Goal: Information Seeking & Learning: Find specific fact

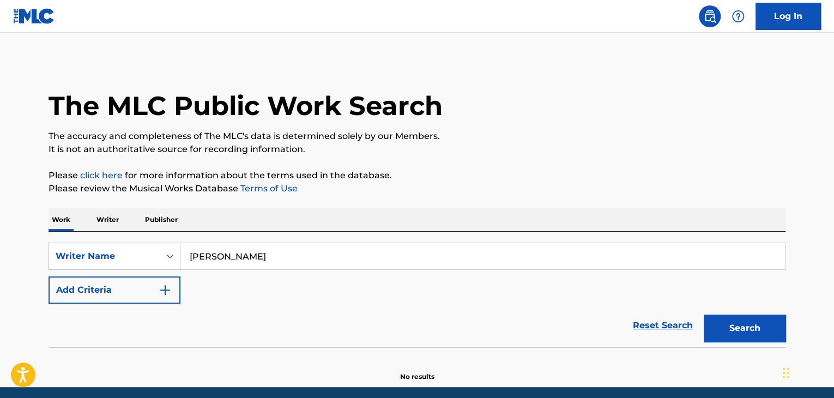
scroll to position [41, 0]
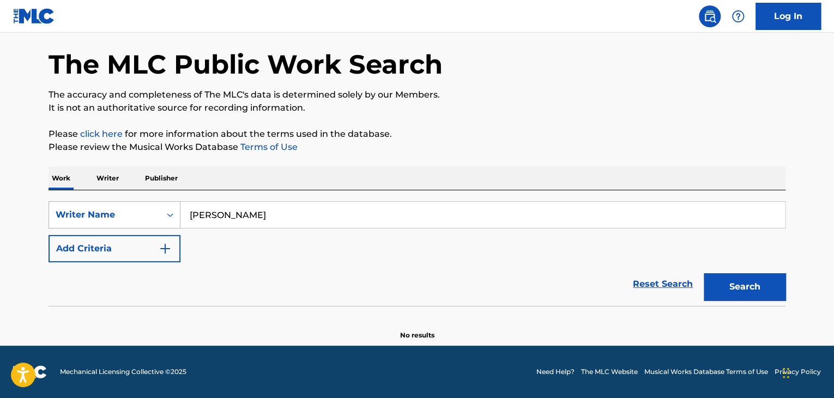
click at [178, 210] on div "Search Form" at bounding box center [170, 215] width 20 height 20
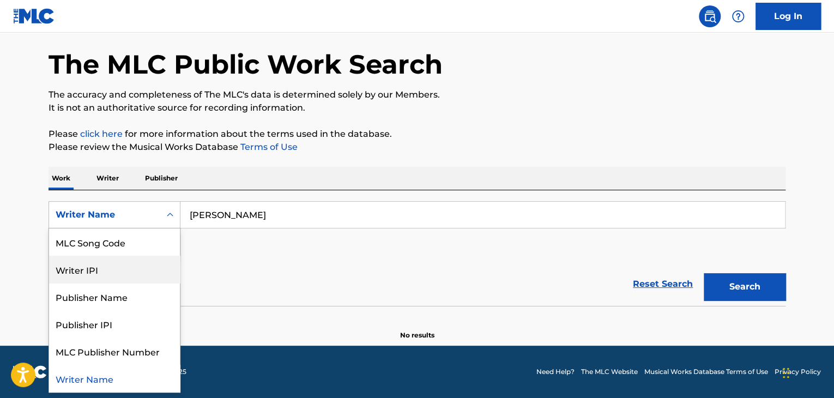
scroll to position [0, 0]
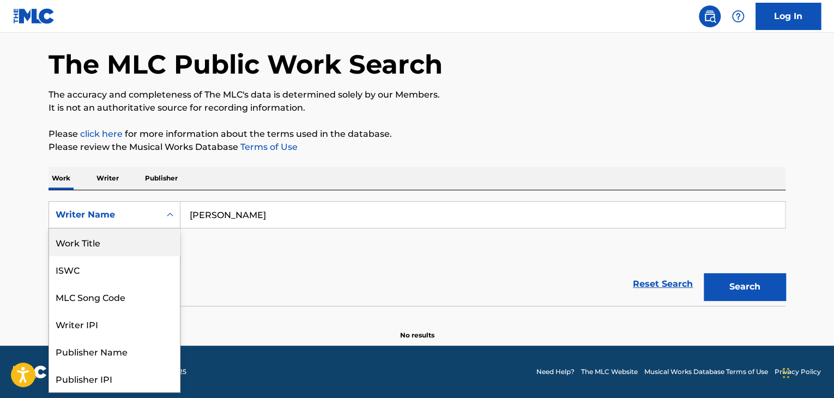
drag, startPoint x: 90, startPoint y: 237, endPoint x: 130, endPoint y: 239, distance: 40.4
click at [90, 237] on div "Work Title" at bounding box center [114, 241] width 131 height 27
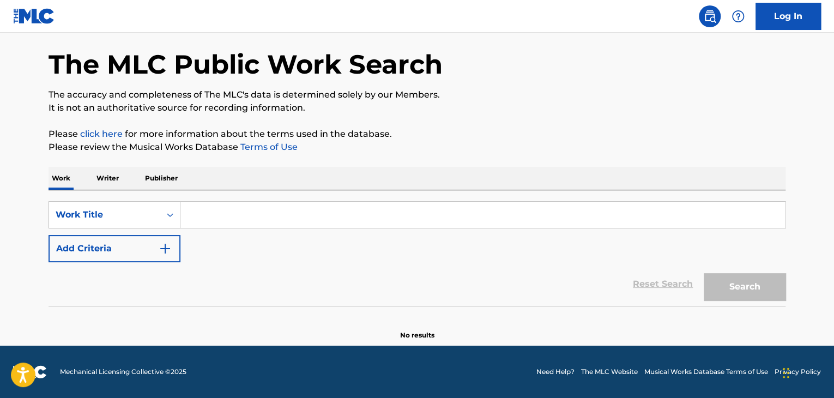
click at [197, 202] on input "Search Form" at bounding box center [482, 215] width 604 height 26
paste input "Cristo El Amigo"
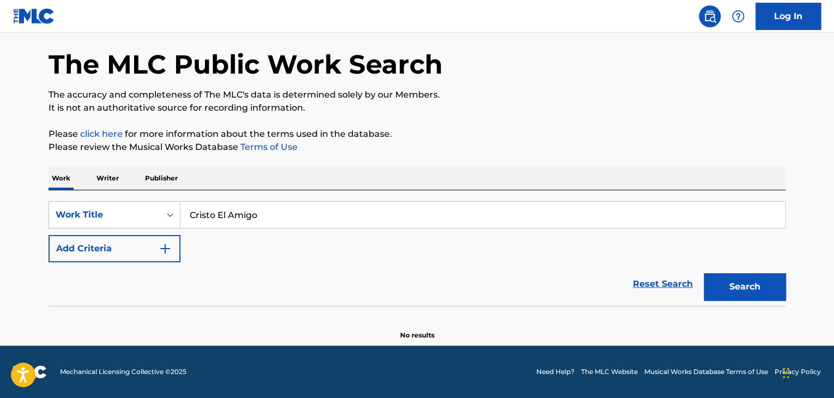
type input "Cristo El Amigo"
click at [741, 284] on button "Search" at bounding box center [745, 286] width 82 height 27
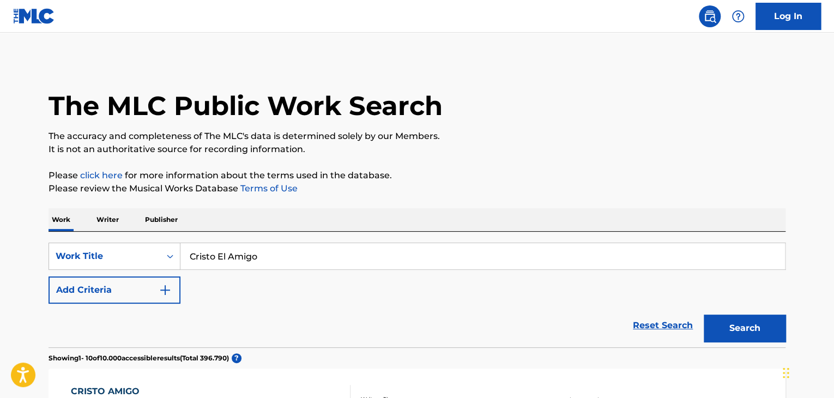
click at [161, 290] on img "Search Form" at bounding box center [165, 289] width 13 height 13
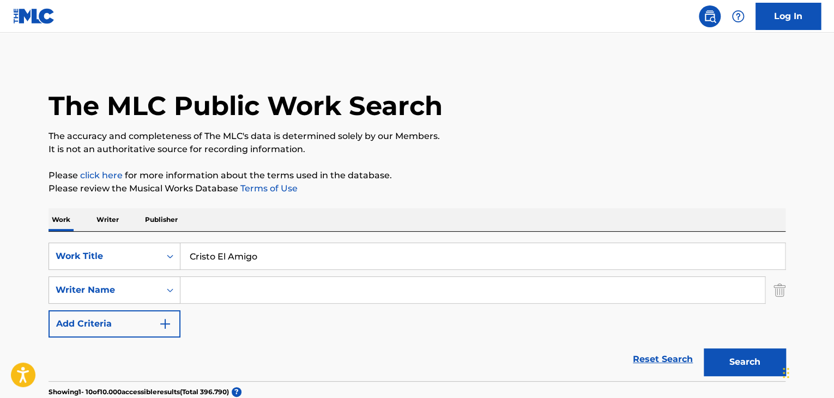
click at [215, 284] on input "Search Form" at bounding box center [472, 290] width 584 height 26
paste input "Noe Jacobo"
type input "Noe Jacobo"
click at [743, 363] on button "Search" at bounding box center [745, 361] width 82 height 27
drag, startPoint x: 276, startPoint y: 286, endPoint x: 142, endPoint y: 286, distance: 134.1
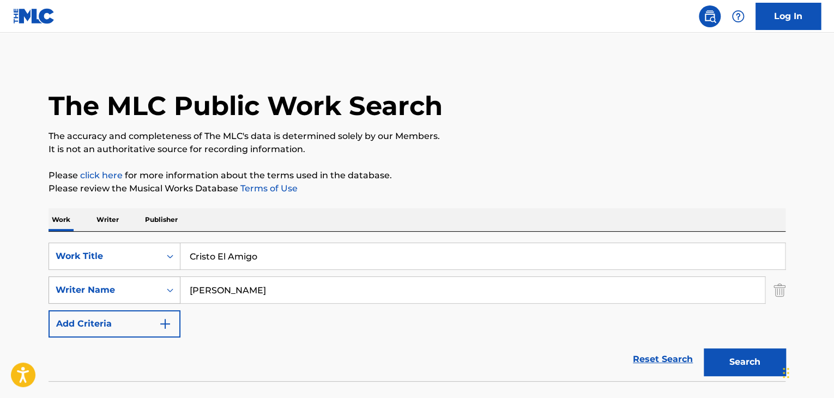
click at [142, 286] on div "SearchWithCriteriaadd9ba01-a178-4bb3-bddb-1d1ca61af286 Writer Name Noe Jacobo" at bounding box center [417, 289] width 737 height 27
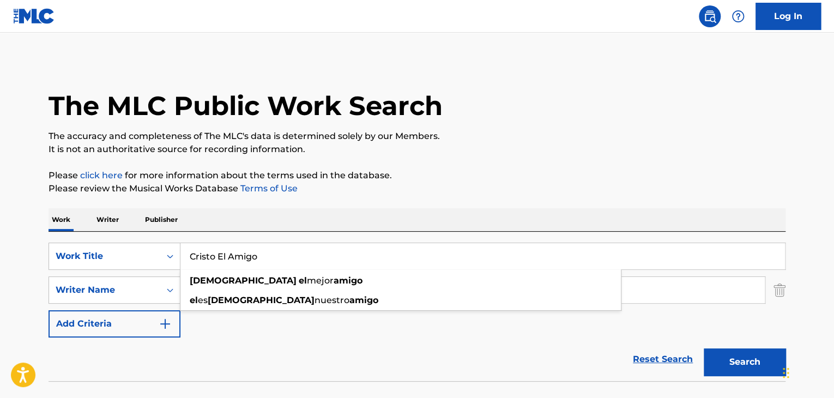
drag, startPoint x: 299, startPoint y: 257, endPoint x: 0, endPoint y: 243, distance: 299.0
click at [0, 243] on main "The MLC Public Work Search The accuracy and completeness of The MLC's data is d…" at bounding box center [417, 227] width 834 height 388
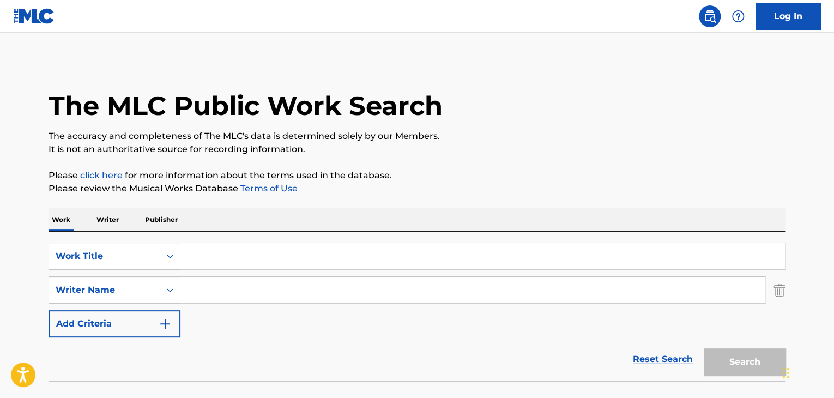
click at [223, 287] on input "Search Form" at bounding box center [472, 290] width 584 height 26
paste input "Noe Jacobo"
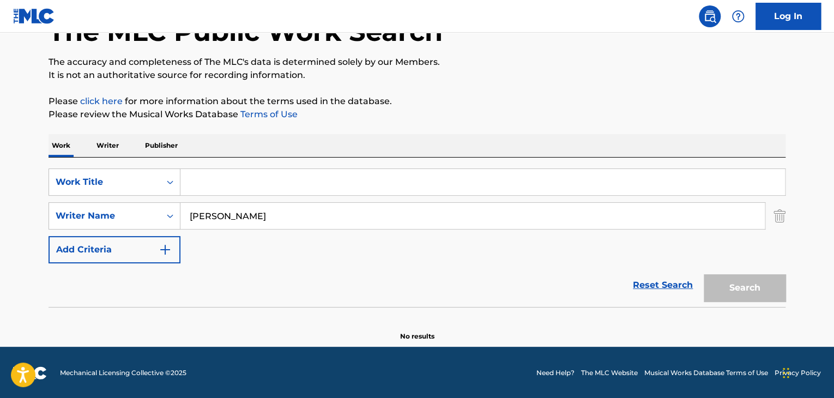
scroll to position [75, 0]
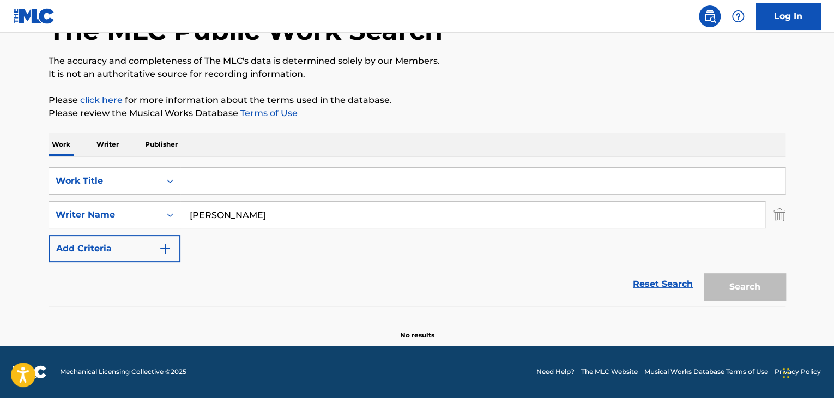
type input "Noe Jacobo"
click at [198, 178] on input "Search Form" at bounding box center [482, 181] width 604 height 26
paste input "Cristo El Amigo"
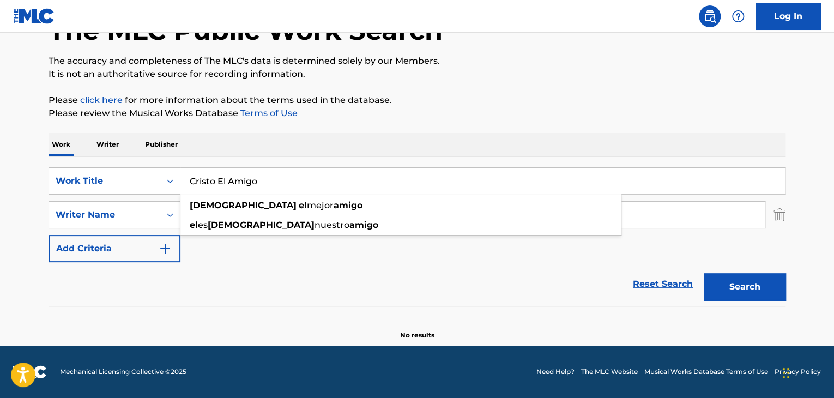
type input "Cristo El Amigo"
click at [205, 257] on div "SearchWithCriteria2d4ab467-6792-45eb-bd20-c2f696efe3e5 Work Title Cristo El Ami…" at bounding box center [417, 214] width 737 height 95
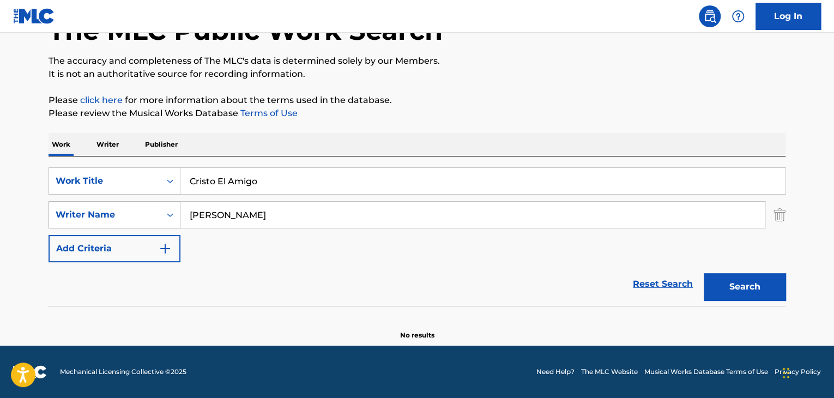
drag, startPoint x: 248, startPoint y: 219, endPoint x: 114, endPoint y: 208, distance: 134.5
click at [98, 200] on div "SearchWithCriteria2d4ab467-6792-45eb-bd20-c2f696efe3e5 Work Title Cristo El Ami…" at bounding box center [417, 214] width 737 height 95
drag, startPoint x: 734, startPoint y: 283, endPoint x: 734, endPoint y: 276, distance: 6.6
click at [734, 282] on button "Search" at bounding box center [745, 286] width 82 height 27
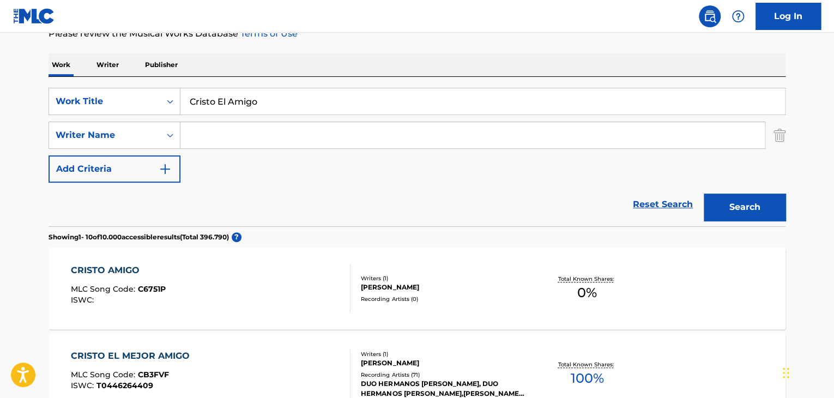
scroll to position [98, 0]
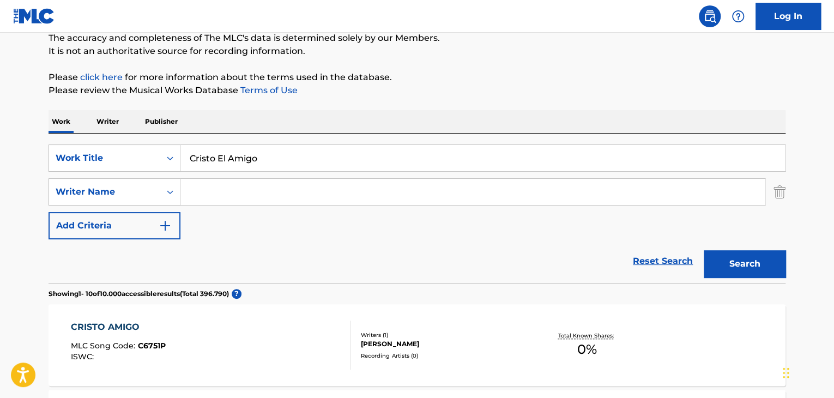
drag, startPoint x: 265, startPoint y: 160, endPoint x: 86, endPoint y: 131, distance: 181.0
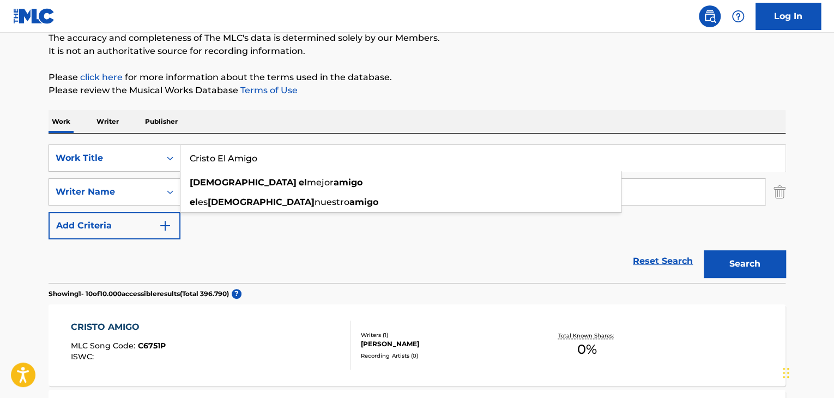
paste input "Mi Dueño Eres Tu"
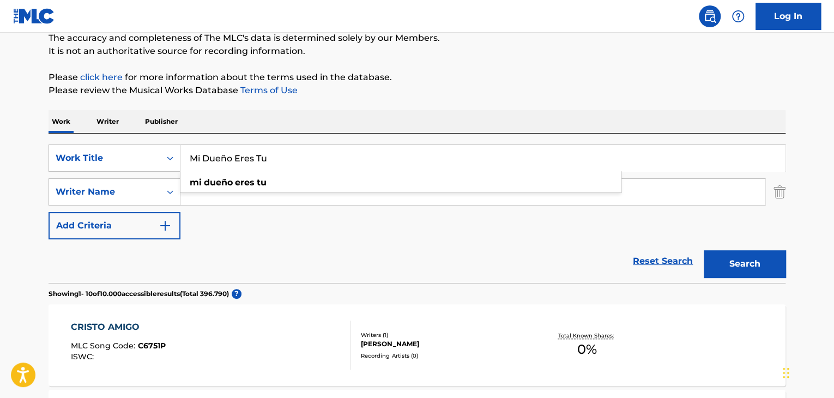
type input "Mi Dueño Eres Tu"
click at [357, 236] on div "SearchWithCriteria2d4ab467-6792-45eb-bd20-c2f696efe3e5 Work Title Mi Dueño Eres…" at bounding box center [417, 191] width 737 height 95
click at [735, 258] on button "Search" at bounding box center [745, 263] width 82 height 27
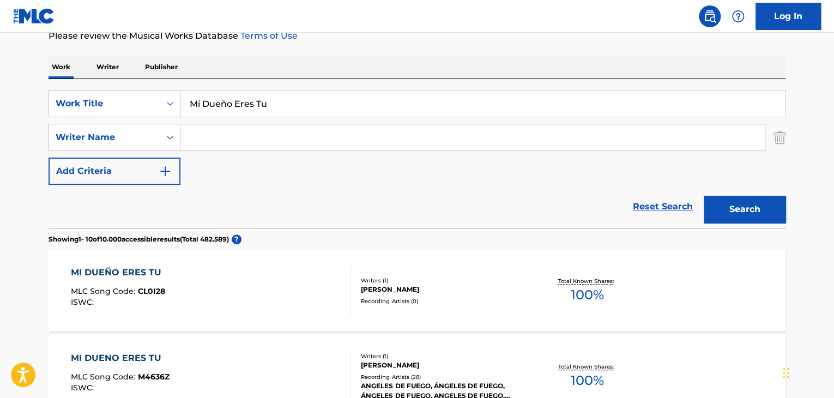
click at [444, 295] on div "Writers ( 1 ) ADRIANA A. MARTINEZ Recording Artists ( 0 )" at bounding box center [437, 290] width 175 height 29
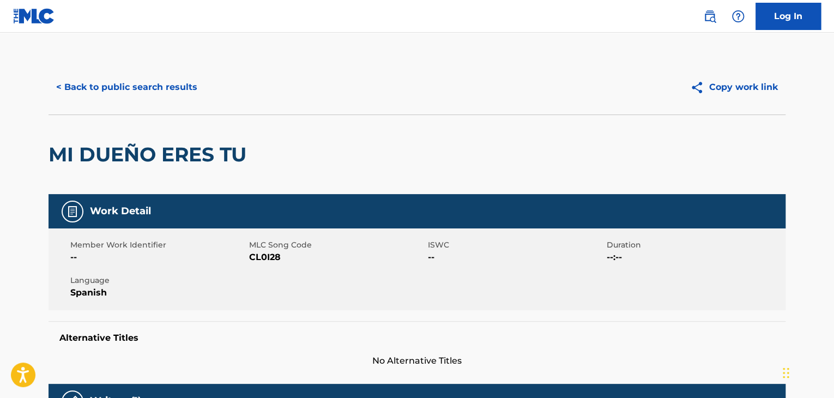
click at [158, 82] on button "< Back to public search results" at bounding box center [127, 87] width 156 height 27
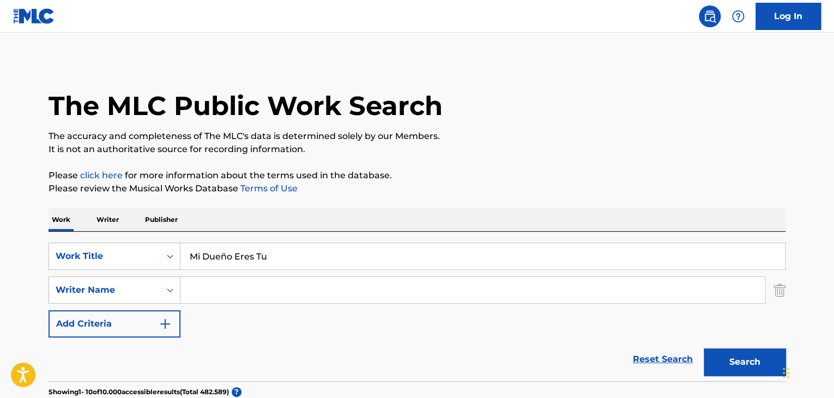
scroll to position [153, 0]
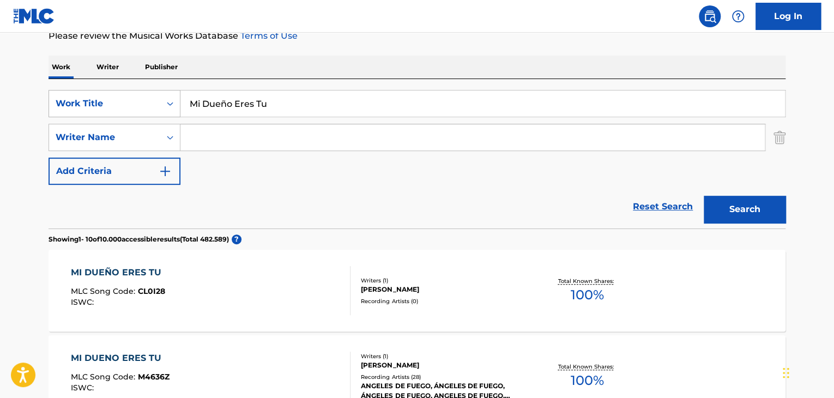
drag, startPoint x: 323, startPoint y: 105, endPoint x: 134, endPoint y: 105, distance: 189.1
click at [134, 105] on div "SearchWithCriteria2d4ab467-6792-45eb-bd20-c2f696efe3e5 Work Title Mi Dueño Eres…" at bounding box center [417, 103] width 737 height 27
paste input "Salmo 46"
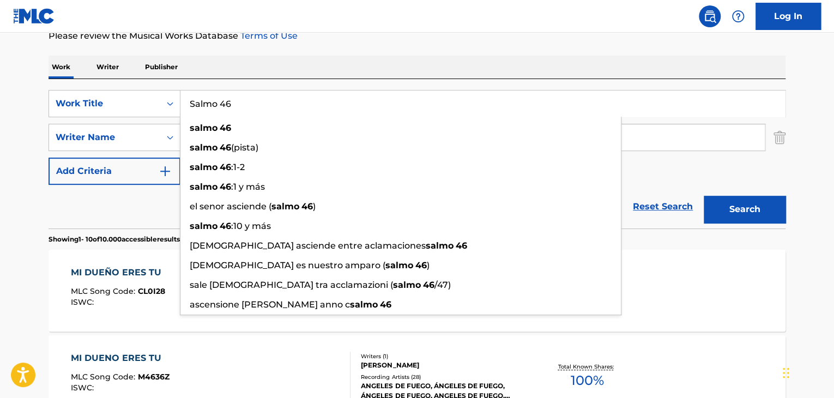
click at [748, 193] on div "Search" at bounding box center [741, 207] width 87 height 44
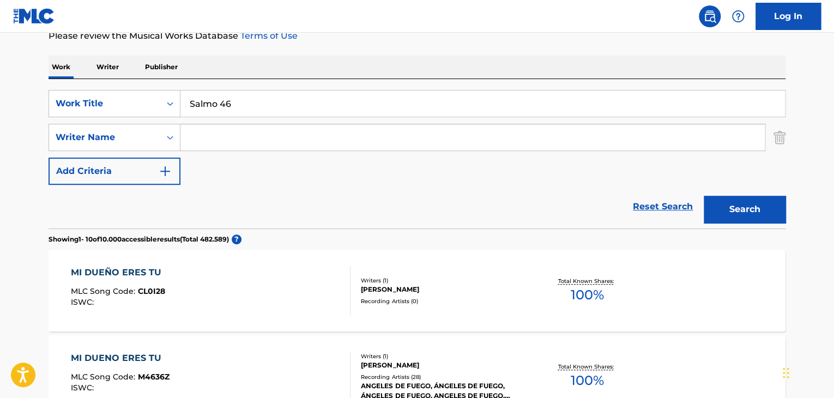
click at [748, 198] on button "Search" at bounding box center [745, 209] width 82 height 27
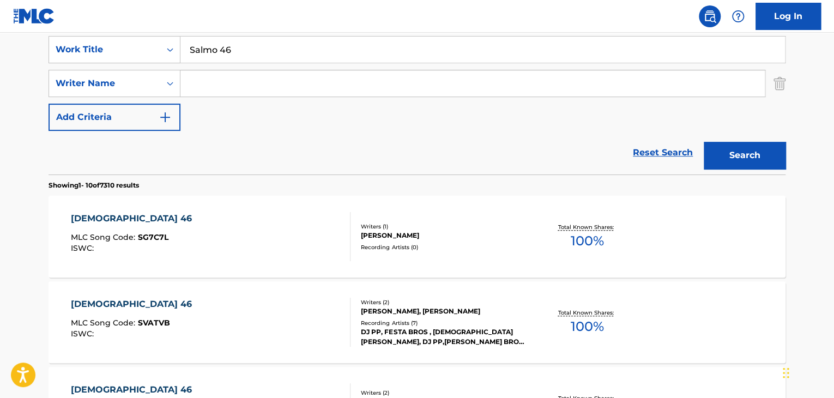
scroll to position [207, 0]
drag, startPoint x: 253, startPoint y: 33, endPoint x: 41, endPoint y: 38, distance: 211.5
drag, startPoint x: 224, startPoint y: 52, endPoint x: 179, endPoint y: 51, distance: 45.3
click at [179, 51] on div "SearchWithCriteria2d4ab467-6792-45eb-bd20-c2f696efe3e5 Work Title Salmo 46" at bounding box center [417, 48] width 737 height 27
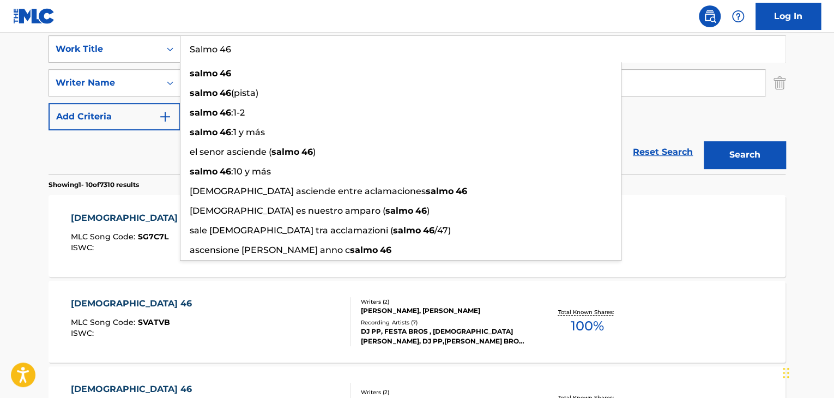
drag, startPoint x: 240, startPoint y: 47, endPoint x: 141, endPoint y: 47, distance: 99.7
click at [141, 47] on div "SearchWithCriteria2d4ab467-6792-45eb-bd20-c2f696efe3e5 Work Title Salmo 46 salm…" at bounding box center [417, 48] width 737 height 27
paste input "Incomparable"
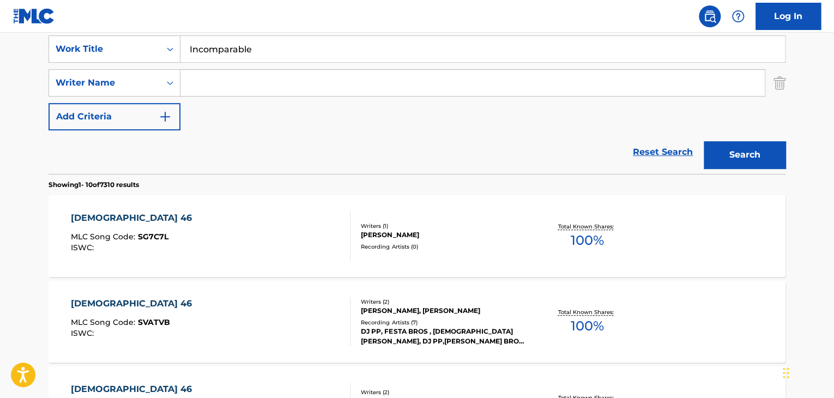
click at [755, 155] on button "Search" at bounding box center [745, 154] width 82 height 27
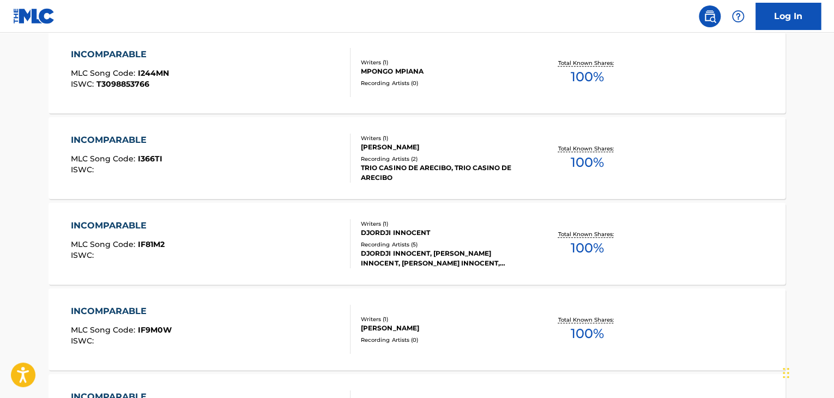
scroll to position [0, 0]
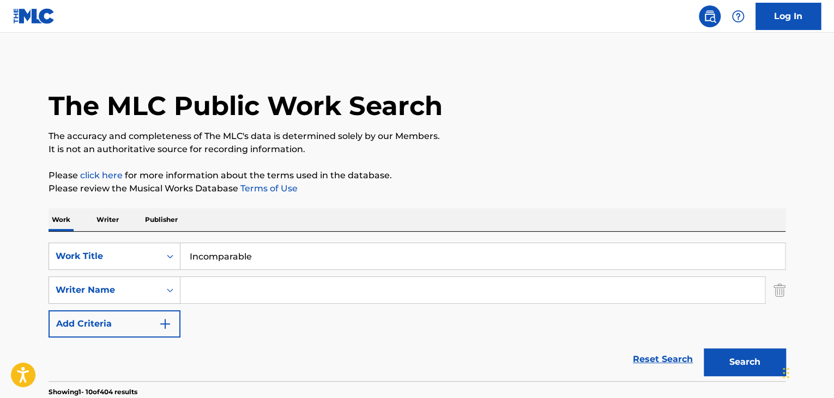
drag, startPoint x: 257, startPoint y: 258, endPoint x: 18, endPoint y: 280, distance: 240.2
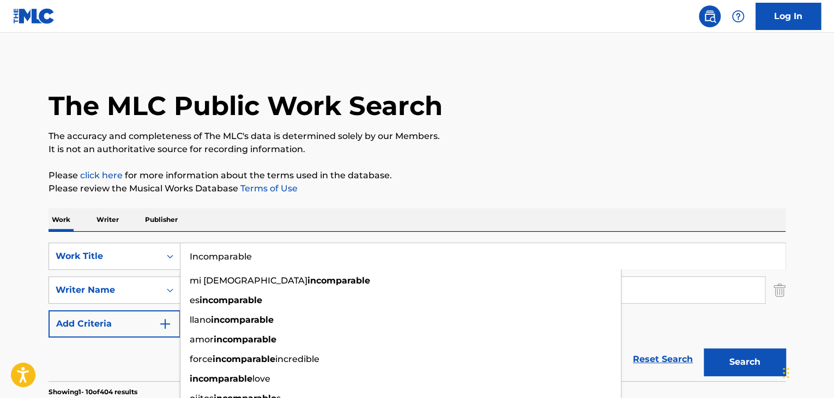
paste input "Te Exalto"
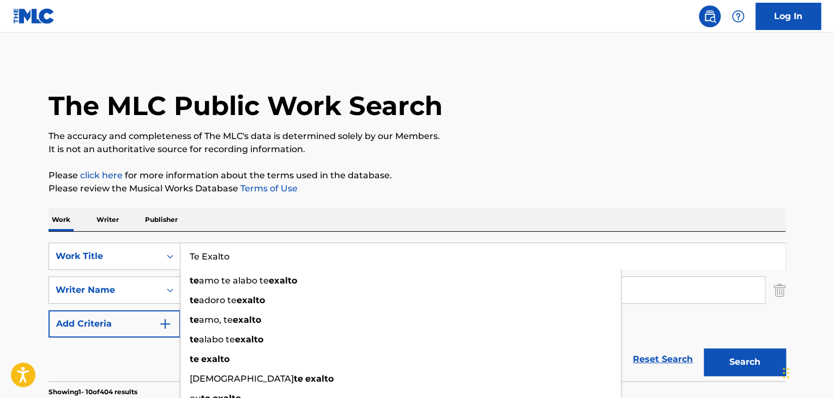
click at [747, 357] on button "Search" at bounding box center [745, 361] width 82 height 27
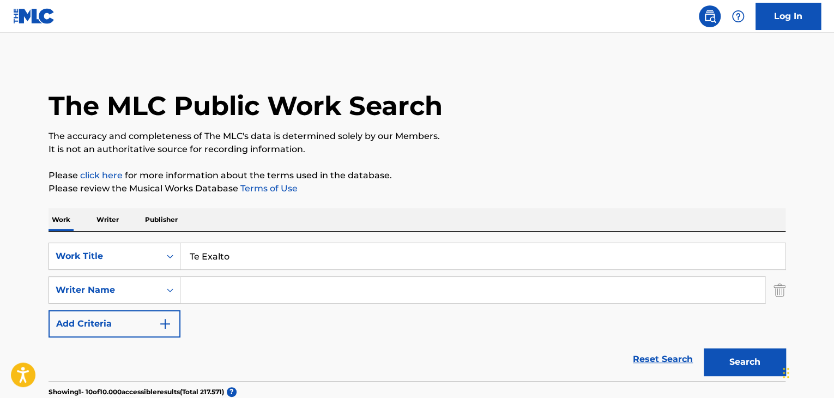
drag, startPoint x: 246, startPoint y: 256, endPoint x: 168, endPoint y: 271, distance: 80.0
click at [146, 271] on div "SearchWithCriteria2d4ab467-6792-45eb-bd20-c2f696efe3e5 Work Title Te Exalto Sea…" at bounding box center [417, 290] width 737 height 95
paste input "Llena Mi Vida"
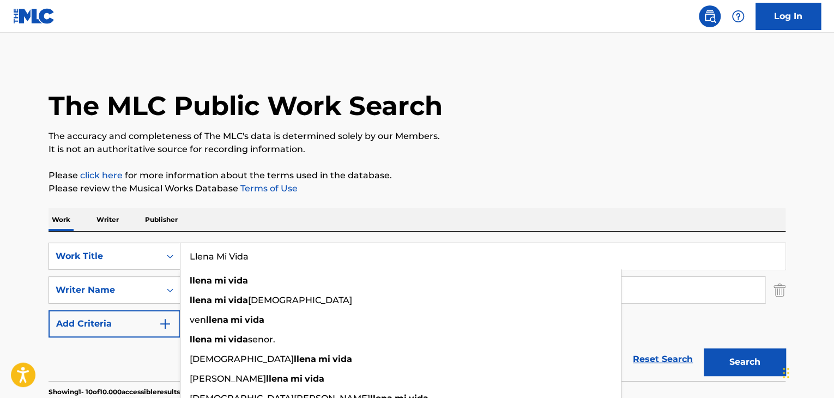
click at [750, 358] on button "Search" at bounding box center [745, 361] width 82 height 27
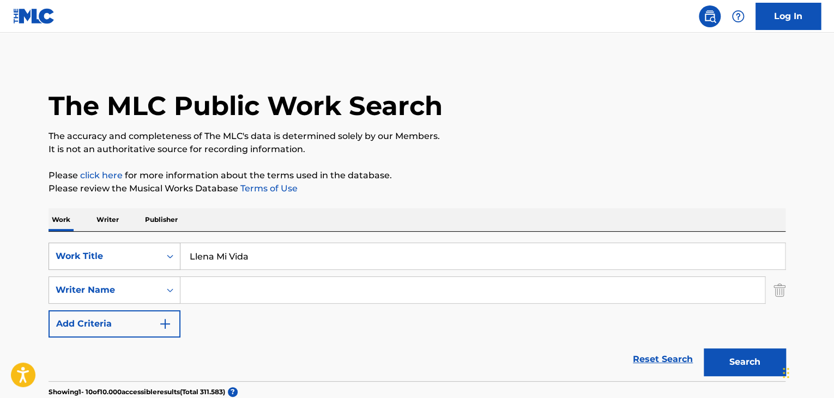
drag, startPoint x: 259, startPoint y: 263, endPoint x: 107, endPoint y: 263, distance: 152.0
click at [108, 263] on div "SearchWithCriteria2d4ab467-6792-45eb-bd20-c2f696efe3e5 Work Title Llena Mi Vida" at bounding box center [417, 256] width 737 height 27
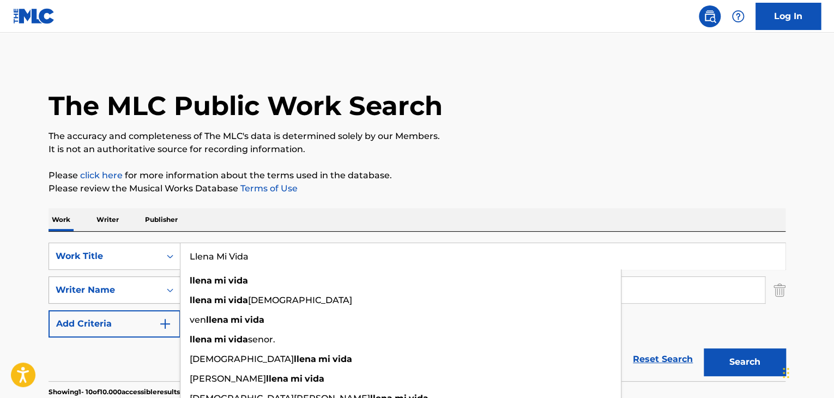
paste input "Mi Guitarra y Yo"
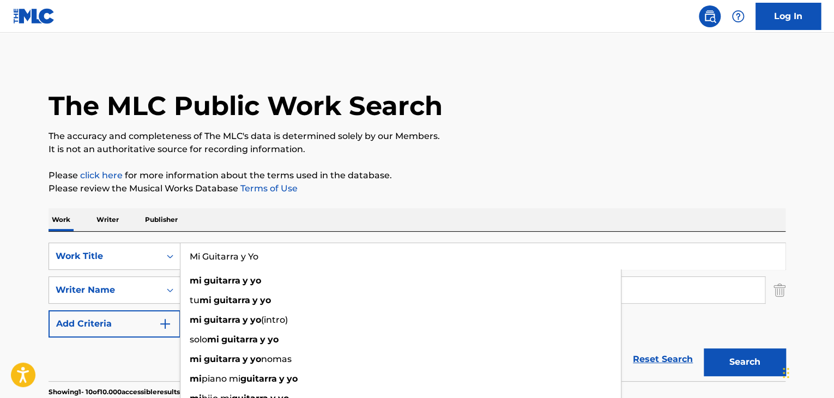
type input "Mi Guitarra y Yo"
click at [723, 361] on button "Search" at bounding box center [745, 361] width 82 height 27
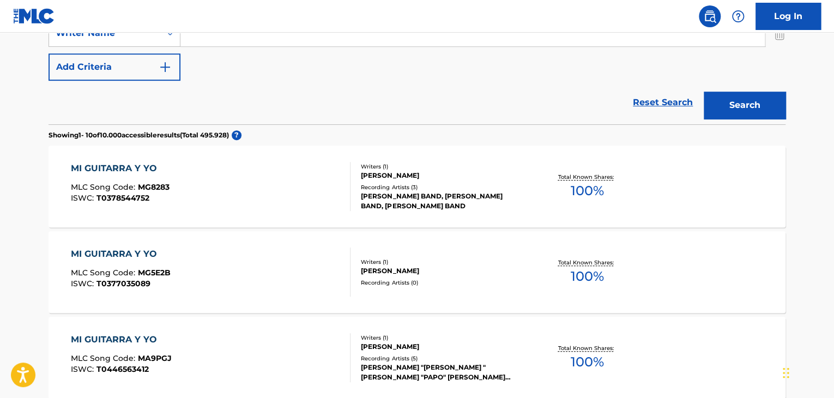
scroll to position [272, 0]
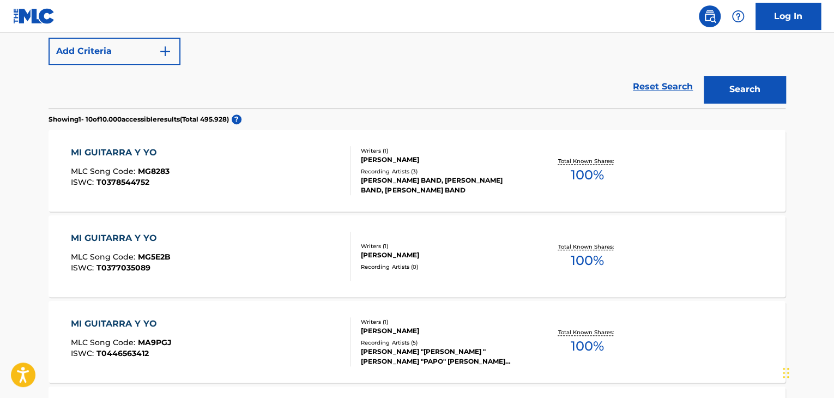
click at [378, 180] on div "TITO AGULLA BAND, TITO AGULLA BAND, TITO AGULLA BAND" at bounding box center [443, 185] width 165 height 20
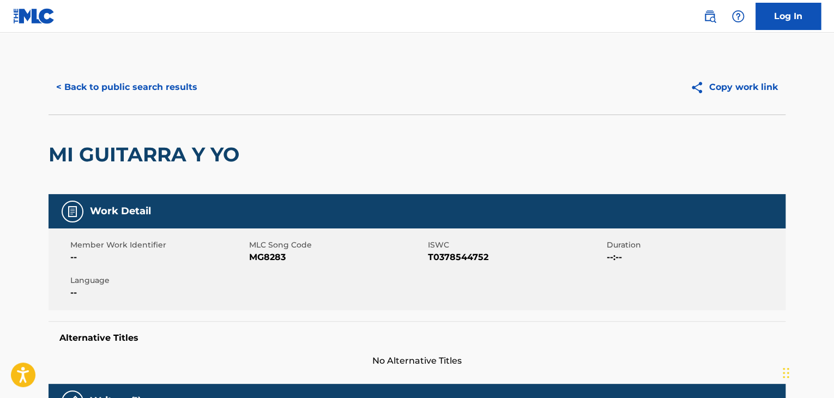
click at [79, 87] on button "< Back to public search results" at bounding box center [127, 87] width 156 height 27
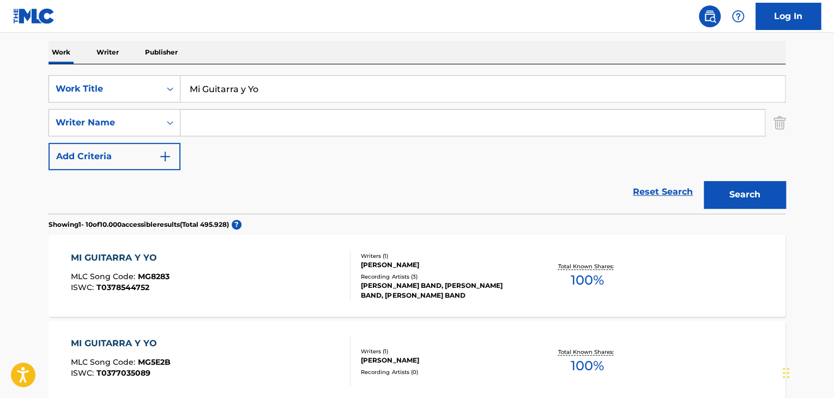
scroll to position [62, 0]
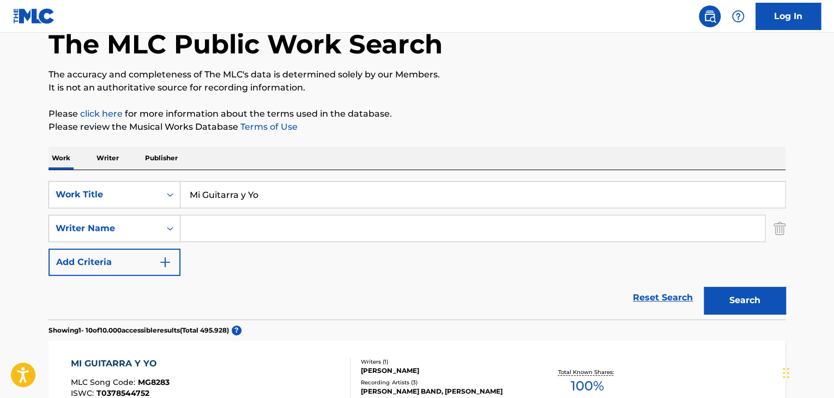
drag, startPoint x: 56, startPoint y: 190, endPoint x: 10, endPoint y: 216, distance: 52.7
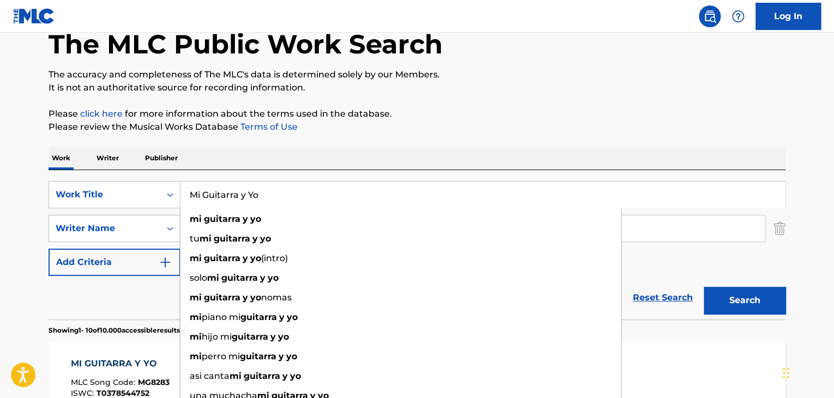
paste input "Grande, Poderoso y Fuerte"
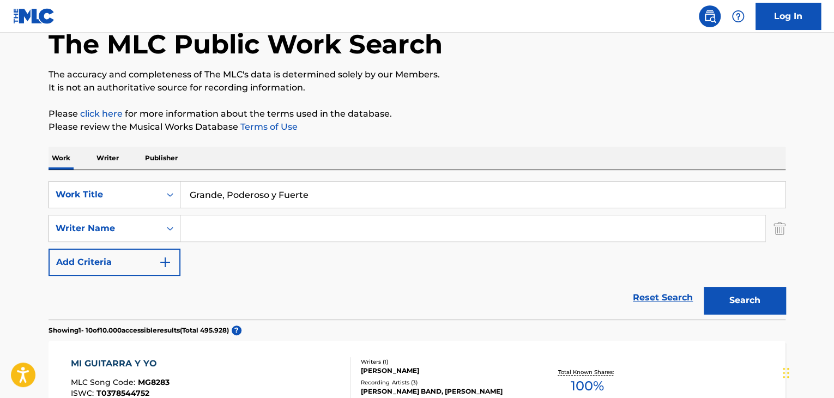
click at [719, 296] on button "Search" at bounding box center [745, 300] width 82 height 27
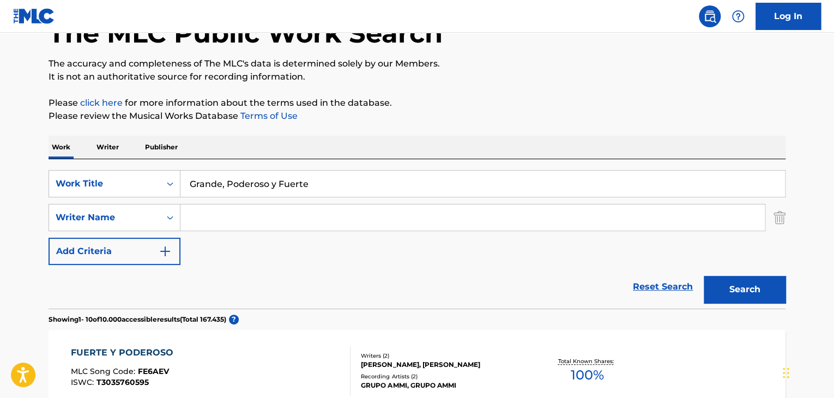
scroll to position [0, 0]
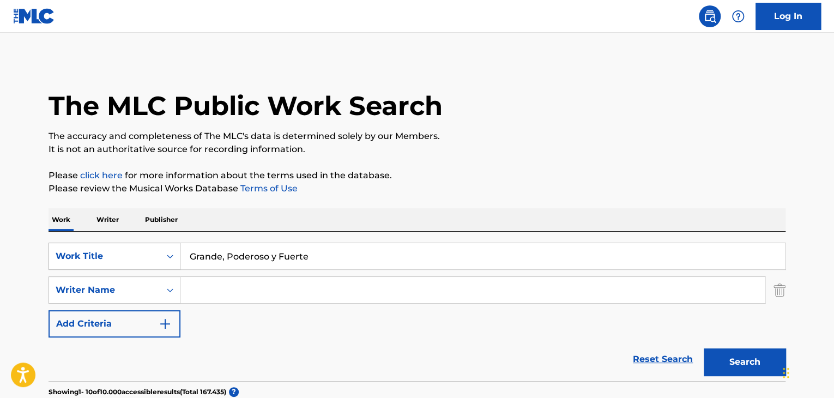
drag, startPoint x: 324, startPoint y: 253, endPoint x: 78, endPoint y: 249, distance: 245.8
click at [77, 248] on div "SearchWithCriteria2d4ab467-6792-45eb-bd20-c2f696efe3e5 Work Title Grande, Poder…" at bounding box center [417, 256] width 737 height 27
paste input "Cerca de Ti"
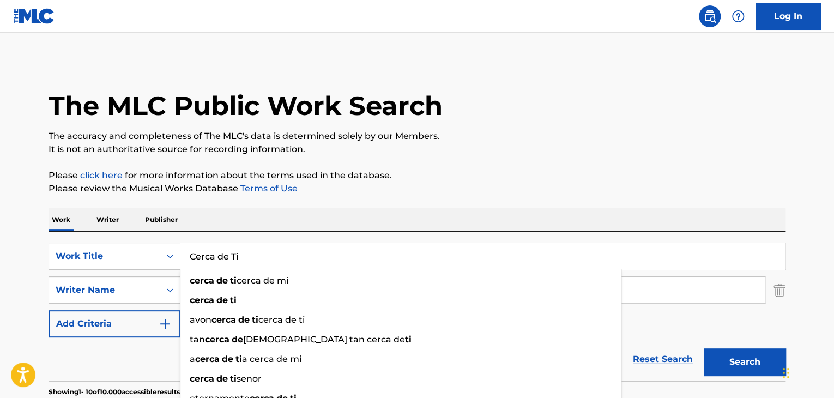
click at [723, 363] on button "Search" at bounding box center [745, 361] width 82 height 27
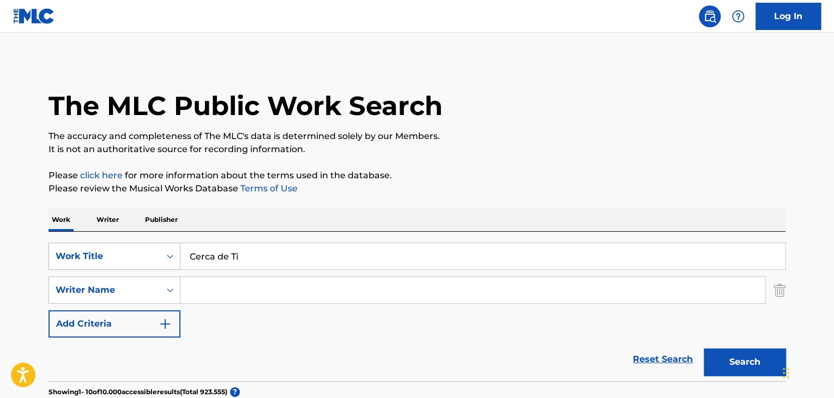
drag, startPoint x: 271, startPoint y: 256, endPoint x: 80, endPoint y: 261, distance: 191.9
click at [80, 261] on div "SearchWithCriteria2d4ab467-6792-45eb-bd20-c2f696efe3e5 Work Title Cerca de Ti" at bounding box center [417, 256] width 737 height 27
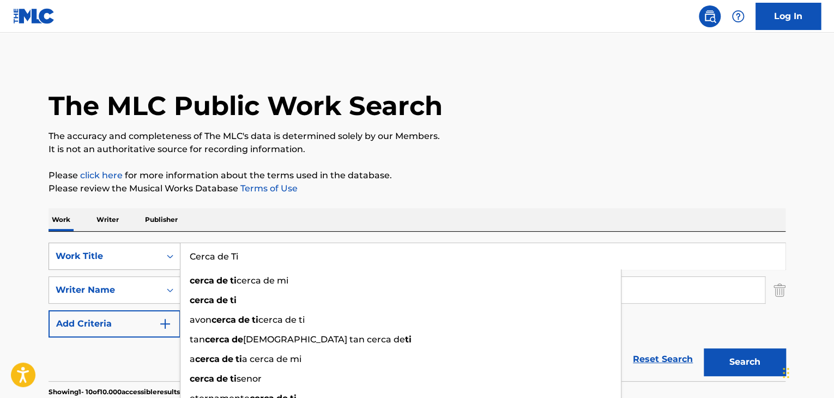
paste input "Search Form"
type input "C"
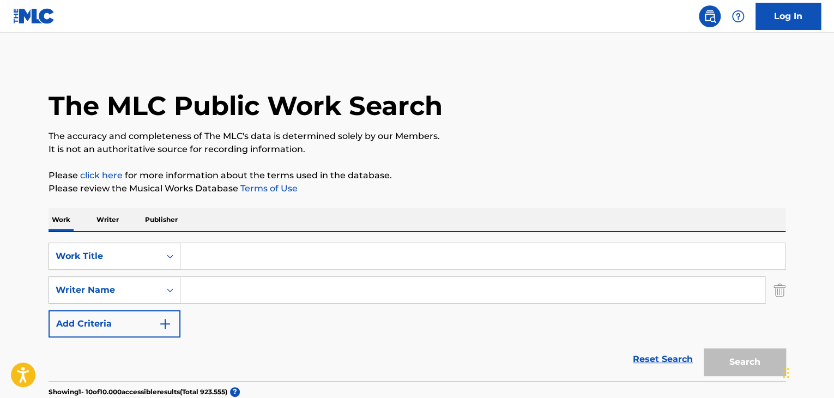
paste input "Qué Sería de Mi"
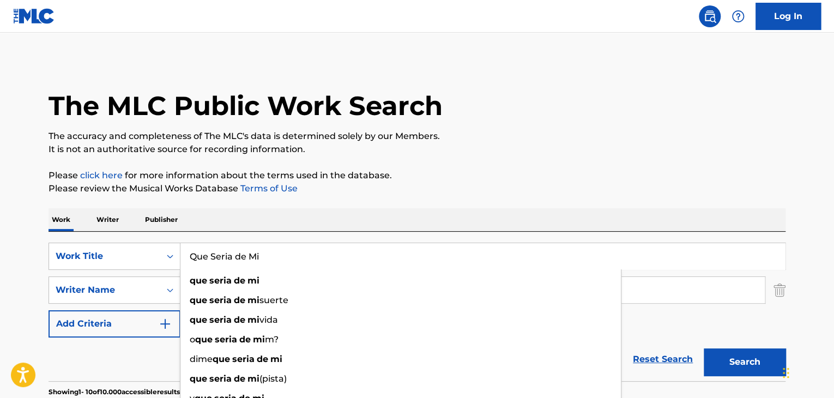
click at [748, 358] on button "Search" at bounding box center [745, 361] width 82 height 27
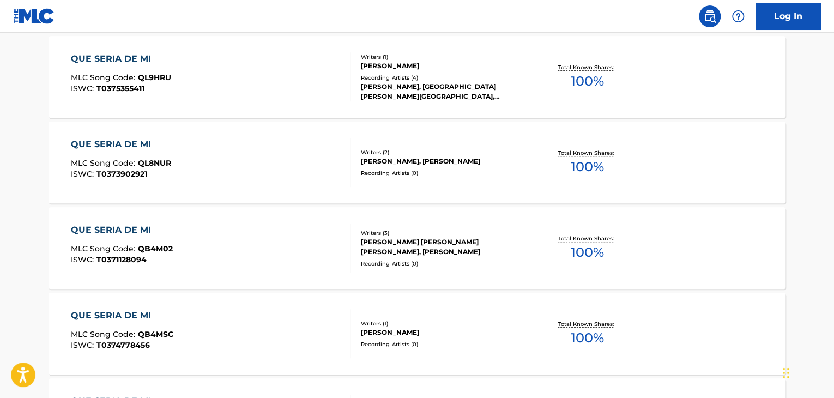
scroll to position [207, 0]
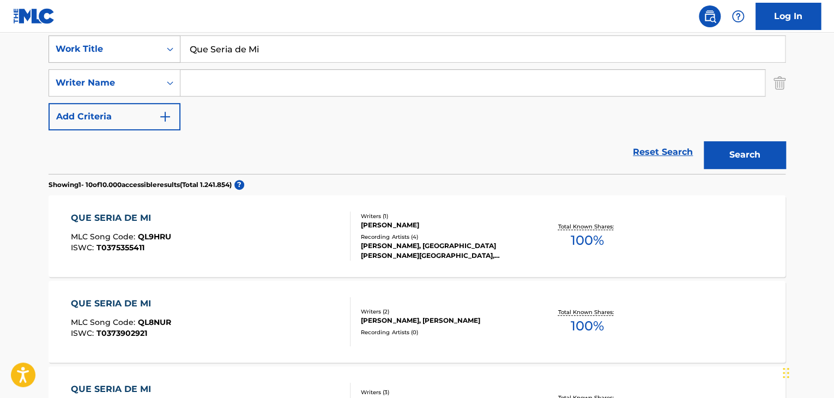
drag, startPoint x: 275, startPoint y: 35, endPoint x: 161, endPoint y: 52, distance: 114.7
click at [167, 52] on div "SearchWithCriteria2d4ab467-6792-45eb-bd20-c2f696efe3e5 Work Title Que Seria de …" at bounding box center [417, 48] width 737 height 27
drag, startPoint x: 282, startPoint y: 43, endPoint x: 198, endPoint y: 44, distance: 83.9
click at [199, 44] on input "Que Seria de Mi" at bounding box center [482, 49] width 604 height 26
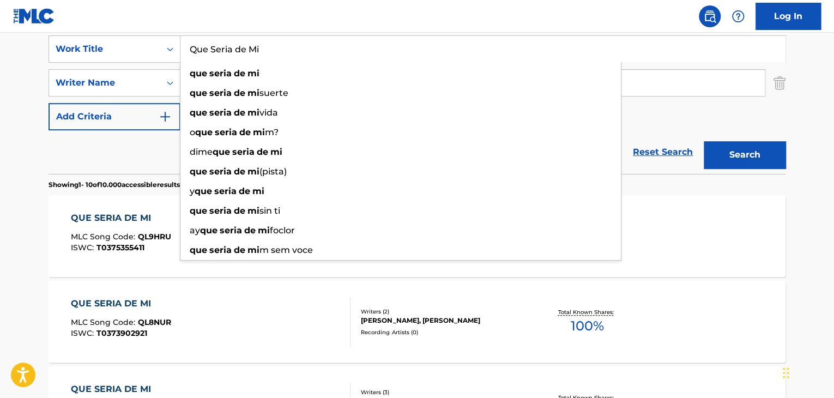
type input "Q"
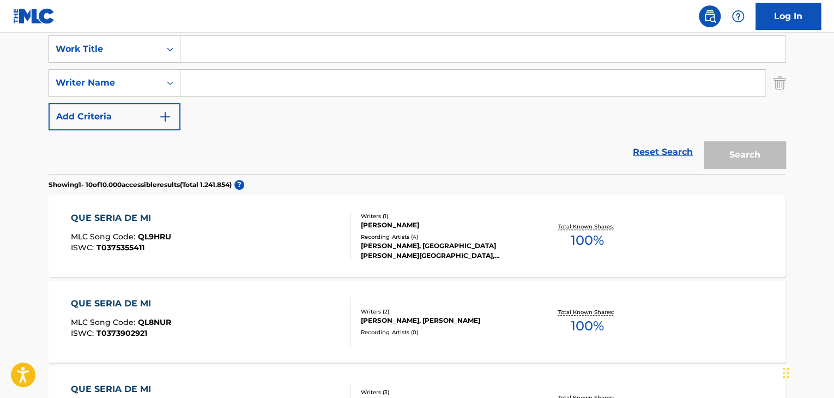
paste input "Cristo es El Camino"
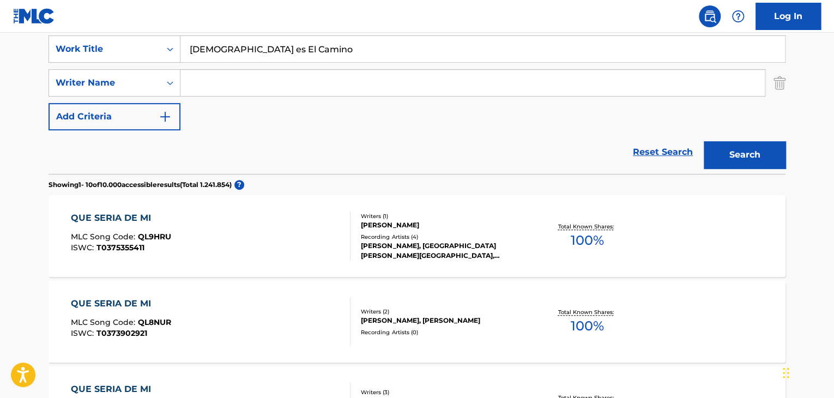
click at [742, 153] on button "Search" at bounding box center [745, 154] width 82 height 27
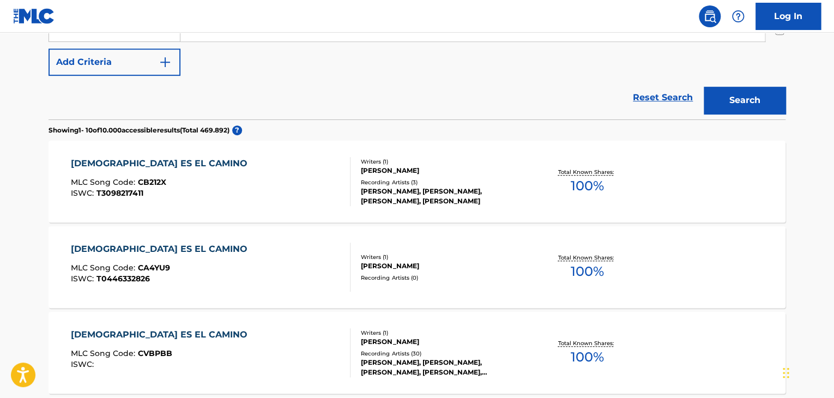
scroll to position [98, 0]
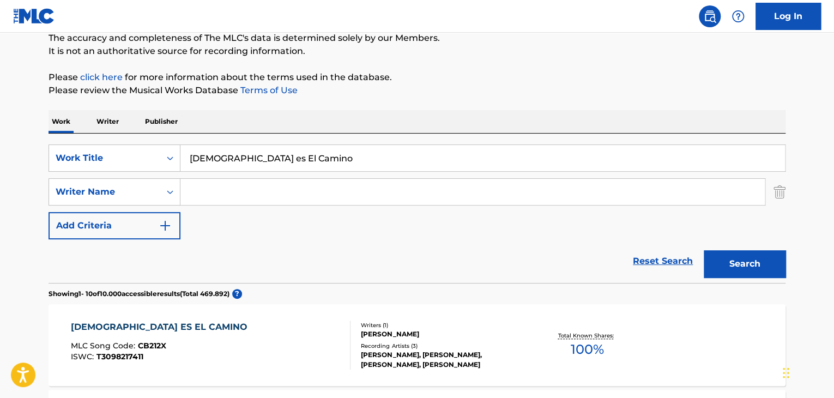
drag, startPoint x: 272, startPoint y: 150, endPoint x: 69, endPoint y: 140, distance: 203.5
click at [72, 144] on div "SearchWithCriteria2d4ab467-6792-45eb-bd20-c2f696efe3e5 Work Title Cristo es El …" at bounding box center [417, 157] width 737 height 27
paste input "En Este Día Maravillos"
click at [744, 262] on button "Search" at bounding box center [745, 263] width 82 height 27
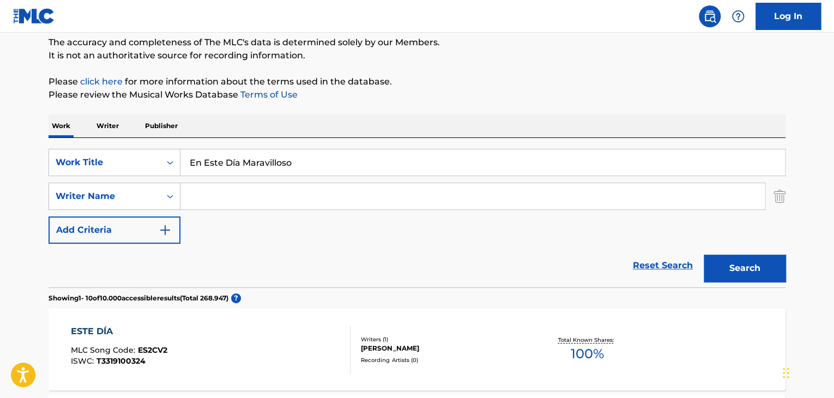
scroll to position [44, 0]
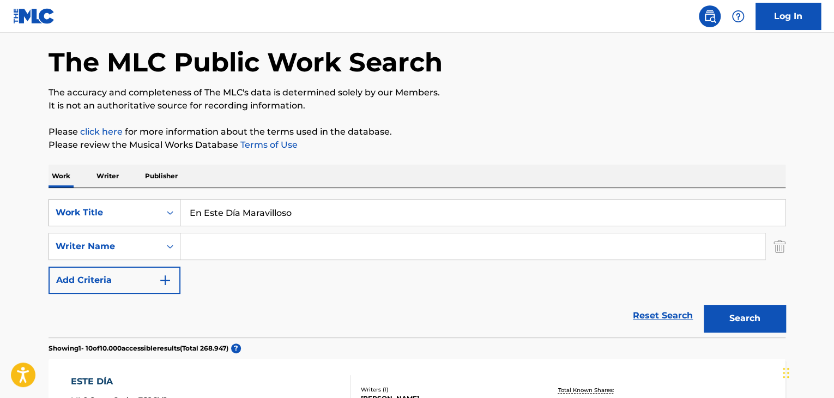
drag, startPoint x: 296, startPoint y: 216, endPoint x: 160, endPoint y: 221, distance: 135.8
click at [160, 221] on div "SearchWithCriteria2d4ab467-6792-45eb-bd20-c2f696efe3e5 Work Title En Este Día M…" at bounding box center [417, 212] width 737 height 27
click at [153, 223] on div "Work Title" at bounding box center [115, 212] width 132 height 27
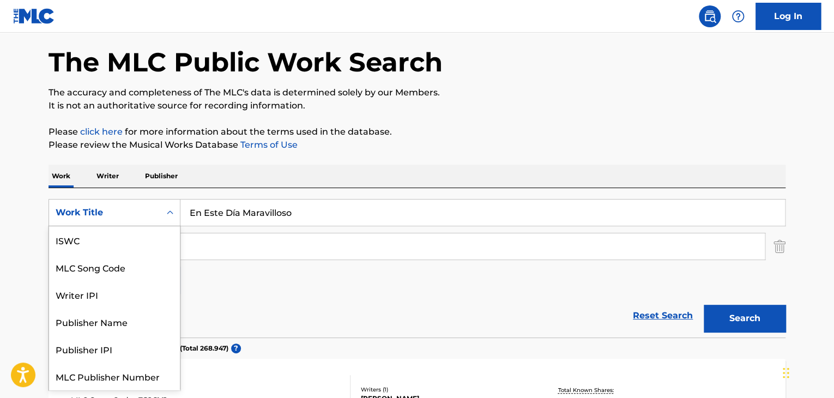
scroll to position [27, 0]
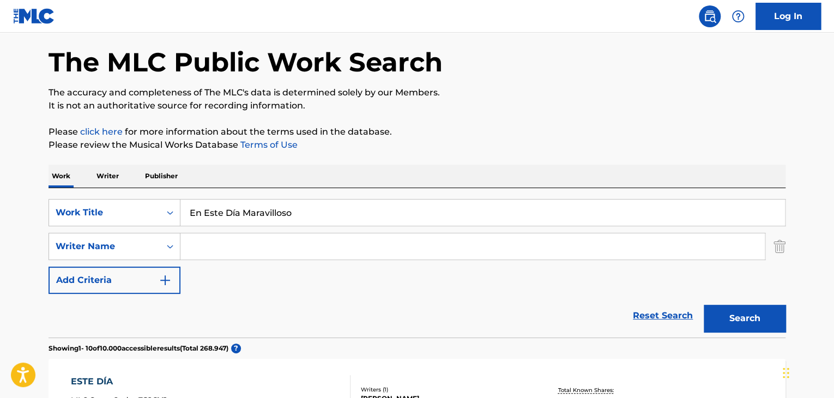
drag, startPoint x: 301, startPoint y: 216, endPoint x: 122, endPoint y: 229, distance: 179.2
click at [122, 229] on div "SearchWithCriteria2d4ab467-6792-45eb-bd20-c2f696efe3e5 Work Title En Este Día M…" at bounding box center [417, 246] width 737 height 95
paste input "Levanta Tus Manos"
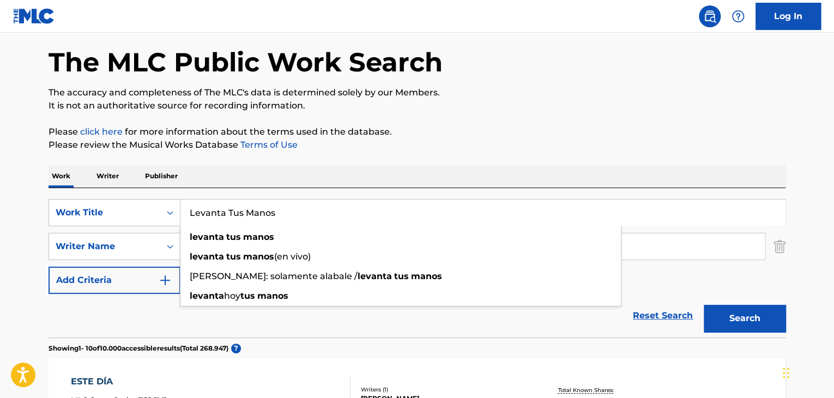
type input "Levanta Tus Manos"
click at [756, 317] on button "Search" at bounding box center [745, 318] width 82 height 27
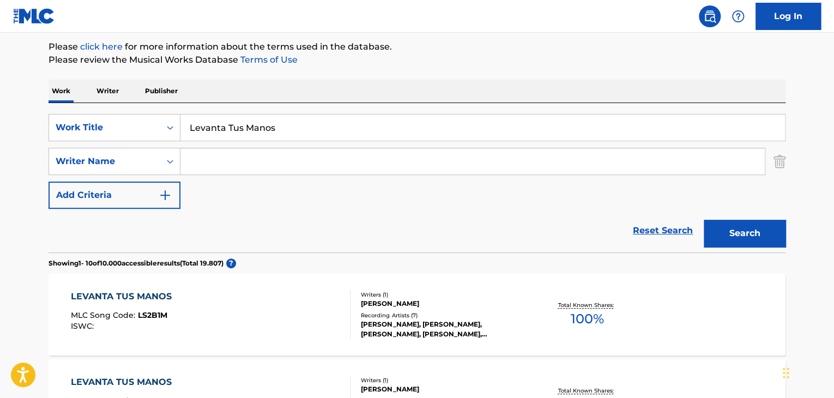
scroll to position [153, 0]
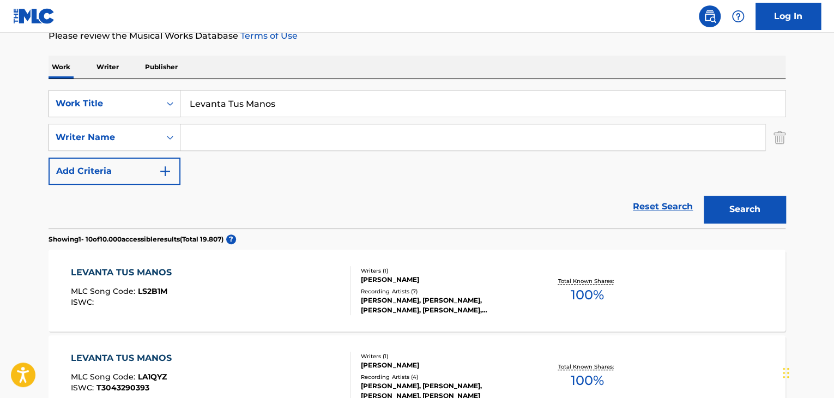
click at [409, 290] on div "Recording Artists ( 7 )" at bounding box center [443, 291] width 165 height 8
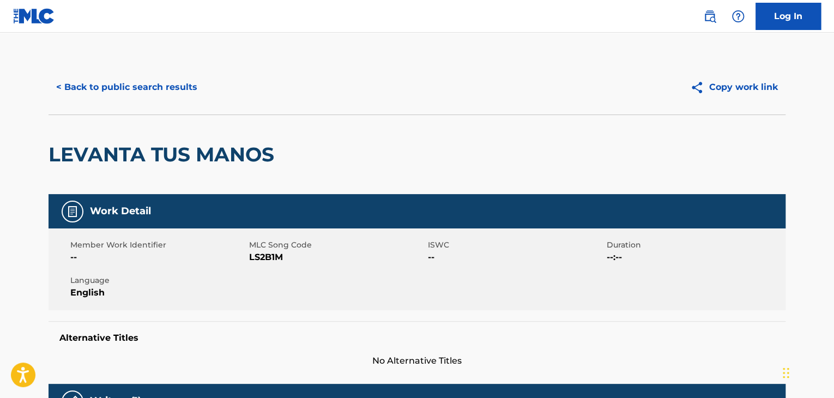
click at [121, 87] on button "< Back to public search results" at bounding box center [127, 87] width 156 height 27
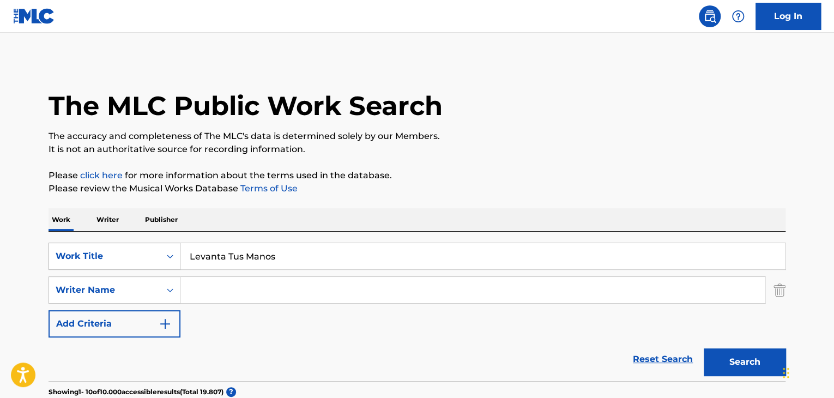
drag, startPoint x: 279, startPoint y: 253, endPoint x: 75, endPoint y: 249, distance: 204.4
click at [75, 249] on div "SearchWithCriteria2d4ab467-6792-45eb-bd20-c2f696efe3e5 Work Title Levanta Tus M…" at bounding box center [417, 256] width 737 height 27
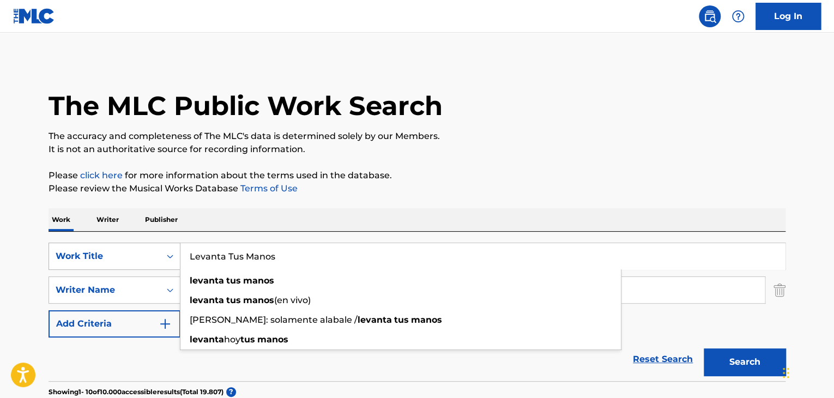
paste input "Enséñame"
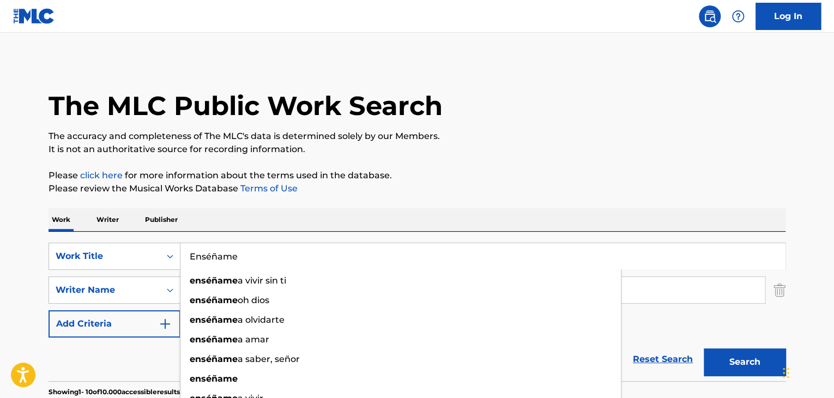
click at [723, 353] on button "Search" at bounding box center [745, 361] width 82 height 27
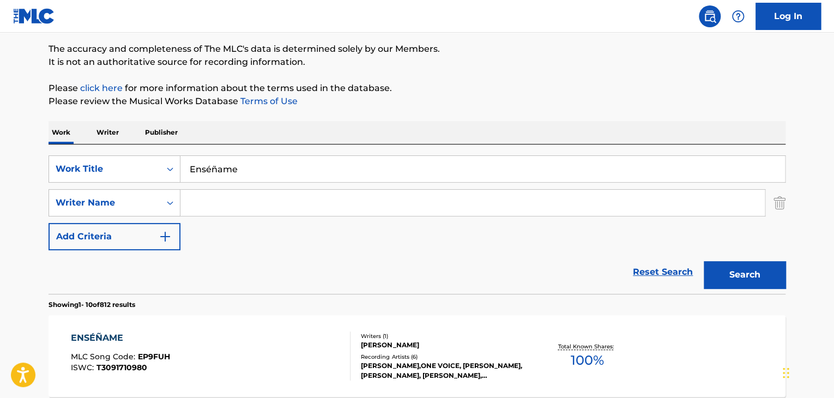
scroll to position [109, 0]
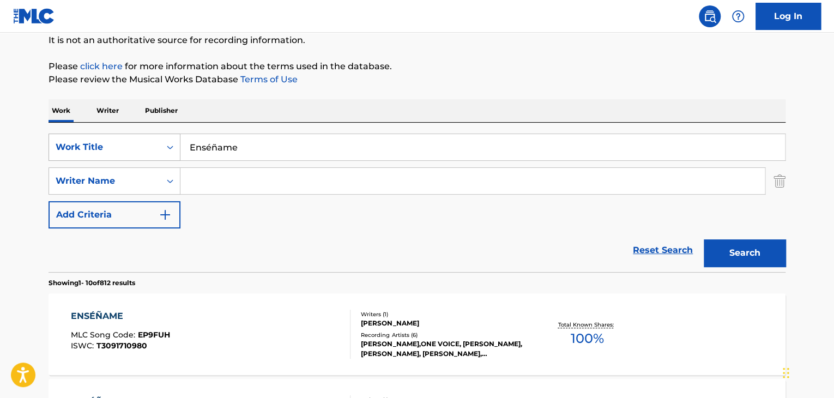
drag, startPoint x: 181, startPoint y: 140, endPoint x: 126, endPoint y: 135, distance: 54.8
click at [142, 136] on div "SearchWithCriteria2d4ab467-6792-45eb-bd20-c2f696efe3e5 Work Title Enséñame" at bounding box center [417, 147] width 737 height 27
paste input "Heredero de Dios"
click at [764, 251] on button "Search" at bounding box center [745, 252] width 82 height 27
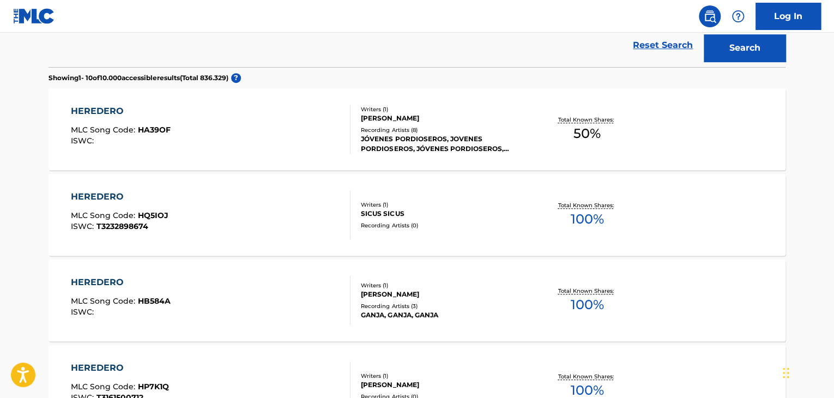
scroll to position [218, 0]
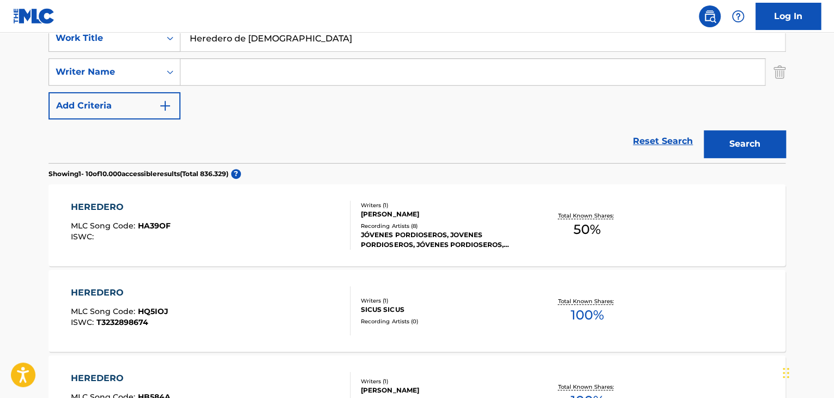
drag, startPoint x: 275, startPoint y: 38, endPoint x: 105, endPoint y: 31, distance: 170.2
paste input "El Amor"
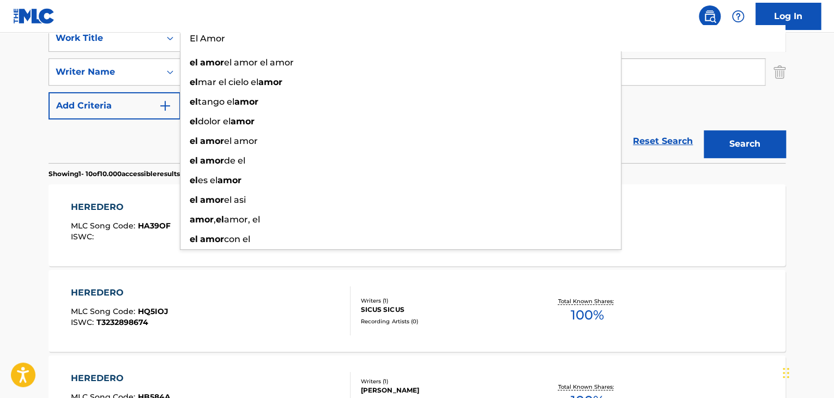
click at [747, 136] on button "Search" at bounding box center [745, 143] width 82 height 27
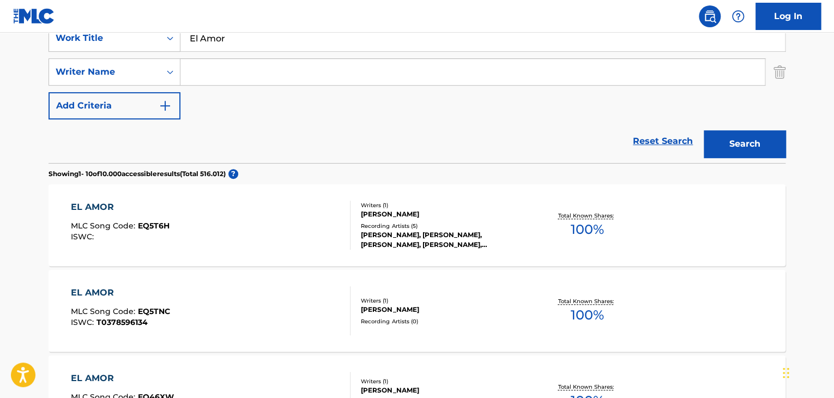
scroll to position [163, 0]
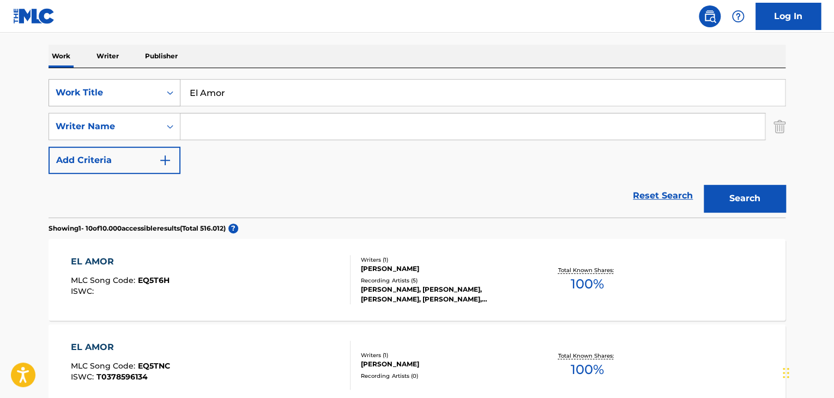
drag, startPoint x: 231, startPoint y: 92, endPoint x: 130, endPoint y: 90, distance: 100.8
click at [130, 92] on div "SearchWithCriteria2d4ab467-6792-45eb-bd20-c2f696efe3e5 Work Title El Amor" at bounding box center [417, 92] width 737 height 27
paste input "Ven a Él"
click at [747, 195] on button "Search" at bounding box center [745, 198] width 82 height 27
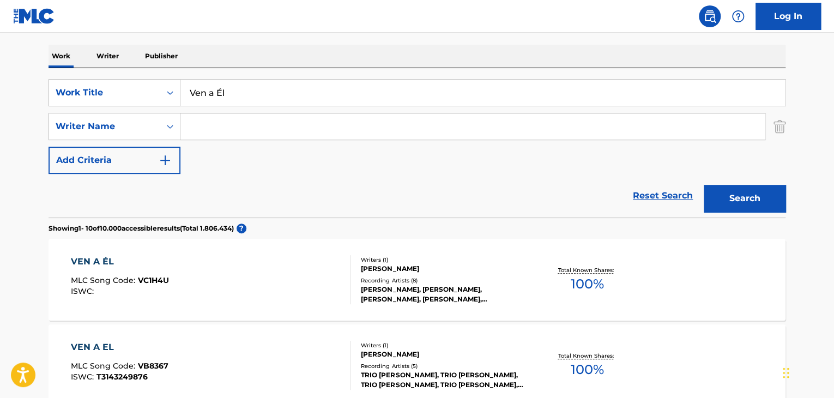
drag, startPoint x: 187, startPoint y: 92, endPoint x: 11, endPoint y: 91, distance: 176.6
type input "É"
paste input "Granito De Mostaza"
type input "Granito De Mostaza"
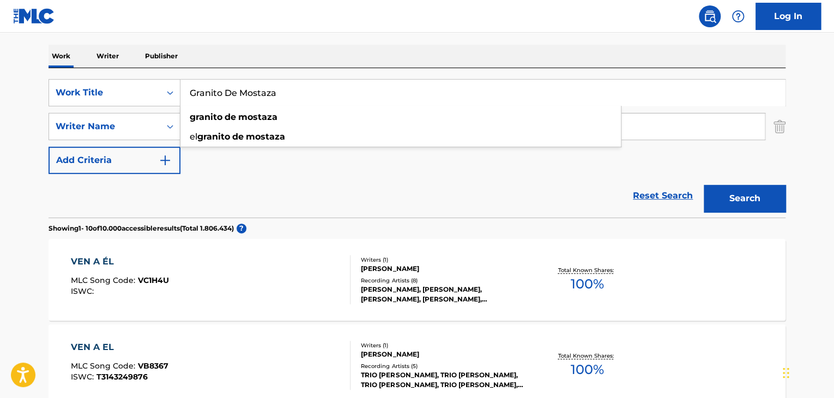
click at [751, 199] on button "Search" at bounding box center [745, 198] width 82 height 27
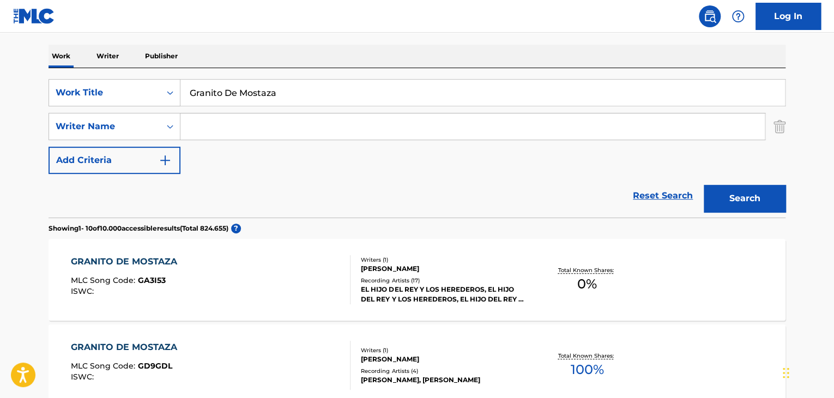
click at [415, 277] on div "Recording Artists ( 17 )" at bounding box center [443, 280] width 165 height 8
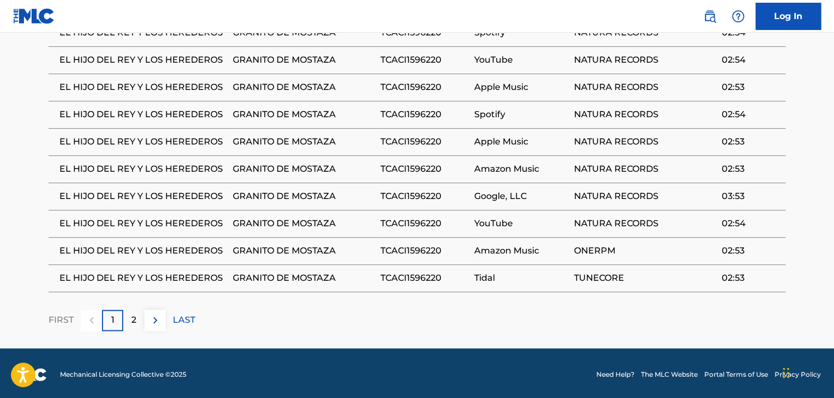
scroll to position [654, 0]
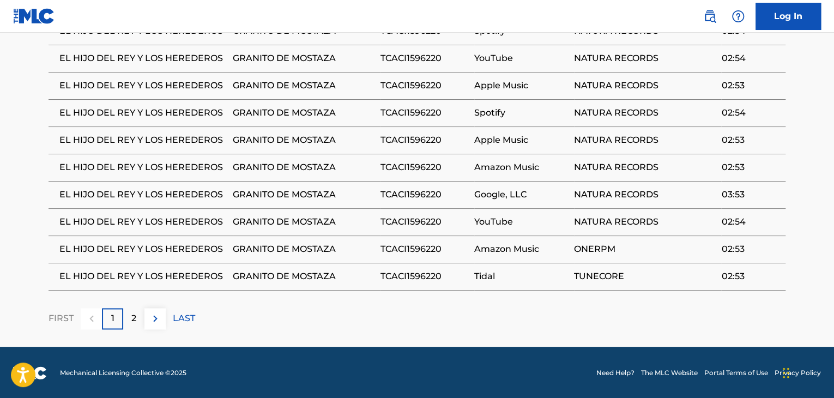
click at [140, 323] on div "2" at bounding box center [133, 318] width 21 height 21
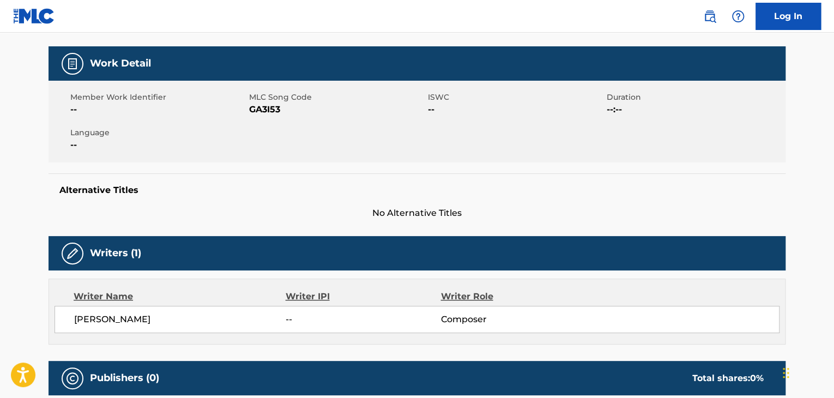
scroll to position [0, 0]
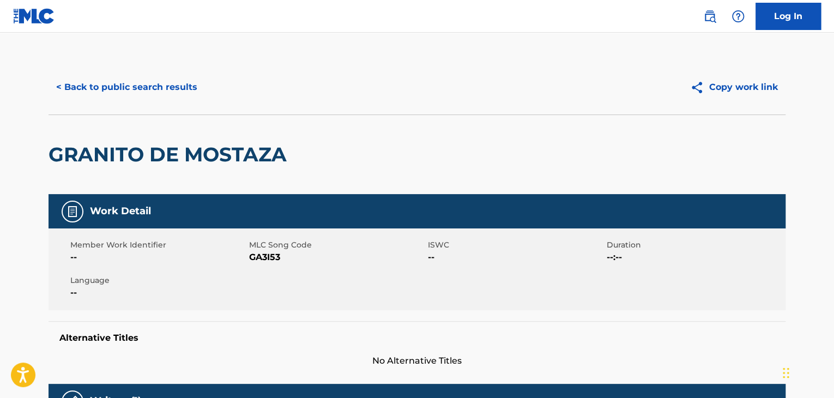
click at [79, 90] on button "< Back to public search results" at bounding box center [127, 87] width 156 height 27
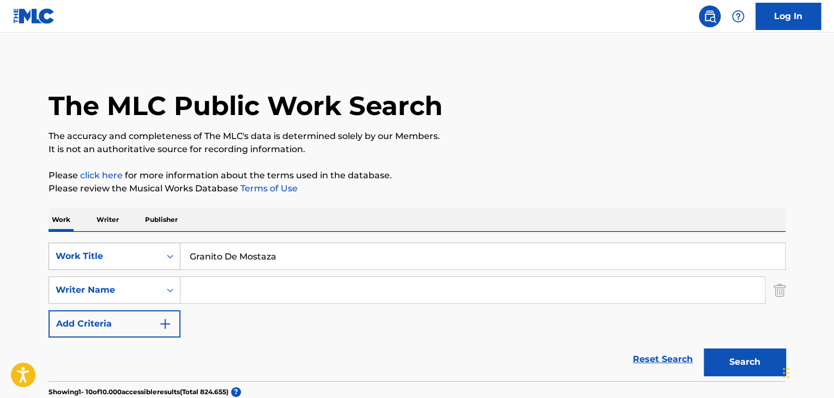
drag, startPoint x: 296, startPoint y: 257, endPoint x: 151, endPoint y: 250, distance: 144.6
click at [151, 250] on div "SearchWithCriteria2d4ab467-6792-45eb-bd20-c2f696efe3e5 Work Title Granito De Mo…" at bounding box center [417, 256] width 737 height 27
paste input "Llegó El Espíritu Santo"
type input "Llegó El Espíritu Santo"
click at [749, 354] on button "Search" at bounding box center [745, 361] width 82 height 27
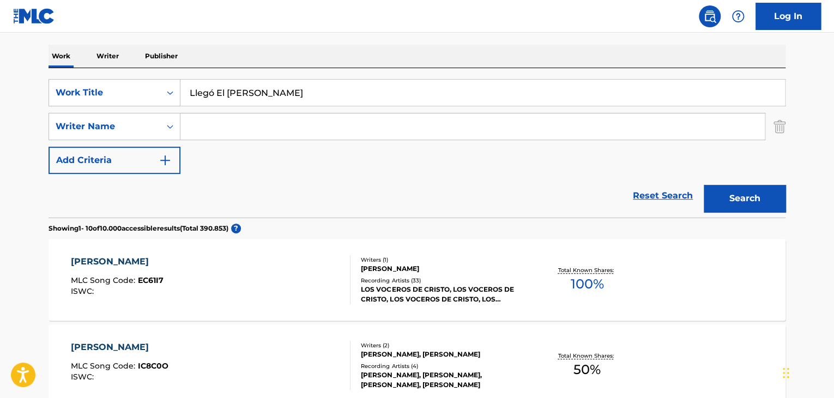
scroll to position [218, 0]
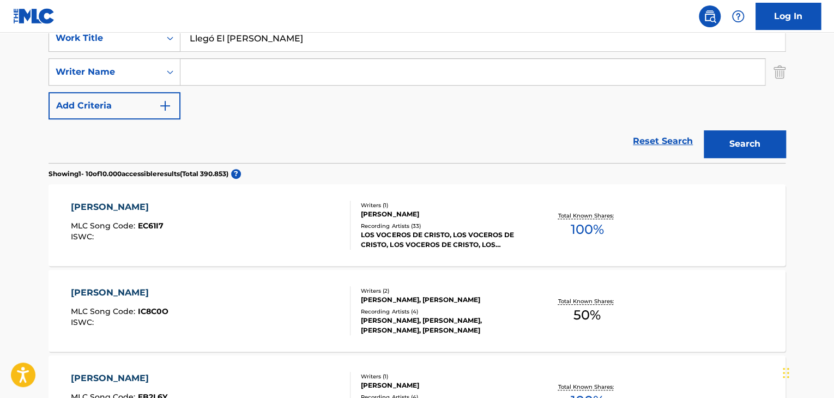
click at [333, 234] on div "ESPÍRITU SANTO MLC Song Code : EC61I7 ISWC :" at bounding box center [211, 225] width 280 height 49
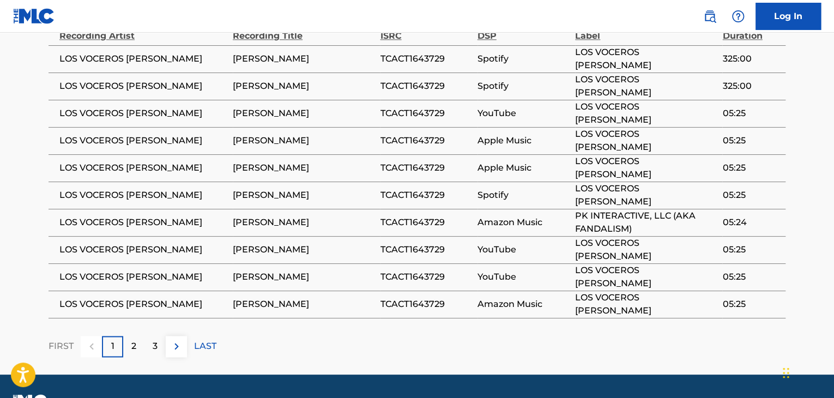
scroll to position [706, 0]
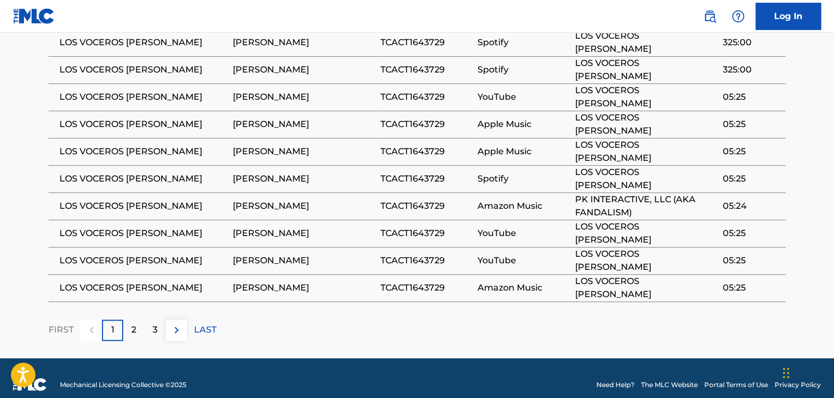
click at [136, 319] on div "2" at bounding box center [133, 329] width 21 height 21
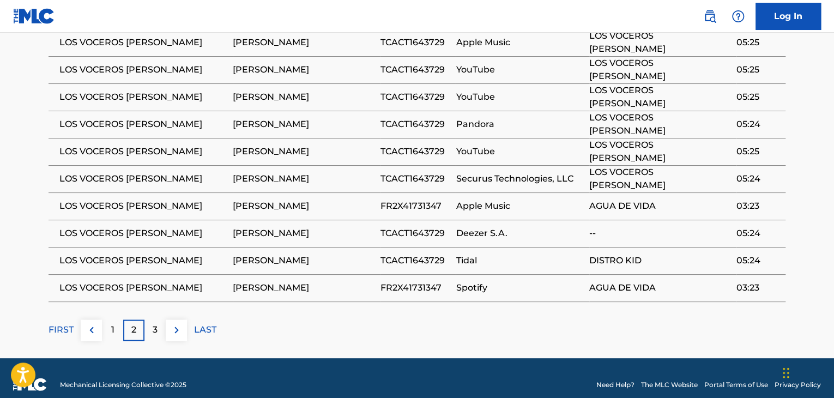
click at [159, 319] on div "3" at bounding box center [154, 329] width 21 height 21
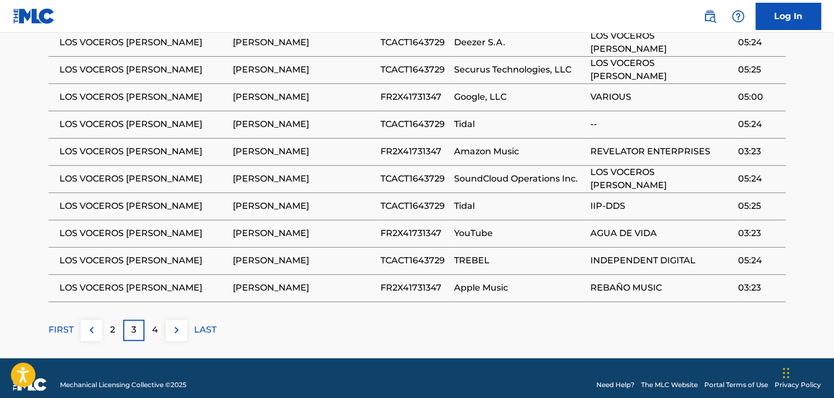
click at [152, 323] on p "4" at bounding box center [155, 329] width 6 height 13
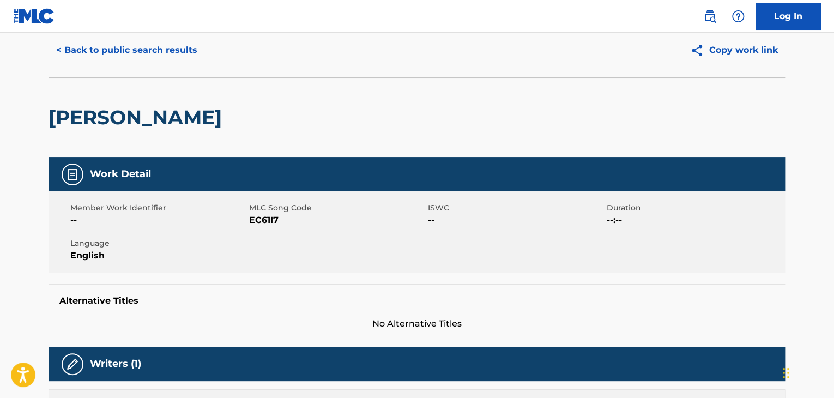
scroll to position [0, 0]
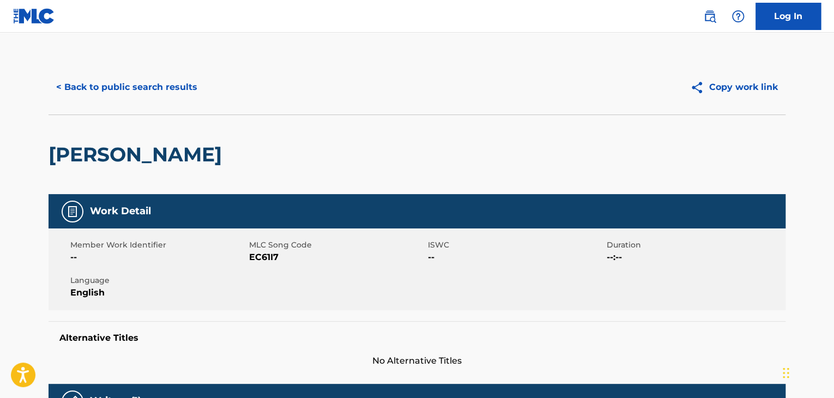
click at [137, 85] on button "< Back to public search results" at bounding box center [127, 87] width 156 height 27
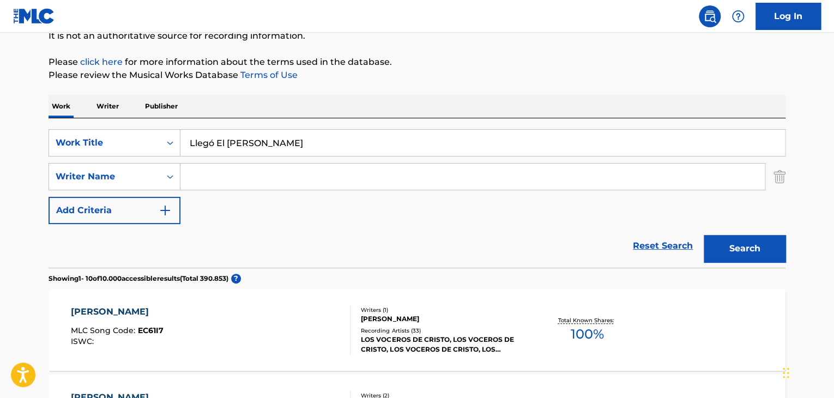
scroll to position [109, 0]
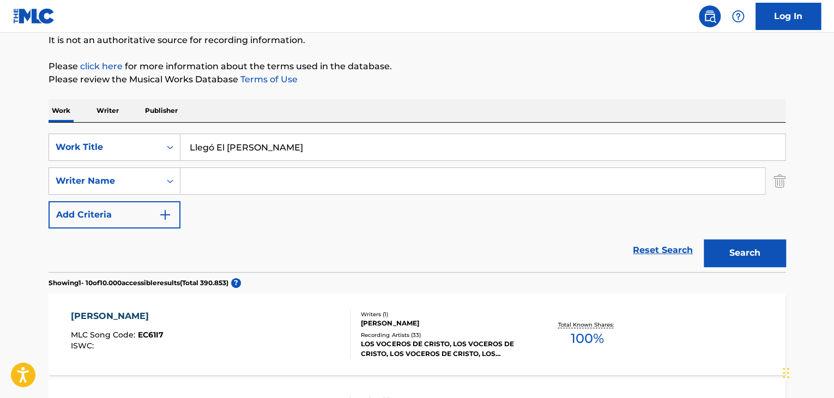
drag, startPoint x: 296, startPoint y: 144, endPoint x: 127, endPoint y: 131, distance: 170.0
click at [143, 145] on div "SearchWithCriteria2d4ab467-6792-45eb-bd20-c2f696efe3e5 Work Title Llegó El Espí…" at bounding box center [417, 147] width 737 height 27
paste input "En Este Mileni"
click at [732, 255] on button "Search" at bounding box center [745, 252] width 82 height 27
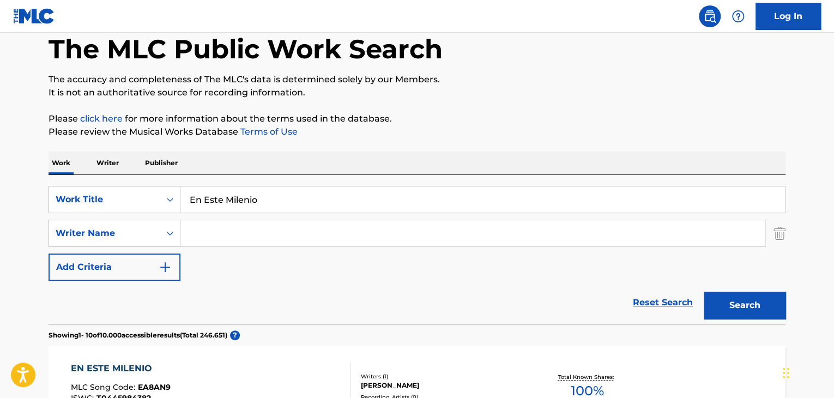
scroll to position [0, 0]
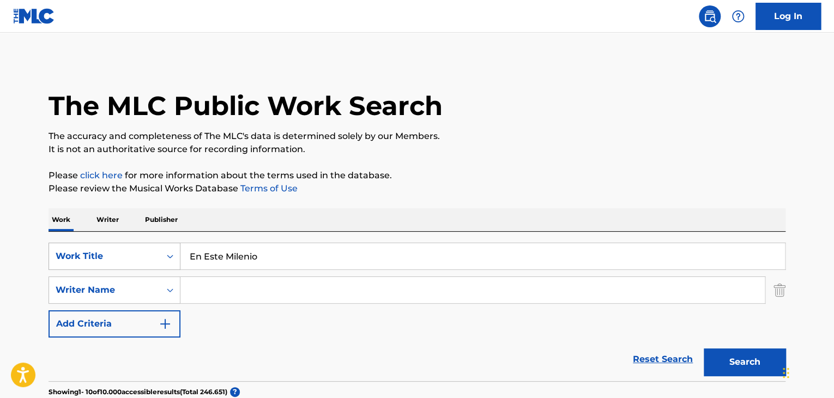
drag, startPoint x: 255, startPoint y: 256, endPoint x: 110, endPoint y: 245, distance: 145.4
click at [98, 246] on div "SearchWithCriteria2d4ab467-6792-45eb-bd20-c2f696efe3e5 Work Title En Este Milen…" at bounding box center [417, 256] width 737 height 27
paste input "Alza Tus Ojos"
click at [748, 358] on button "Search" at bounding box center [745, 361] width 82 height 27
drag, startPoint x: 266, startPoint y: 253, endPoint x: 149, endPoint y: 252, distance: 117.2
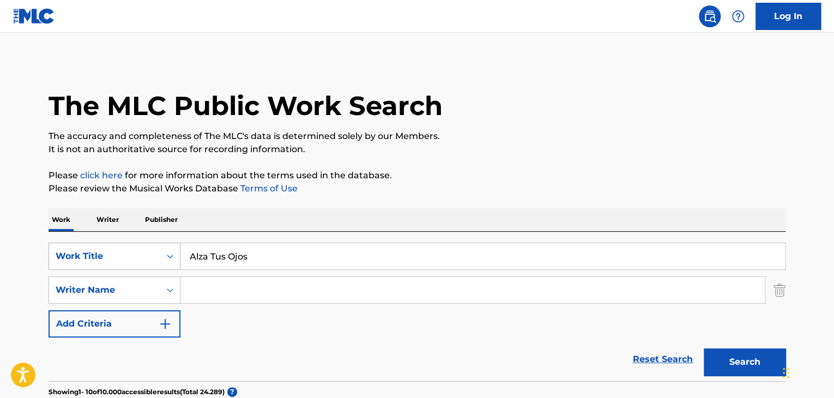
click at [149, 252] on div "SearchWithCriteria2d4ab467-6792-45eb-bd20-c2f696efe3e5 Work Title Alza Tus Ojos" at bounding box center [417, 256] width 737 height 27
paste input "Sumérgeme"
click at [743, 359] on button "Search" at bounding box center [745, 361] width 82 height 27
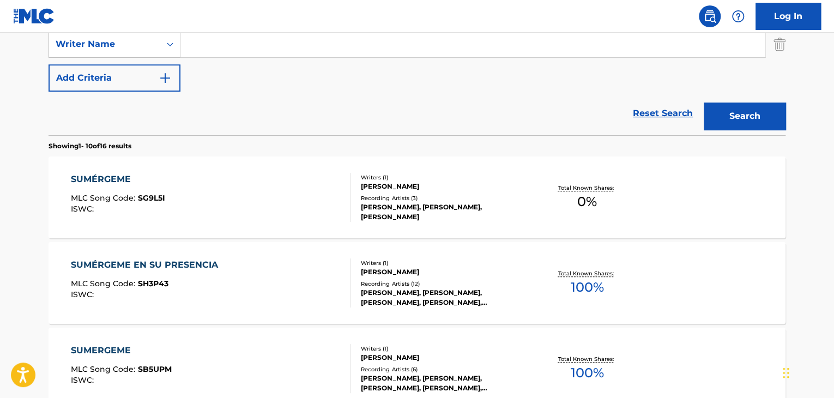
scroll to position [109, 0]
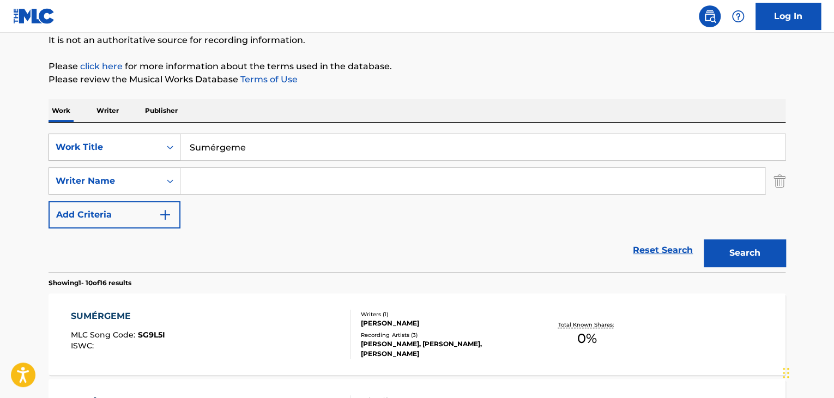
drag, startPoint x: 255, startPoint y: 149, endPoint x: 129, endPoint y: 150, distance: 125.9
click at [129, 150] on div "SearchWithCriteria2d4ab467-6792-45eb-bd20-c2f696efe3e5 Work Title Sumérgeme" at bounding box center [417, 147] width 737 height 27
paste input "Te Alabaré"
click at [708, 254] on button "Search" at bounding box center [745, 252] width 82 height 27
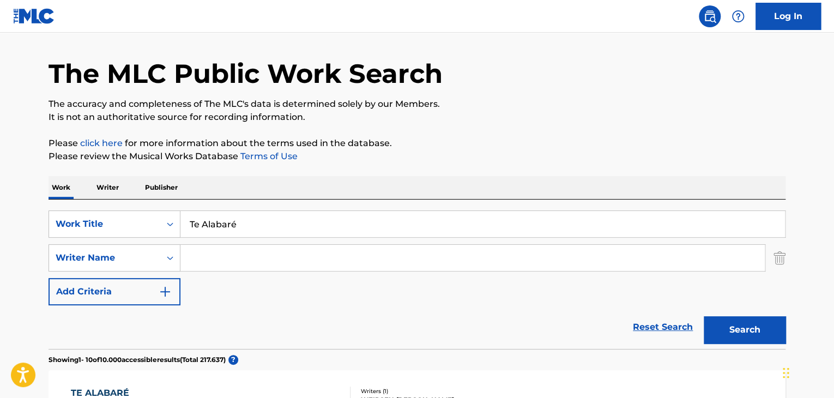
scroll to position [0, 0]
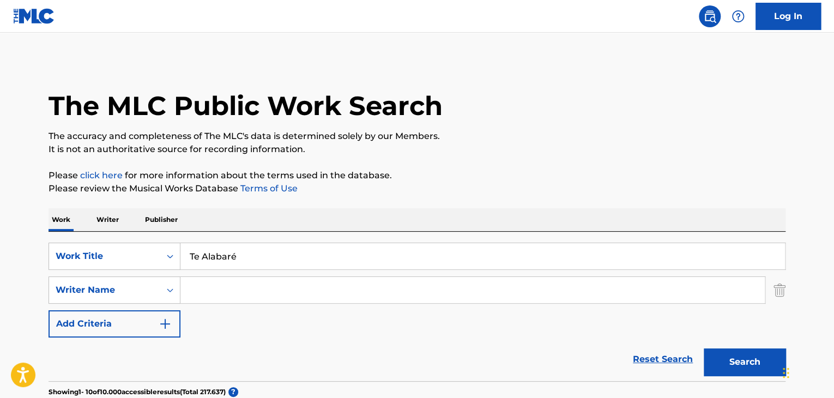
drag, startPoint x: 258, startPoint y: 260, endPoint x: 15, endPoint y: 233, distance: 244.1
click at [119, 243] on div "SearchWithCriteria2d4ab467-6792-45eb-bd20-c2f696efe3e5 Work Title Te Alabaré" at bounding box center [417, 256] width 737 height 27
paste input "Alabaré,"
click at [743, 364] on button "Search" at bounding box center [745, 361] width 82 height 27
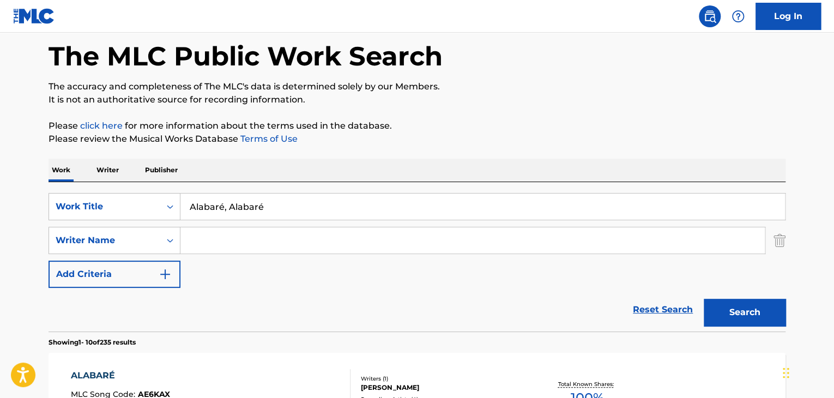
scroll to position [109, 0]
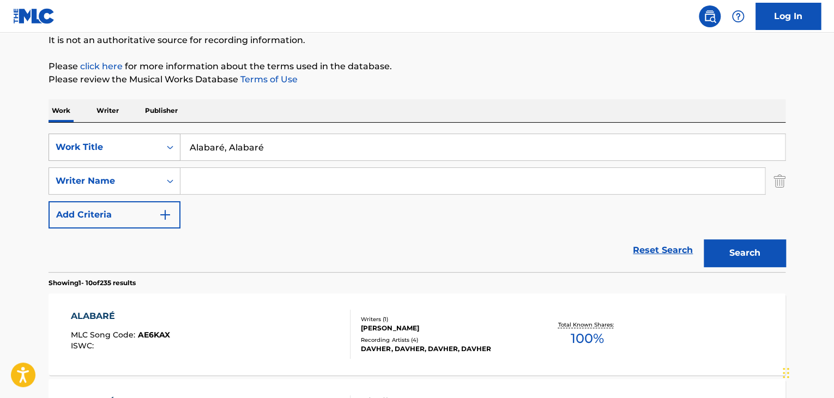
drag, startPoint x: 262, startPoint y: 143, endPoint x: 123, endPoint y: 147, distance: 139.5
click at [123, 147] on div "SearchWithCriteria2d4ab467-6792-45eb-bd20-c2f696efe3e5 Work Title Alabaré, Alab…" at bounding box center [417, 147] width 737 height 27
type input "A"
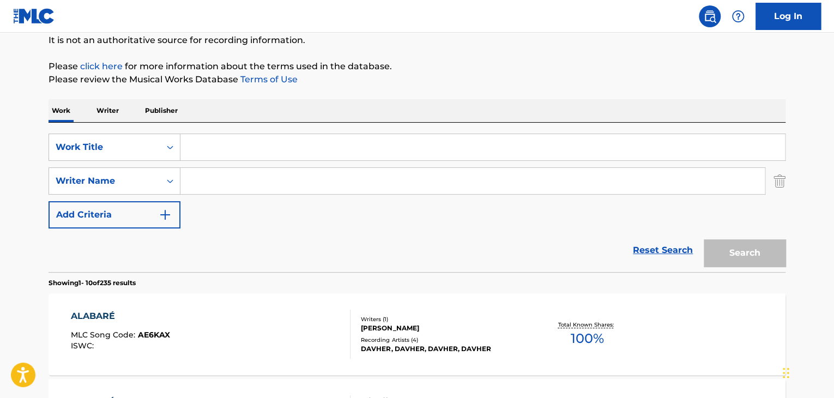
paste input "Hombre de Valor"
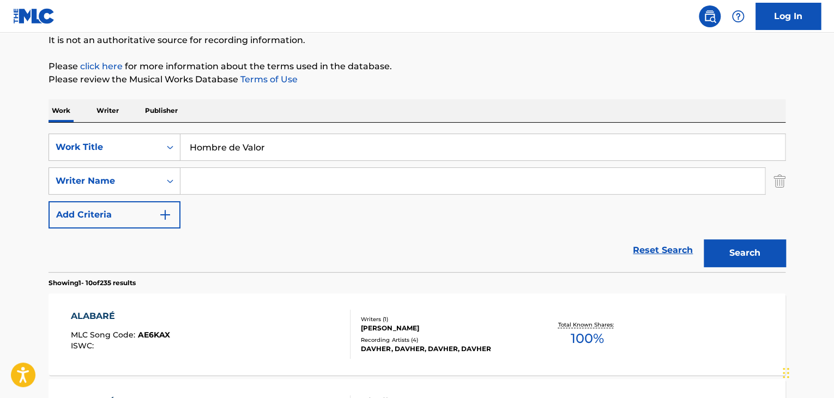
click at [735, 250] on button "Search" at bounding box center [745, 252] width 82 height 27
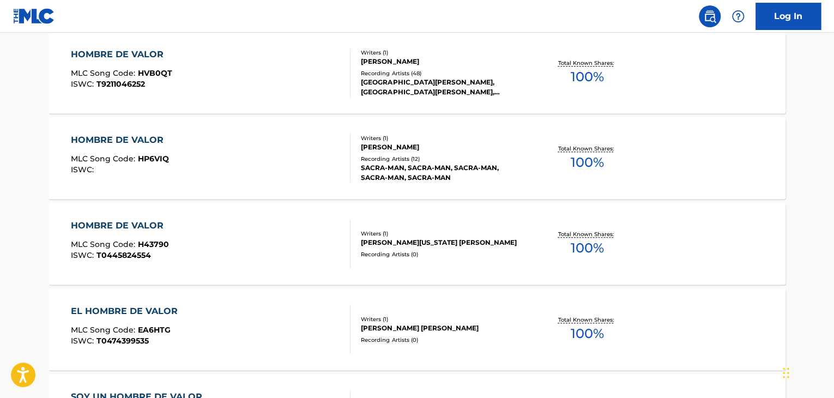
scroll to position [0, 0]
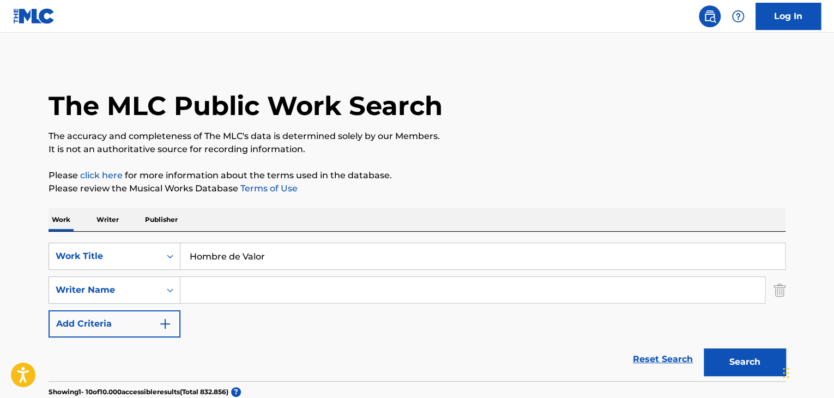
drag, startPoint x: 294, startPoint y: 243, endPoint x: 208, endPoint y: 235, distance: 87.0
click at [218, 238] on div "SearchWithCriteria2d4ab467-6792-45eb-bd20-c2f696efe3e5 Work Title Hombre de Val…" at bounding box center [417, 306] width 737 height 149
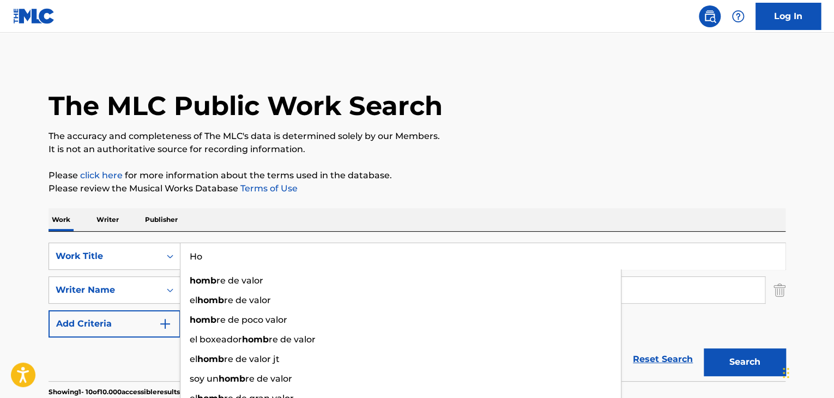
type input "H"
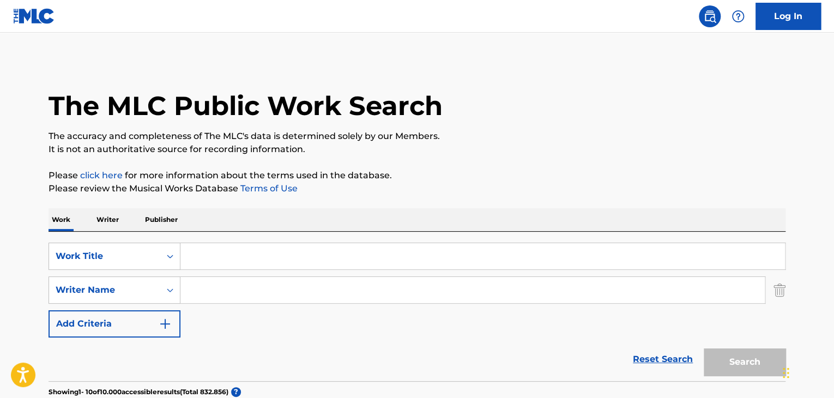
paste input "Llegó El Espíritu Santo"
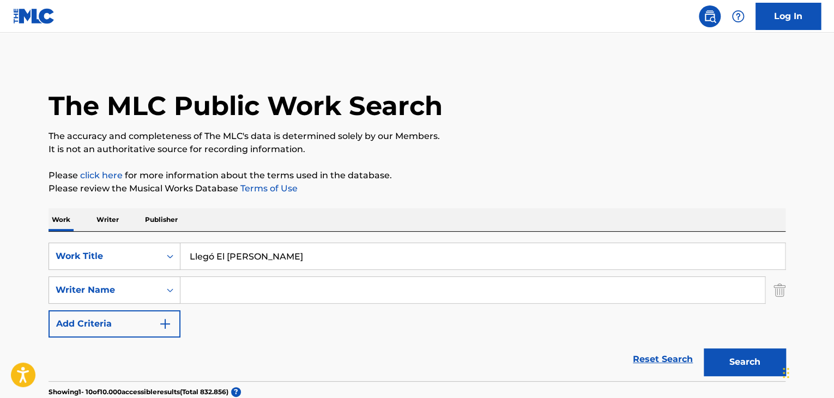
click at [743, 360] on button "Search" at bounding box center [745, 361] width 82 height 27
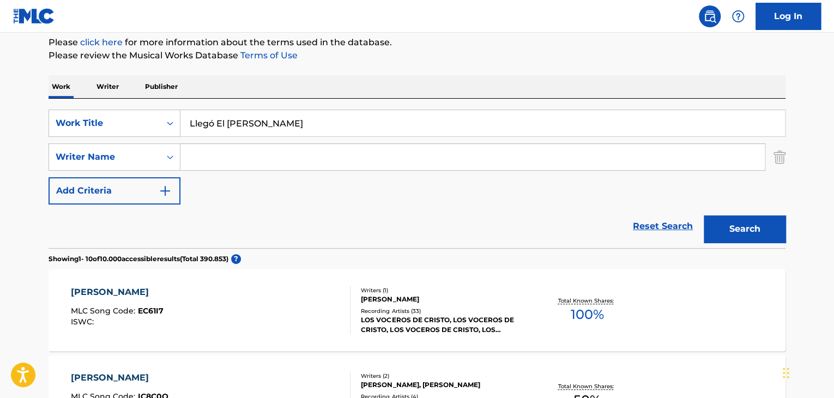
scroll to position [163, 0]
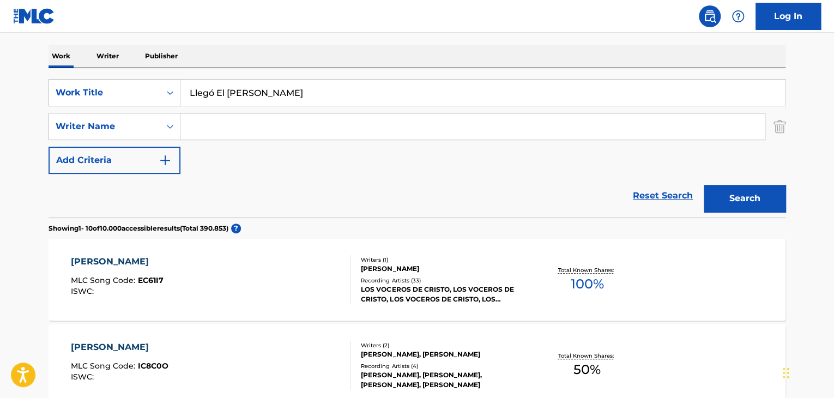
drag, startPoint x: 310, startPoint y: 80, endPoint x: 196, endPoint y: 92, distance: 115.1
click at [196, 92] on input "Llegó El Espíritu Santo" at bounding box center [482, 93] width 604 height 26
type input "L"
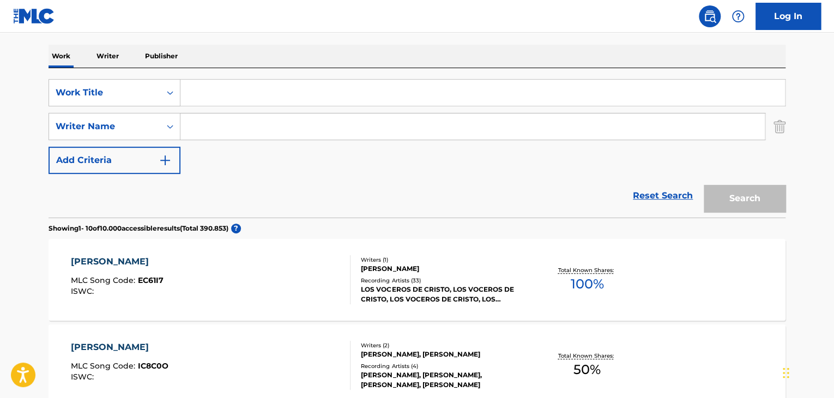
paste input "En Este Milenio"
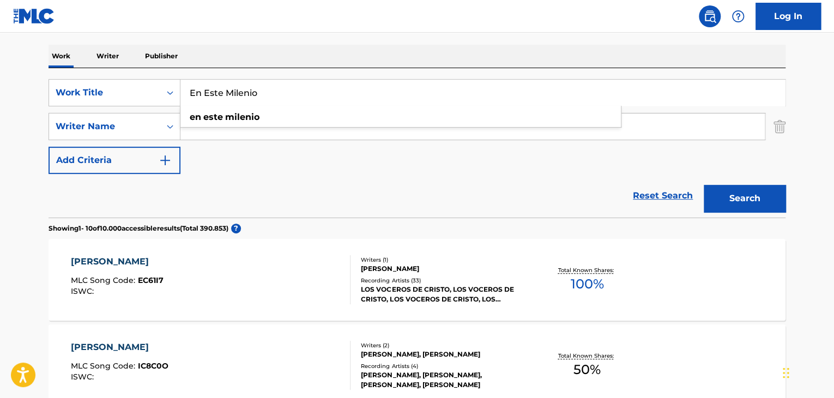
click at [757, 190] on button "Search" at bounding box center [745, 198] width 82 height 27
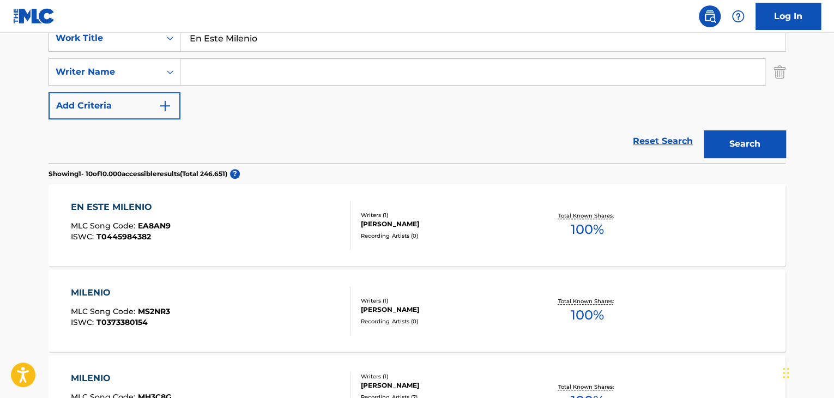
scroll to position [0, 0]
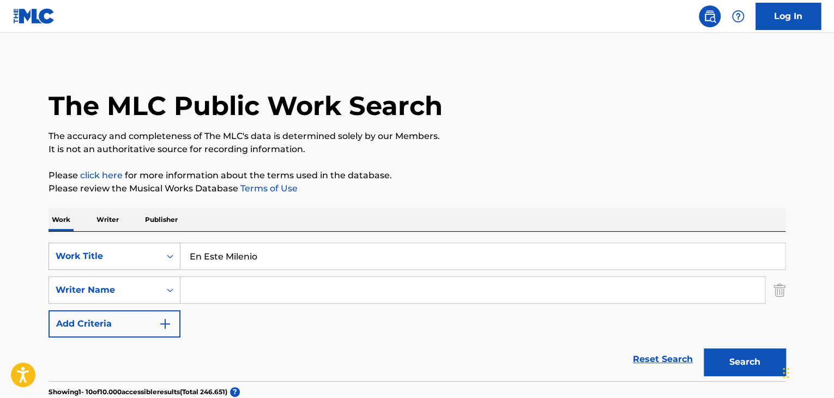
drag, startPoint x: 271, startPoint y: 253, endPoint x: 172, endPoint y: 250, distance: 99.3
click at [173, 251] on div "SearchWithCriteria2d4ab467-6792-45eb-bd20-c2f696efe3e5 Work Title En Este Milen…" at bounding box center [417, 256] width 737 height 27
paste input "Alza Tus Ojos"
click at [741, 358] on button "Search" at bounding box center [745, 361] width 82 height 27
drag, startPoint x: 258, startPoint y: 252, endPoint x: 3, endPoint y: 227, distance: 256.3
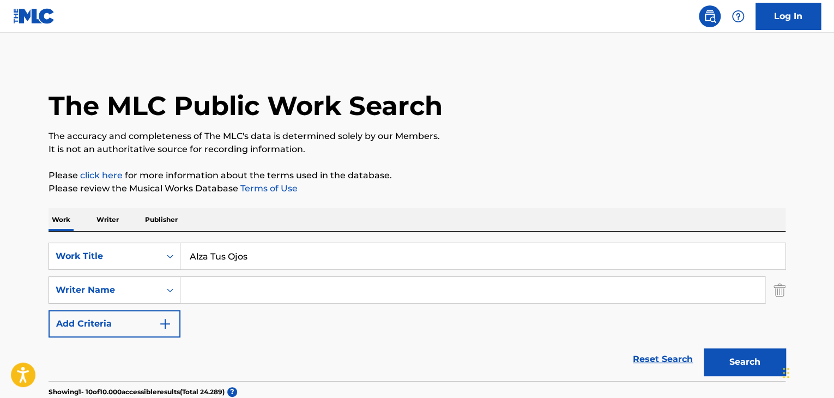
paste input "Chaparralito Llanero"
type input "Chaparralito Llanero"
click at [720, 362] on button "Search" at bounding box center [745, 361] width 82 height 27
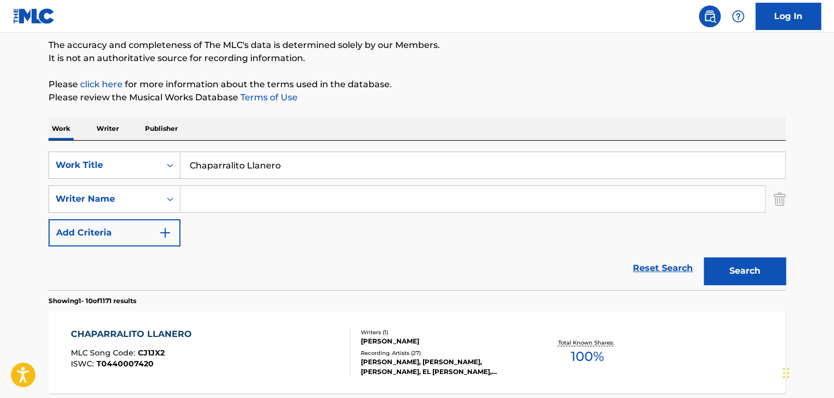
scroll to position [218, 0]
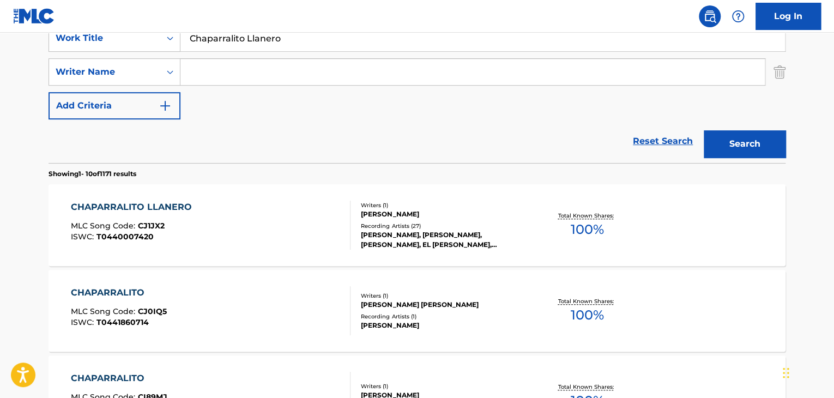
click at [388, 226] on div "Recording Artists ( 27 )" at bounding box center [443, 226] width 165 height 8
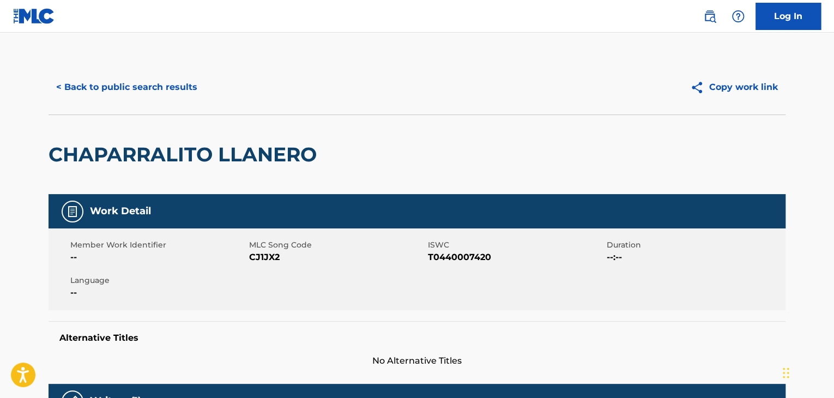
click at [145, 88] on button "< Back to public search results" at bounding box center [127, 87] width 156 height 27
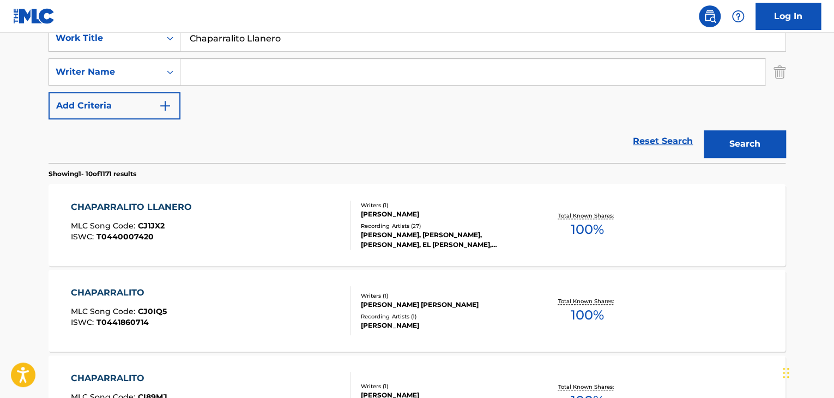
scroll to position [54, 0]
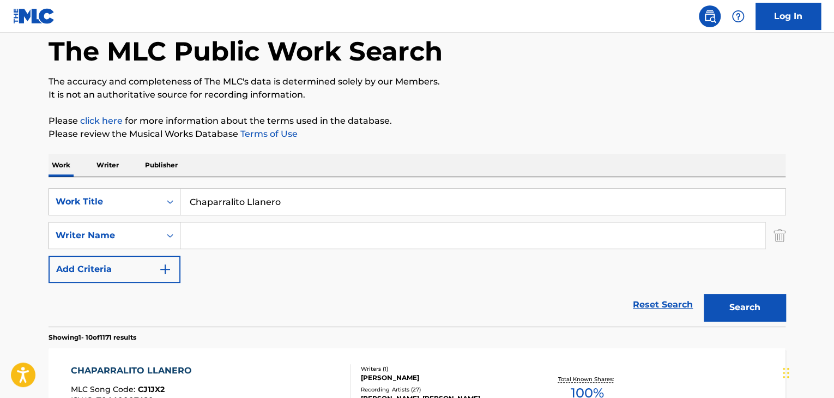
click at [223, 240] on input "Search Form" at bounding box center [472, 235] width 584 height 26
paste input "Augusto Bracca"
type input "Augusto Bracca"
click at [756, 306] on button "Search" at bounding box center [745, 307] width 82 height 27
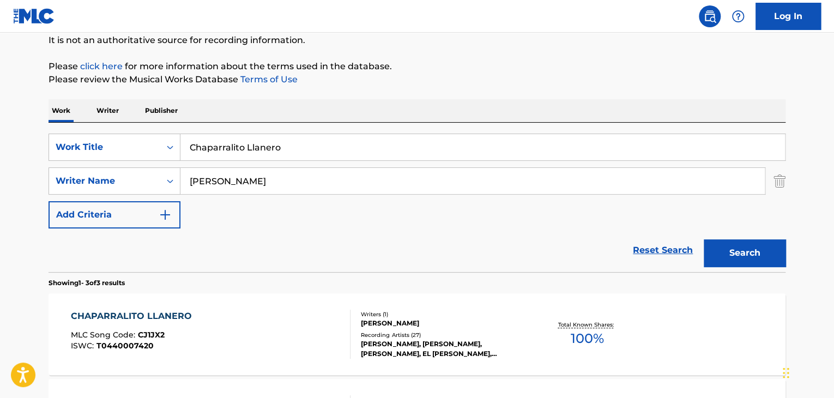
click at [228, 322] on div "CHAPARRALITO LLANERO MLC Song Code : CJ1JX2 ISWC : T0440007420" at bounding box center [211, 334] width 280 height 49
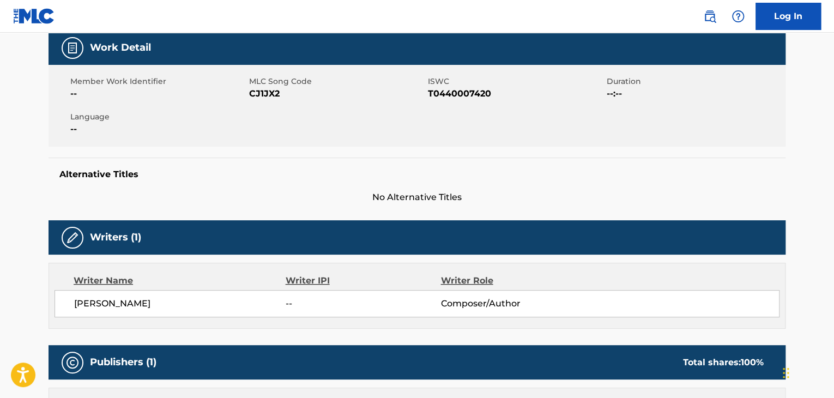
scroll to position [109, 0]
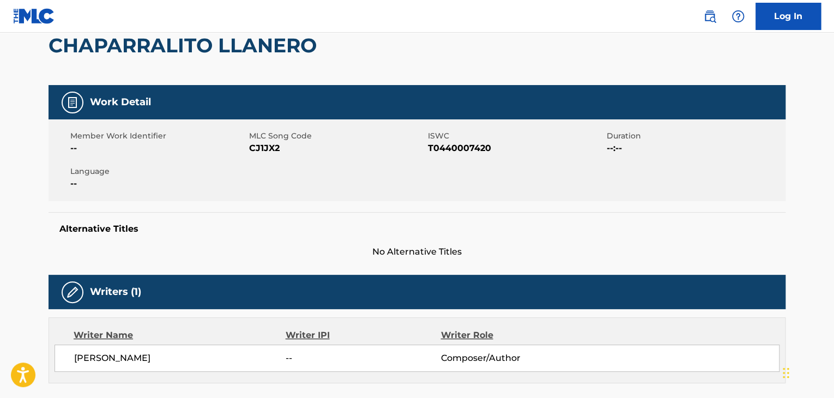
click at [268, 148] on span "CJ1JX2" at bounding box center [337, 148] width 176 height 13
copy span "CJ1JX2"
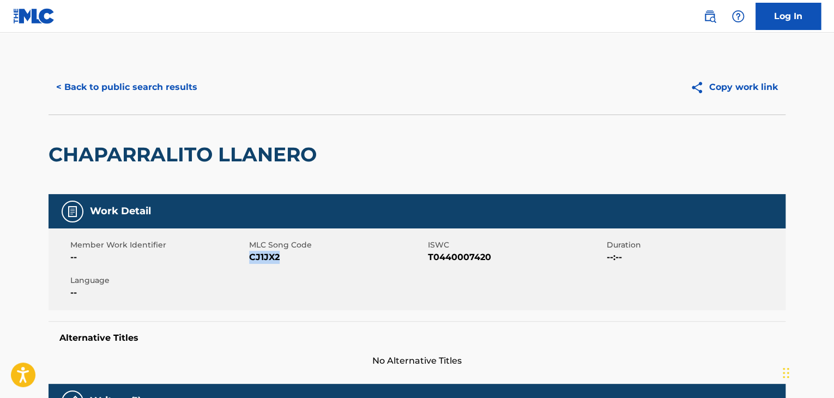
click at [174, 84] on button "< Back to public search results" at bounding box center [127, 87] width 156 height 27
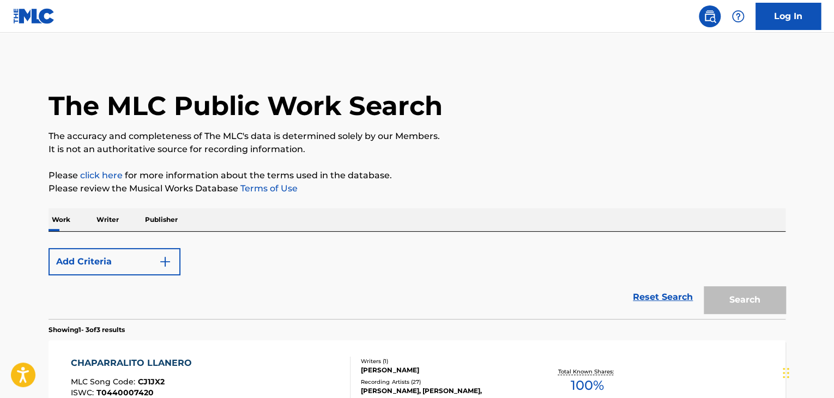
scroll to position [109, 0]
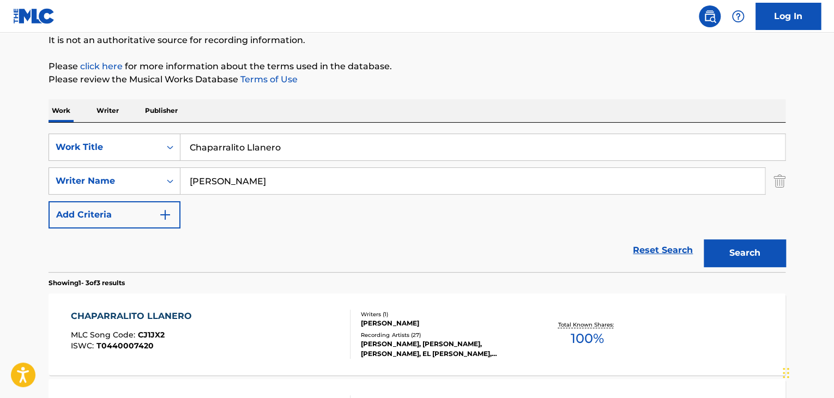
drag, startPoint x: 290, startPoint y: 149, endPoint x: 240, endPoint y: 180, distance: 59.7
click at [245, 181] on div "SearchWithCriteria2d4ab467-6792-45eb-bd20-c2f696efe3e5 Work Title Chaparralito …" at bounding box center [417, 181] width 737 height 95
type input "C"
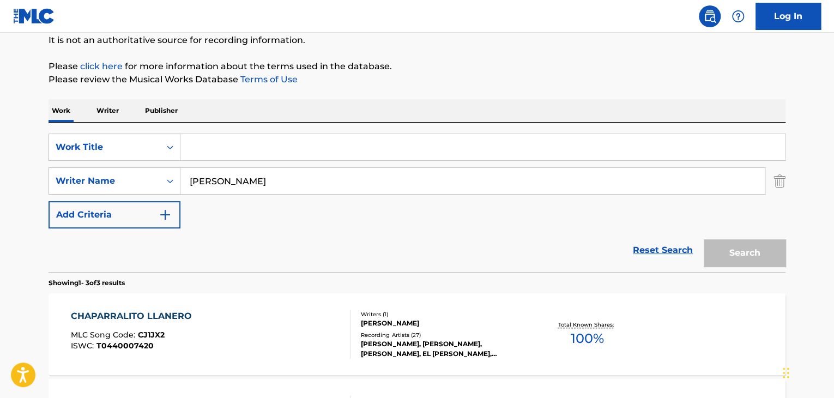
paste input "Golpe Tocuyano"
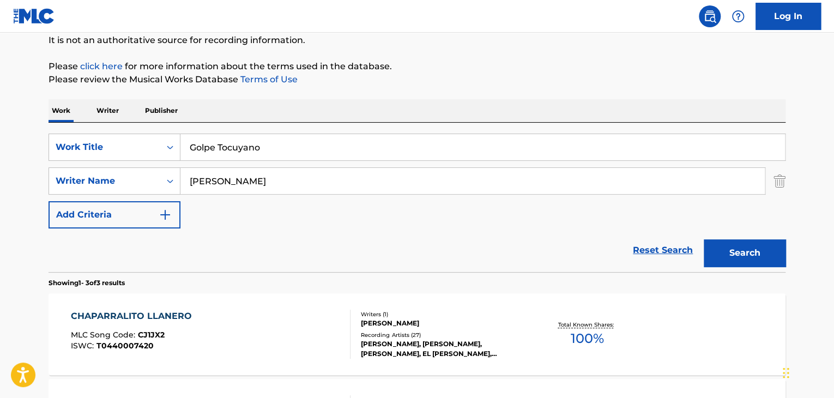
type input "Golpe Tocuyano"
click at [737, 253] on button "Search" at bounding box center [745, 252] width 82 height 27
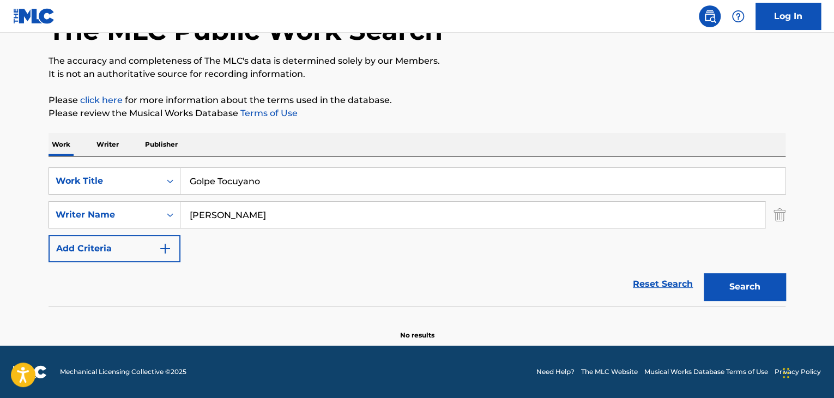
scroll to position [75, 0]
drag, startPoint x: 264, startPoint y: 221, endPoint x: 142, endPoint y: 217, distance: 122.1
click at [143, 217] on div "SearchWithCriteriaadd9ba01-a178-4bb3-bddb-1d1ca61af286 Writer Name Augusto Brac…" at bounding box center [417, 214] width 737 height 27
click at [726, 277] on button "Search" at bounding box center [745, 286] width 82 height 27
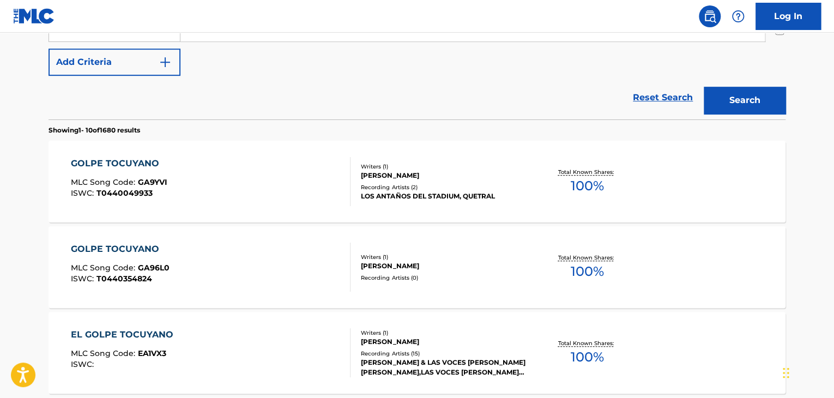
scroll to position [44, 0]
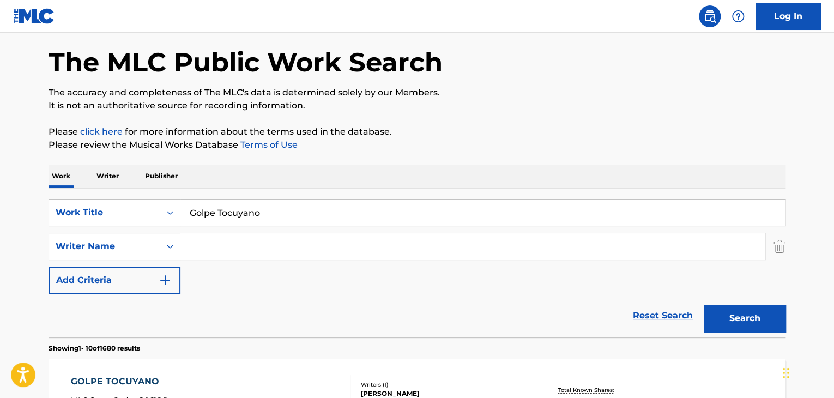
click at [220, 258] on input "Search Form" at bounding box center [472, 246] width 584 height 26
paste input "Adilia Castillo"
type input "Adilia Castillo"
click at [759, 319] on button "Search" at bounding box center [745, 318] width 82 height 27
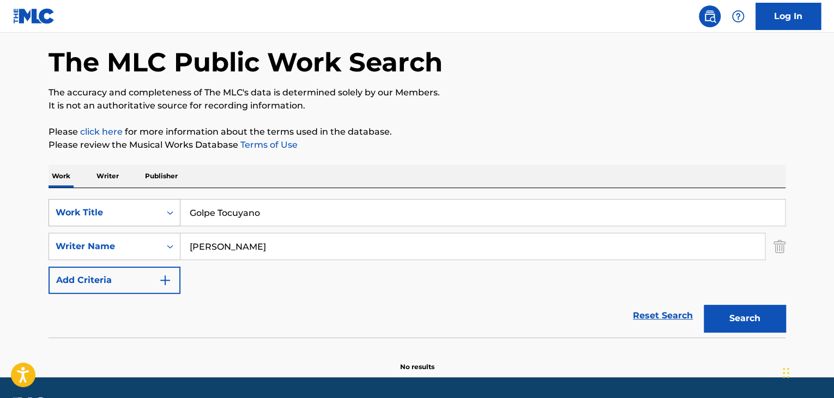
drag, startPoint x: 271, startPoint y: 210, endPoint x: 131, endPoint y: 208, distance: 139.5
click at [131, 208] on div "SearchWithCriteria2d4ab467-6792-45eb-bd20-c2f696efe3e5 Work Title Golpe Tocuyano" at bounding box center [417, 212] width 737 height 27
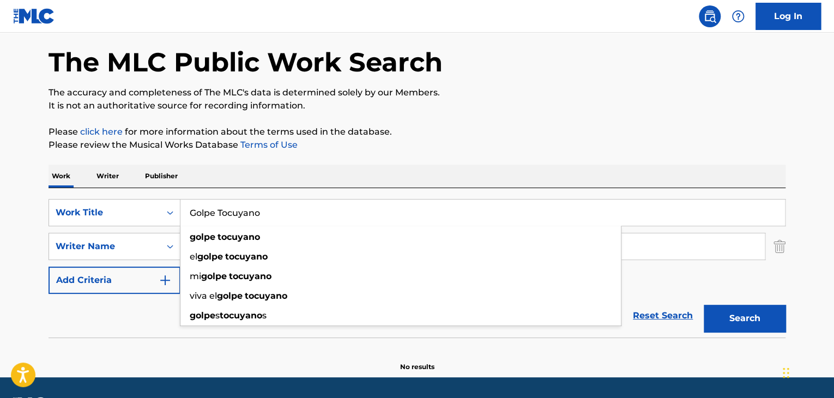
paste input "Campesina"
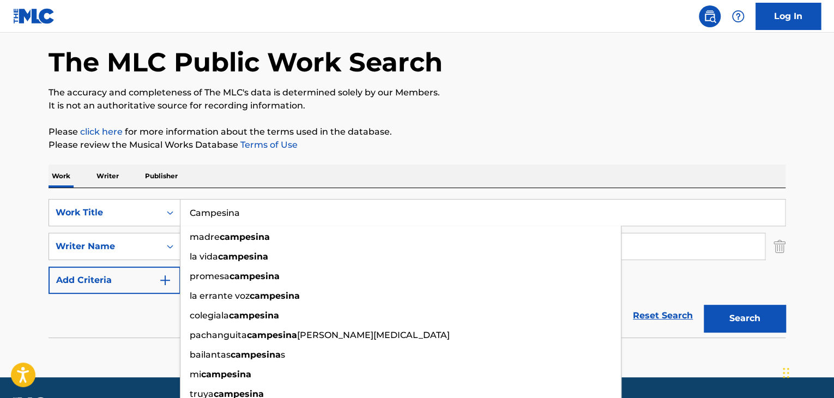
type input "Campesina"
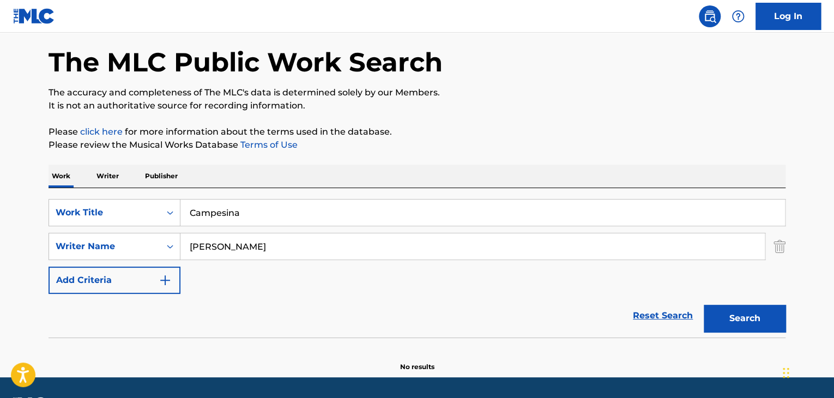
click at [85, 314] on div "Reset Search Search" at bounding box center [417, 316] width 737 height 44
drag, startPoint x: 263, startPoint y: 249, endPoint x: 52, endPoint y: 248, distance: 211.4
click at [72, 249] on div "SearchWithCriteriaadd9ba01-a178-4bb3-bddb-1d1ca61af286 Writer Name Adilia Casti…" at bounding box center [417, 246] width 737 height 27
click at [240, 252] on input "Search Form" at bounding box center [472, 246] width 584 height 26
paste input "Juan Vicente Torrealba"
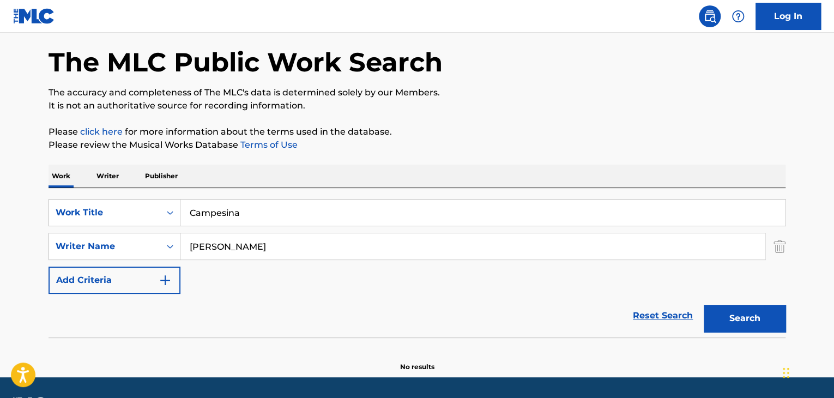
type input "Juan Vicente Torrealba"
click at [737, 317] on button "Search" at bounding box center [745, 318] width 82 height 27
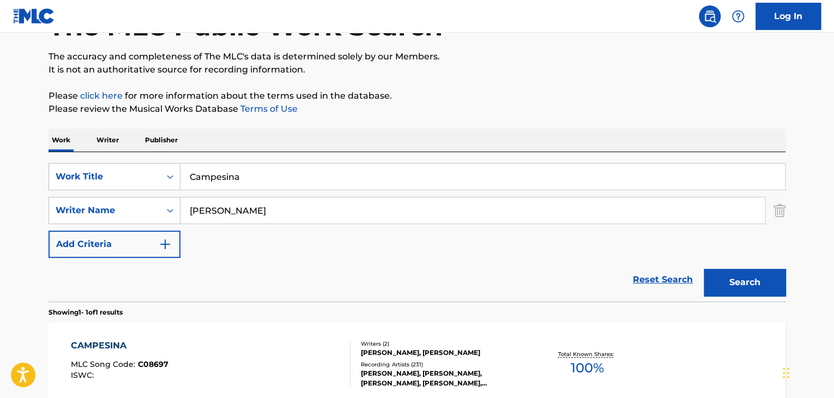
scroll to position [98, 0]
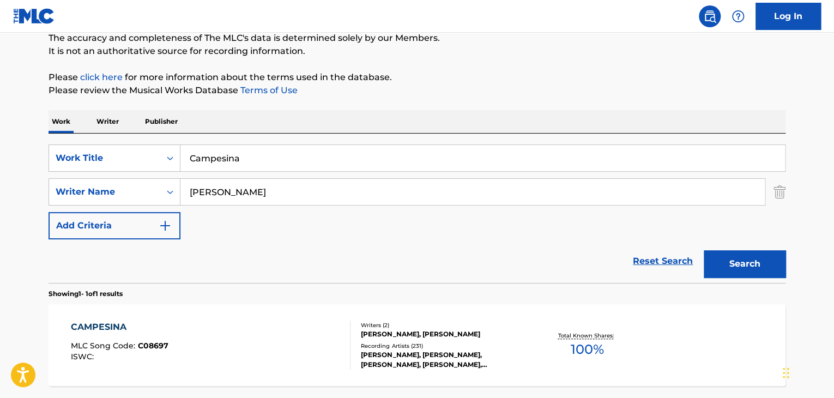
click at [213, 338] on div "CAMPESINA MLC Song Code : C08697 ISWC :" at bounding box center [211, 344] width 280 height 49
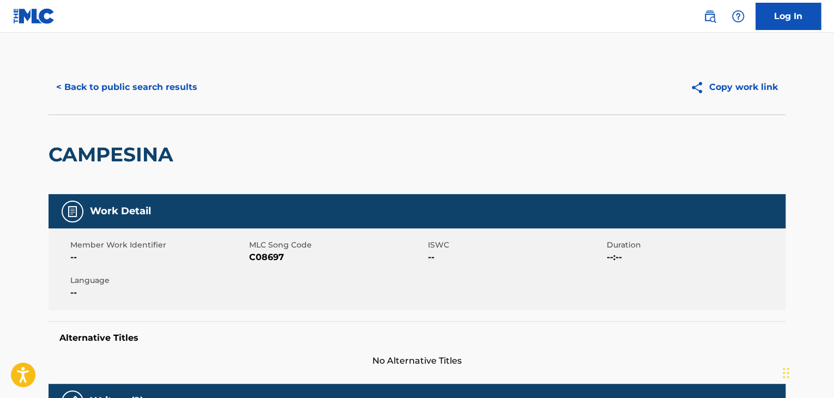
click at [267, 253] on span "C08697" at bounding box center [337, 257] width 176 height 13
copy span "C08697"
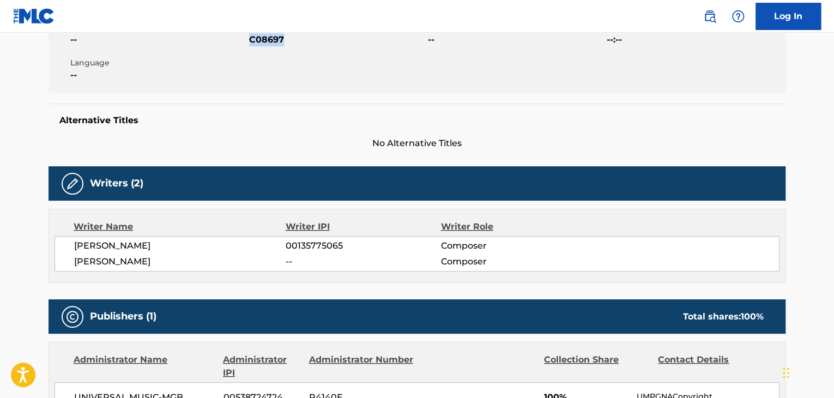
scroll to position [218, 0]
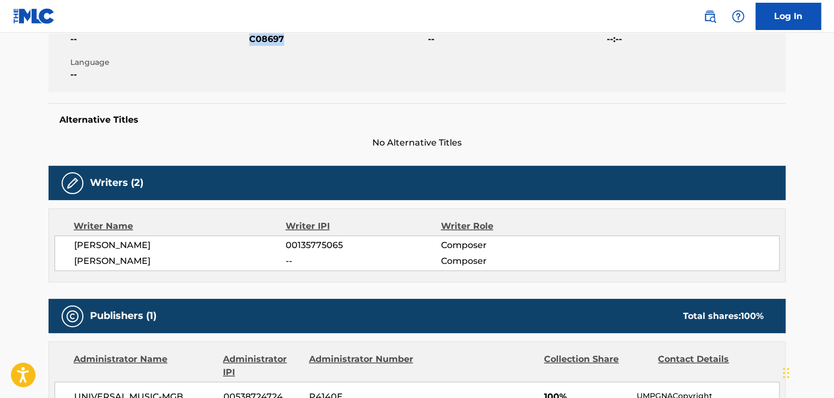
drag, startPoint x: 143, startPoint y: 244, endPoint x: 201, endPoint y: 251, distance: 58.2
click at [201, 251] on span "JUAN VICENTE TORREALBA PEREZ" at bounding box center [179, 245] width 211 height 13
copy span "TORREALBA"
click at [140, 245] on span "JUAN VICENTE TORREALBA PEREZ" at bounding box center [179, 245] width 211 height 13
drag, startPoint x: 72, startPoint y: 243, endPoint x: 137, endPoint y: 249, distance: 64.6
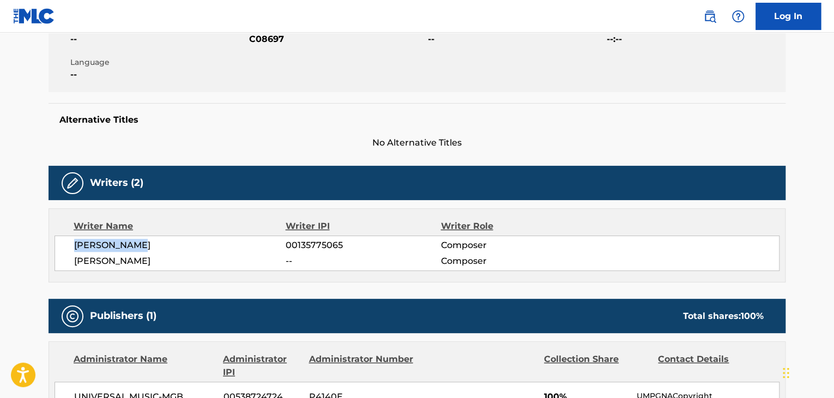
click at [137, 249] on div "JUAN VICENTE TORREALBA PEREZ 00135775065 Composer JUAN VICENTE TORREALBA -- Com…" at bounding box center [416, 252] width 725 height 35
copy span "JUAN VICENTE"
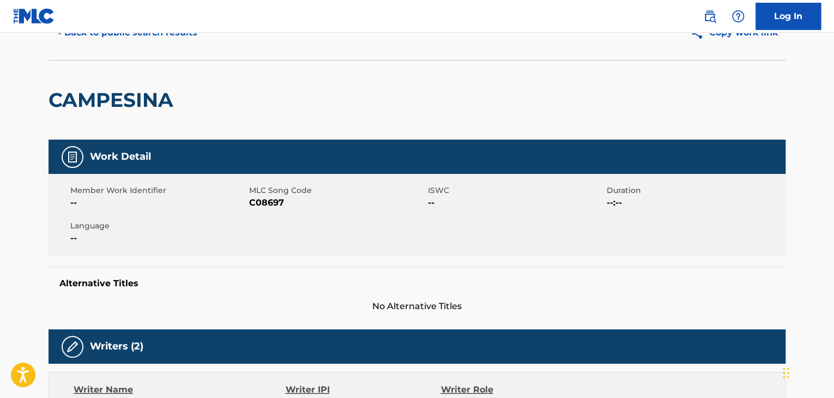
scroll to position [0, 0]
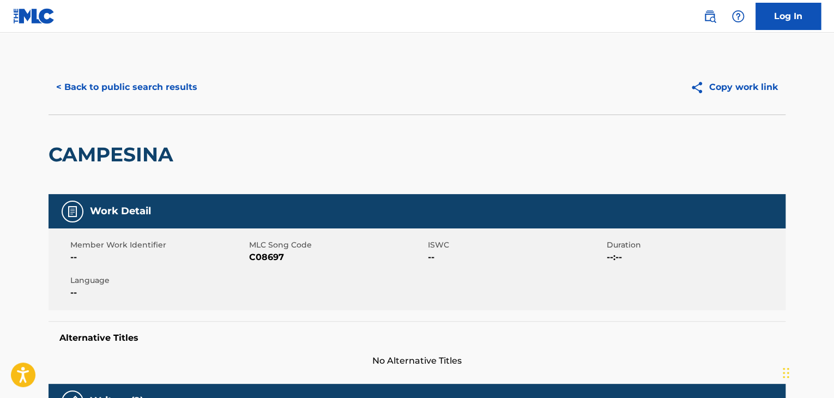
click at [106, 87] on button "< Back to public search results" at bounding box center [127, 87] width 156 height 27
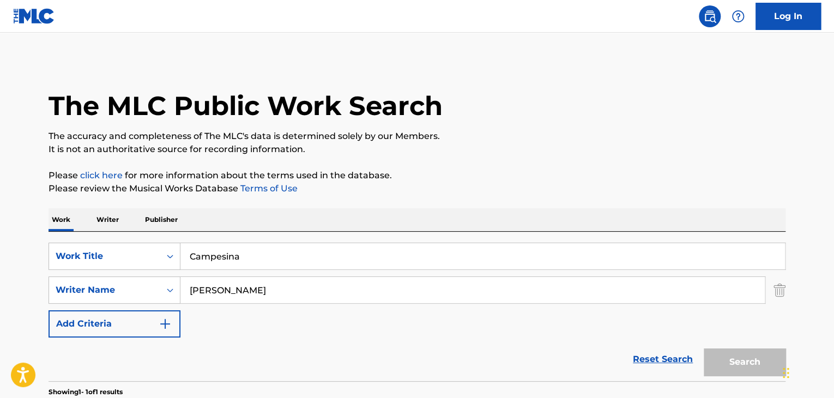
scroll to position [98, 0]
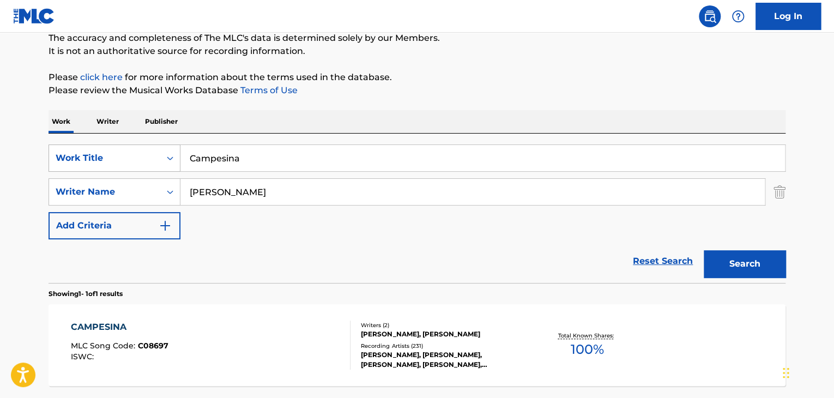
drag, startPoint x: 277, startPoint y: 154, endPoint x: 70, endPoint y: 158, distance: 207.1
click at [70, 158] on div "SearchWithCriteria2d4ab467-6792-45eb-bd20-c2f696efe3e5 Work Title Campesina" at bounding box center [417, 157] width 737 height 27
paste input "Sentimiento Apureño"
type input "Sentimiento Apureño"
drag, startPoint x: 290, startPoint y: 201, endPoint x: 76, endPoint y: 210, distance: 213.8
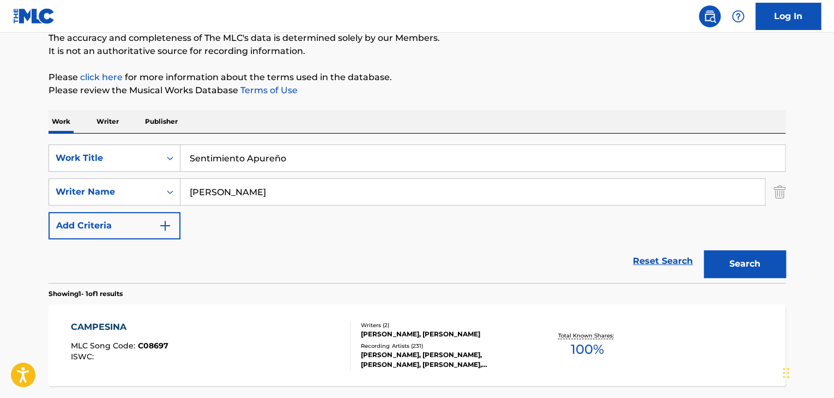
click at [76, 210] on div "SearchWithCriteria2d4ab467-6792-45eb-bd20-c2f696efe3e5 Work Title Sentimiento A…" at bounding box center [417, 191] width 737 height 95
click at [754, 259] on button "Search" at bounding box center [745, 263] width 82 height 27
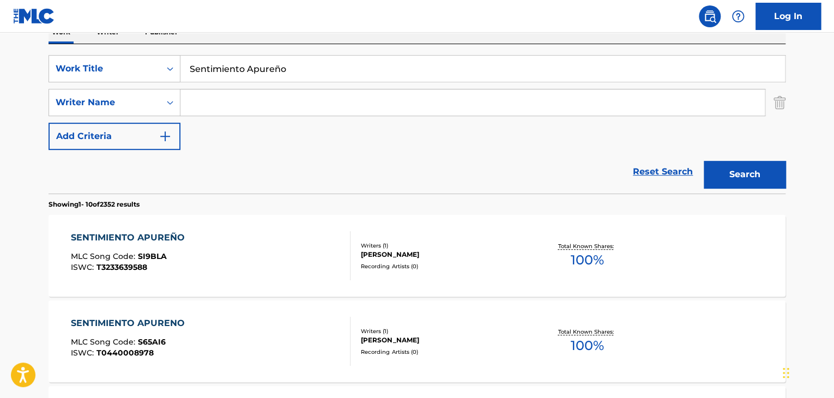
scroll to position [207, 0]
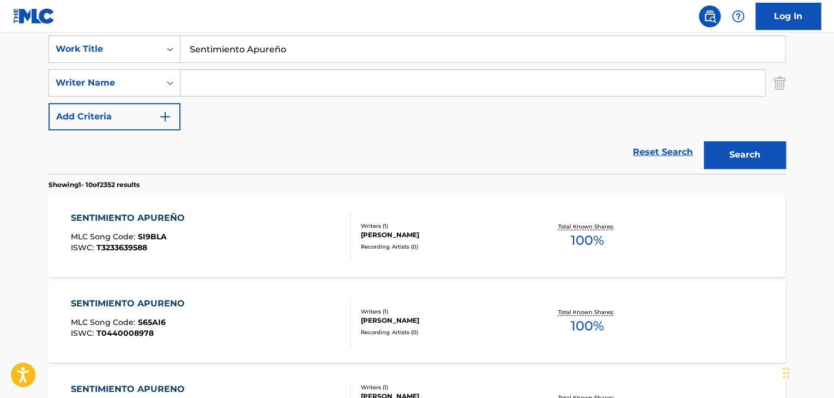
click at [277, 80] on input "Search Form" at bounding box center [472, 83] width 584 height 26
paste input "Augusto Bracca"
type input "Augusto Bracca"
click at [741, 147] on button "Search" at bounding box center [745, 154] width 82 height 27
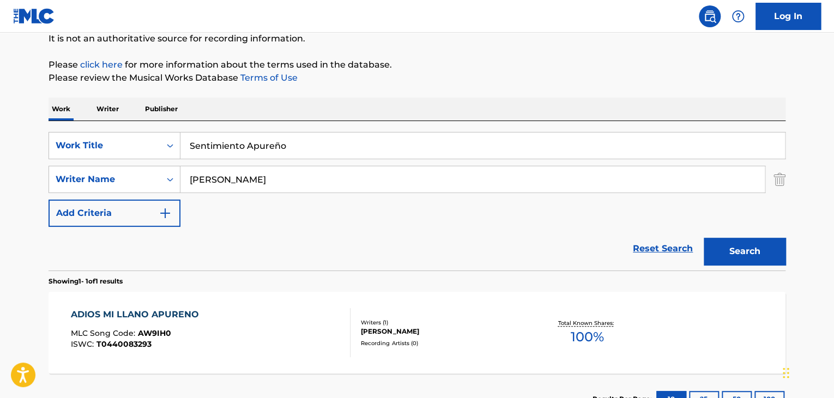
scroll to position [195, 0]
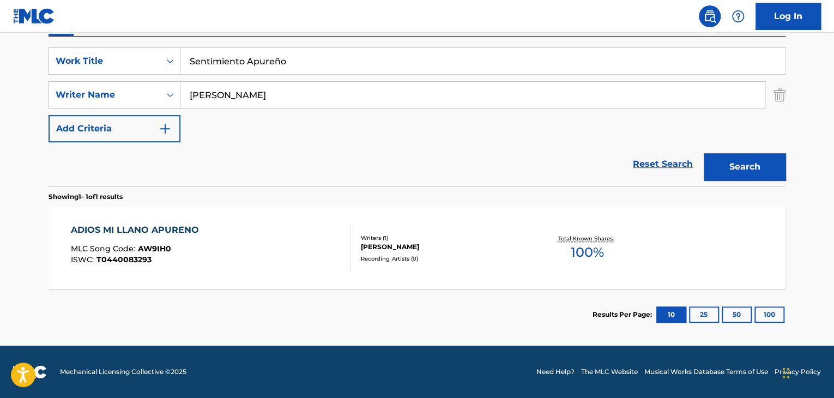
click at [120, 83] on div "SearchWithCriteriaadd9ba01-a178-4bb3-bddb-1d1ca61af286 Writer Name Augusto Brac…" at bounding box center [417, 94] width 737 height 27
drag, startPoint x: 291, startPoint y: 56, endPoint x: 20, endPoint y: 70, distance: 271.8
click at [20, 71] on main "The MLC Public Work Search The accuracy and completeness of The MLC's data is d…" at bounding box center [417, 92] width 834 height 508
paste input "Amalia Rosa"
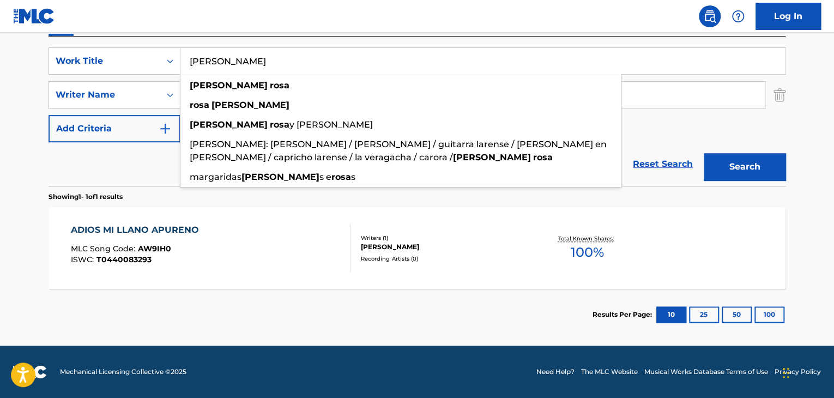
type input "Amalia Rosa"
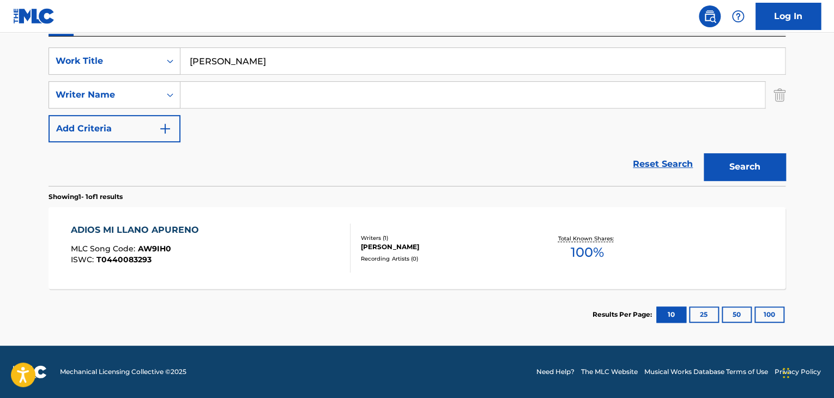
click at [745, 159] on button "Search" at bounding box center [745, 166] width 82 height 27
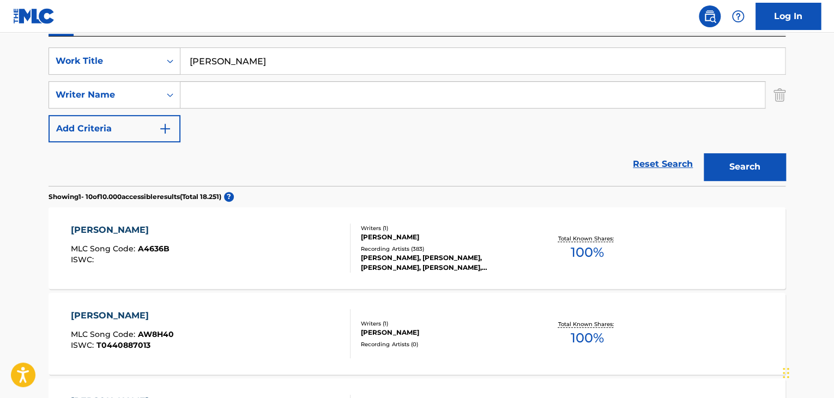
click at [196, 263] on div "AMALIA ROSA MLC Song Code : A4636B ISWC :" at bounding box center [211, 247] width 280 height 49
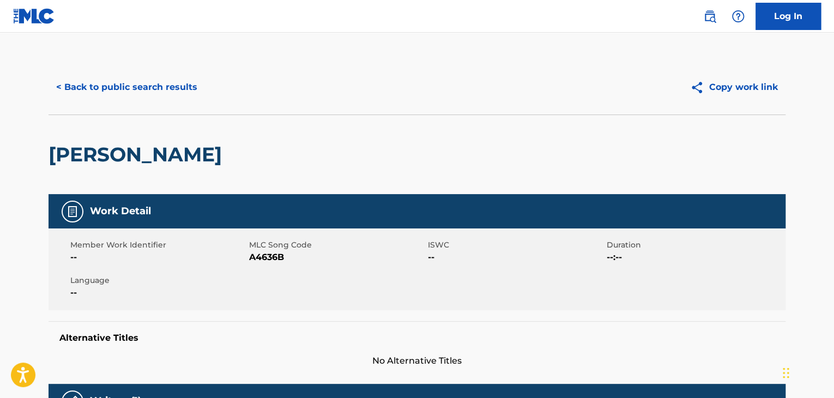
click at [261, 256] on span "A4636B" at bounding box center [337, 257] width 176 height 13
copy span "A4636B"
click at [174, 83] on button "< Back to public search results" at bounding box center [127, 87] width 156 height 27
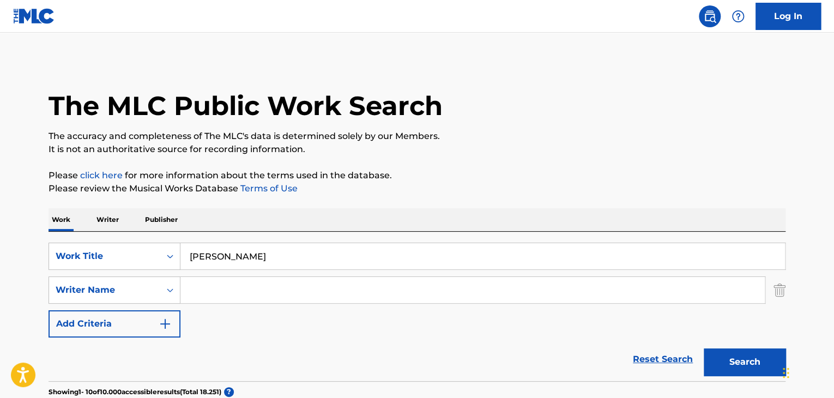
scroll to position [195, 0]
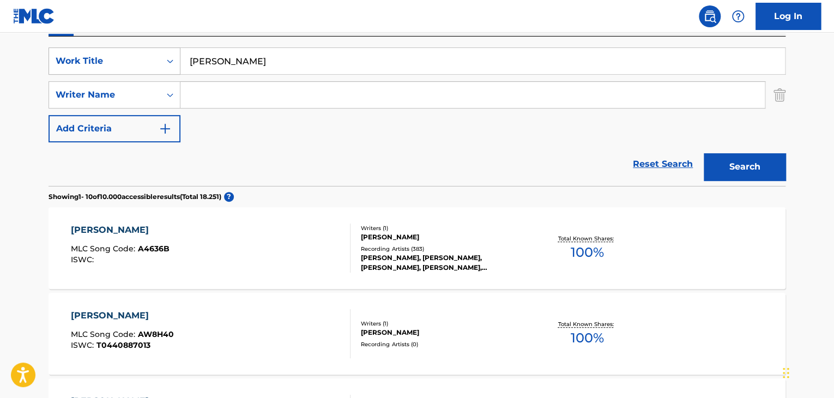
drag, startPoint x: 327, startPoint y: 53, endPoint x: 76, endPoint y: 50, distance: 250.7
click at [82, 50] on div "SearchWithCriteria2d4ab467-6792-45eb-bd20-c2f696efe3e5 Work Title Amalia Rosa" at bounding box center [417, 60] width 737 height 27
paste input "Flor de Verano"
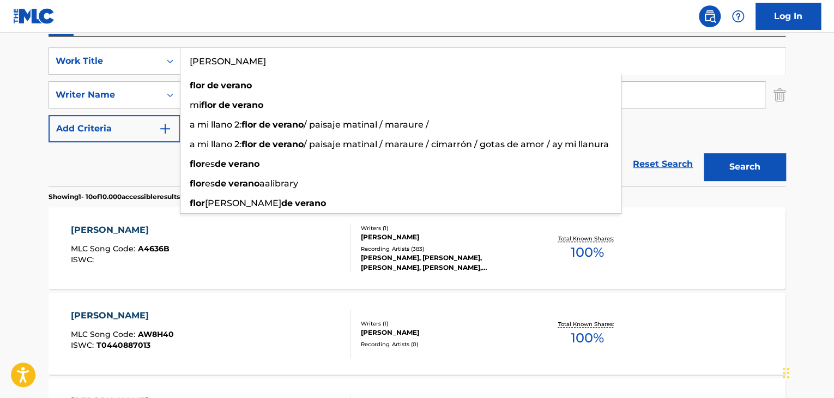
type input "Flor de Verano"
click at [722, 167] on button "Search" at bounding box center [745, 166] width 82 height 27
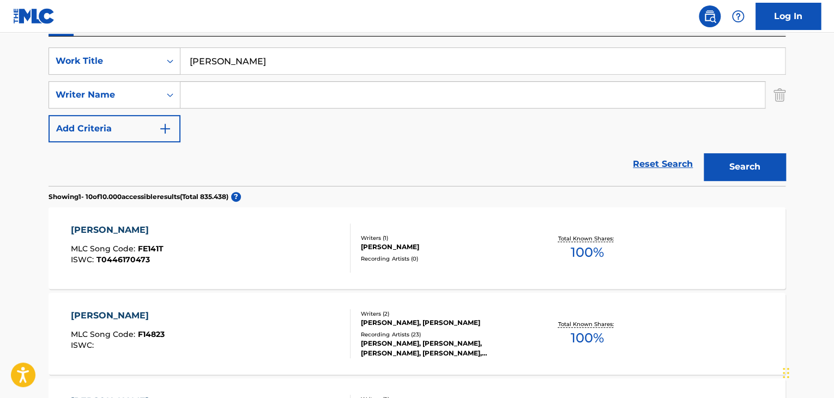
scroll to position [250, 0]
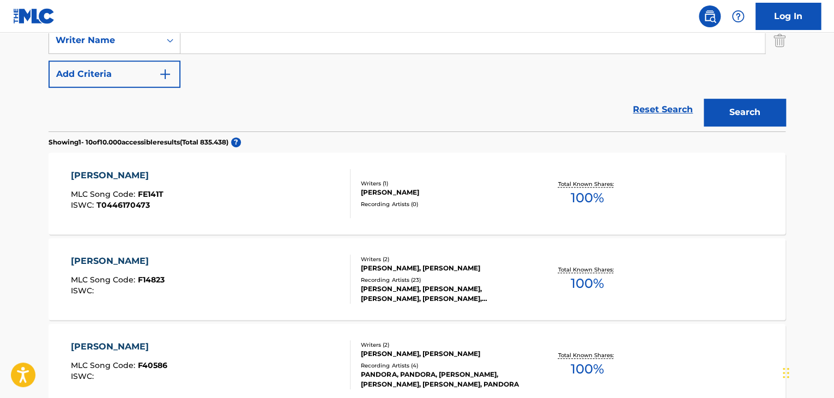
click at [375, 268] on div "HECTOR PAUL, VANEGAS" at bounding box center [443, 268] width 165 height 10
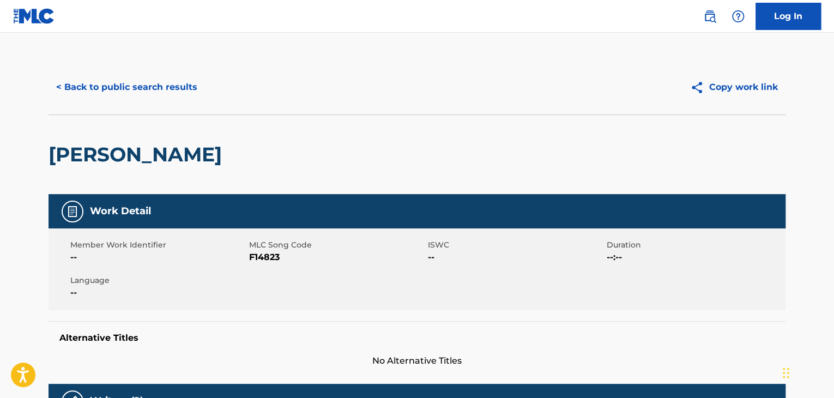
click at [265, 258] on span "F14823" at bounding box center [337, 257] width 176 height 13
copy span "F14823"
click at [94, 78] on button "< Back to public search results" at bounding box center [127, 87] width 156 height 27
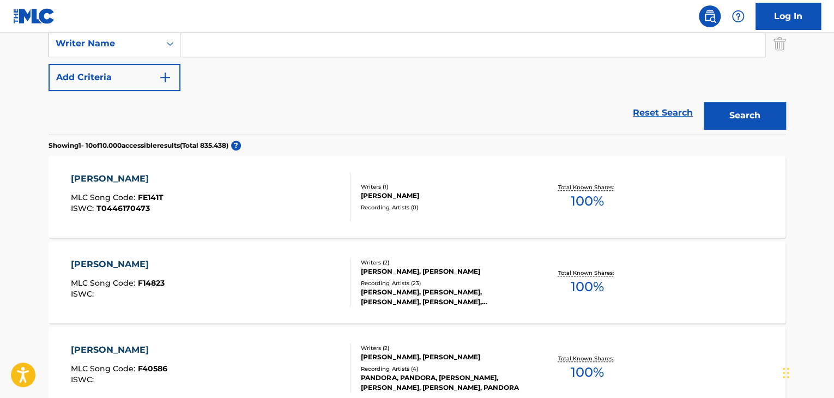
scroll to position [148, 0]
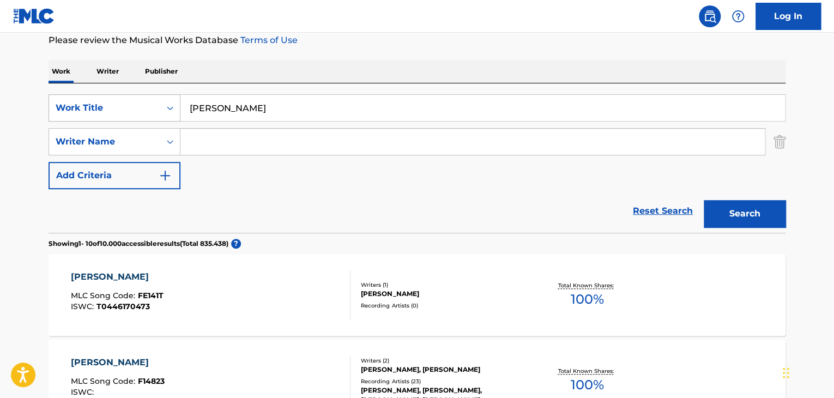
drag, startPoint x: 260, startPoint y: 106, endPoint x: 108, endPoint y: 113, distance: 151.6
click at [129, 108] on div "SearchWithCriteria2d4ab467-6792-45eb-bd20-c2f696efe3e5 Work Title Flor de Verano" at bounding box center [417, 107] width 737 height 27
paste input "Gavilán Rondoñer"
type input "Gavilán Rondoñero"
click at [737, 219] on button "Search" at bounding box center [745, 213] width 82 height 27
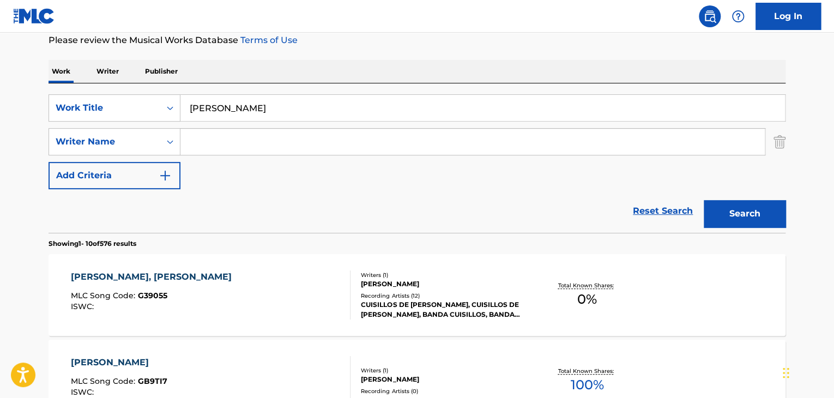
click at [237, 144] on input "Search Form" at bounding box center [472, 142] width 584 height 26
paste input "Miguel Ángel Martín"
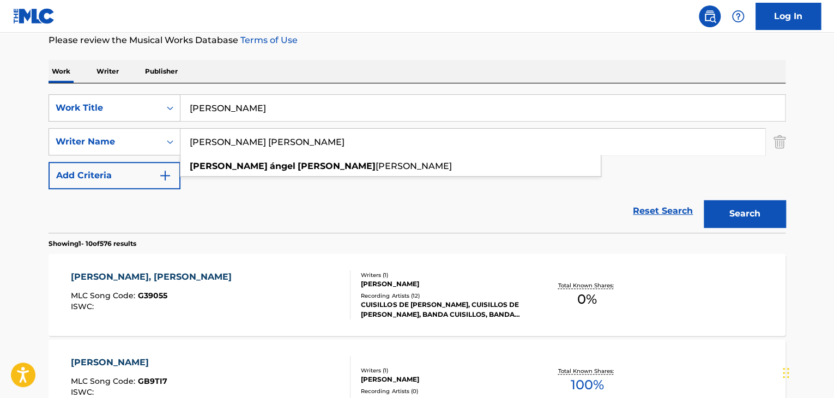
type input "Miguel Ángel Martín"
click at [754, 220] on button "Search" at bounding box center [745, 213] width 82 height 27
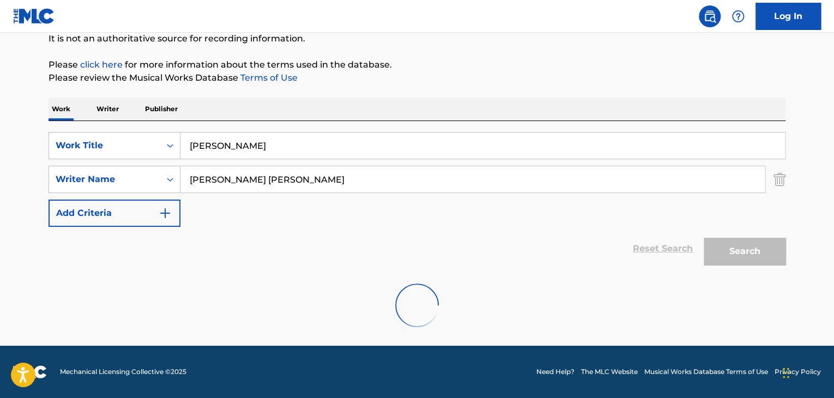
scroll to position [75, 0]
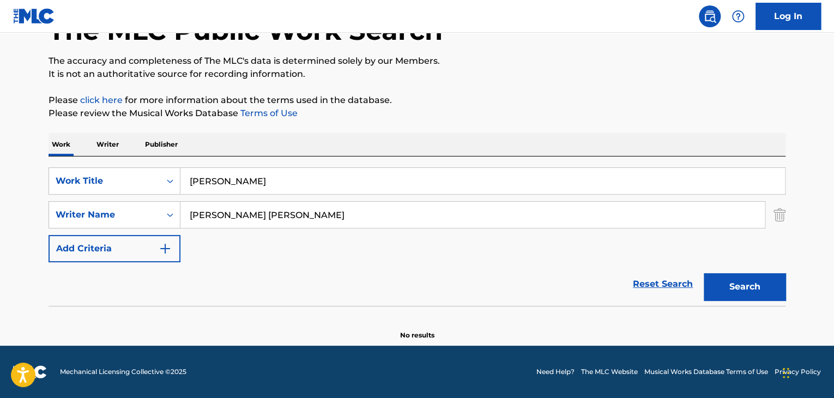
drag, startPoint x: 55, startPoint y: 160, endPoint x: 46, endPoint y: 155, distance: 10.5
click at [46, 156] on div "The MLC Public Work Search The accuracy and completeness of The MLC's data is d…" at bounding box center [416, 162] width 763 height 355
paste input "El Galope"
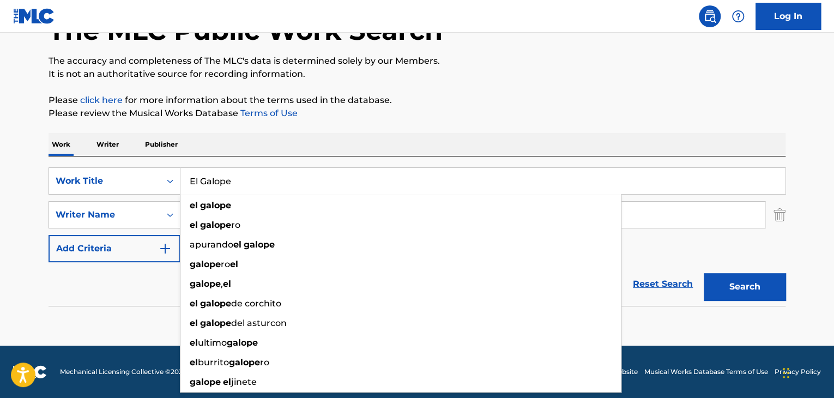
type input "El Galope"
drag, startPoint x: 72, startPoint y: 302, endPoint x: 80, endPoint y: 299, distance: 9.0
click at [74, 302] on div "Reset Search Search" at bounding box center [417, 284] width 737 height 44
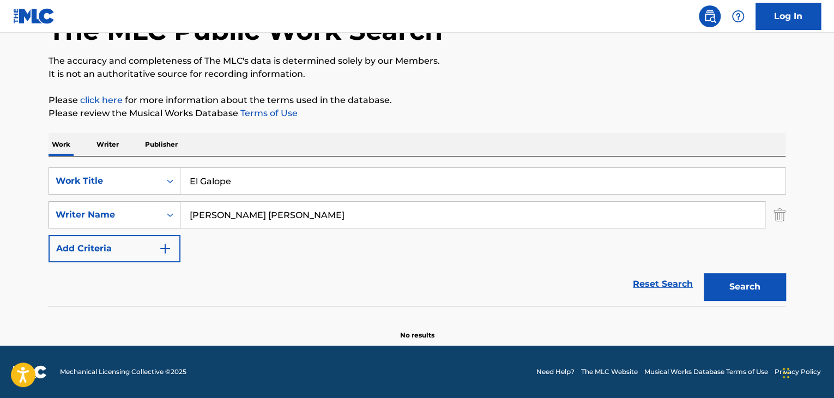
drag, startPoint x: 290, startPoint y: 214, endPoint x: 53, endPoint y: 204, distance: 237.3
click at [69, 207] on div "SearchWithCriteriaadd9ba01-a178-4bb3-bddb-1d1ca61af286 Writer Name Miguel Ángel…" at bounding box center [417, 214] width 737 height 27
click at [775, 280] on button "Search" at bounding box center [745, 286] width 82 height 27
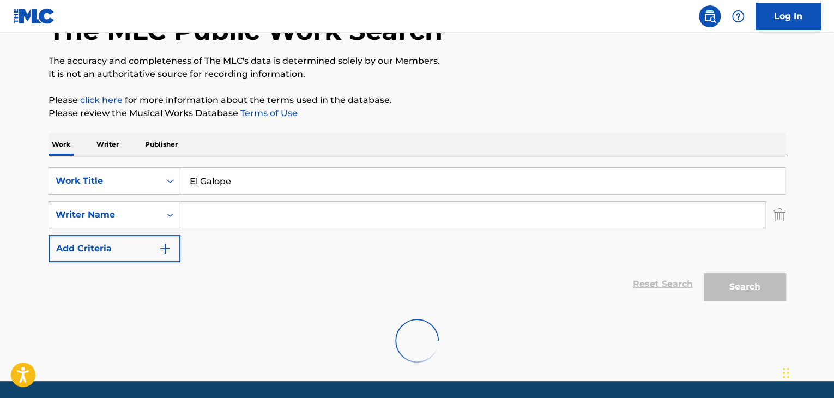
scroll to position [111, 0]
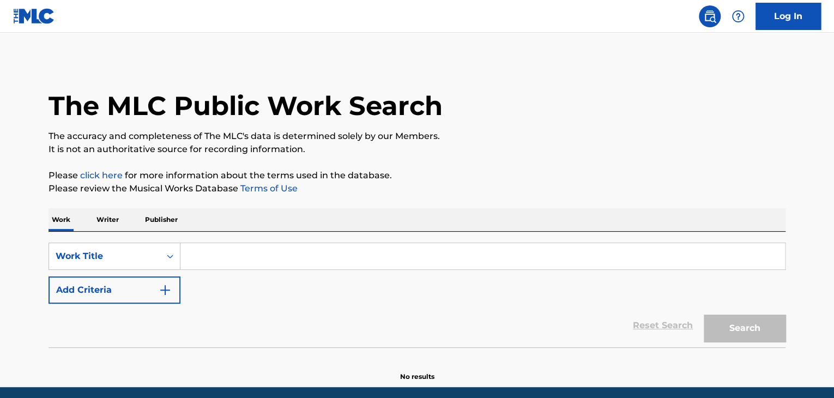
click at [222, 262] on input "Search Form" at bounding box center [482, 256] width 604 height 26
paste input "El Galope"
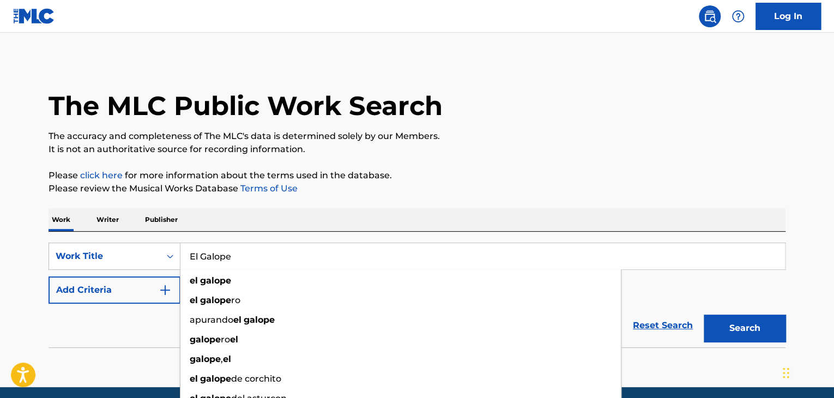
type input "El Galope"
click at [767, 328] on button "Search" at bounding box center [745, 327] width 82 height 27
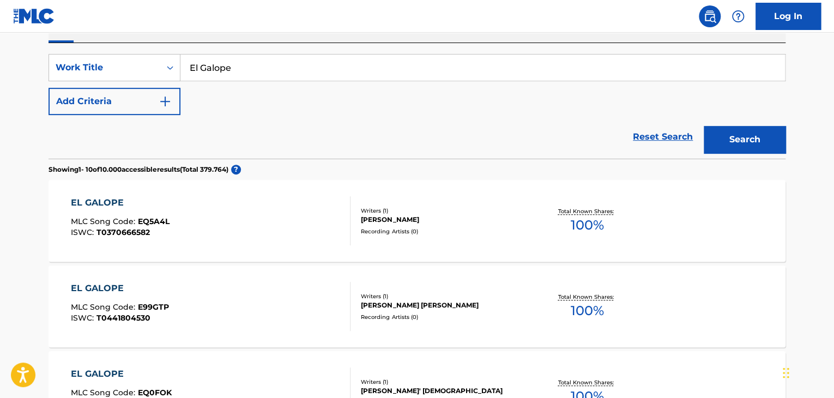
scroll to position [163, 0]
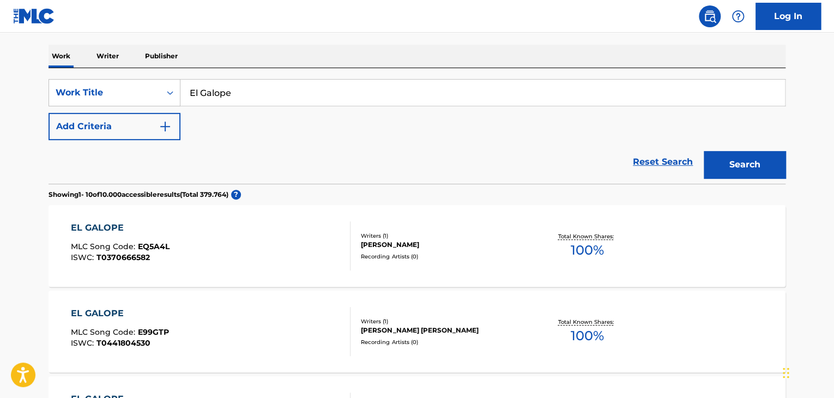
click at [165, 124] on img "Search Form" at bounding box center [165, 126] width 13 height 13
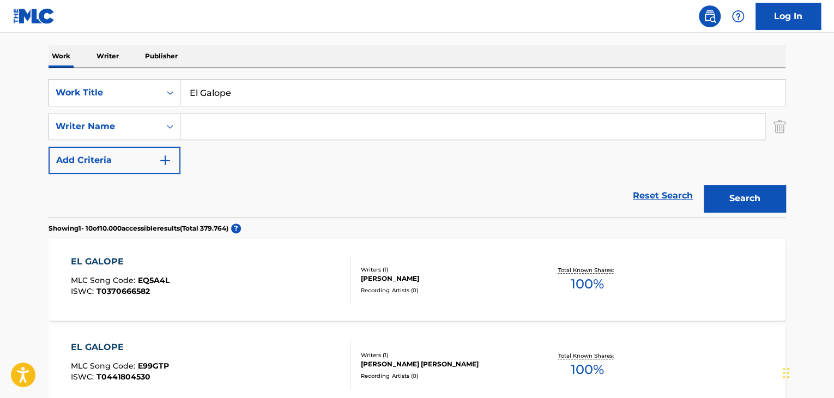
click at [216, 131] on input "Search Form" at bounding box center [472, 126] width 584 height 26
type input "d"
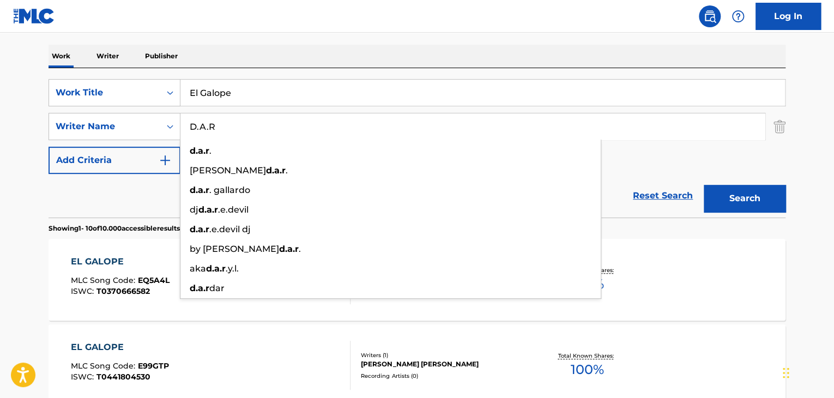
type input "D.A.R"
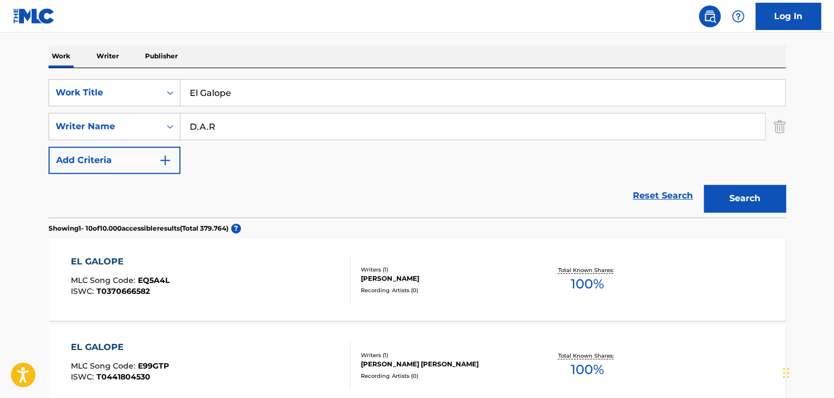
click at [730, 206] on button "Search" at bounding box center [745, 198] width 82 height 27
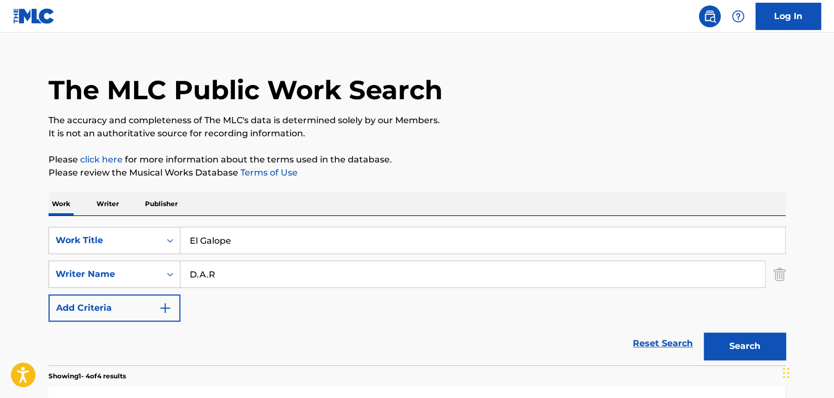
scroll to position [15, 0]
drag, startPoint x: 245, startPoint y: 244, endPoint x: 99, endPoint y: 243, distance: 146.6
click at [92, 243] on div "SearchWithCriteria6c2c7eac-6f07-4408-87ea-a09b78610761 Work Title El Galope" at bounding box center [417, 240] width 737 height 27
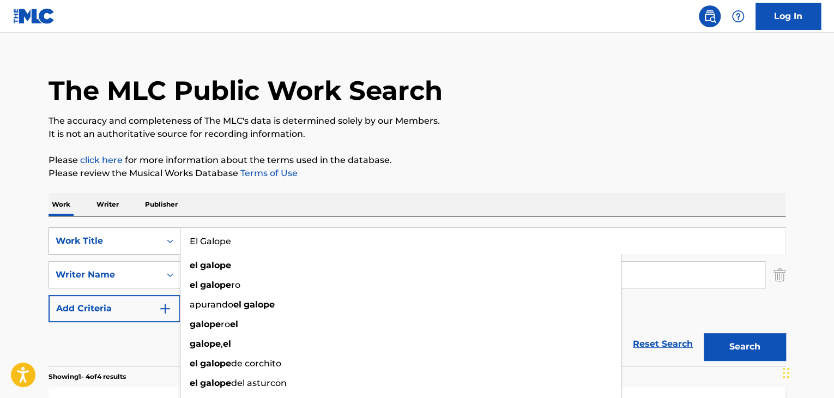
paste input "sa Paz"
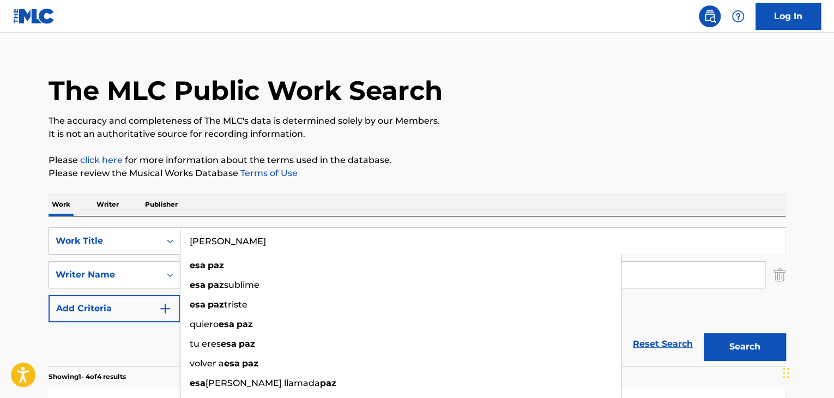
type input "[PERSON_NAME]"
drag, startPoint x: 136, startPoint y: 338, endPoint x: 166, endPoint y: 332, distance: 30.5
click at [137, 338] on div "Reset Search Search" at bounding box center [417, 344] width 737 height 44
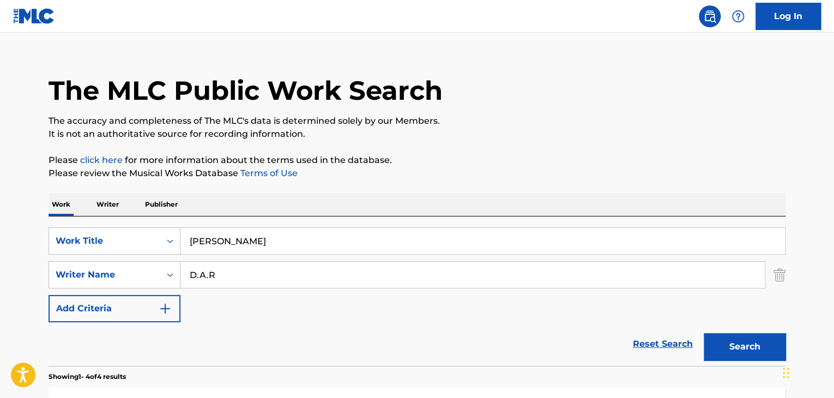
drag, startPoint x: 252, startPoint y: 274, endPoint x: 18, endPoint y: 239, distance: 236.9
click at [62, 242] on div "SearchWithCriteria6c2c7eac-6f07-4408-87ea-a09b78610761 Work Title Esa Paz Searc…" at bounding box center [417, 274] width 737 height 95
click at [706, 336] on button "Search" at bounding box center [745, 346] width 82 height 27
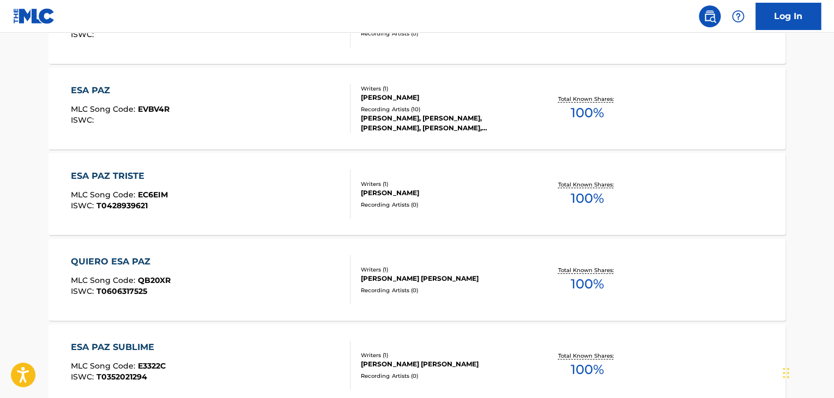
scroll to position [560, 0]
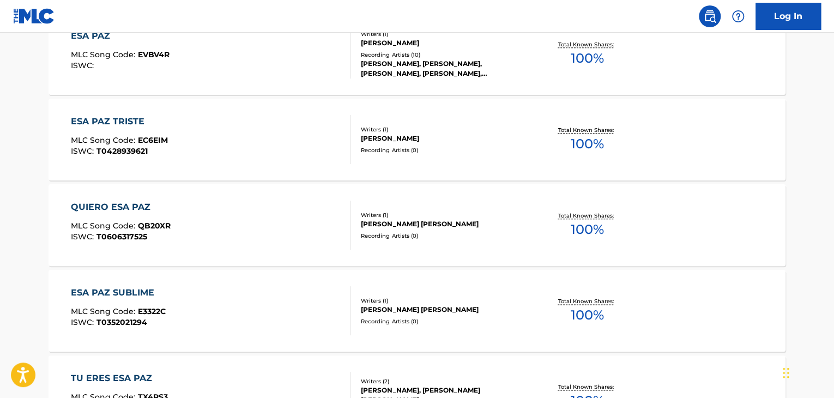
click at [417, 312] on div "[PERSON_NAME] [PERSON_NAME]" at bounding box center [443, 310] width 165 height 10
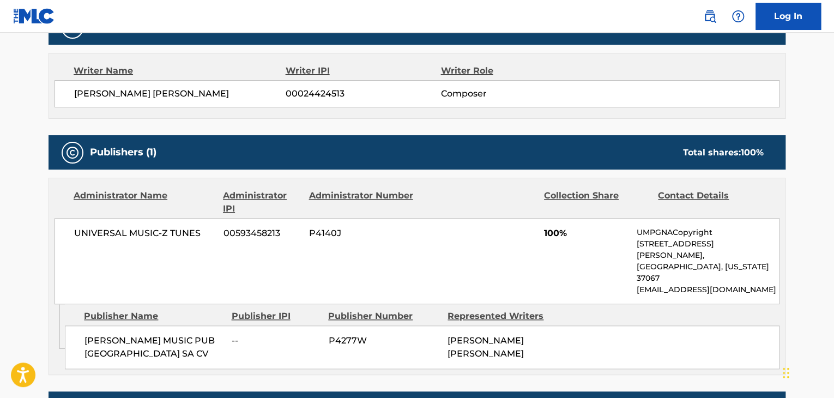
scroll to position [372, 0]
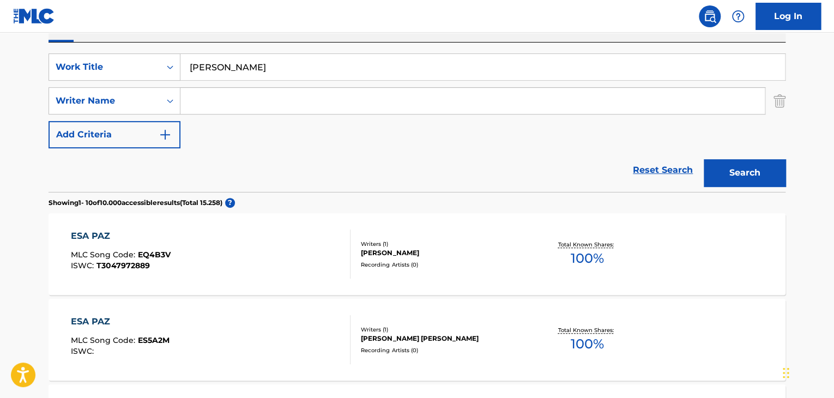
scroll to position [187, 0]
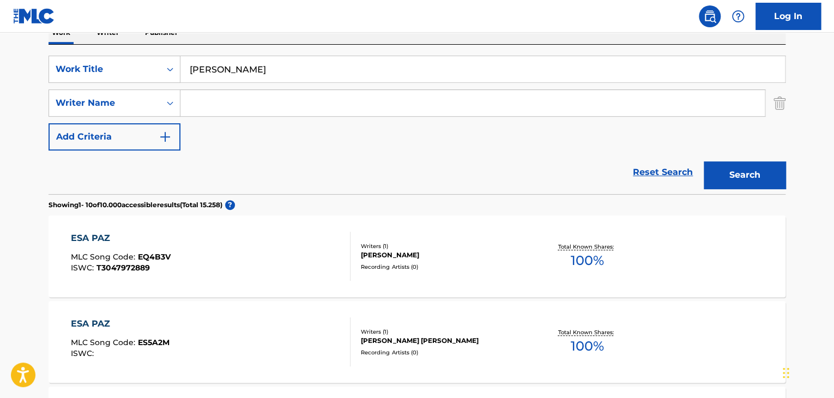
click at [220, 112] on input "Search Form" at bounding box center [472, 103] width 584 height 26
click at [729, 171] on button "Search" at bounding box center [745, 174] width 82 height 27
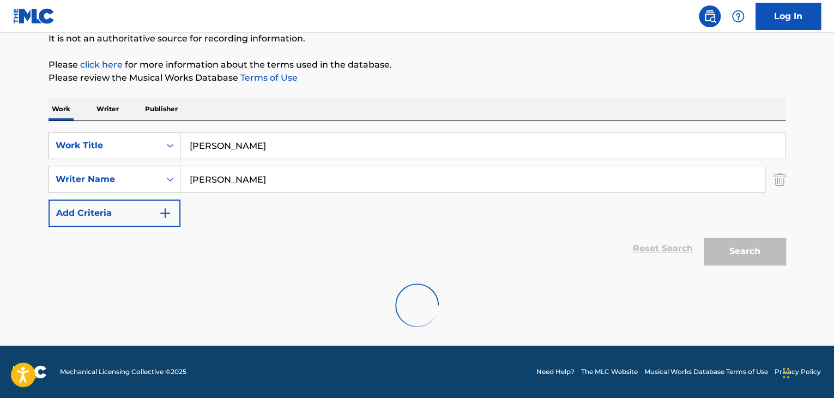
drag, startPoint x: 227, startPoint y: 171, endPoint x: 122, endPoint y: 149, distance: 106.9
click at [168, 157] on div "SearchWithCriteria6c2c7eac-6f07-4408-87ea-a09b78610761 Work Title Esa Paz Searc…" at bounding box center [417, 179] width 737 height 95
paste input "[PERSON_NAME]"
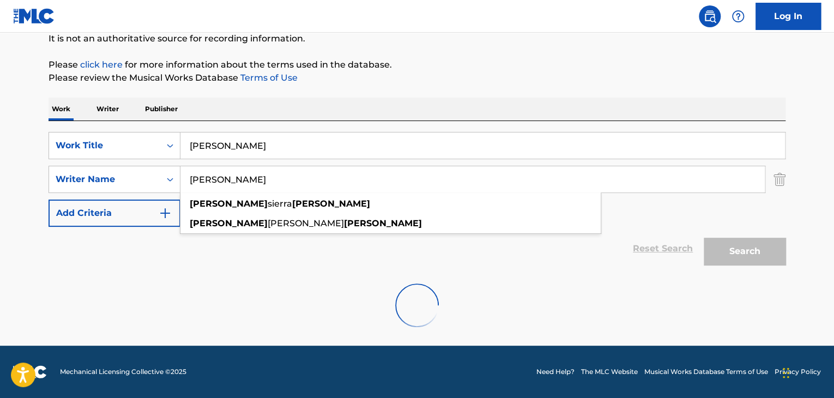
type input "[PERSON_NAME]"
click at [122, 283] on div at bounding box center [417, 305] width 737 height 70
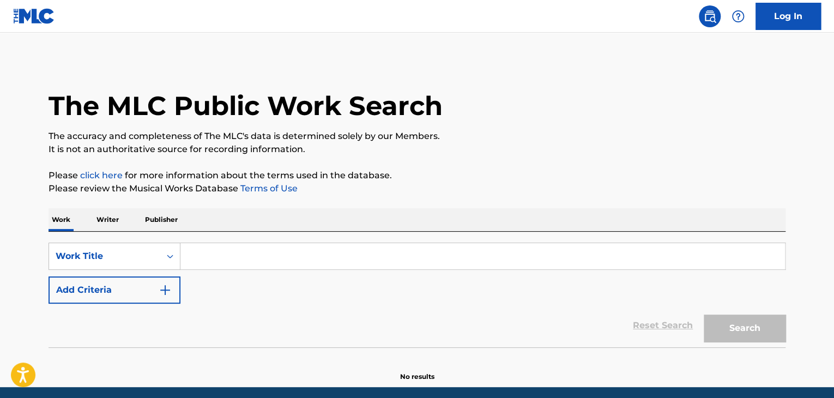
click at [222, 251] on input "Search Form" at bounding box center [482, 256] width 604 height 26
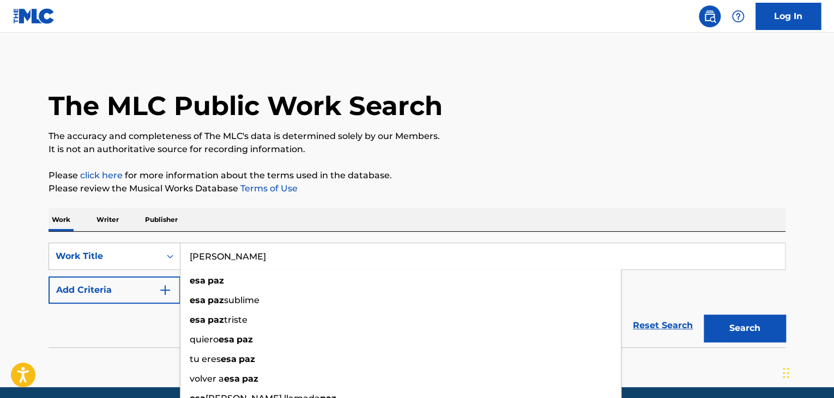
type input "[PERSON_NAME]"
click at [138, 328] on div "Reset Search Search" at bounding box center [417, 326] width 737 height 44
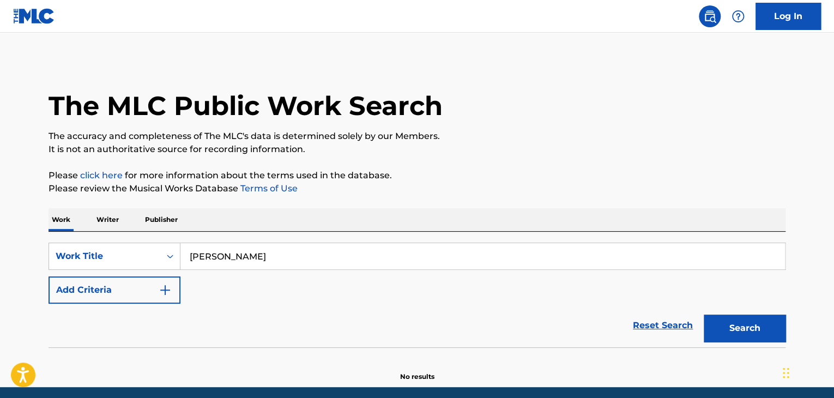
click at [173, 298] on button "Add Criteria" at bounding box center [115, 289] width 132 height 27
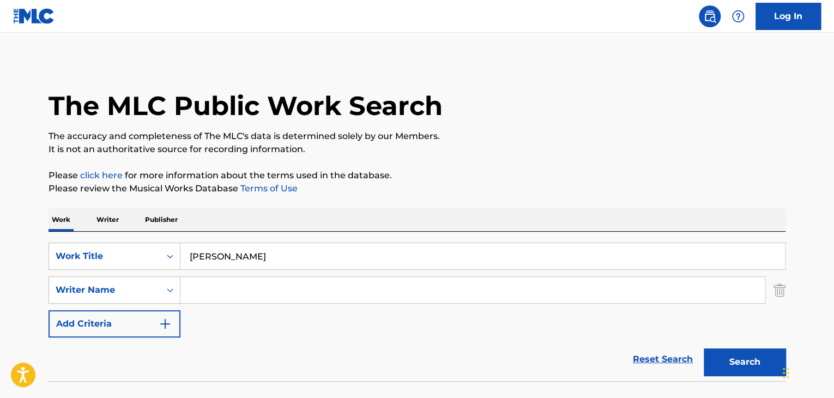
click at [208, 293] on input "Search Form" at bounding box center [472, 290] width 584 height 26
paste input "[PERSON_NAME]"
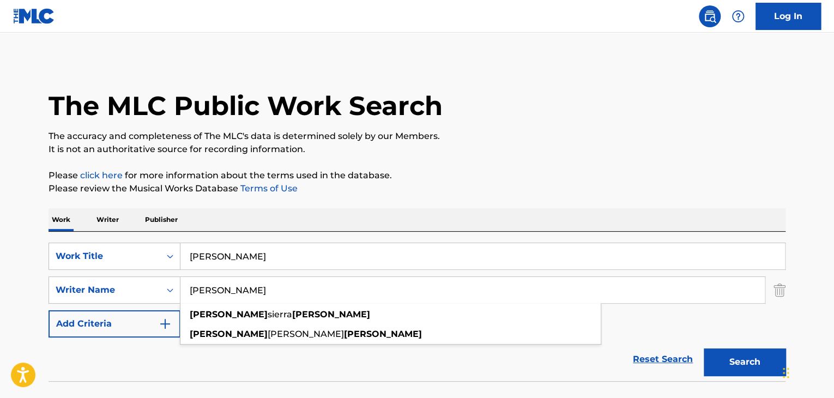
click at [735, 367] on button "Search" at bounding box center [745, 361] width 82 height 27
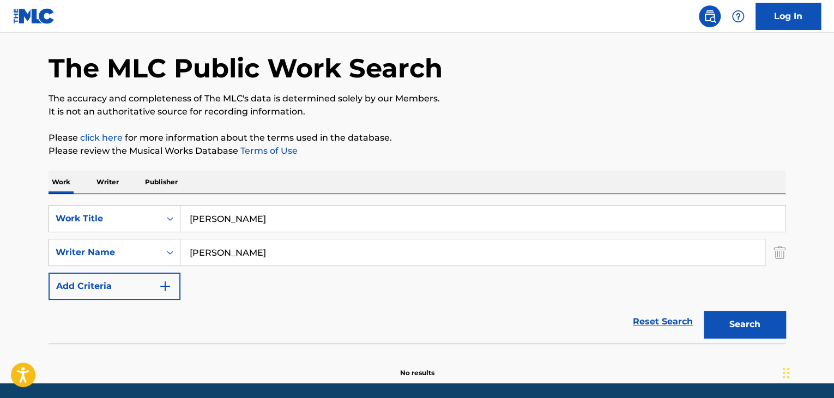
scroll to position [75, 0]
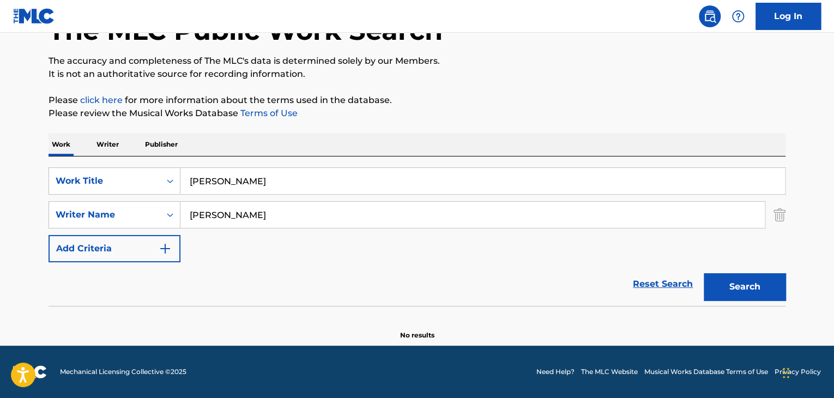
click at [283, 216] on input "[PERSON_NAME]" at bounding box center [472, 215] width 584 height 26
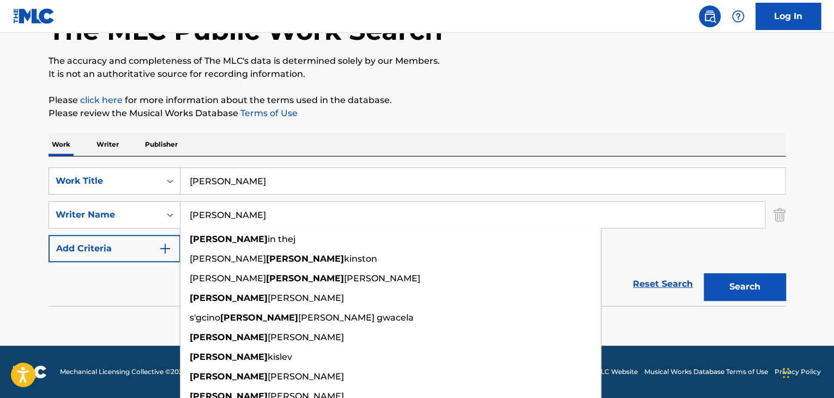
type input "[PERSON_NAME]"
click at [763, 296] on button "Search" at bounding box center [745, 286] width 82 height 27
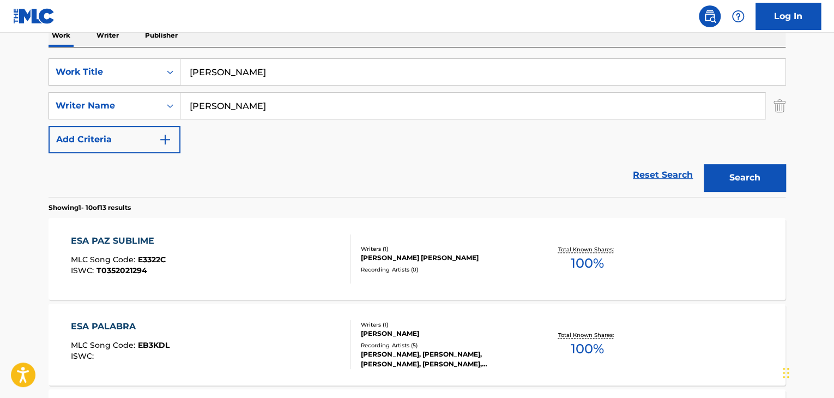
scroll to position [239, 0]
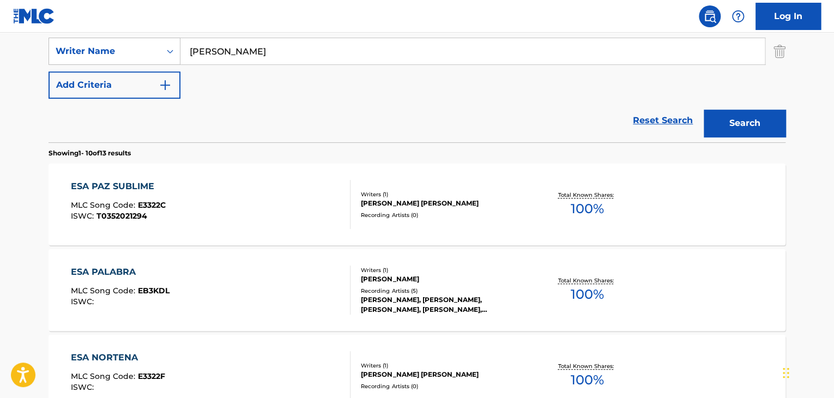
click at [490, 196] on div "Writers ( 1 )" at bounding box center [443, 194] width 165 height 8
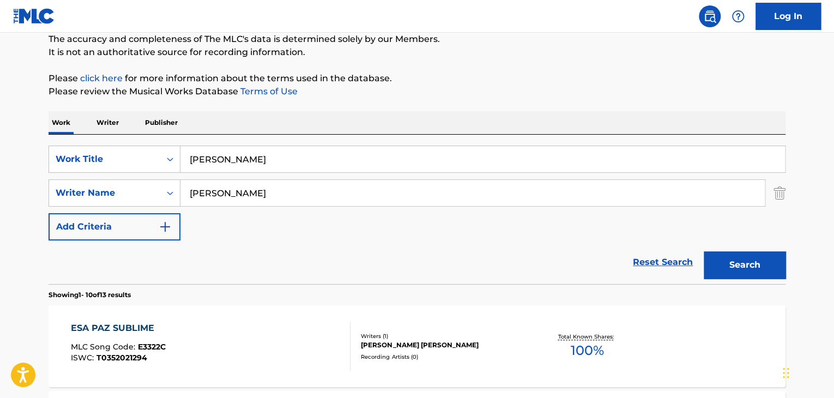
scroll to position [21, 0]
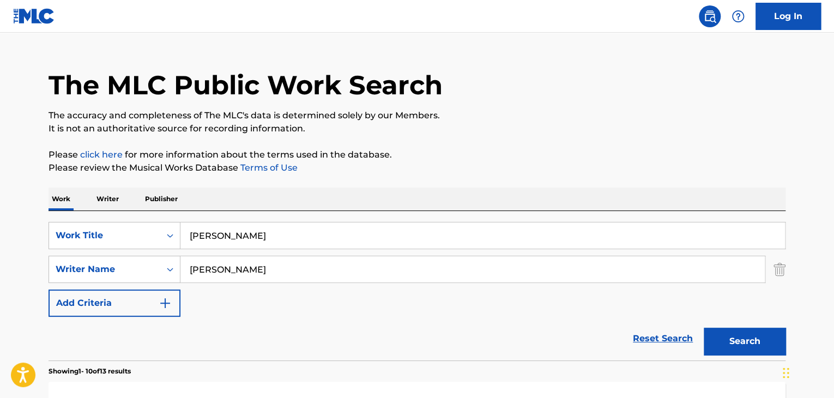
click at [135, 214] on div "SearchWithCriteria93f34991-50e1-44f4-ab38-4a91b76dc36c Work Title [PERSON_NAME]…" at bounding box center [417, 285] width 737 height 149
paste input "[PERSON_NAME]"
type input "[PERSON_NAME]"
drag, startPoint x: 211, startPoint y: 270, endPoint x: 43, endPoint y: 270, distance: 168.4
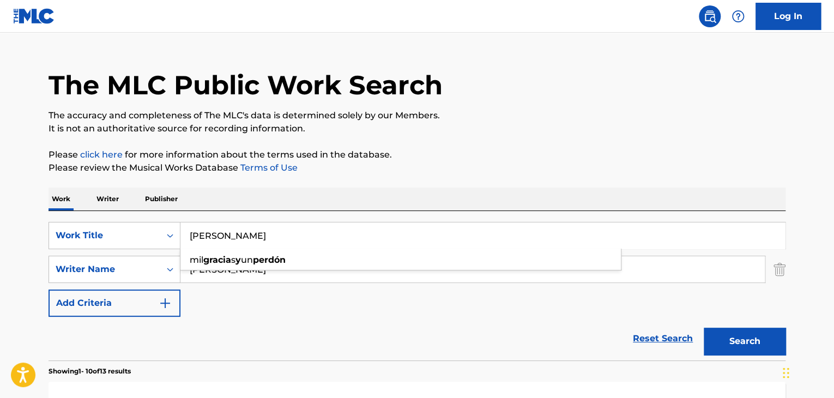
click at [229, 269] on div "mil [PERSON_NAME] un perdón" at bounding box center [400, 259] width 441 height 22
click at [224, 276] on input "[PERSON_NAME]" at bounding box center [472, 269] width 584 height 26
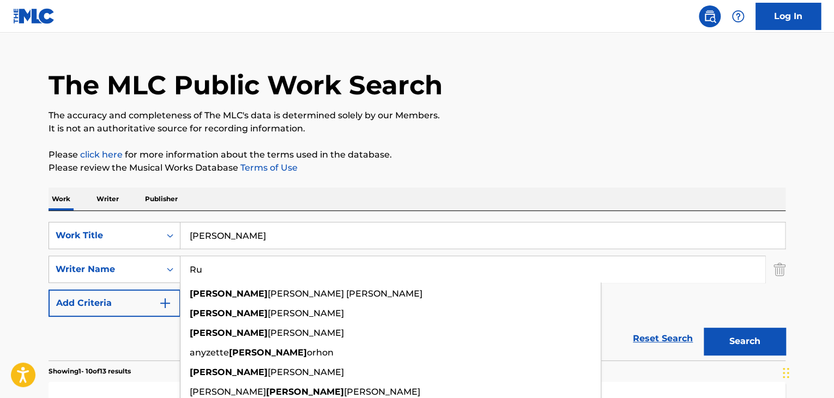
type input "R"
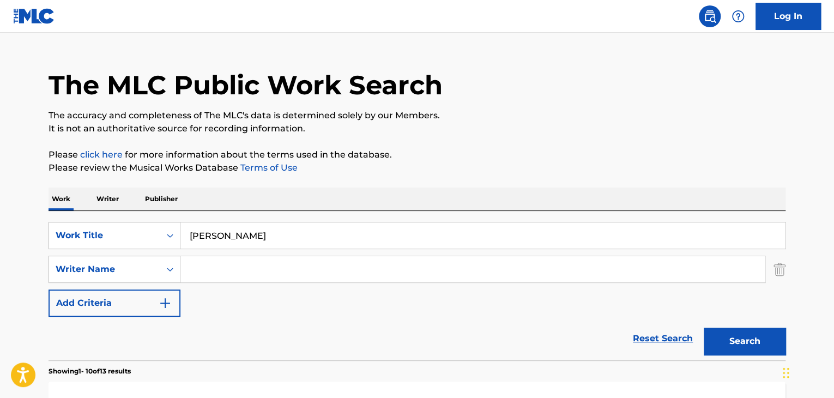
click at [745, 340] on button "Search" at bounding box center [745, 341] width 82 height 27
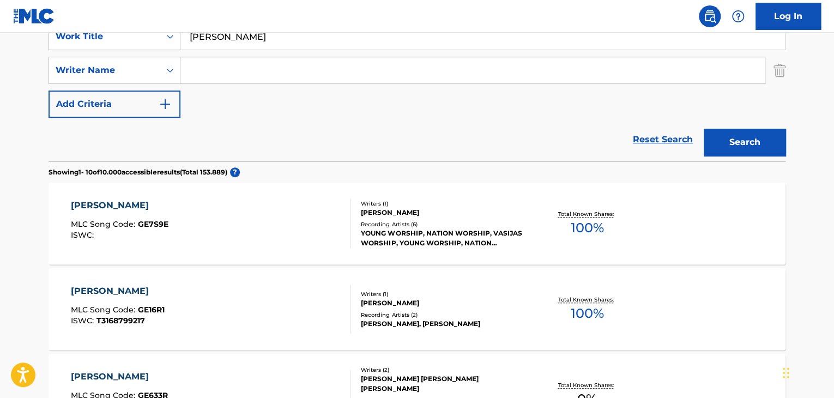
scroll to position [165, 0]
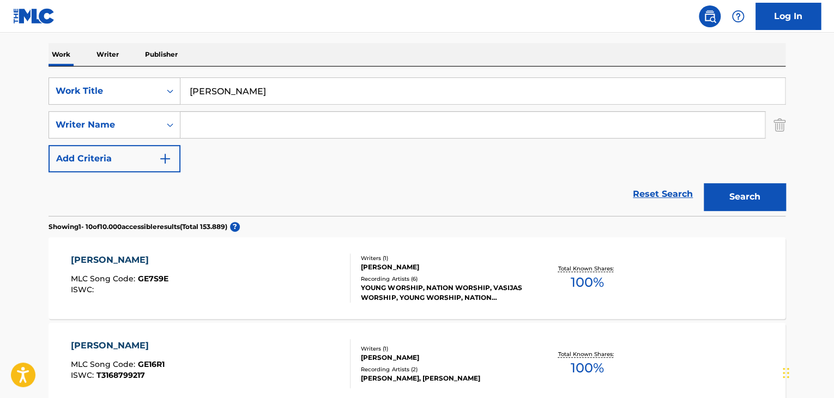
click at [231, 118] on input "Search Form" at bounding box center [472, 125] width 584 height 26
type input "[PERSON_NAME]"
click at [722, 196] on button "Search" at bounding box center [745, 196] width 82 height 27
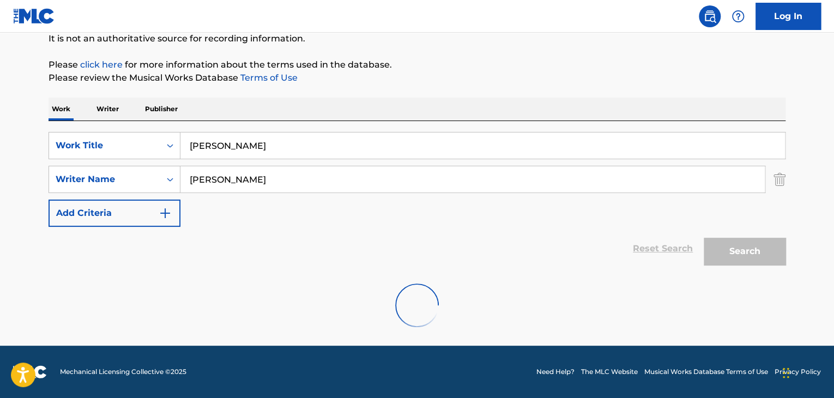
scroll to position [75, 0]
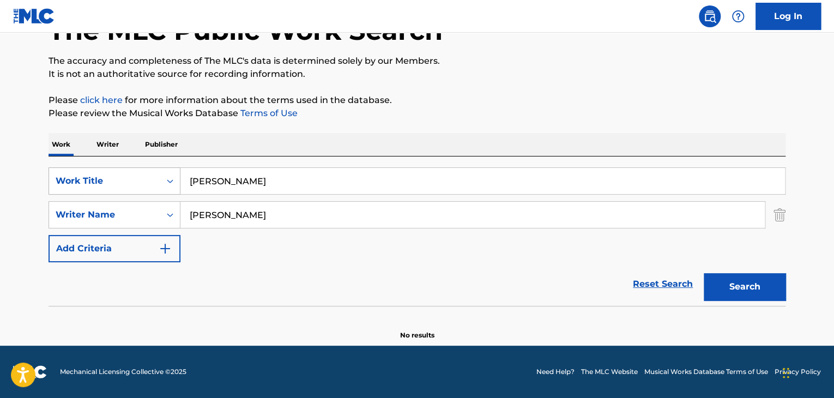
drag, startPoint x: 279, startPoint y: 179, endPoint x: 141, endPoint y: 174, distance: 138.5
click at [154, 180] on div "SearchWithCriteria93f34991-50e1-44f4-ab38-4a91b76dc36c Work Title [PERSON_NAME]" at bounding box center [417, 180] width 737 height 27
paste input "De Buenas - En Vivo"
type input "De Buenas - En Vivo"
drag, startPoint x: 272, startPoint y: 216, endPoint x: 68, endPoint y: 186, distance: 207.1
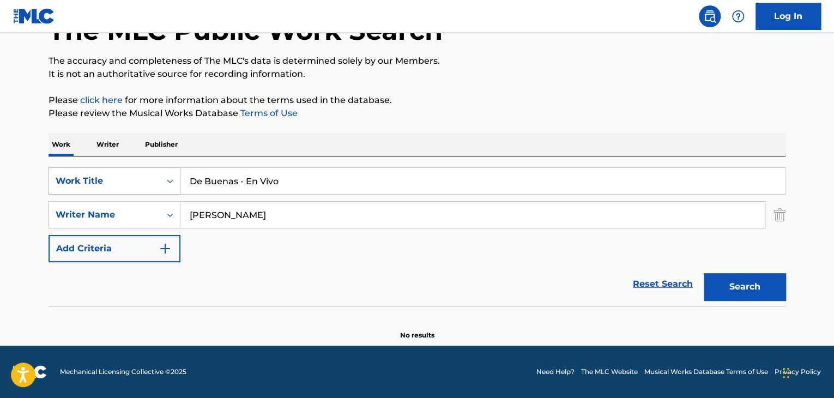
click at [106, 192] on div "SearchWithCriteria93f34991-50e1-44f4-ab38-4a91b76dc36c Work Title De Buenas - E…" at bounding box center [417, 214] width 737 height 95
click at [728, 294] on button "Search" at bounding box center [745, 286] width 82 height 27
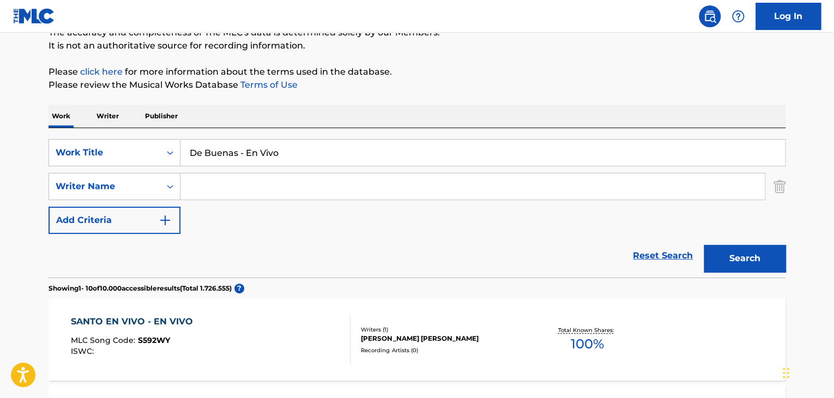
scroll to position [0, 0]
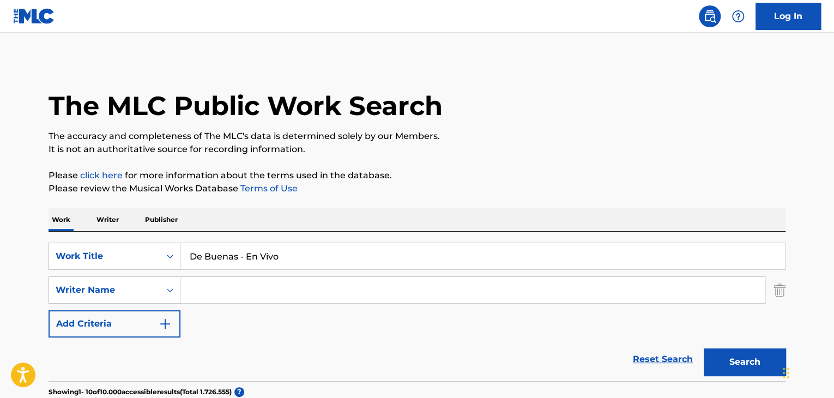
click at [223, 284] on input "Search Form" at bounding box center [472, 290] width 584 height 26
paste input "Pedro Pablo Quintero"
type input "Pedro Pablo Quintero"
click at [762, 357] on button "Search" at bounding box center [745, 361] width 82 height 27
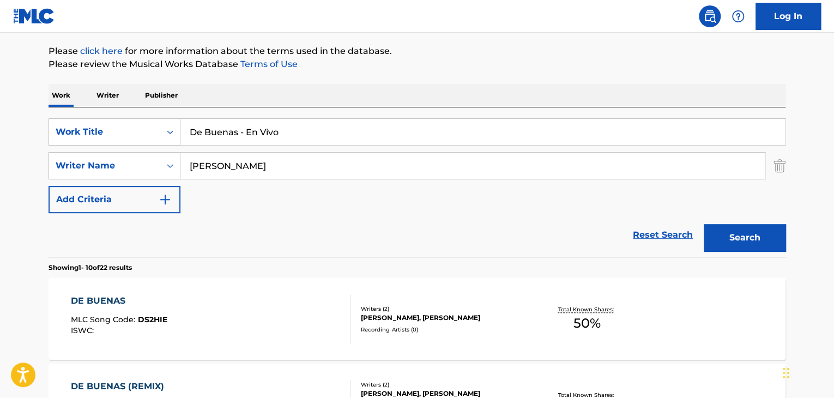
scroll to position [163, 0]
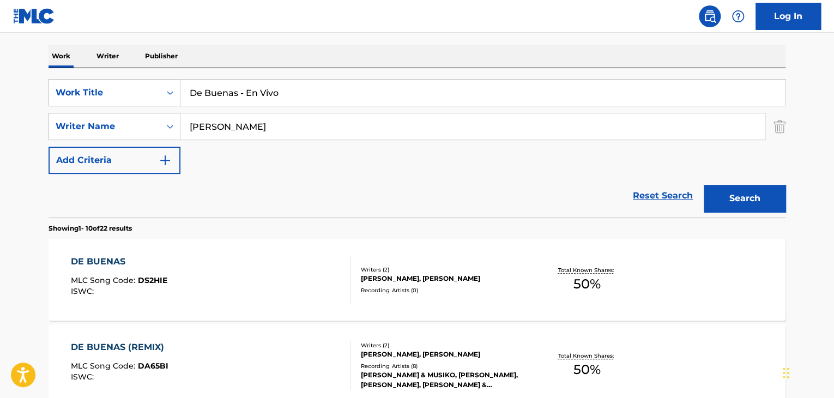
click at [412, 276] on div "DARIANA RODRÍGUEZ RODRÍGUEZ, PEDRO PABLO QUINTERO" at bounding box center [443, 279] width 165 height 10
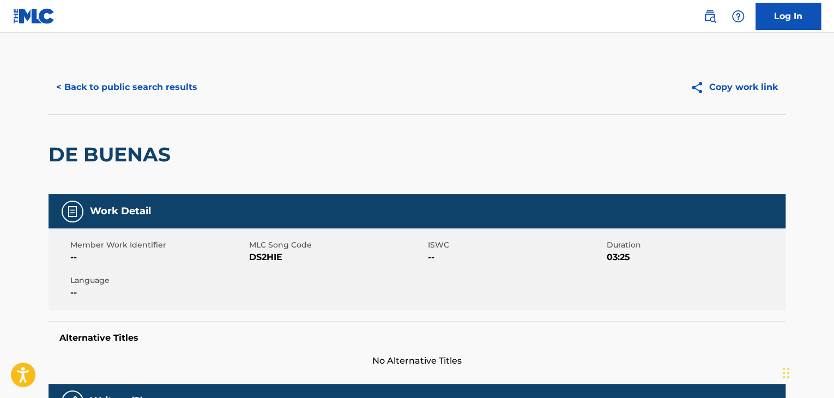
click at [97, 84] on button "< Back to public search results" at bounding box center [127, 87] width 156 height 27
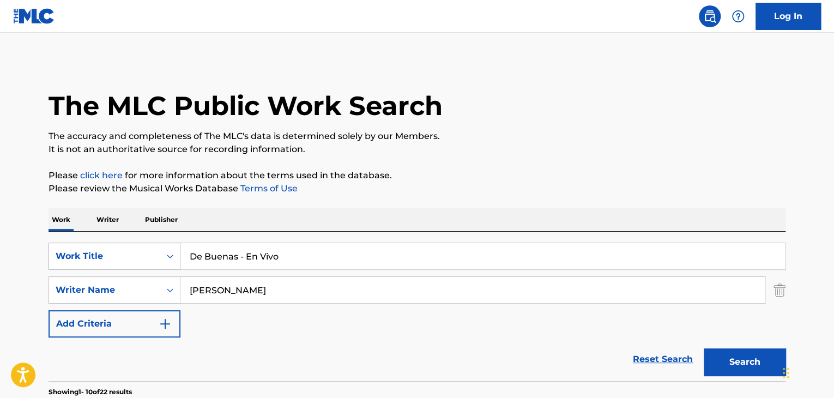
scroll to position [163, 0]
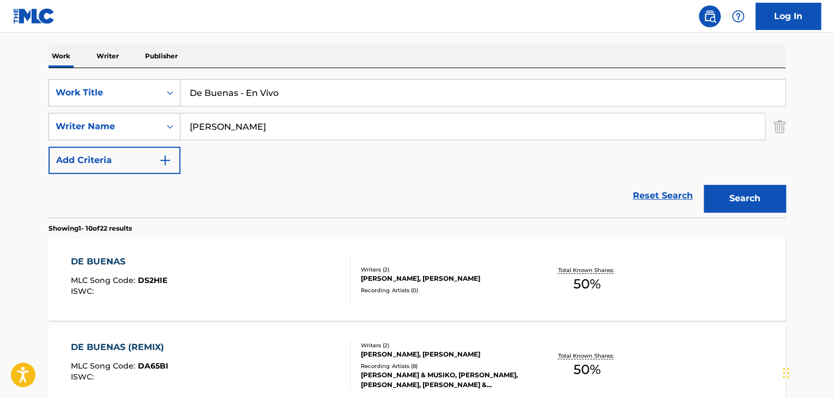
drag, startPoint x: 307, startPoint y: 83, endPoint x: 102, endPoint y: 64, distance: 205.2
paste input "Ciudad de Colore"
type input "Ciudad de Colores - En Vivo"
drag, startPoint x: 255, startPoint y: 122, endPoint x: 142, endPoint y: 111, distance: 113.9
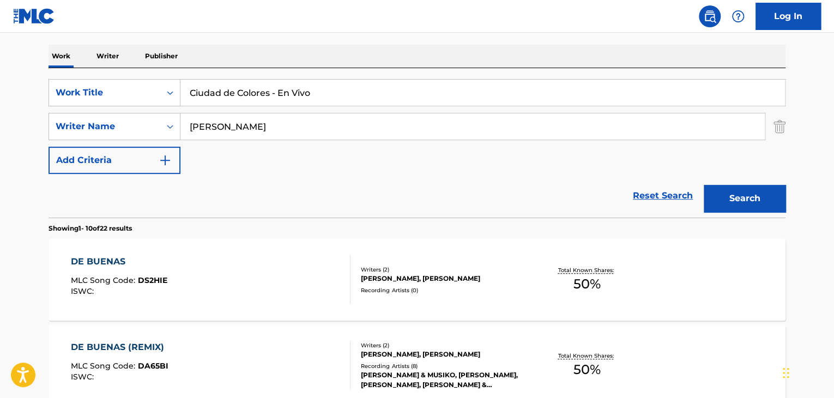
click at [142, 111] on div "SearchWithCriteria93f34991-50e1-44f4-ab38-4a91b76dc36c Work Title Ciudad de Col…" at bounding box center [417, 126] width 737 height 95
type input "u"
click at [760, 193] on button "Search" at bounding box center [745, 198] width 82 height 27
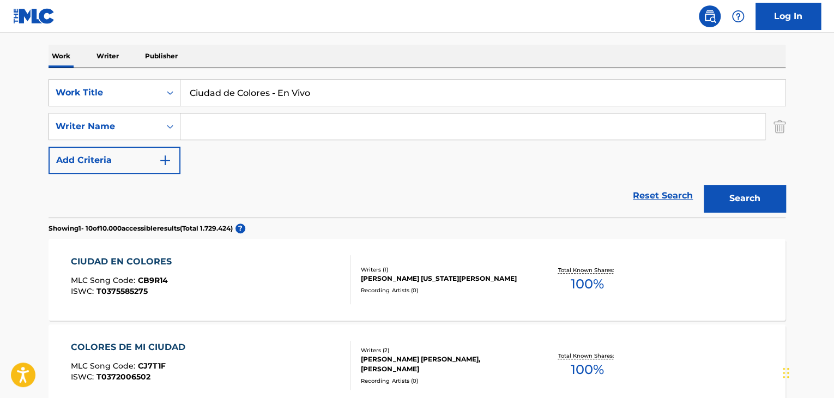
click at [197, 137] on input "Search Form" at bounding box center [472, 126] width 584 height 26
paste input "Bani Muñoz"
type input "Bani Muñoz"
click at [732, 196] on button "Search" at bounding box center [745, 198] width 82 height 27
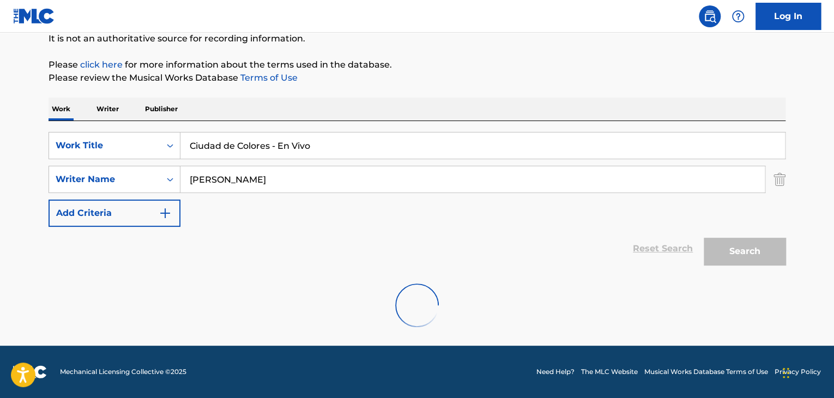
scroll to position [75, 0]
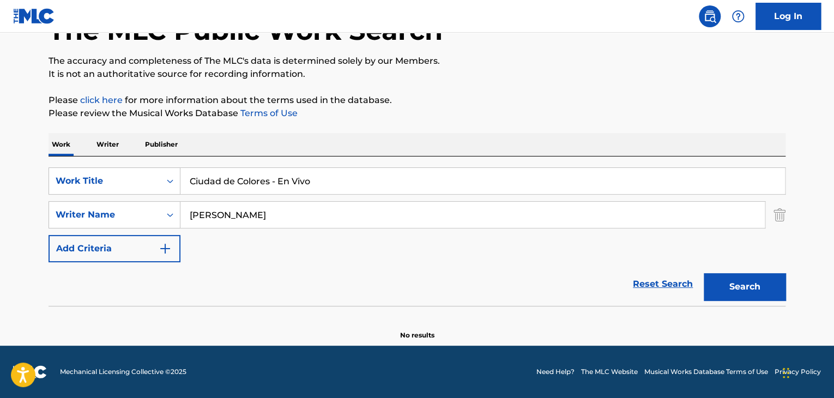
drag, startPoint x: 312, startPoint y: 177, endPoint x: 137, endPoint y: 161, distance: 175.2
click at [142, 162] on div "SearchWithCriteria93f34991-50e1-44f4-ab38-4a91b76dc36c Work Title Ciudad de Col…" at bounding box center [417, 230] width 737 height 149
paste input "A la Mesa"
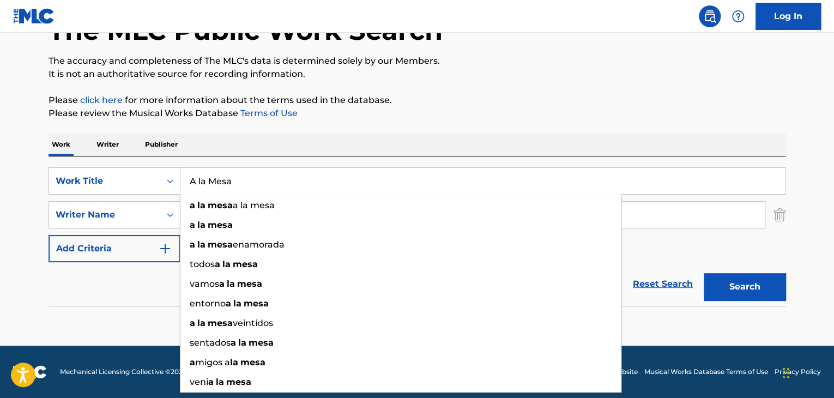
type input "A la Mesa"
click at [722, 285] on button "Search" at bounding box center [745, 286] width 82 height 27
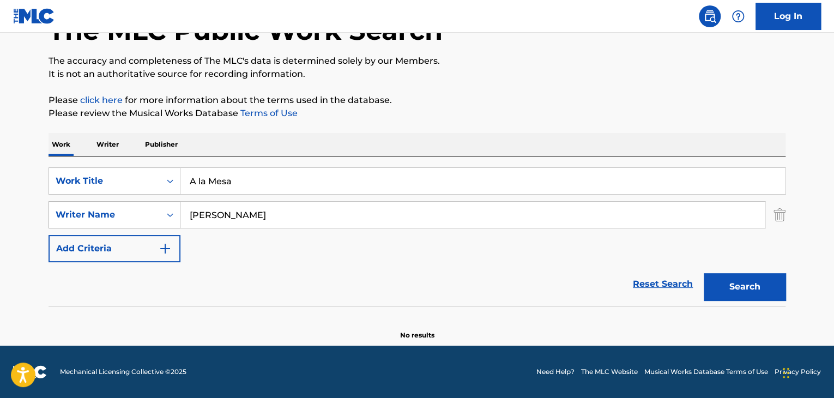
drag, startPoint x: 248, startPoint y: 221, endPoint x: 52, endPoint y: 223, distance: 196.7
click at [45, 222] on div "The MLC Public Work Search The accuracy and completeness of The MLC's data is d…" at bounding box center [416, 162] width 763 height 355
click at [749, 286] on button "Search" at bounding box center [745, 286] width 82 height 27
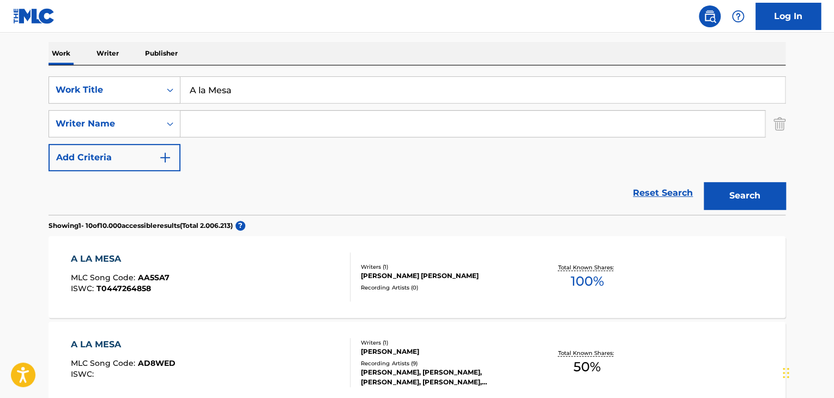
scroll to position [184, 0]
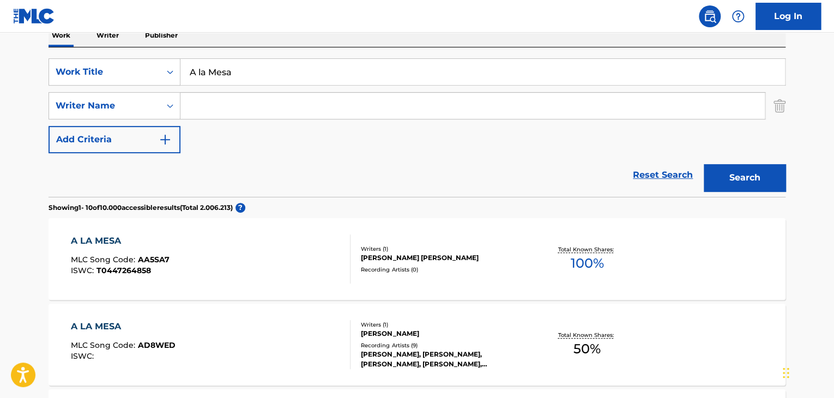
click at [235, 104] on input "Search Form" at bounding box center [472, 106] width 584 height 26
paste input "Cristian Olivero"
type input "Cristian Olivero"
click at [735, 177] on button "Search" at bounding box center [745, 177] width 82 height 27
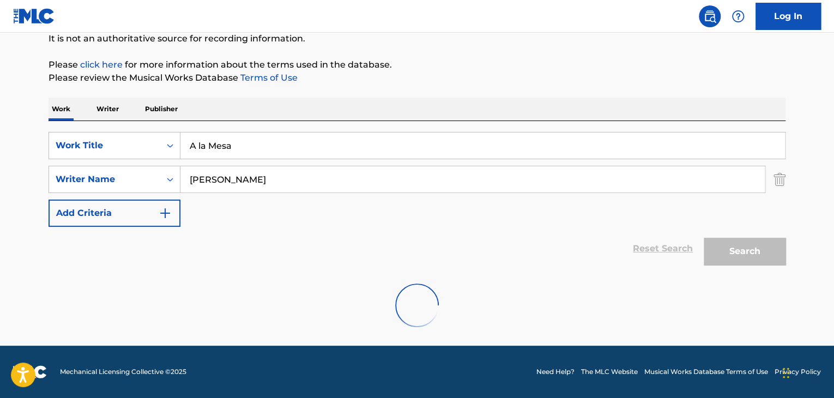
scroll to position [75, 0]
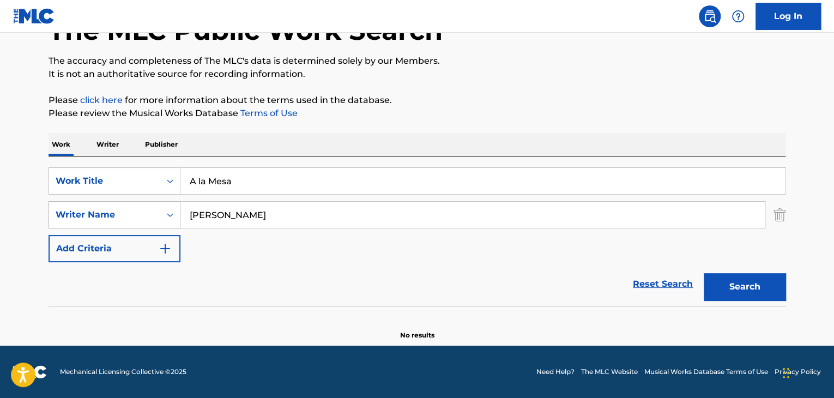
drag, startPoint x: 270, startPoint y: 215, endPoint x: 79, endPoint y: 221, distance: 190.8
click at [112, 219] on div "SearchWithCriteriadfdeec3e-d88a-4ece-9a7d-cc990a402805 Writer Name Cristian Oli…" at bounding box center [417, 214] width 737 height 27
click at [741, 269] on div "Search" at bounding box center [741, 284] width 87 height 44
click at [739, 283] on button "Search" at bounding box center [745, 286] width 82 height 27
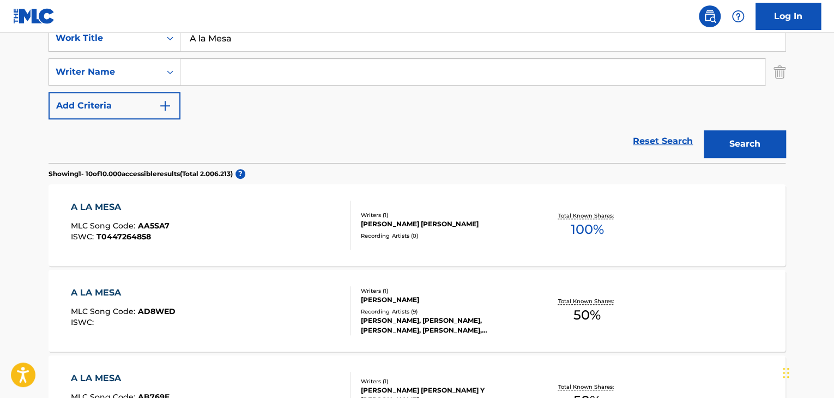
scroll to position [163, 0]
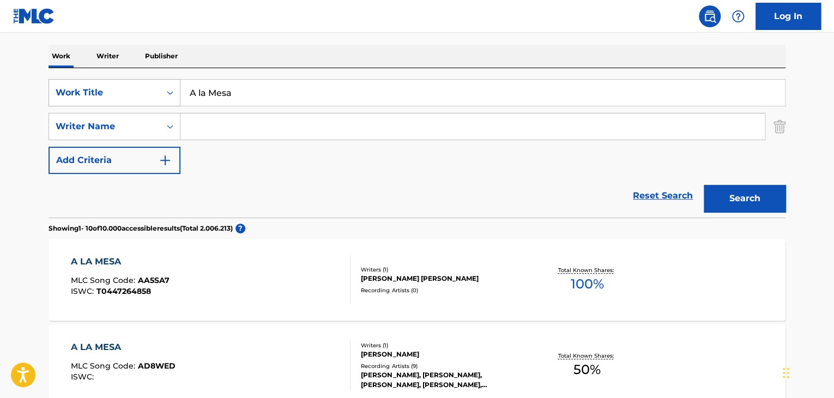
drag, startPoint x: 240, startPoint y: 92, endPoint x: 169, endPoint y: 93, distance: 70.3
click at [172, 93] on div "SearchWithCriteria93f34991-50e1-44f4-ab38-4a91b76dc36c Work Title A la Mesa" at bounding box center [417, 92] width 737 height 27
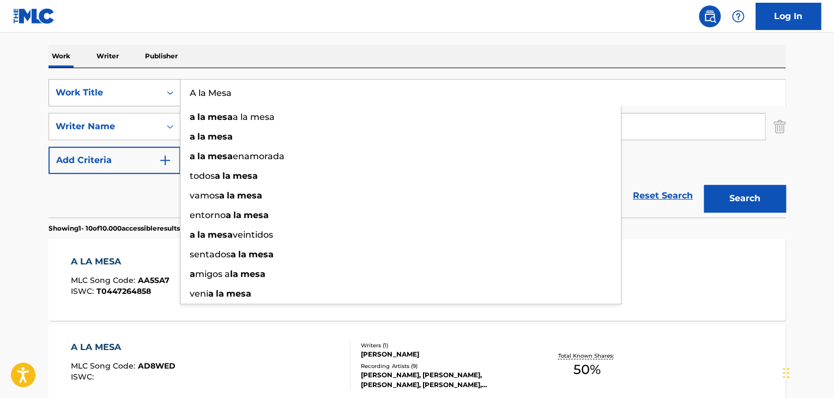
paste input "Vacío"
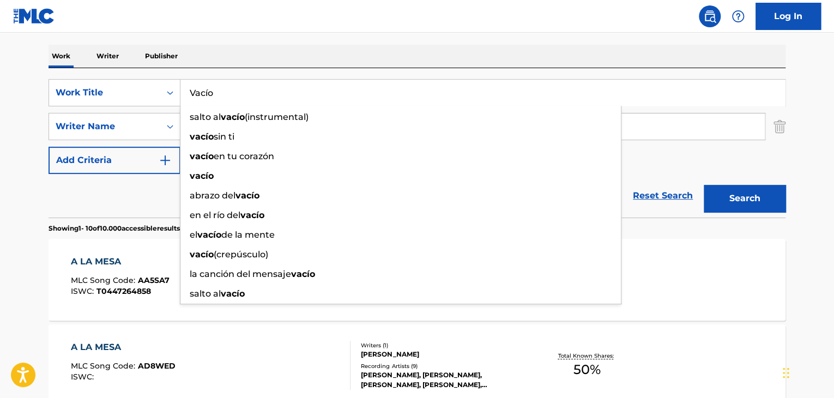
type input "Vacío"
click at [745, 195] on button "Search" at bounding box center [745, 198] width 82 height 27
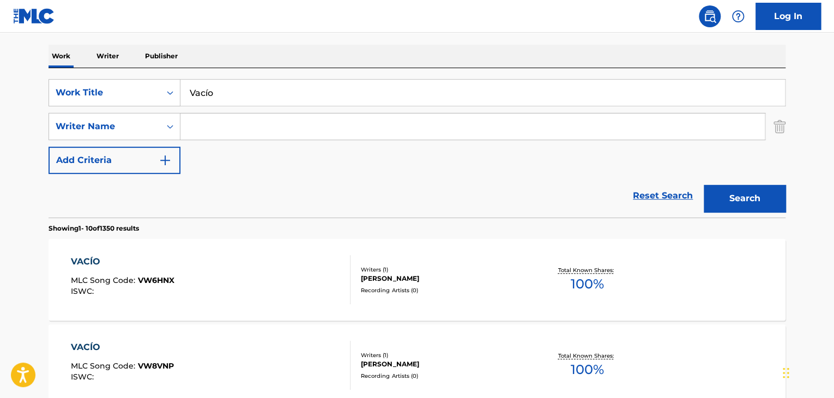
scroll to position [218, 0]
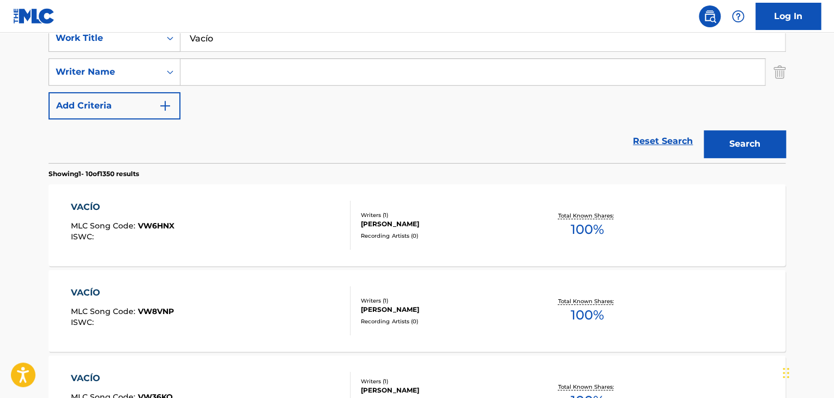
click at [211, 70] on input "Search Form" at bounding box center [472, 72] width 584 height 26
paste input "Luna Caruso"
type input "Luna Caruso"
click at [731, 139] on button "Search" at bounding box center [745, 143] width 82 height 27
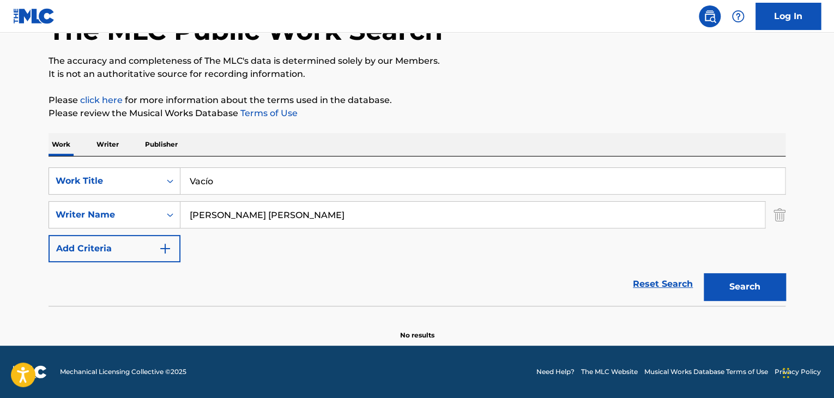
scroll to position [75, 0]
click at [209, 181] on input "Vacío" at bounding box center [482, 181] width 604 height 26
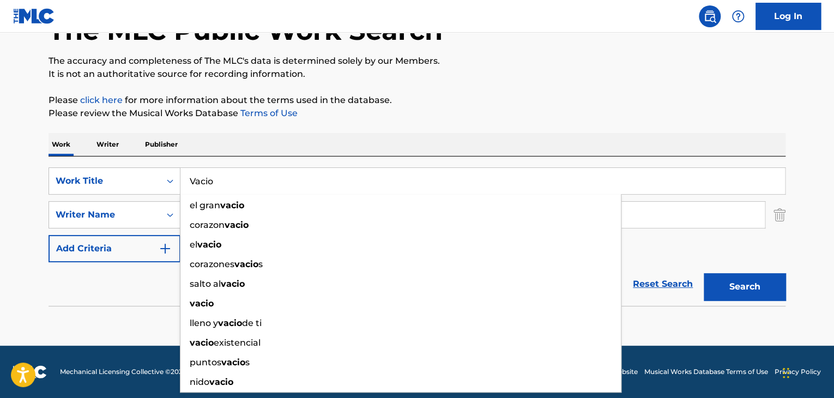
type input "Vacio"
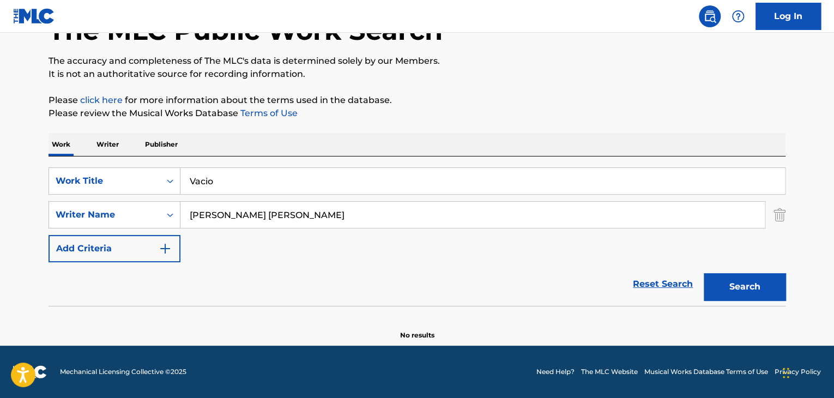
click at [745, 290] on button "Search" at bounding box center [745, 286] width 82 height 27
drag, startPoint x: 244, startPoint y: 214, endPoint x: 118, endPoint y: 229, distance: 127.3
click at [113, 227] on div "SearchWithCriteriadfdeec3e-d88a-4ece-9a7d-cc990a402805 Writer Name Luna Caruso" at bounding box center [417, 214] width 737 height 27
click at [713, 292] on button "Search" at bounding box center [745, 286] width 82 height 27
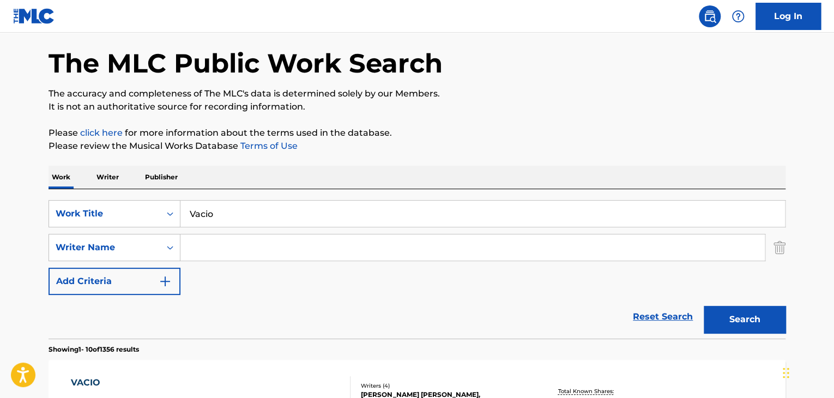
scroll to position [0, 0]
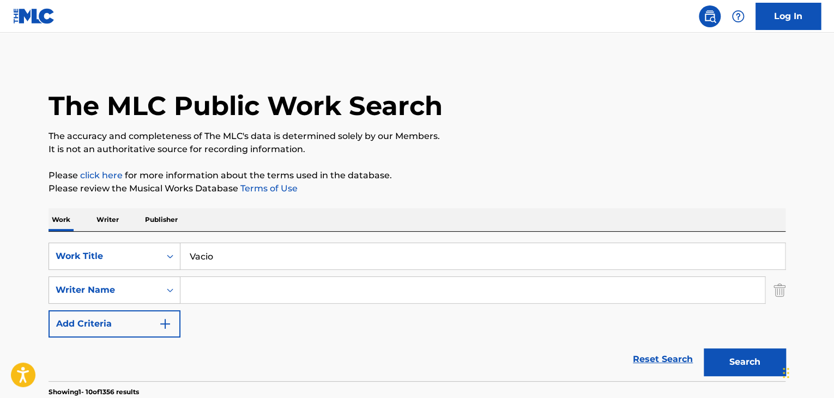
click at [706, 16] on img at bounding box center [709, 16] width 13 height 13
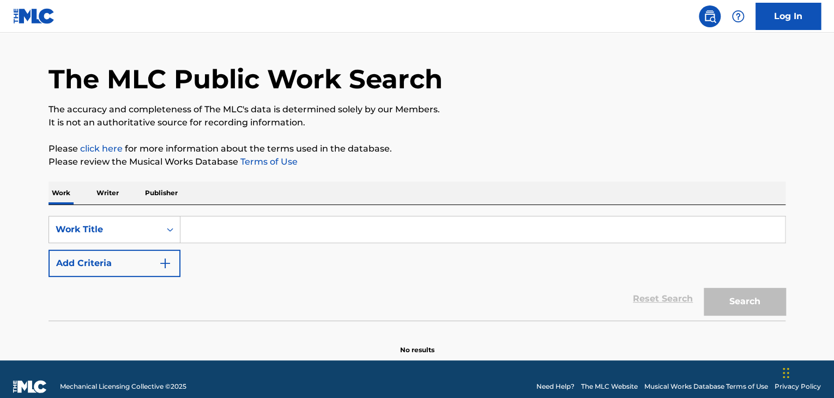
scroll to position [41, 0]
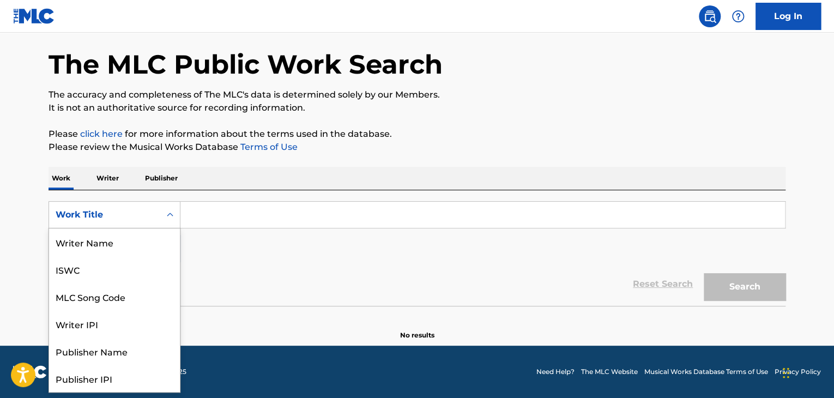
click at [166, 216] on icon "Search Form" at bounding box center [170, 214] width 11 height 11
click at [81, 246] on div "Writer Name" at bounding box center [114, 241] width 131 height 27
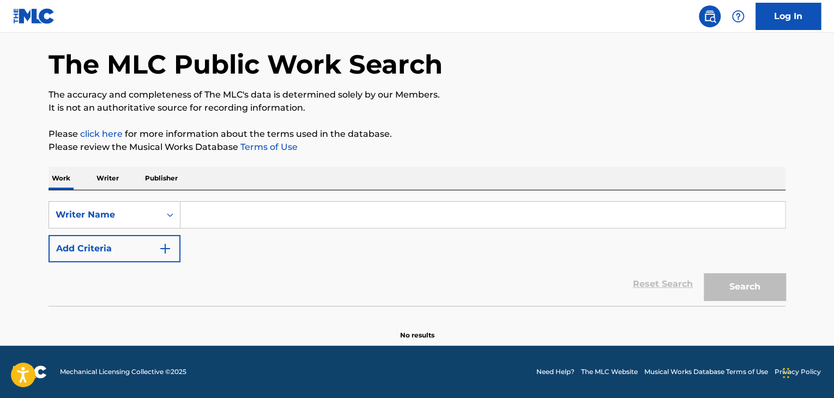
click at [221, 225] on input "Search Form" at bounding box center [482, 215] width 604 height 26
paste input "Nancy Recinos"
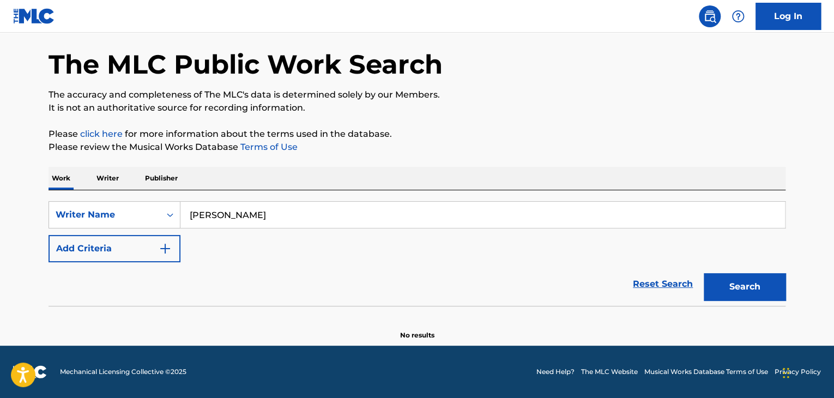
type input "Nancy Recinos"
click at [739, 284] on button "Search" at bounding box center [745, 286] width 82 height 27
click at [174, 211] on icon "Search Form" at bounding box center [170, 214] width 11 height 11
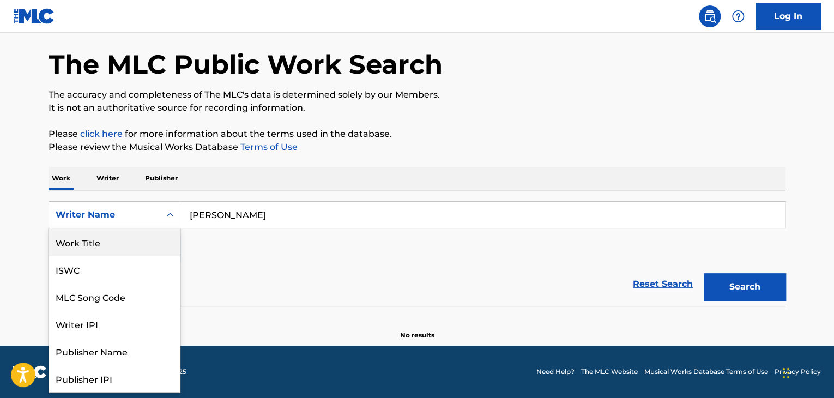
click at [99, 245] on div "Work Title" at bounding box center [114, 241] width 131 height 27
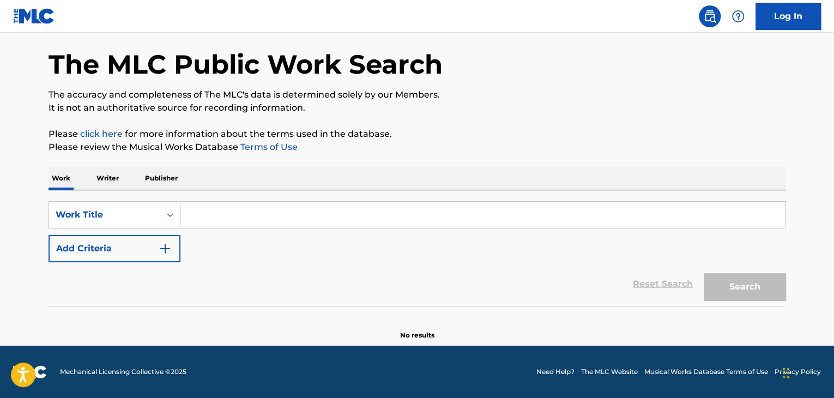
click at [211, 219] on input "Search Form" at bounding box center [482, 215] width 604 height 26
paste input "El Rap Del Pollo"
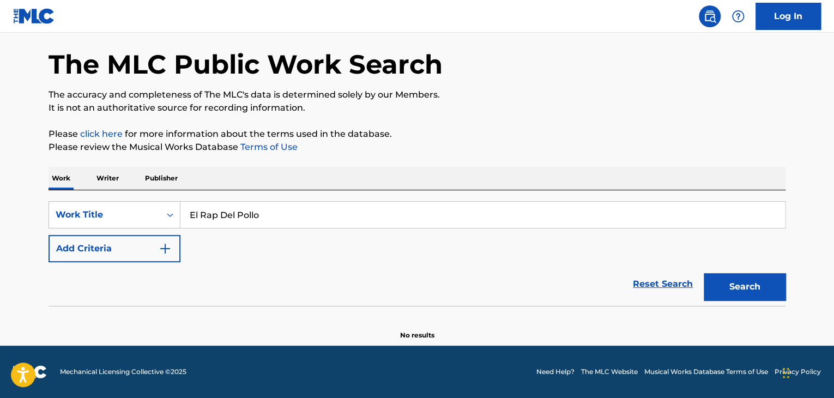
type input "El Rap Del Pollo"
click at [774, 286] on button "Search" at bounding box center [745, 286] width 82 height 27
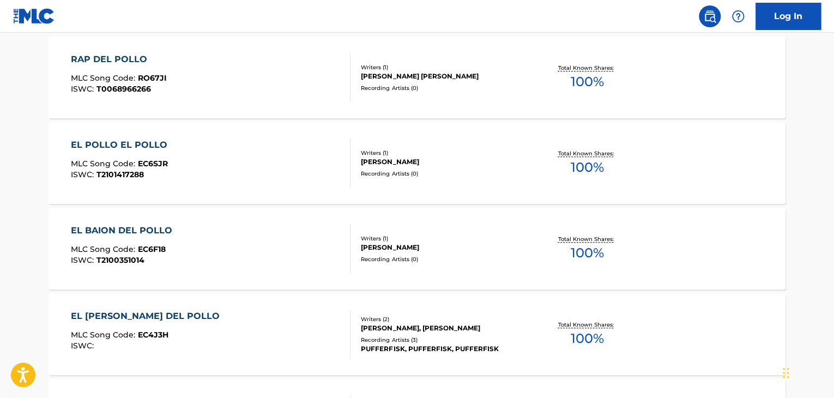
scroll to position [314, 0]
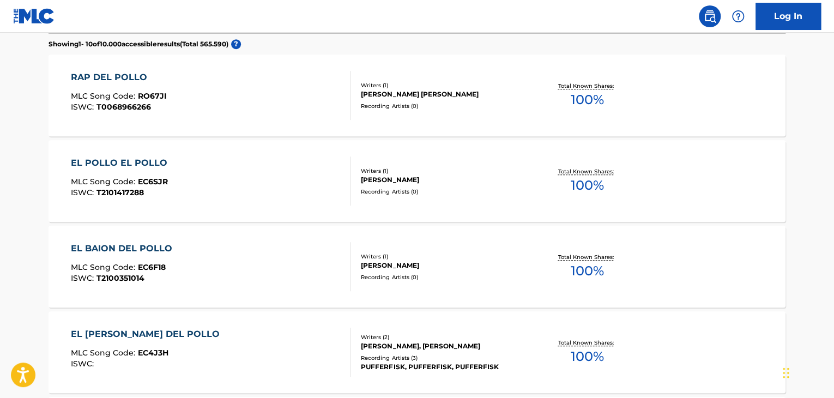
click at [317, 94] on div "RAP DEL POLLO MLC Song Code : RO67JI ISWC : T0068966266" at bounding box center [211, 95] width 280 height 49
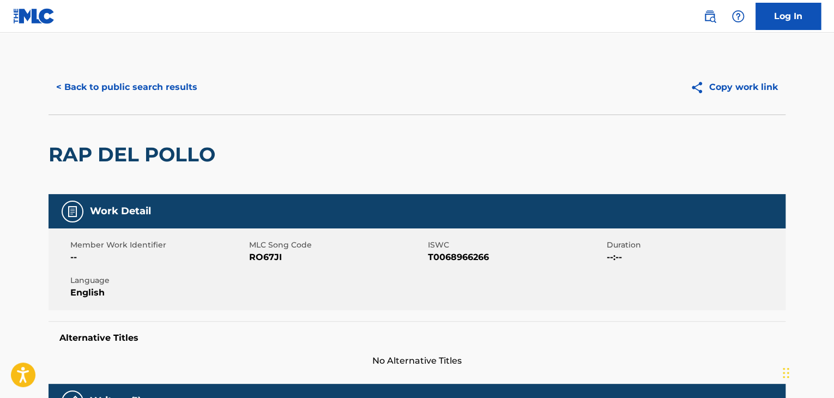
click at [177, 86] on button "< Back to public search results" at bounding box center [127, 87] width 156 height 27
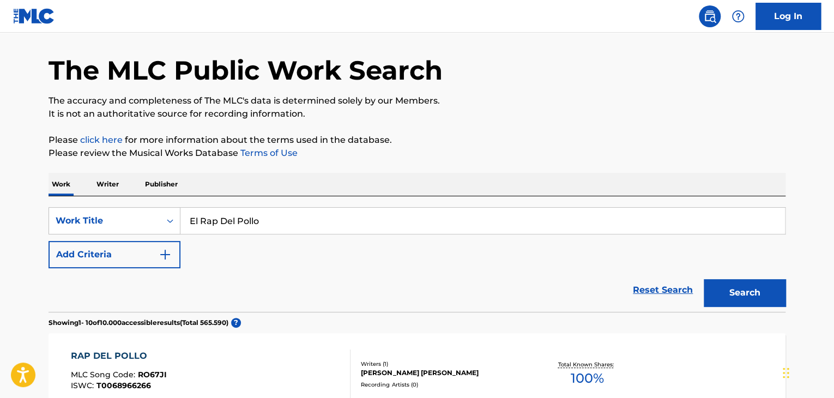
scroll to position [54, 0]
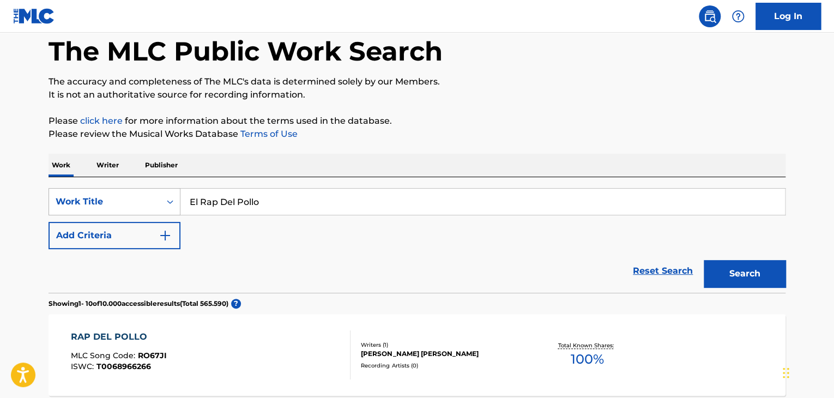
drag, startPoint x: 266, startPoint y: 197, endPoint x: 143, endPoint y: 203, distance: 123.3
click at [163, 201] on div "SearchWithCriteria86851197-58ec-41a2-a5cc-33b114de6a62 Work Title El Rap Del Po…" at bounding box center [417, 201] width 737 height 27
paste input "Pinoch"
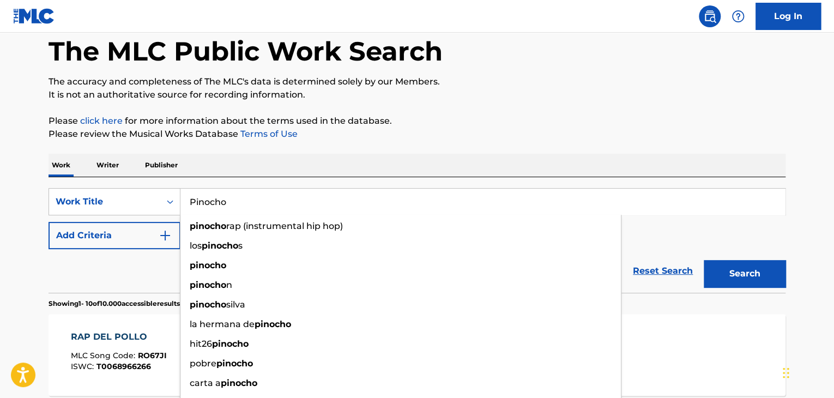
type input "Pinocho"
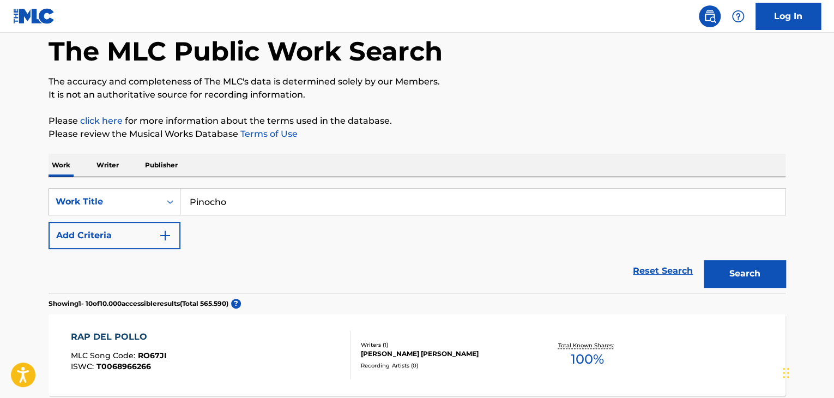
click at [726, 271] on button "Search" at bounding box center [745, 273] width 82 height 27
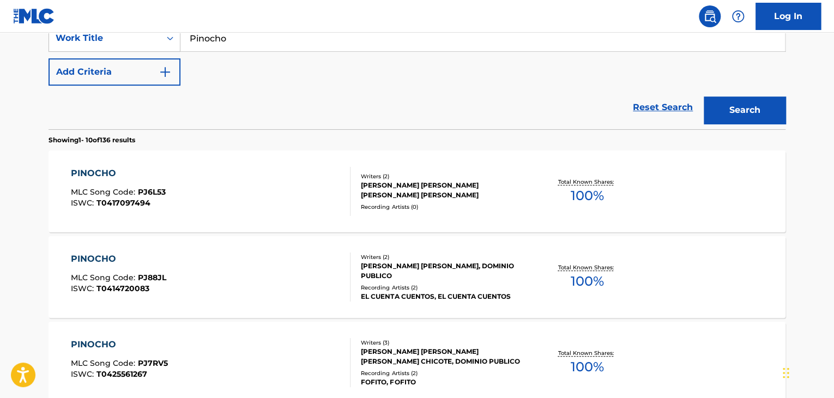
scroll to position [272, 0]
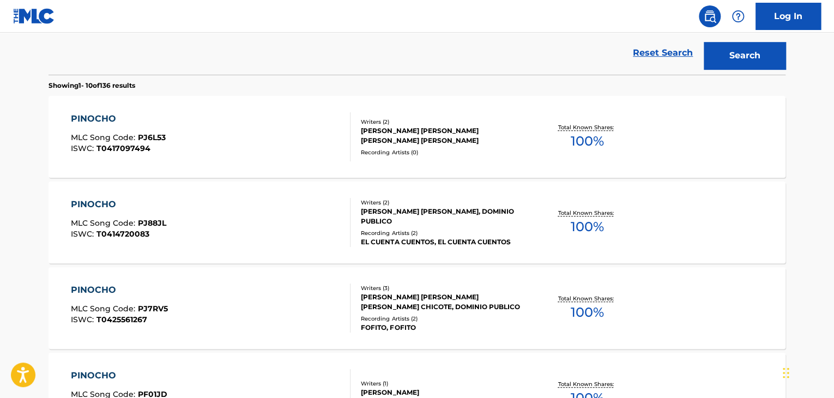
click at [200, 160] on div "PINOCHO MLC Song Code : PJ6L53 ISWC : T0417097494" at bounding box center [211, 136] width 280 height 49
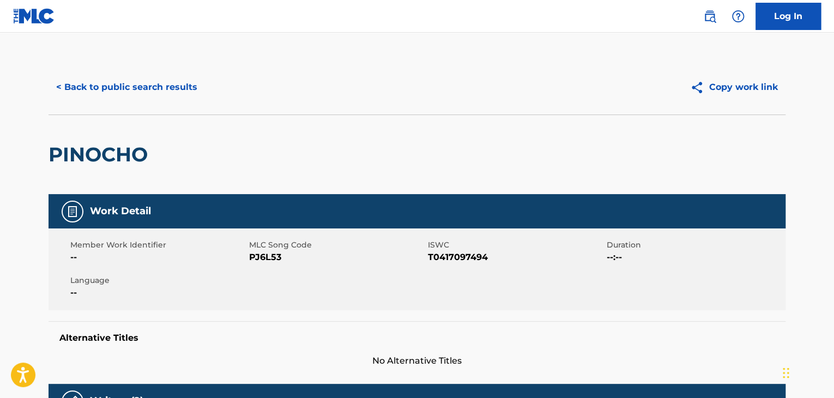
click at [157, 90] on button "< Back to public search results" at bounding box center [127, 87] width 156 height 27
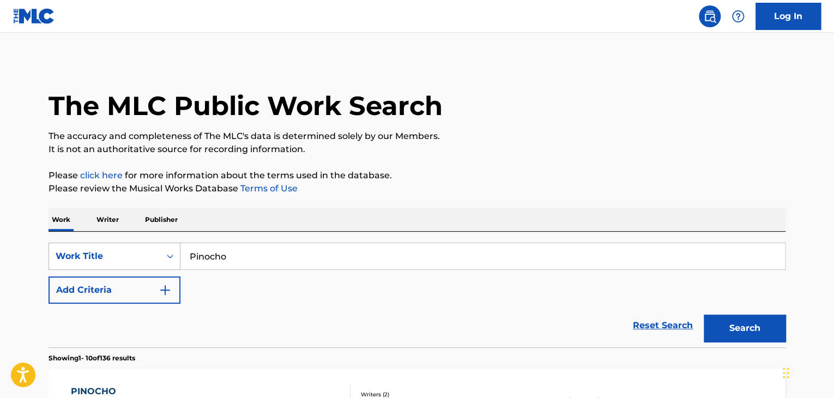
click at [171, 258] on div "Work Title" at bounding box center [115, 256] width 132 height 27
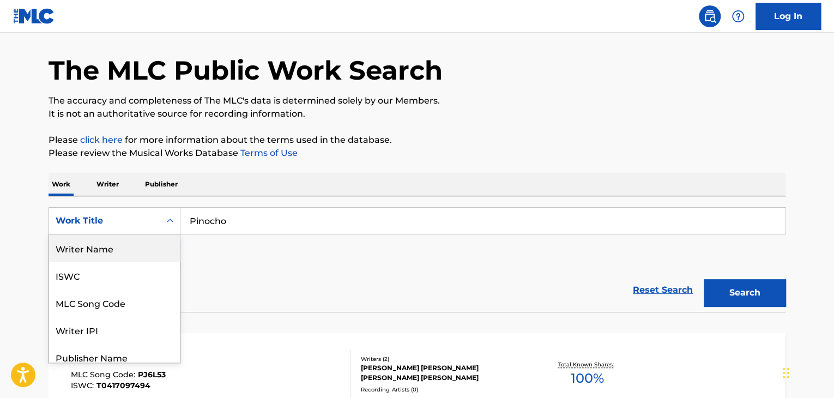
click at [94, 244] on div "Writer Name" at bounding box center [114, 247] width 131 height 27
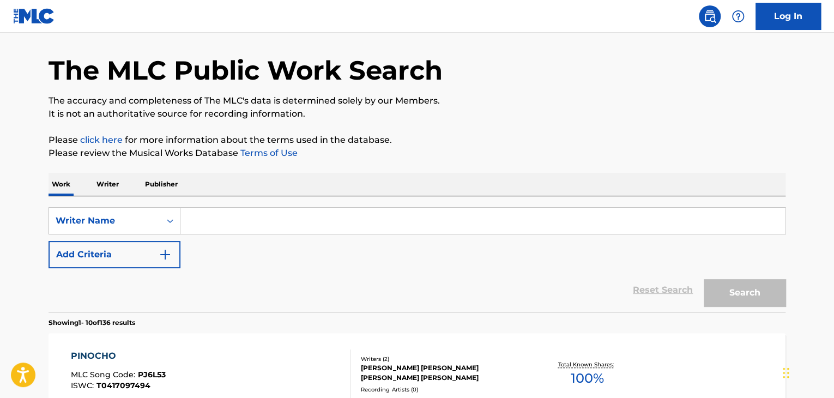
click at [204, 230] on input "Search Form" at bounding box center [482, 221] width 604 height 26
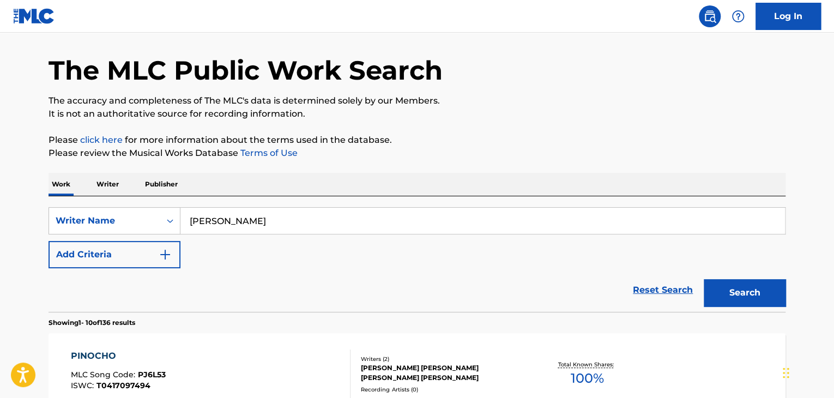
type input "Nancy Recinos"
click at [747, 294] on button "Search" at bounding box center [745, 292] width 82 height 27
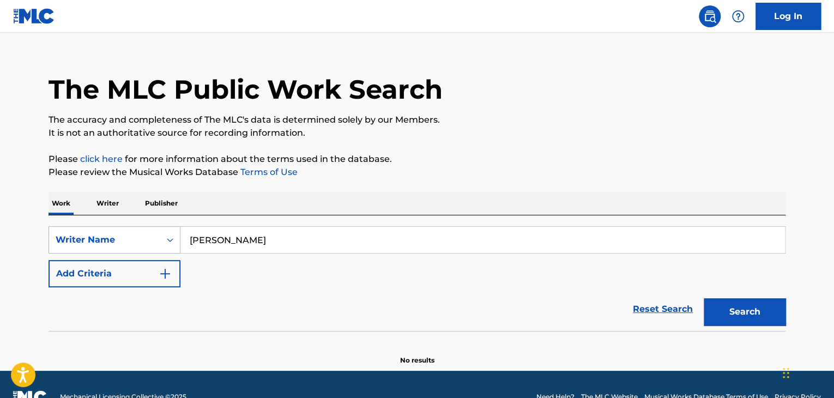
click at [172, 246] on div "Writer Name" at bounding box center [115, 239] width 132 height 27
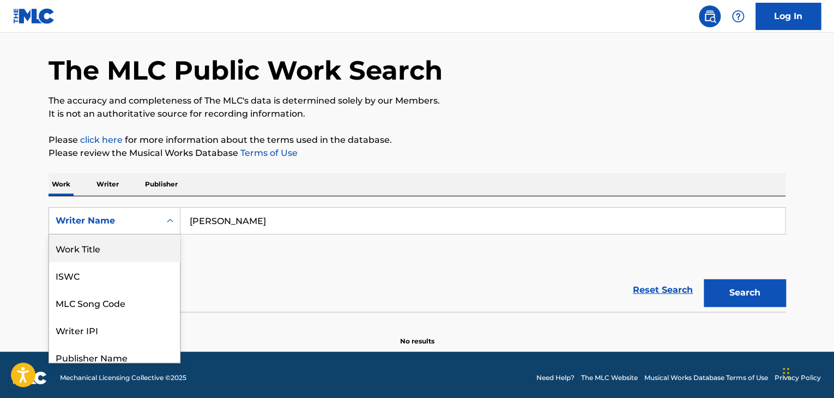
drag, startPoint x: 76, startPoint y: 249, endPoint x: 110, endPoint y: 249, distance: 33.8
click at [76, 249] on div "Work Title" at bounding box center [114, 247] width 131 height 27
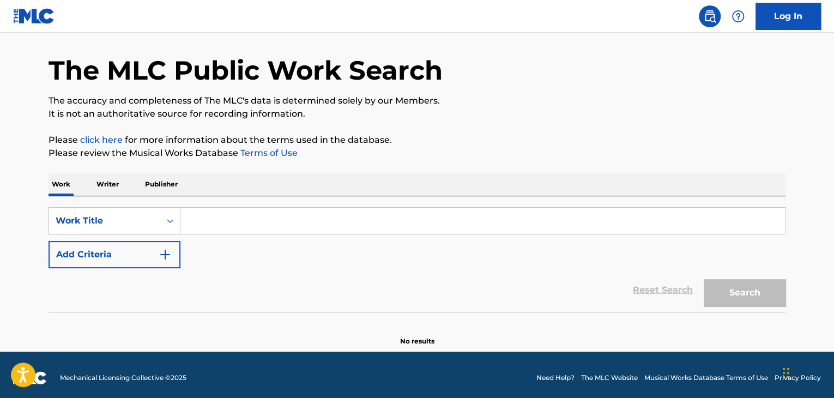
click at [246, 220] on input "Search Form" at bounding box center [482, 221] width 604 height 26
paste input "The Artisan's Breath"
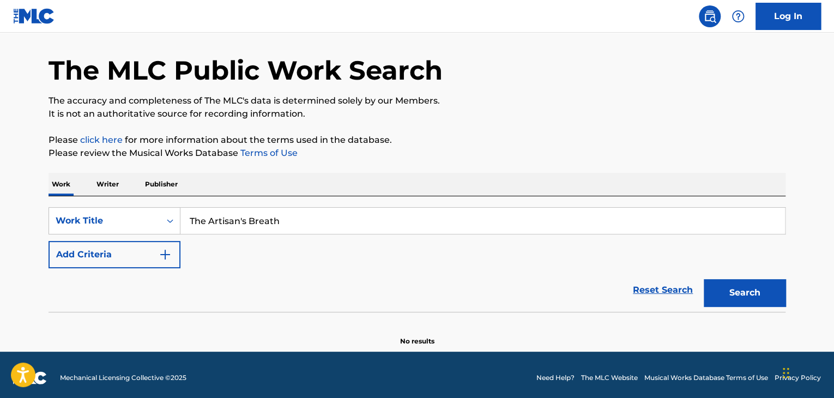
type input "The Artisan's Breath"
click at [736, 293] on button "Search" at bounding box center [745, 292] width 82 height 27
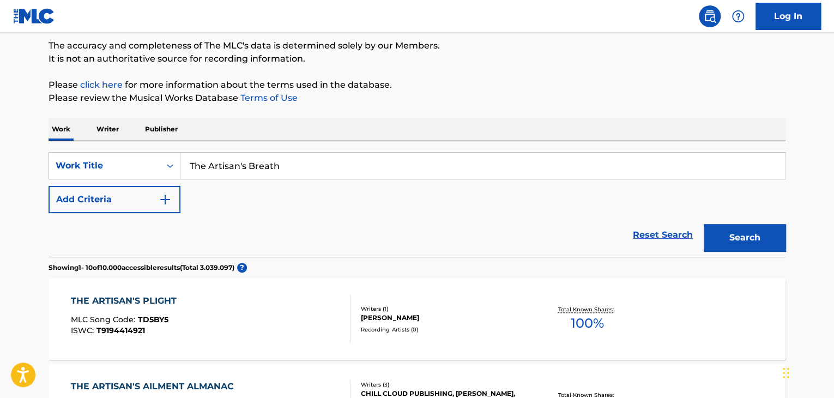
scroll to position [90, 0]
click at [173, 164] on icon "Search Form" at bounding box center [170, 166] width 11 height 11
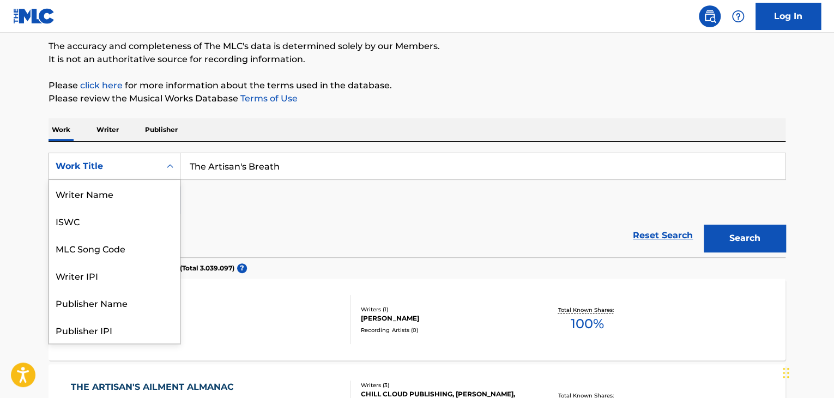
scroll to position [54, 0]
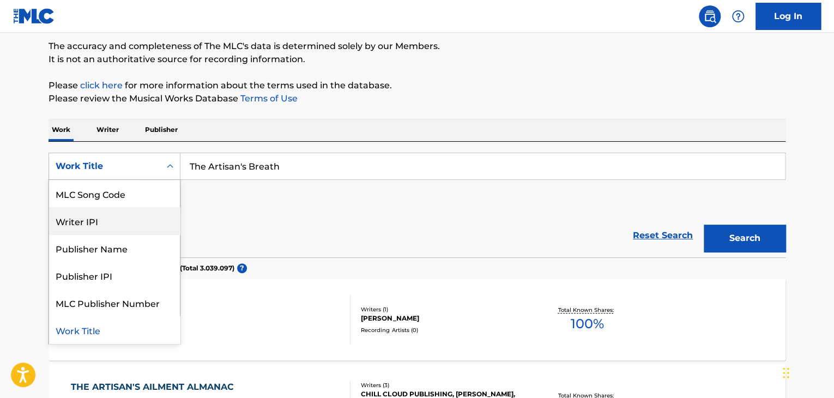
click at [283, 225] on div "Reset Search Search" at bounding box center [417, 236] width 737 height 44
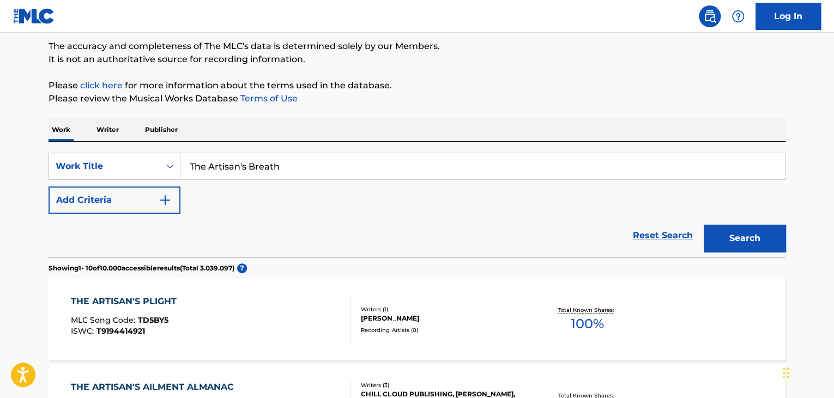
click at [161, 200] on img "Search Form" at bounding box center [165, 199] width 13 height 13
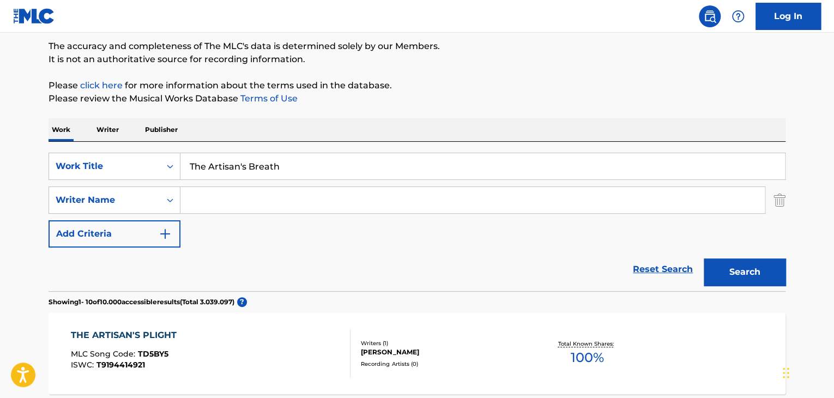
click at [209, 199] on input "Search Form" at bounding box center [472, 200] width 584 height 26
paste input "Maximiliano Cortéz"
type input "Maximiliano Cortéz"
click at [741, 266] on button "Search" at bounding box center [745, 271] width 82 height 27
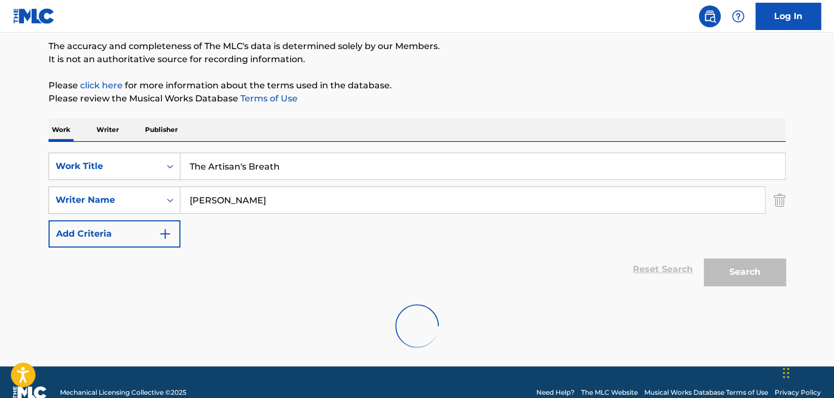
scroll to position [75, 0]
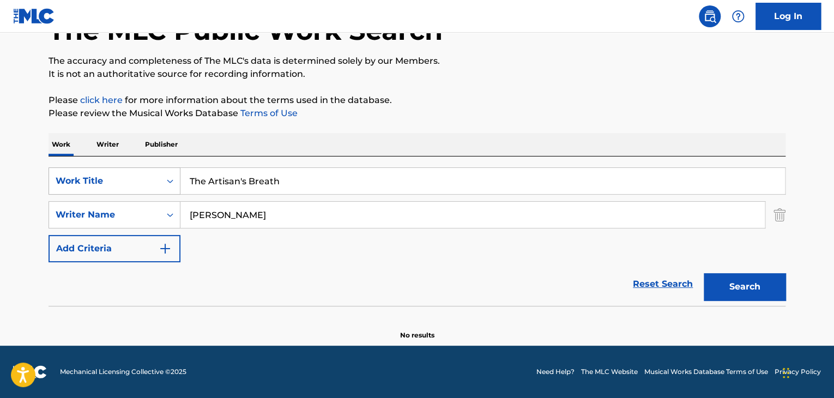
click at [119, 191] on div "SearchWithCriteria1777a3b4-2580-4b78-bc3e-ff93fa569d23 Work Title The Artisan's…" at bounding box center [417, 180] width 737 height 27
drag, startPoint x: 293, startPoint y: 201, endPoint x: 175, endPoint y: 196, distance: 118.4
click at [158, 205] on div "SearchWithCriteriaa8cd1675-7bbe-442a-b9e0-e5bdd610bc78 Writer Name Maximiliano …" at bounding box center [417, 214] width 737 height 27
drag, startPoint x: 296, startPoint y: 191, endPoint x: 190, endPoint y: 188, distance: 106.9
click at [194, 190] on input "The Artisan's Breath" at bounding box center [482, 181] width 604 height 26
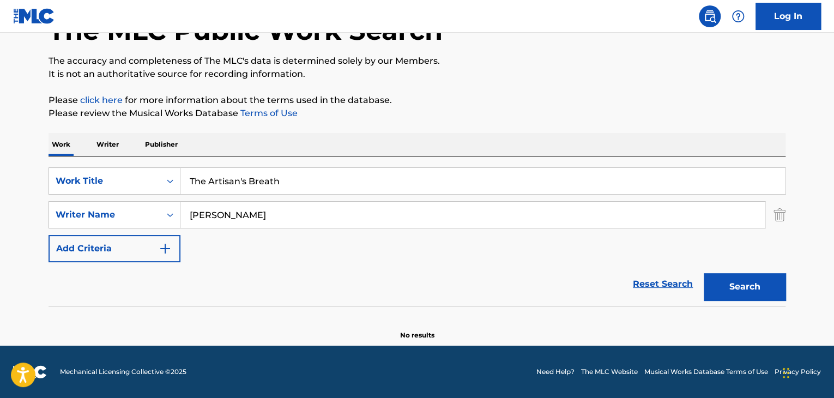
type input "T"
paste input "Oye"
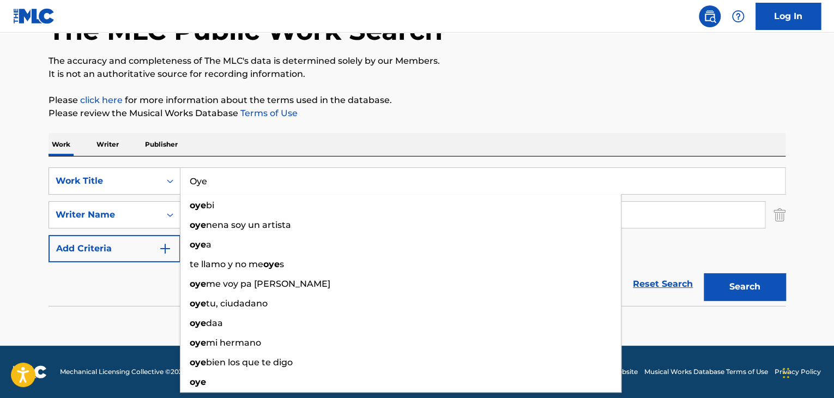
type input "Oye"
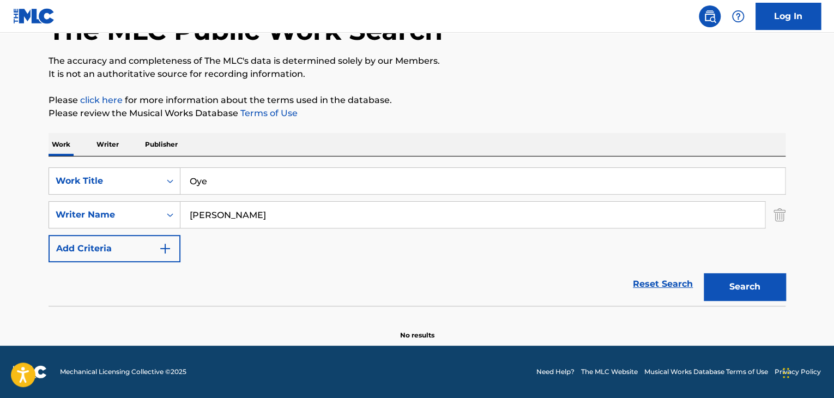
drag, startPoint x: 99, startPoint y: 282, endPoint x: 171, endPoint y: 253, distance: 77.7
click at [100, 282] on div "Reset Search Search" at bounding box center [417, 284] width 737 height 44
drag, startPoint x: 281, startPoint y: 212, endPoint x: 57, endPoint y: 201, distance: 224.2
click at [69, 204] on div "SearchWithCriteriaa8cd1675-7bbe-442a-b9e0-e5bdd610bc78 Writer Name Maximiliano …" at bounding box center [417, 214] width 737 height 27
click at [735, 283] on button "Search" at bounding box center [745, 286] width 82 height 27
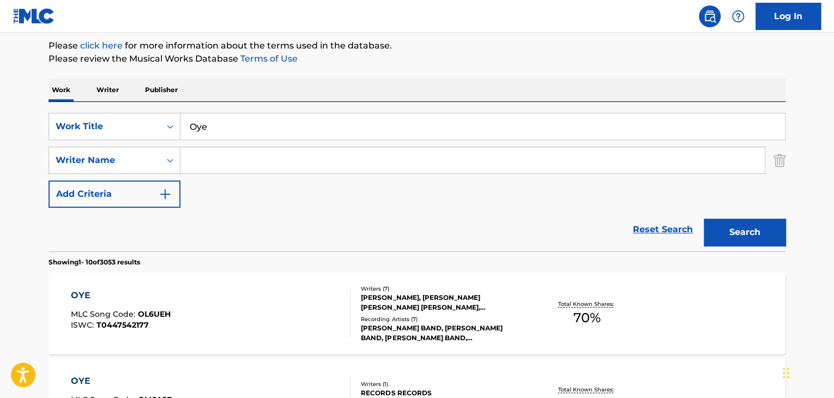
scroll to position [184, 0]
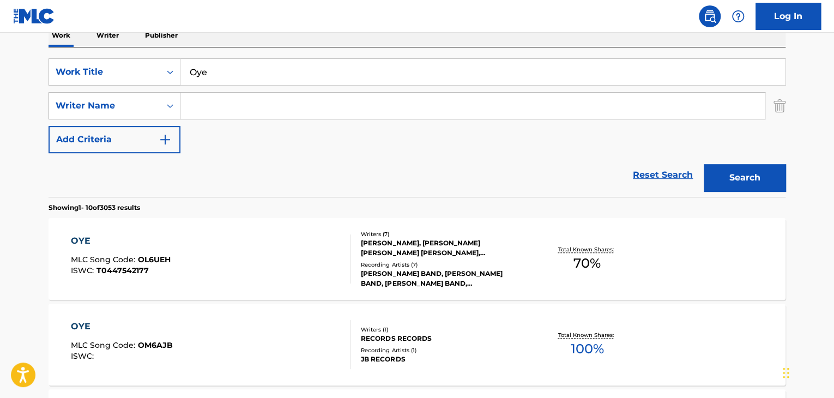
drag, startPoint x: 199, startPoint y: 94, endPoint x: 166, endPoint y: 92, distance: 33.9
click at [199, 95] on input "Search Form" at bounding box center [472, 106] width 584 height 26
paste input "Ministerio Calu"
type input "Ministerio Calu"
click at [743, 178] on button "Search" at bounding box center [745, 177] width 82 height 27
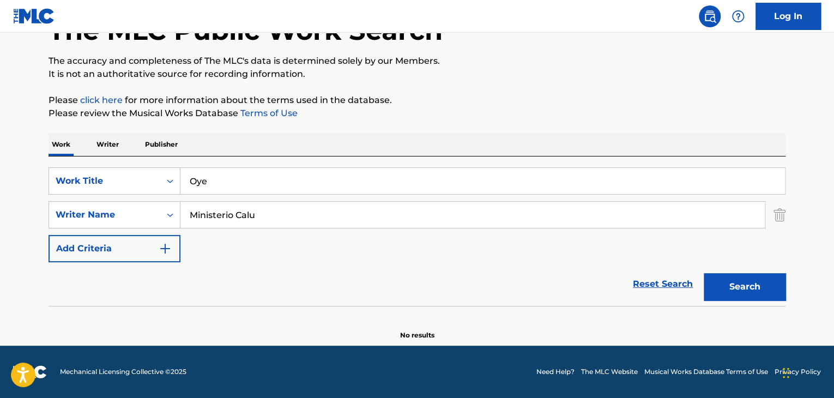
scroll to position [75, 0]
drag, startPoint x: 231, startPoint y: 173, endPoint x: 145, endPoint y: 175, distance: 85.6
click at [156, 177] on div "SearchWithCriteria1777a3b4-2580-4b78-bc3e-ff93fa569d23 Work Title Oye" at bounding box center [417, 180] width 737 height 27
paste input "Amor Infinito"
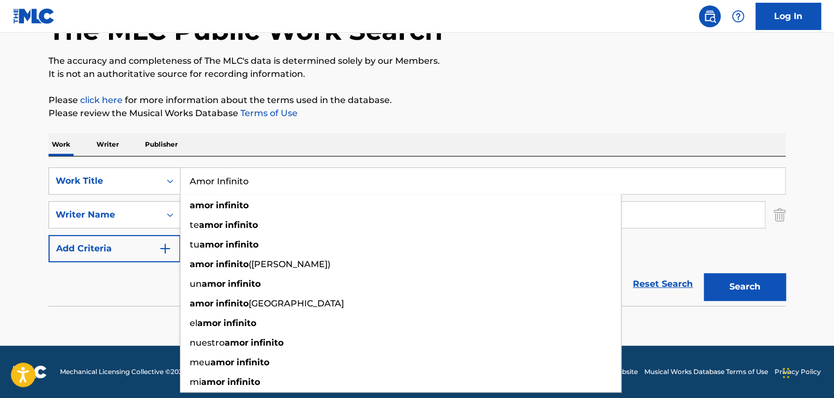
type input "Amor Infinito"
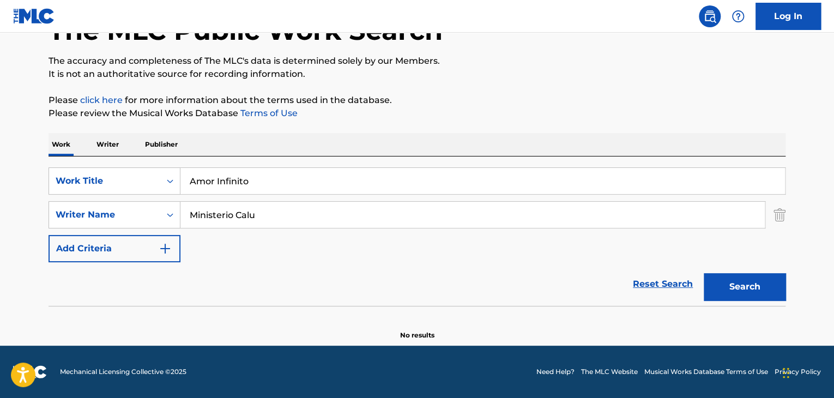
click at [90, 300] on div "Reset Search Search" at bounding box center [417, 284] width 737 height 44
drag, startPoint x: 260, startPoint y: 216, endPoint x: 20, endPoint y: 215, distance: 240.3
click at [22, 216] on main "The MLC Public Work Search The accuracy and completeness of The MLC's data is d…" at bounding box center [417, 151] width 834 height 388
click at [720, 277] on button "Search" at bounding box center [745, 286] width 82 height 27
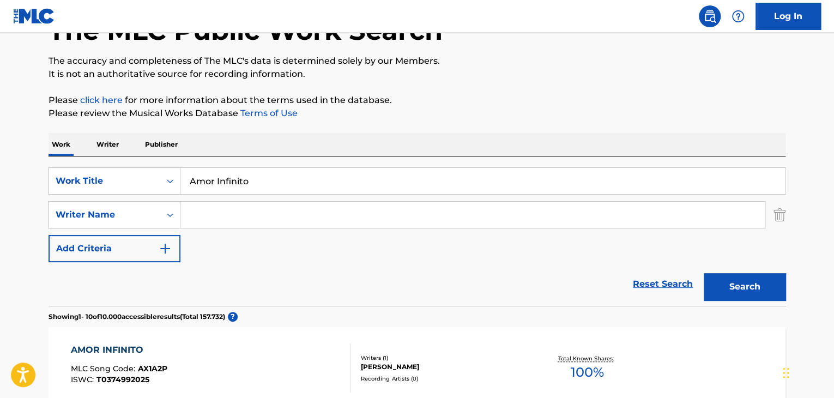
drag, startPoint x: 267, startPoint y: 183, endPoint x: 134, endPoint y: 130, distance: 143.8
paste input "Llegaste"
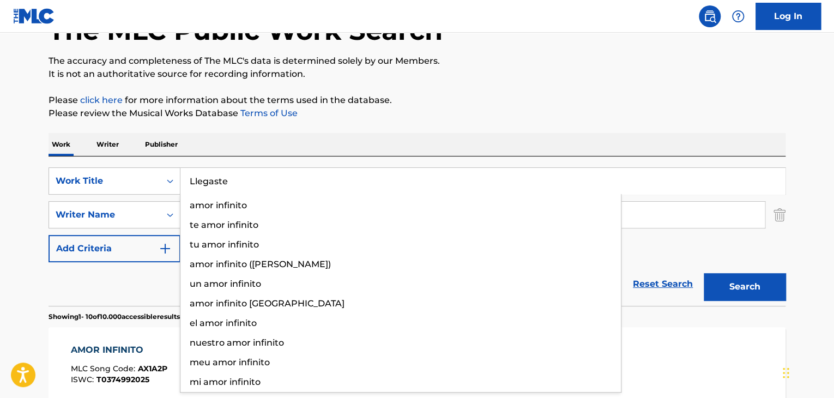
click at [752, 284] on button "Search" at bounding box center [745, 286] width 82 height 27
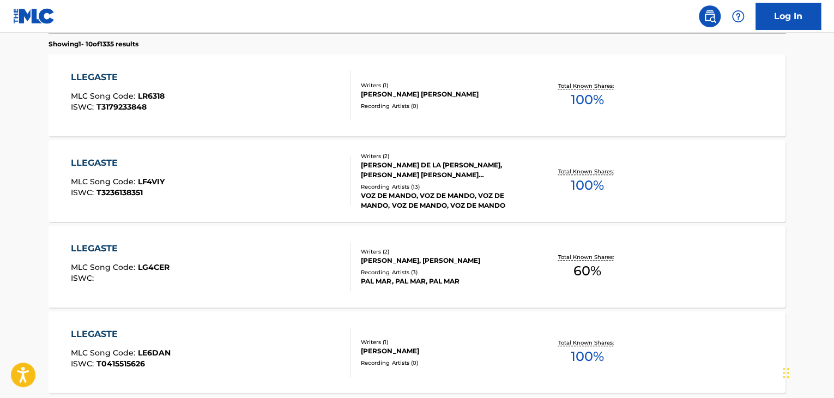
scroll to position [130, 0]
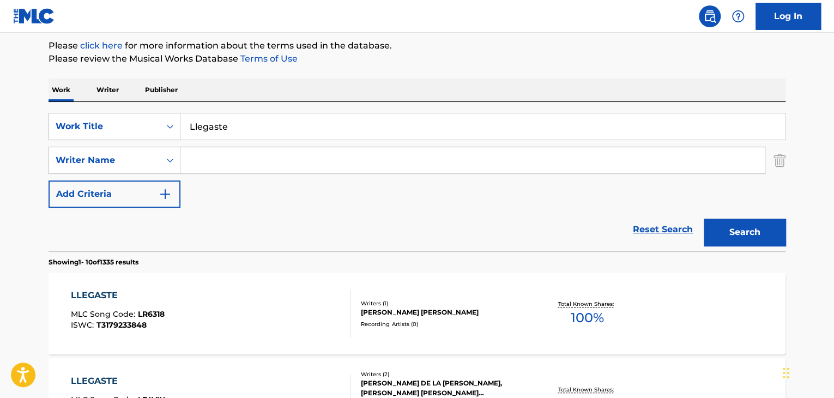
drag, startPoint x: 236, startPoint y: 125, endPoint x: 44, endPoint y: 102, distance: 193.2
click at [61, 105] on div "SearchWithCriteria1777a3b4-2580-4b78-bc3e-ff93fa569d23 Work Title Llegaste Sear…" at bounding box center [417, 176] width 737 height 149
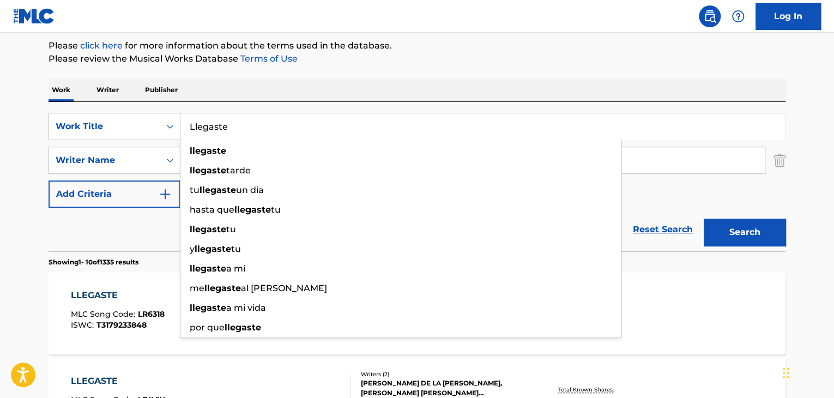
paste input "Sol de Justicia"
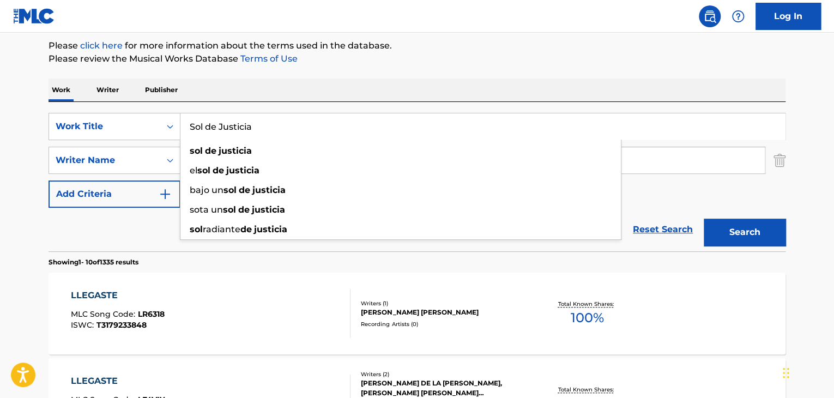
type input "Sol de Justicia"
click at [742, 234] on button "Search" at bounding box center [745, 232] width 82 height 27
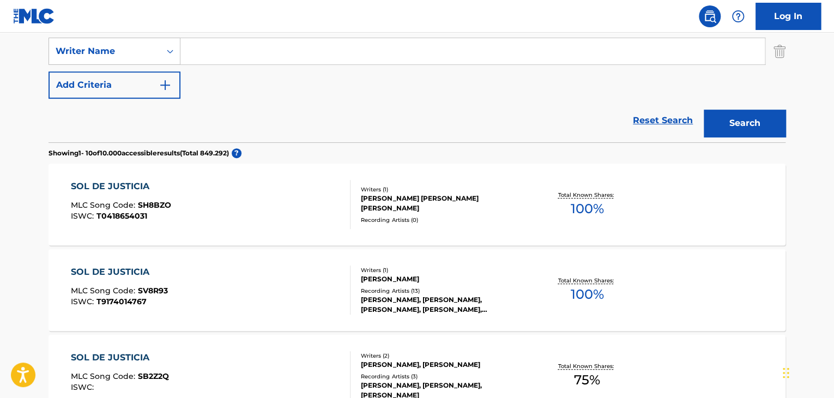
scroll to position [184, 0]
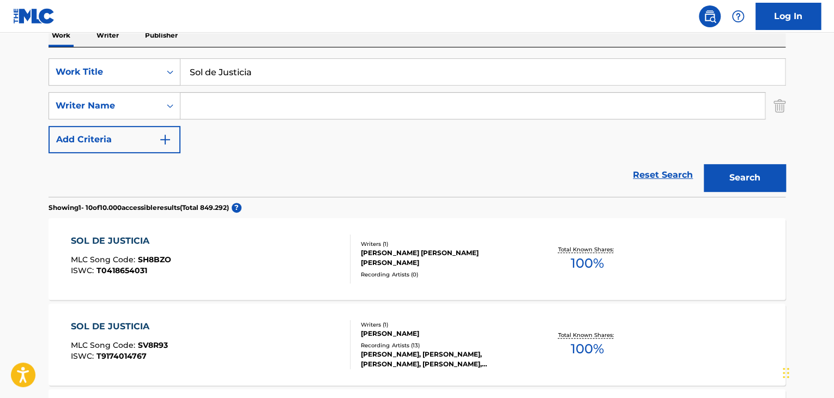
click at [183, 95] on input "Search Form" at bounding box center [472, 106] width 584 height 26
paste input "Willington L."
type input "Willington L."
click at [763, 167] on button "Search" at bounding box center [745, 177] width 82 height 27
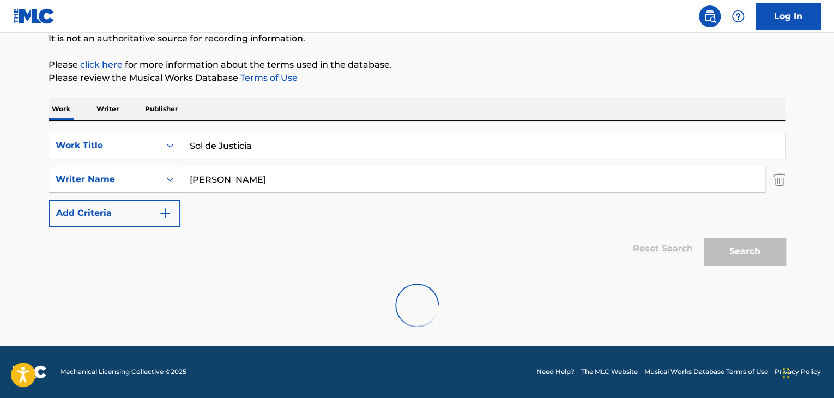
scroll to position [75, 0]
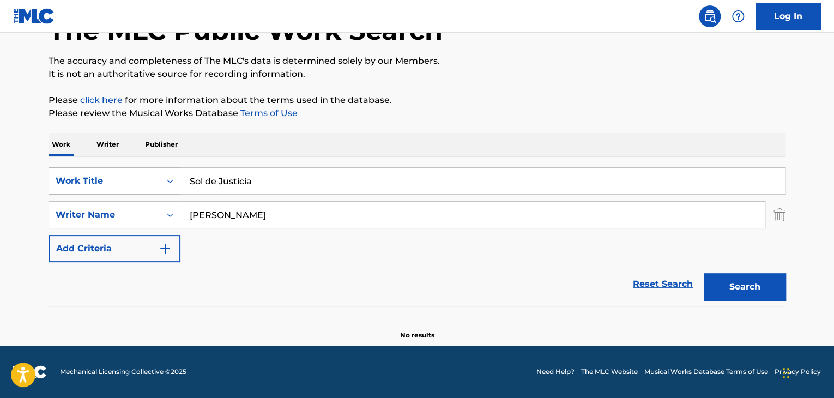
drag, startPoint x: 258, startPoint y: 178, endPoint x: 119, endPoint y: 171, distance: 138.6
click at [120, 172] on div "SearchWithCriteria1777a3b4-2580-4b78-bc3e-ff93fa569d23 Work Title Sol de Justic…" at bounding box center [417, 180] width 737 height 27
paste input "Poderoso"
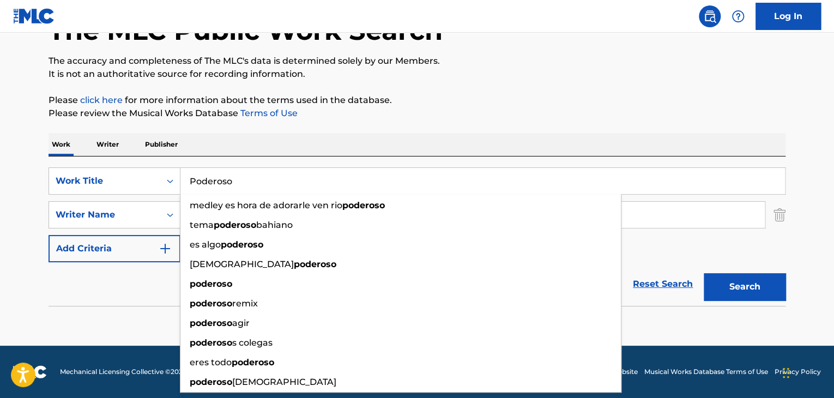
type input "Poderoso"
click at [757, 287] on button "Search" at bounding box center [745, 286] width 82 height 27
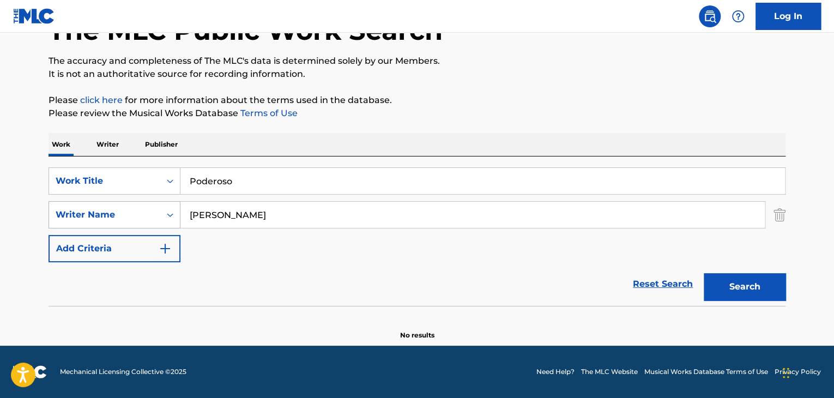
drag, startPoint x: 246, startPoint y: 214, endPoint x: 82, endPoint y: 218, distance: 164.1
click at [82, 218] on div "SearchWithCriteriaa8cd1675-7bbe-442a-b9e0-e5bdd610bc78 Writer Name Willington L." at bounding box center [417, 214] width 737 height 27
click at [759, 288] on button "Search" at bounding box center [745, 286] width 82 height 27
click at [756, 283] on button "Search" at bounding box center [745, 286] width 82 height 27
drag, startPoint x: 252, startPoint y: 173, endPoint x: 53, endPoint y: 160, distance: 199.3
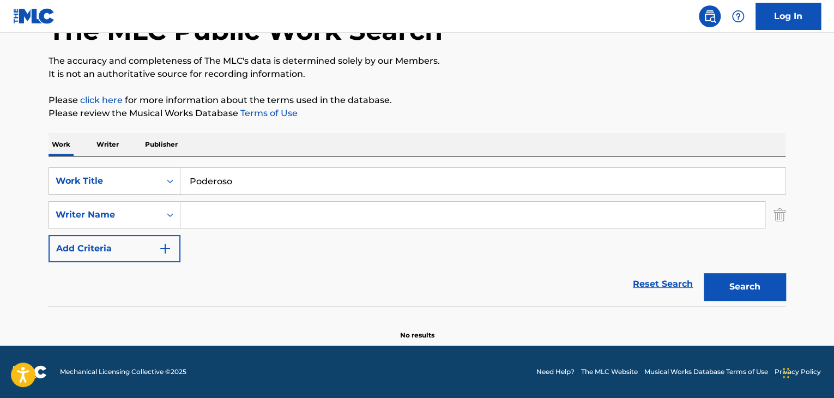
click at [56, 162] on div "SearchWithCriteria1777a3b4-2580-4b78-bc3e-ff93fa569d23 Work Title Poderoso Sear…" at bounding box center [417, 230] width 737 height 149
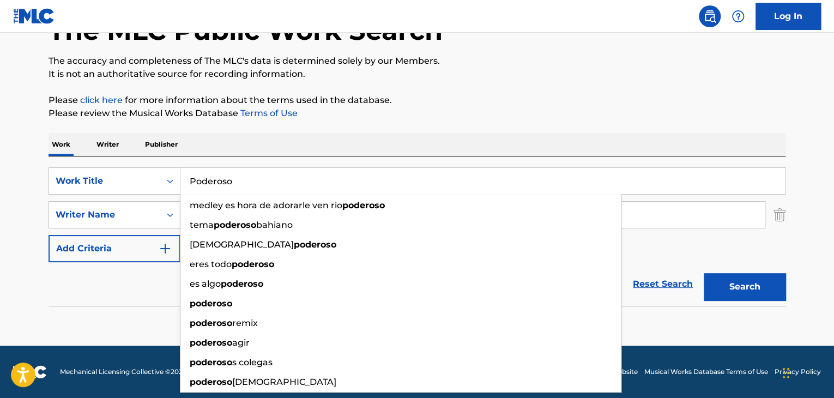
paste input "El Jinete"
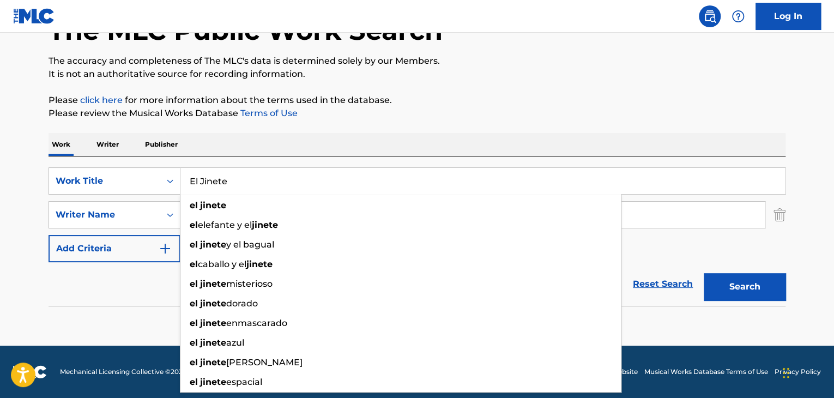
click at [736, 304] on div "Search" at bounding box center [741, 284] width 87 height 44
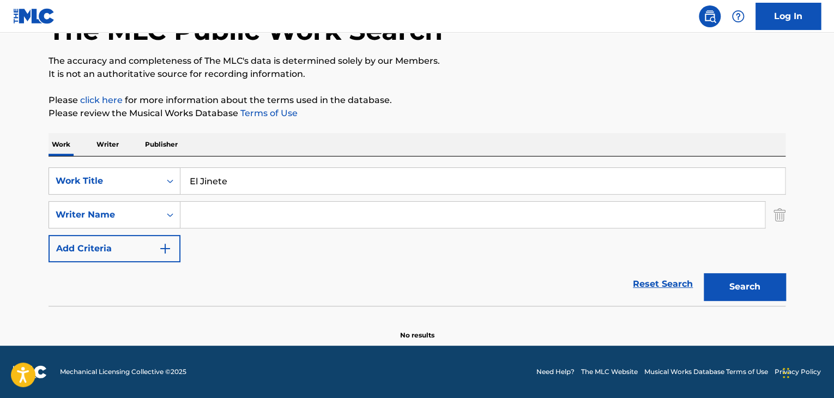
click at [725, 277] on button "Search" at bounding box center [745, 286] width 82 height 27
click at [72, 173] on div "SearchWithCriteria1777a3b4-2580-4b78-bc3e-ff93fa569d23 Work Title El Jinete" at bounding box center [417, 180] width 737 height 27
paste input "Teshuvá"
click at [731, 275] on button "Search" at bounding box center [745, 286] width 82 height 27
drag, startPoint x: 250, startPoint y: 175, endPoint x: 44, endPoint y: 170, distance: 206.1
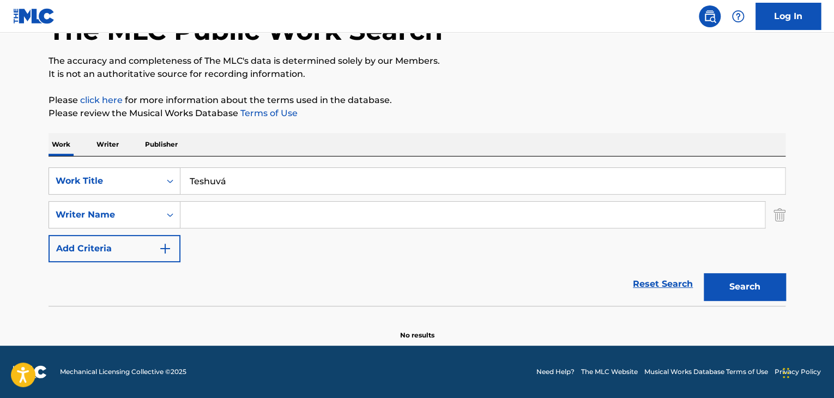
click at [47, 170] on div "The MLC Public Work Search The accuracy and completeness of The MLC's data is d…" at bounding box center [416, 162] width 763 height 355
paste input "Rafa"
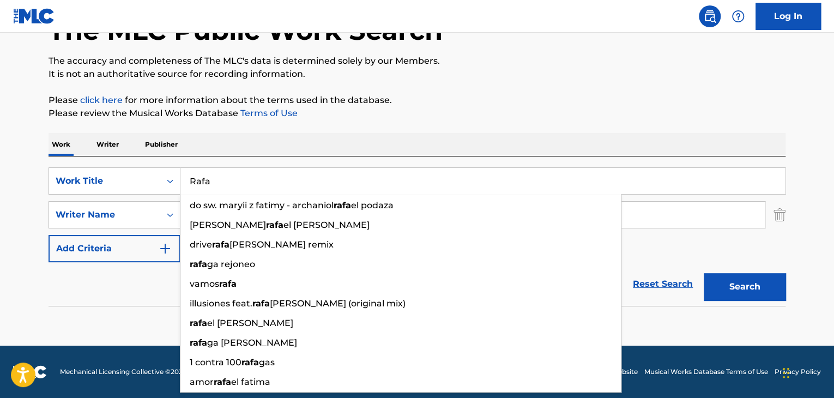
click at [736, 290] on button "Search" at bounding box center [745, 286] width 82 height 27
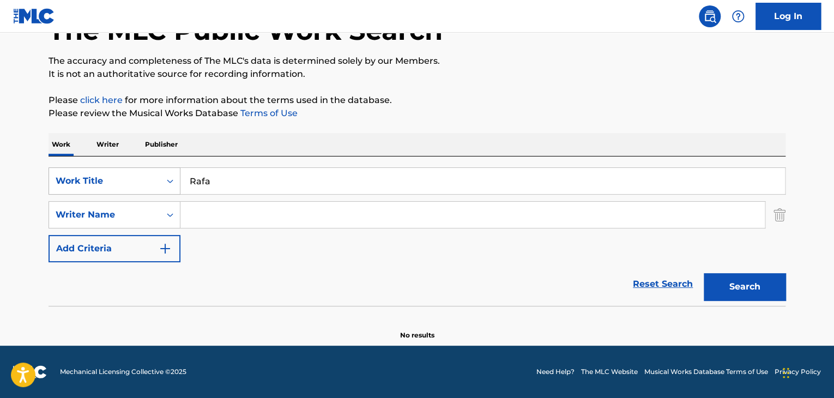
drag, startPoint x: 228, startPoint y: 179, endPoint x: 115, endPoint y: 171, distance: 113.7
click at [123, 171] on div "SearchWithCriteria1777a3b4-2580-4b78-bc3e-ff93fa569d23 Work Title Rafa" at bounding box center [417, 180] width 737 height 27
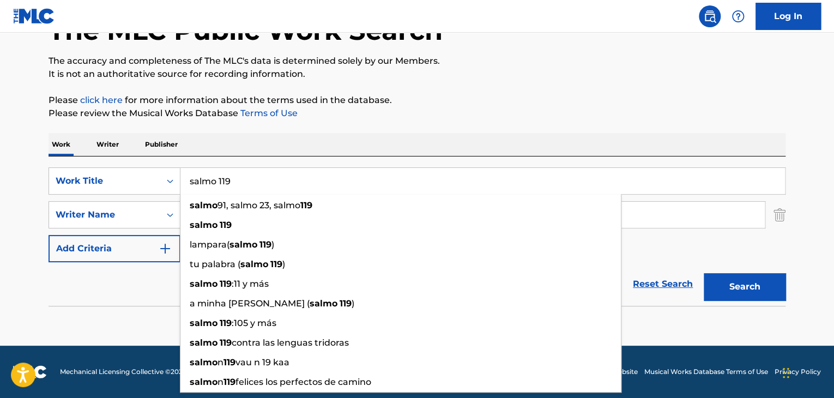
click at [737, 277] on button "Search" at bounding box center [745, 286] width 82 height 27
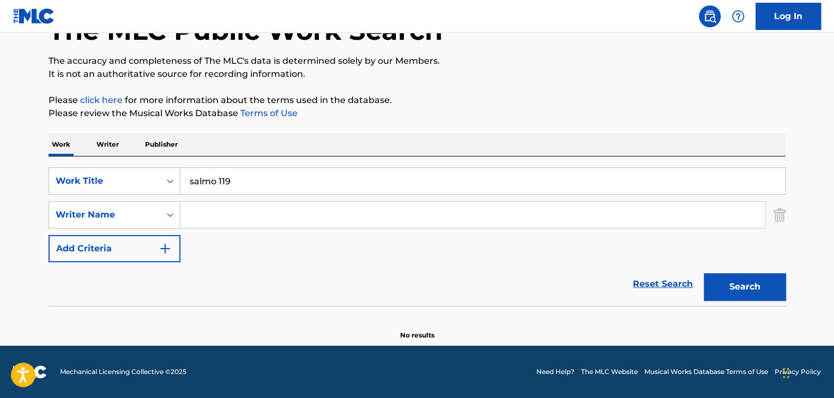
drag, startPoint x: 243, startPoint y: 169, endPoint x: 174, endPoint y: 159, distance: 70.0
click at [181, 162] on div "SearchWithCriteria1777a3b4-2580-4b78-bc3e-ff93fa569d23 Work Title salmo 119 Sea…" at bounding box center [417, 230] width 737 height 149
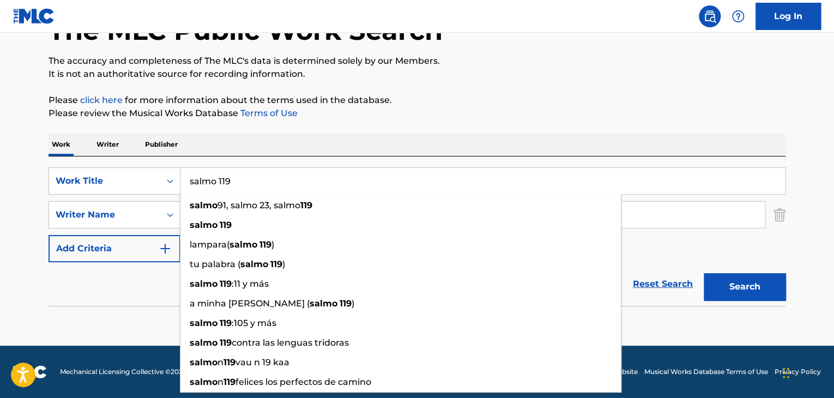
paste input "Fiel y Verdadero"
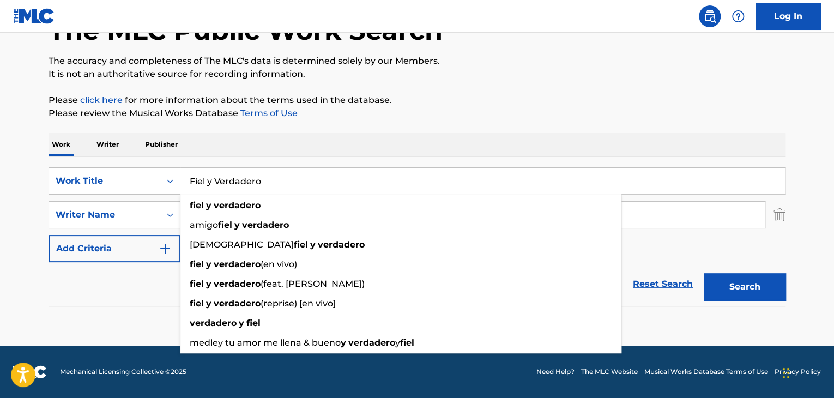
type input "Fiel y Verdadero"
click at [713, 289] on button "Search" at bounding box center [745, 286] width 82 height 27
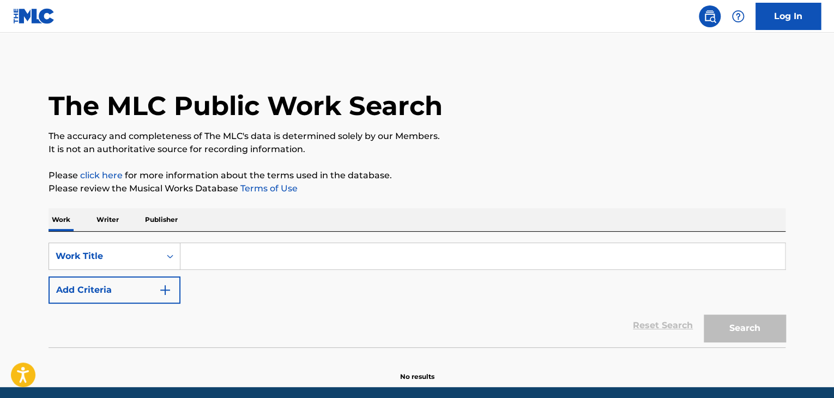
click at [215, 258] on input "Search Form" at bounding box center [482, 256] width 604 height 26
paste input "Gobierna"
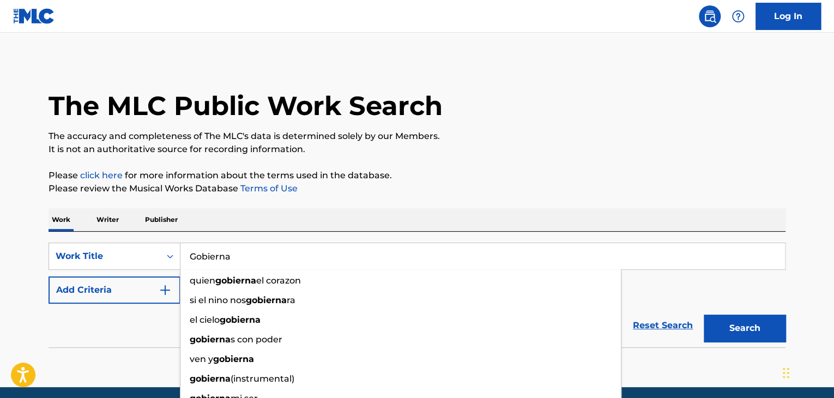
click at [724, 321] on button "Search" at bounding box center [745, 327] width 82 height 27
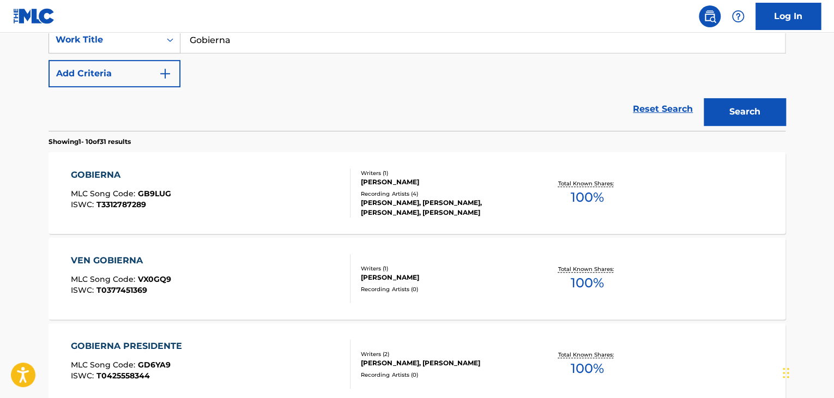
scroll to position [218, 0]
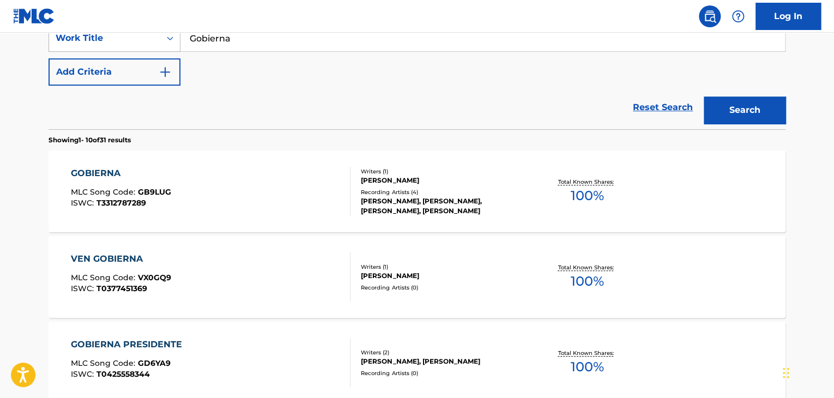
drag, startPoint x: 235, startPoint y: 38, endPoint x: 109, endPoint y: 38, distance: 126.4
click at [111, 38] on div "SearchWithCriteriae89f2cec-93ca-4f22-bf22-8dbd12503b0a Work Title Gobierna" at bounding box center [417, 38] width 737 height 27
paste input "Fluir"
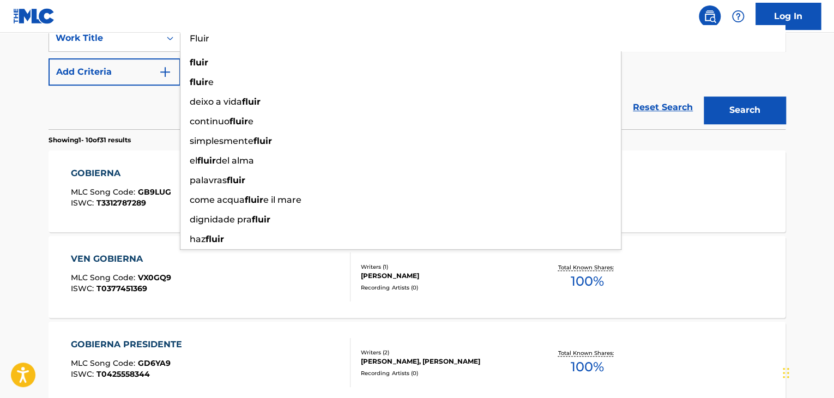
type input "Fluir"
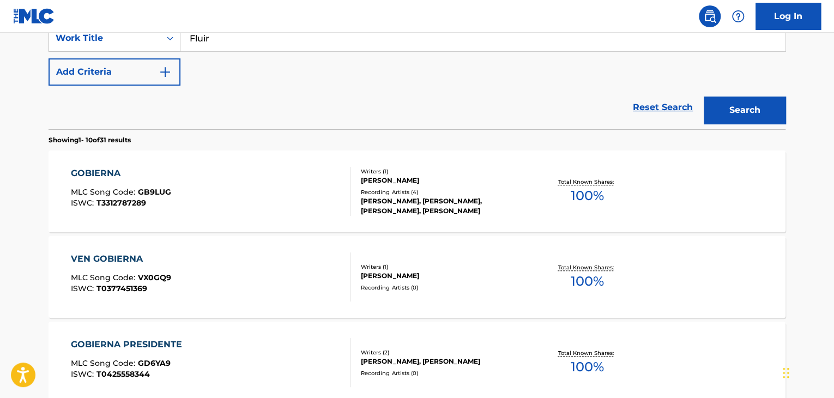
click at [736, 106] on button "Search" at bounding box center [745, 109] width 82 height 27
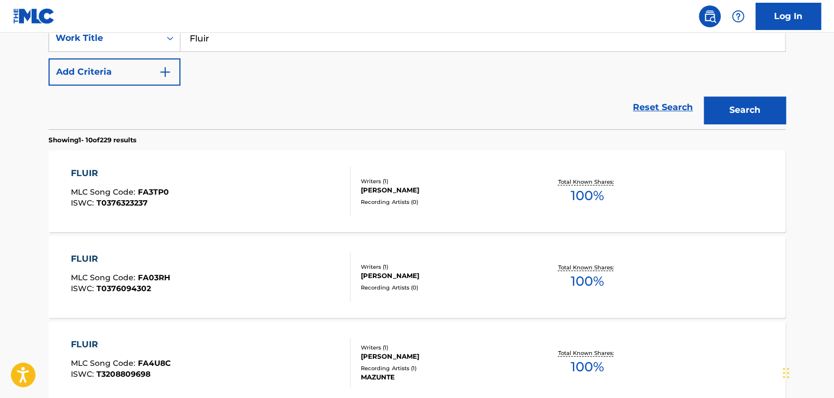
click at [264, 186] on div "FLUIR MLC Song Code : FA3TP0 ISWC : T0376323237" at bounding box center [211, 191] width 280 height 49
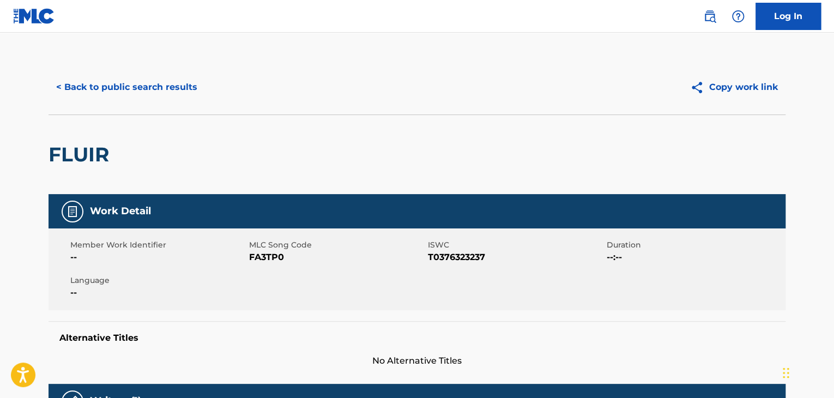
click at [123, 81] on button "< Back to public search results" at bounding box center [127, 87] width 156 height 27
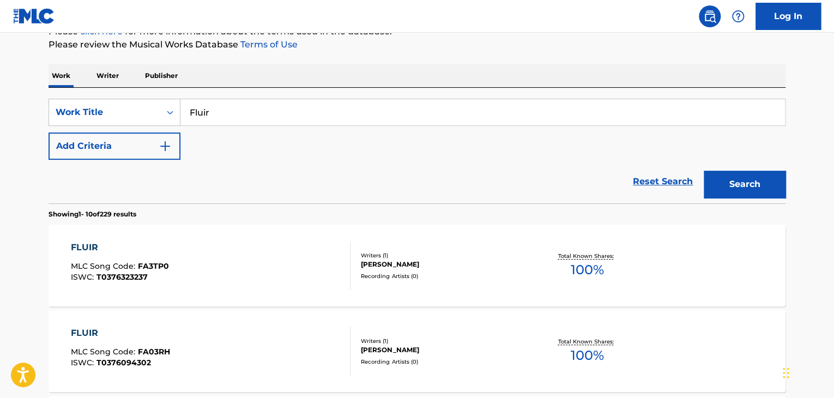
scroll to position [54, 0]
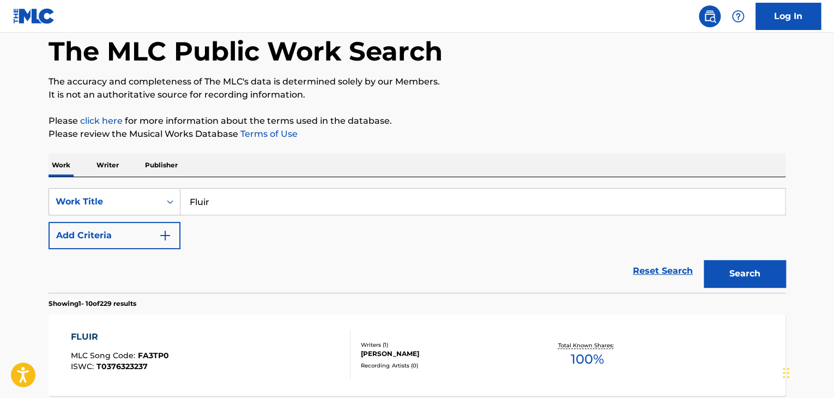
click at [164, 234] on img "Search Form" at bounding box center [165, 235] width 13 height 13
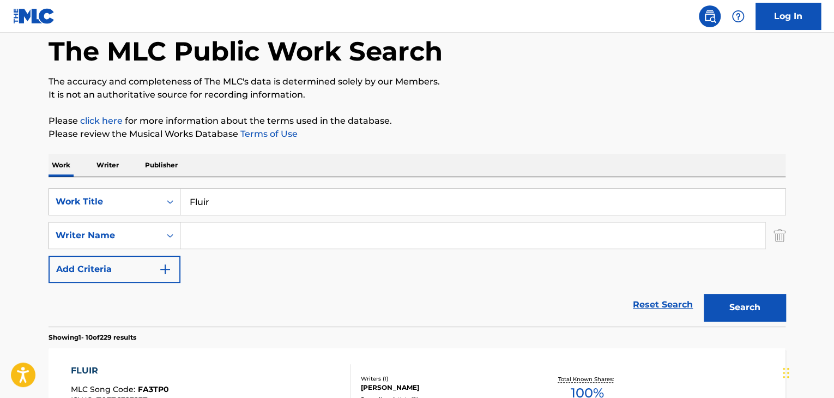
click at [216, 232] on input "Search Form" at bounding box center [472, 235] width 584 height 26
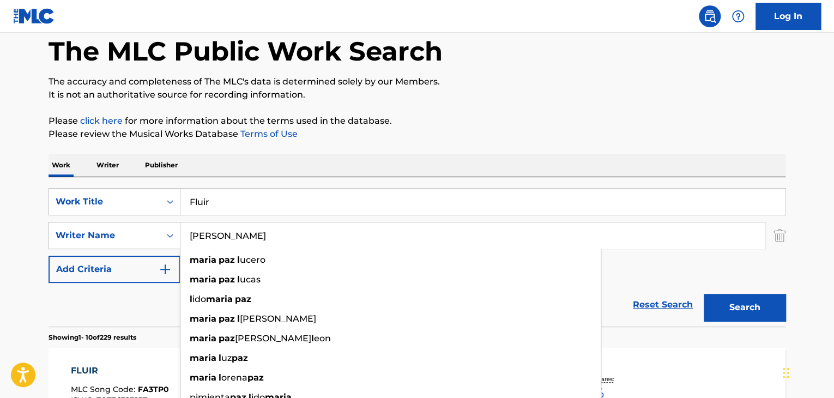
type input "[PERSON_NAME]"
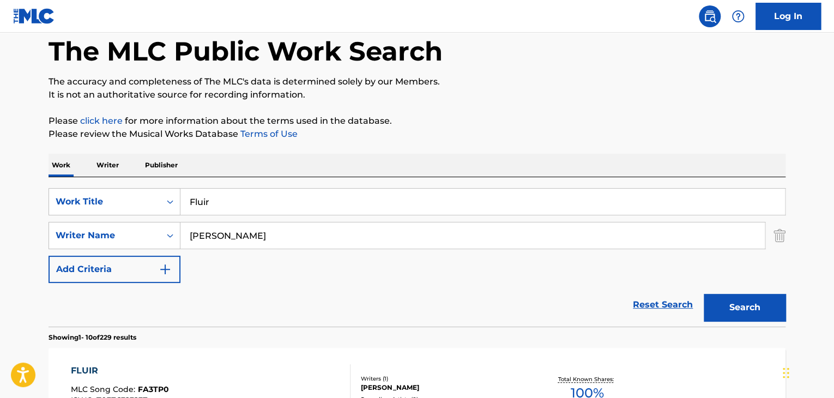
click at [744, 304] on button "Search" at bounding box center [745, 307] width 82 height 27
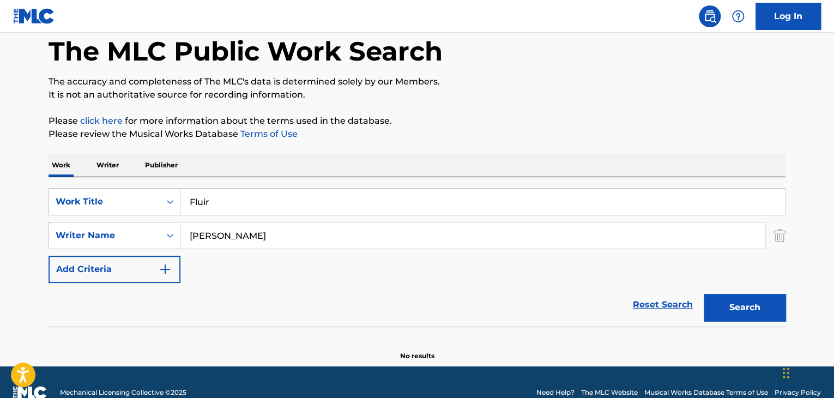
click at [4, 180] on main "The MLC Public Work Search The accuracy and completeness of The MLC's data is d…" at bounding box center [417, 172] width 834 height 388
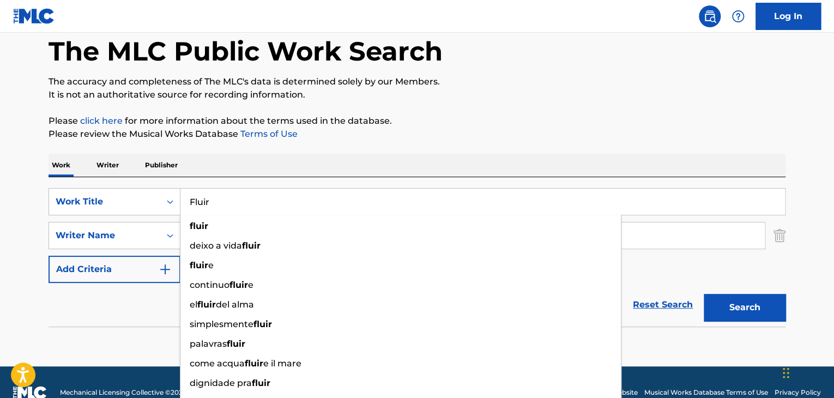
paste input "El Jinete"
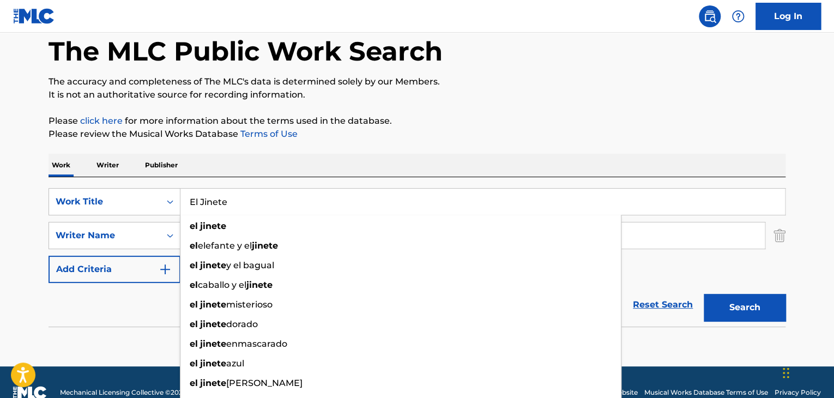
type input "El Jinete"
click at [0, 274] on main "The MLC Public Work Search The accuracy and completeness of The MLC's data is d…" at bounding box center [417, 172] width 834 height 388
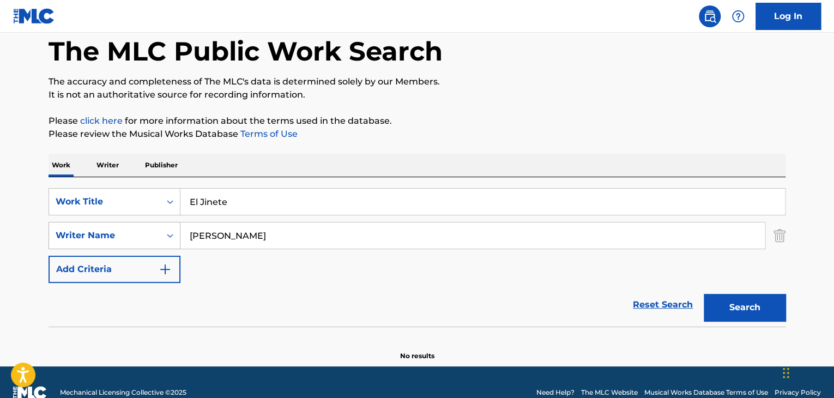
drag, startPoint x: 252, startPoint y: 240, endPoint x: 106, endPoint y: 228, distance: 146.0
click at [142, 234] on div "SearchWithCriteria31d52ad0-50ba-4c8d-b159-5039e7b79af2 Writer Name [PERSON_NAME]" at bounding box center [417, 235] width 737 height 27
click at [751, 308] on button "Search" at bounding box center [745, 307] width 82 height 27
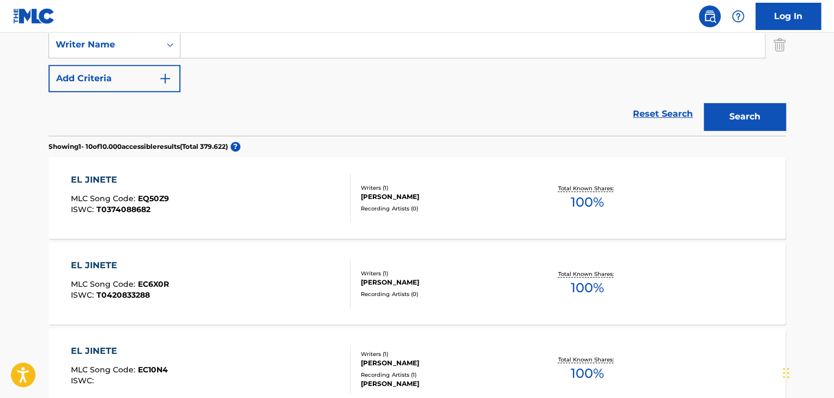
scroll to position [163, 0]
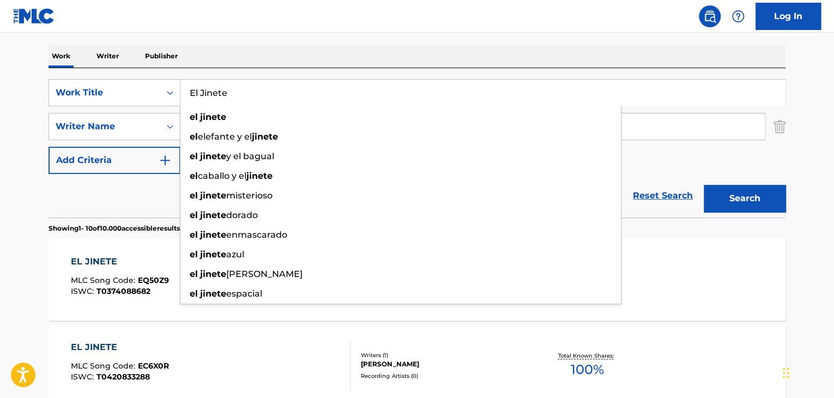
paste input "Poderoso"
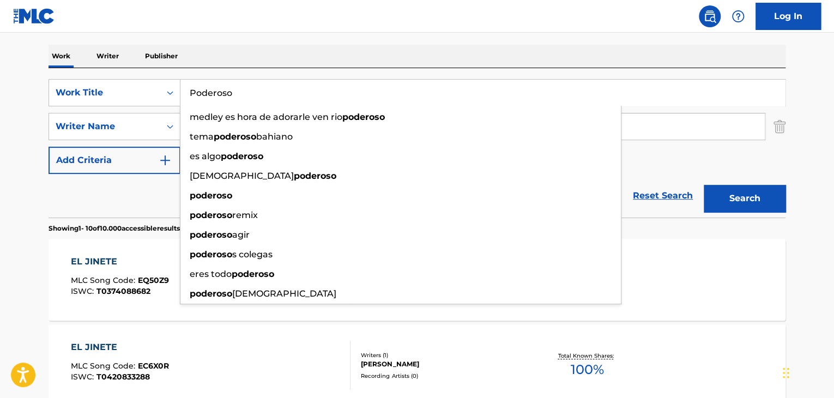
click at [749, 198] on button "Search" at bounding box center [745, 198] width 82 height 27
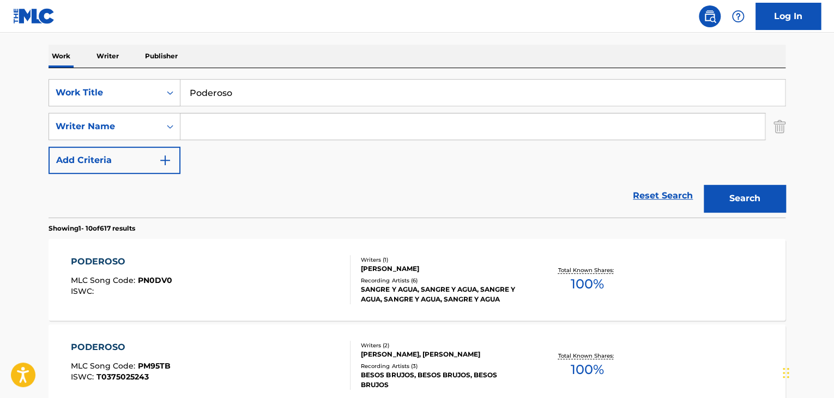
scroll to position [0, 0]
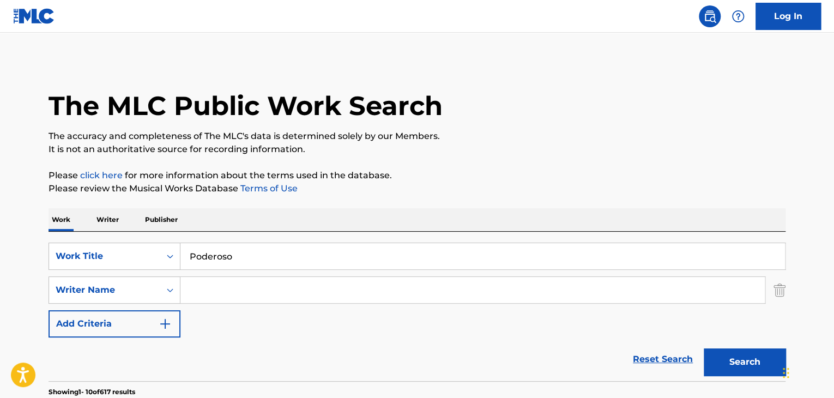
drag, startPoint x: 245, startPoint y: 255, endPoint x: 0, endPoint y: 220, distance: 247.2
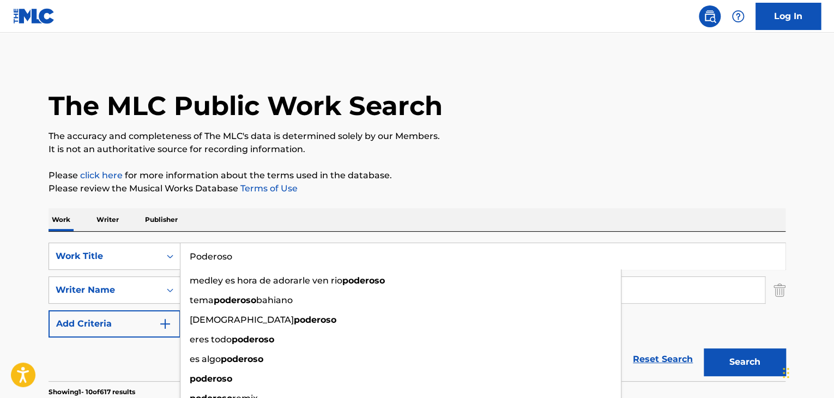
paste input "Sol de Justicia"
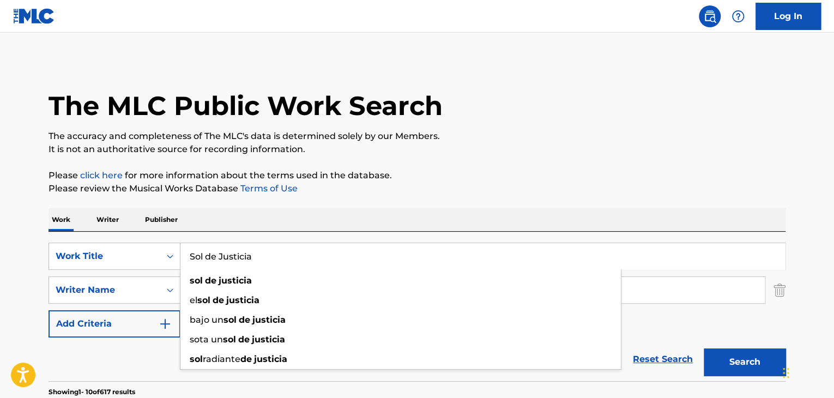
click at [749, 362] on button "Search" at bounding box center [745, 361] width 82 height 27
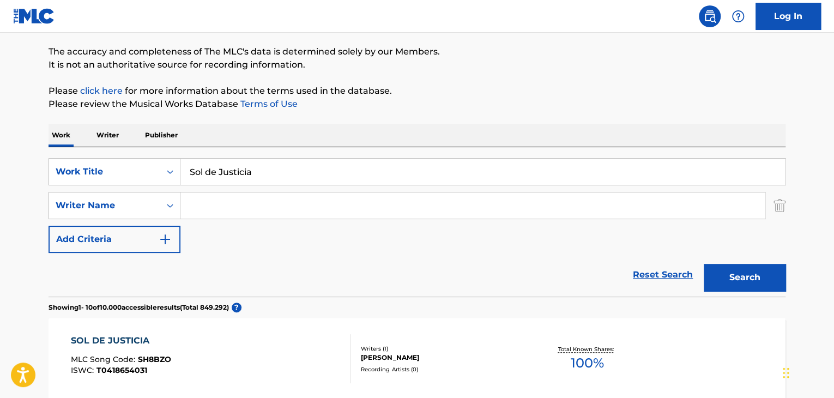
scroll to position [44, 0]
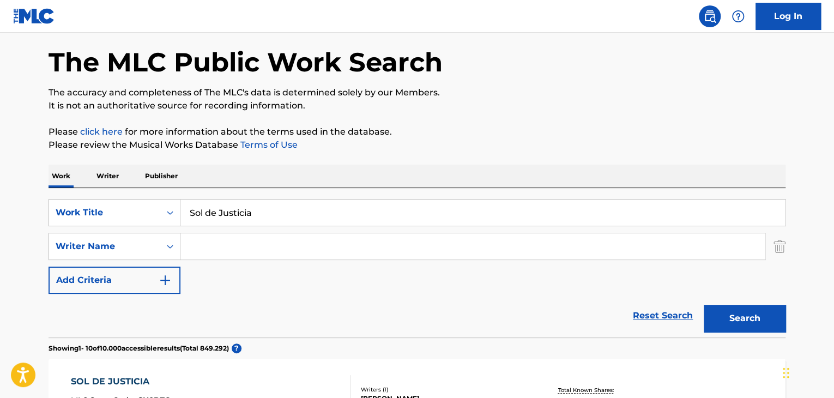
drag, startPoint x: 279, startPoint y: 214, endPoint x: 32, endPoint y: 168, distance: 251.6
paste input "Poderoso"
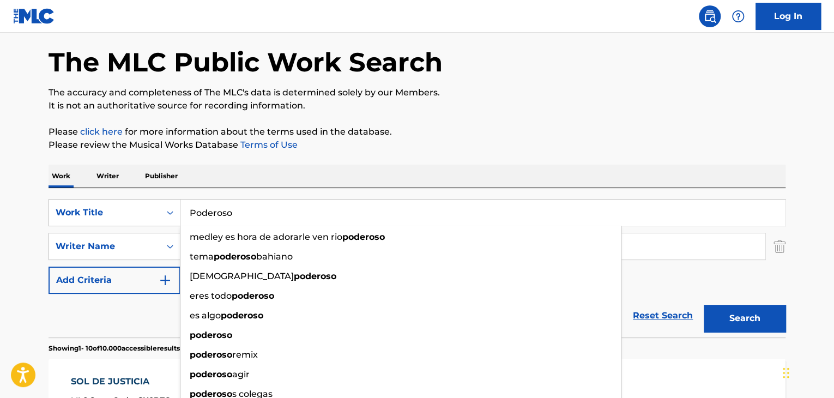
click at [704, 305] on button "Search" at bounding box center [745, 318] width 82 height 27
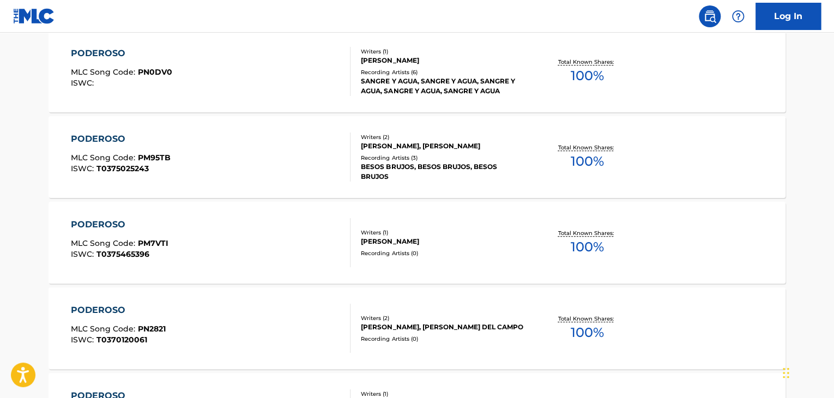
scroll to position [207, 0]
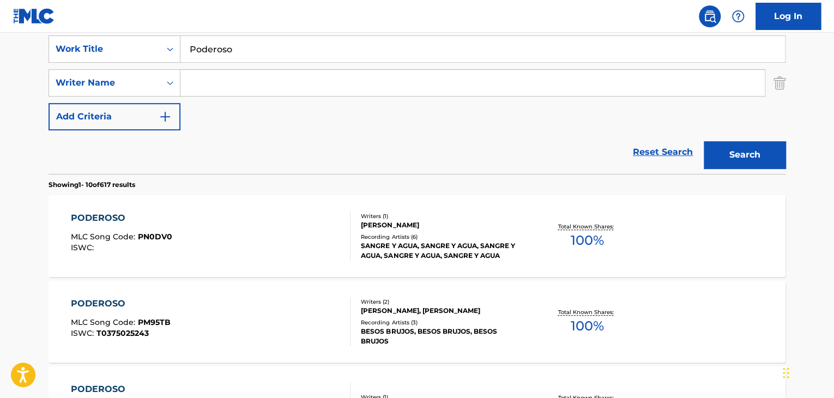
drag, startPoint x: 253, startPoint y: 33, endPoint x: 60, endPoint y: 32, distance: 193.5
click at [111, 34] on div "SearchWithCriteriae89f2cec-93ca-4f22-bf22-8dbd12503b0a Work Title Poderoso Sear…" at bounding box center [417, 99] width 737 height 149
drag, startPoint x: 226, startPoint y: 54, endPoint x: 139, endPoint y: 50, distance: 86.8
click at [140, 50] on div "SearchWithCriteriae89f2cec-93ca-4f22-bf22-8dbd12503b0a Work Title Poderoso" at bounding box center [417, 48] width 737 height 27
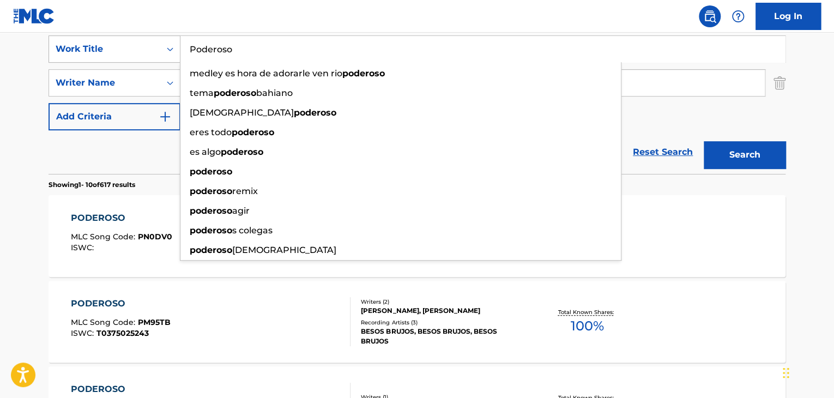
type input "o"
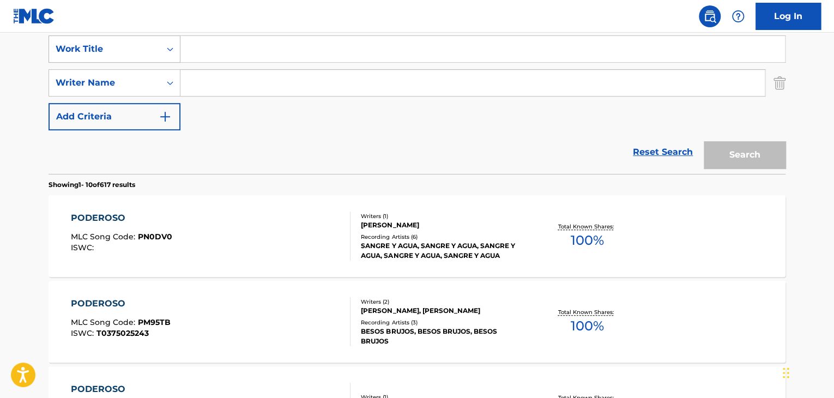
paste input "Quiero Verte"
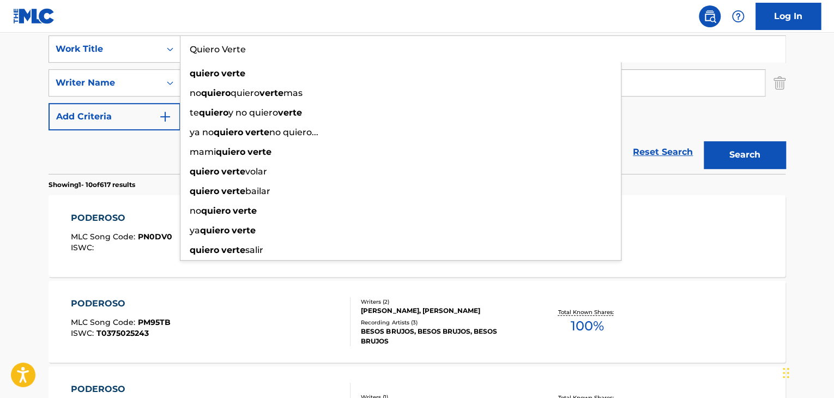
type input "Quiero Verte"
click at [757, 153] on button "Search" at bounding box center [745, 154] width 82 height 27
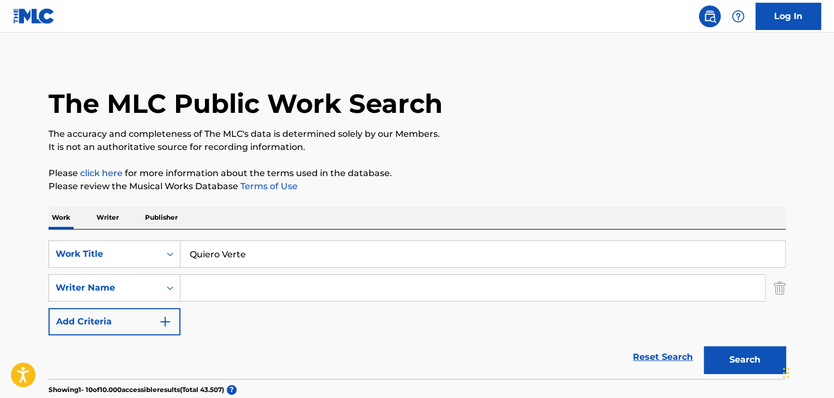
scroll to position [0, 0]
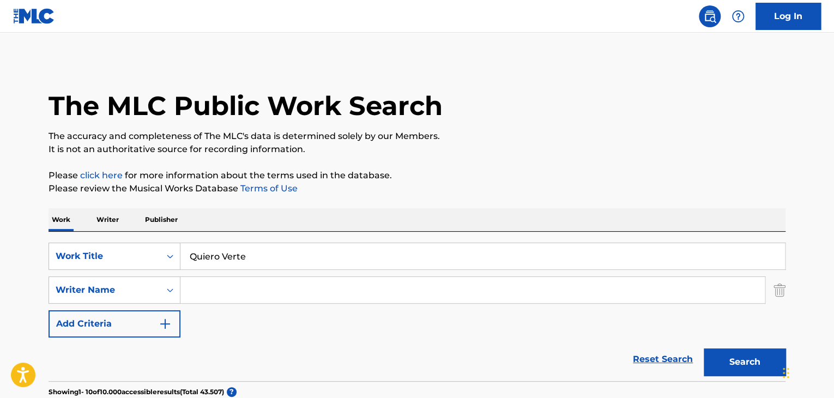
drag, startPoint x: 221, startPoint y: 297, endPoint x: 200, endPoint y: 294, distance: 21.0
click at [221, 297] on input "Search Form" at bounding box center [472, 290] width 584 height 26
paste input "[PERSON_NAME]"
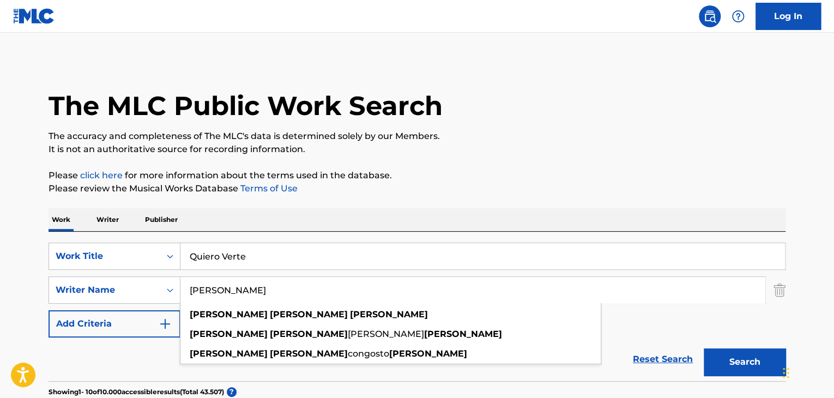
type input "[PERSON_NAME]"
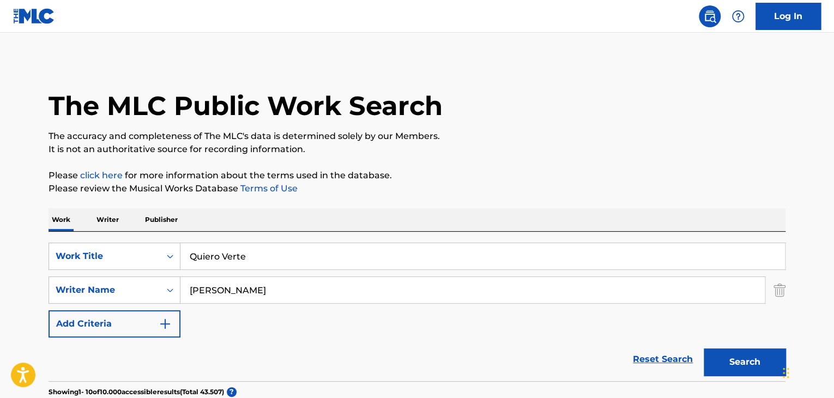
click at [719, 358] on button "Search" at bounding box center [745, 361] width 82 height 27
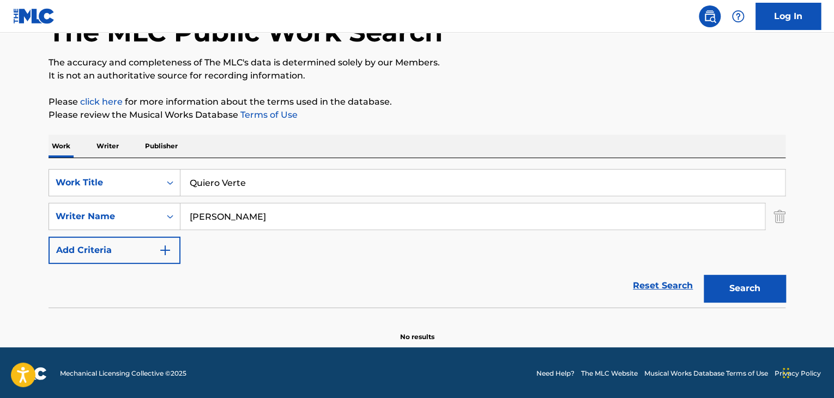
scroll to position [75, 0]
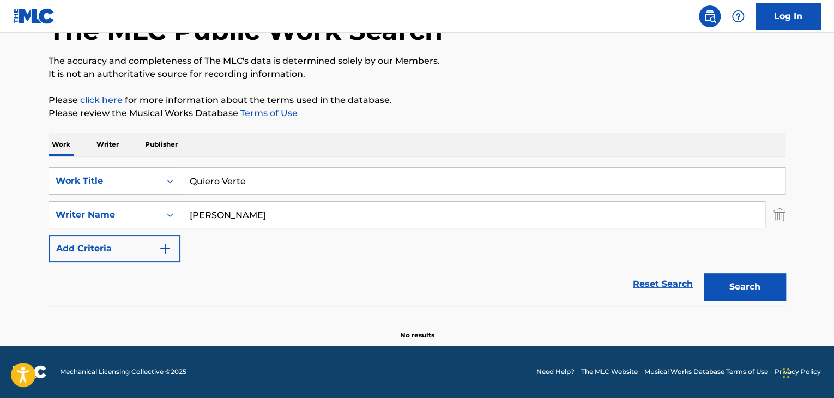
drag, startPoint x: 255, startPoint y: 179, endPoint x: 83, endPoint y: 149, distance: 174.8
click at [113, 154] on div "Work Writer Publisher SearchWithCriteriae89f2cec-93ca-4f22-bf22-8dbd12503b0a Wo…" at bounding box center [417, 236] width 737 height 207
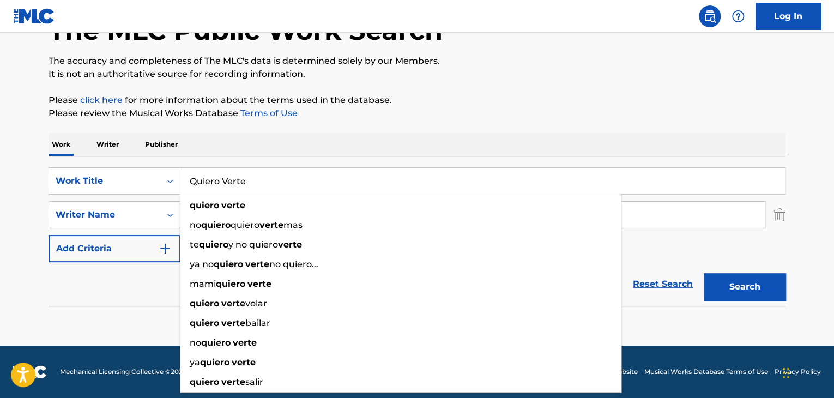
paste input "Cara a Cara"
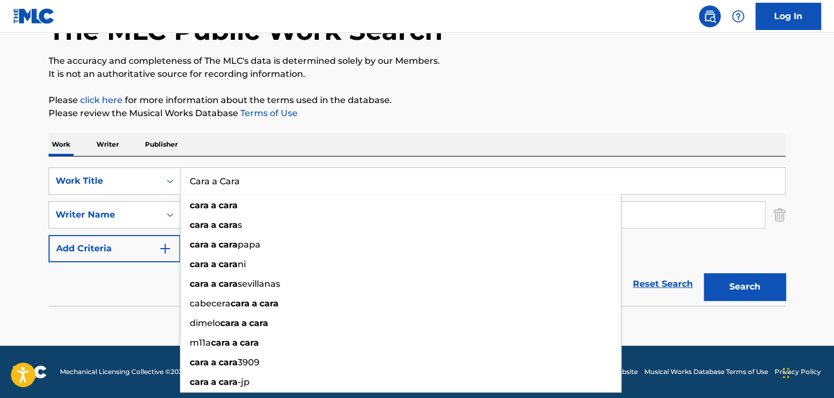
click at [711, 286] on button "Search" at bounding box center [745, 286] width 82 height 27
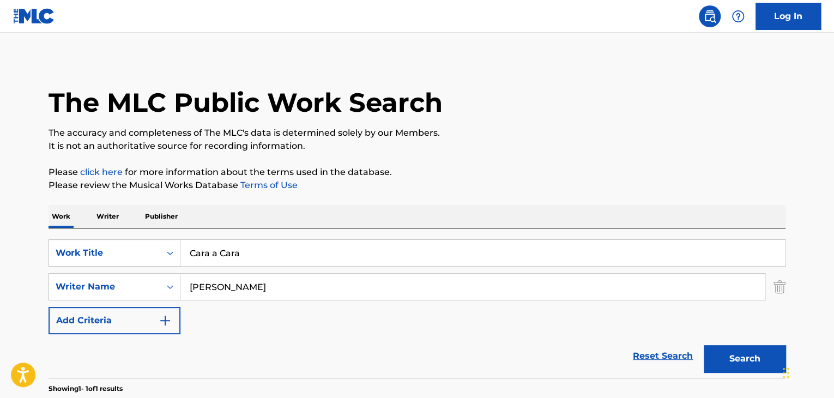
scroll to position [0, 0]
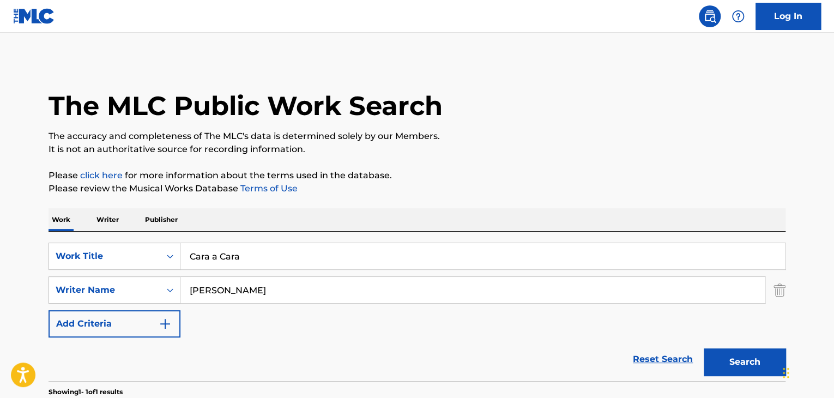
click at [64, 211] on div "Work Writer Publisher SearchWithCriteriae89f2cec-93ca-4f22-bf22-8dbd12503b0a Wo…" at bounding box center [417, 371] width 737 height 327
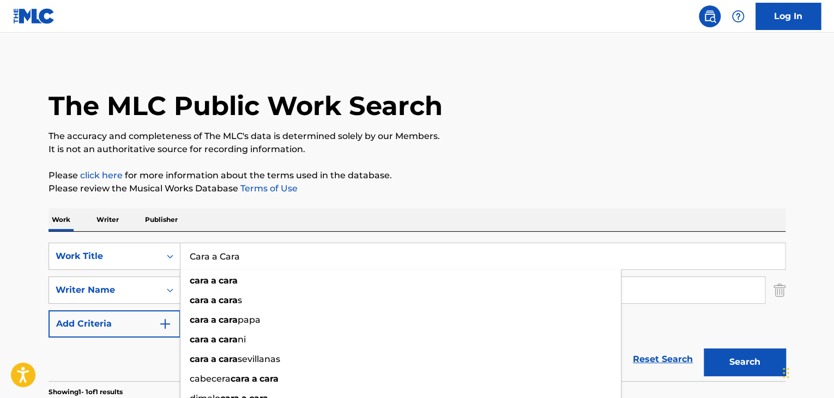
paste input "risto Cambió mi Camino"
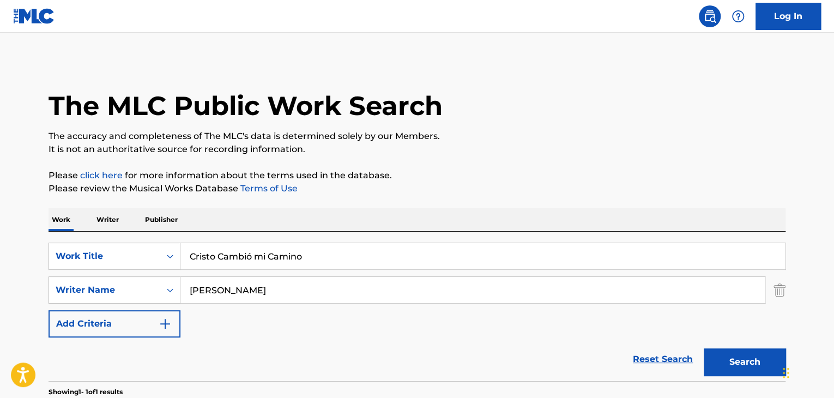
click at [742, 361] on button "Search" at bounding box center [745, 361] width 82 height 27
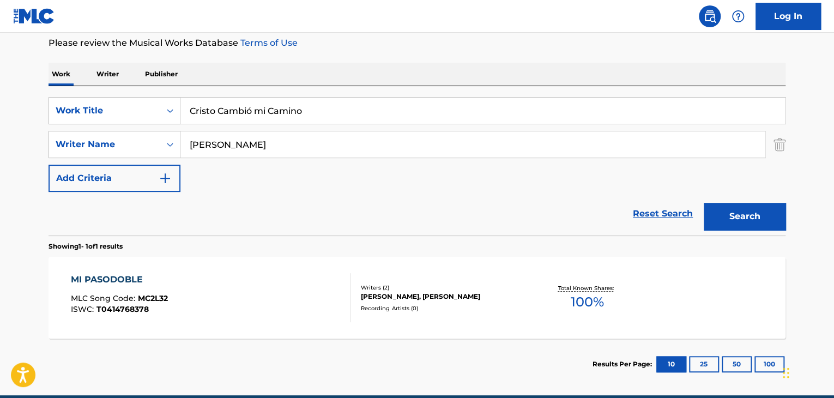
scroll to position [163, 0]
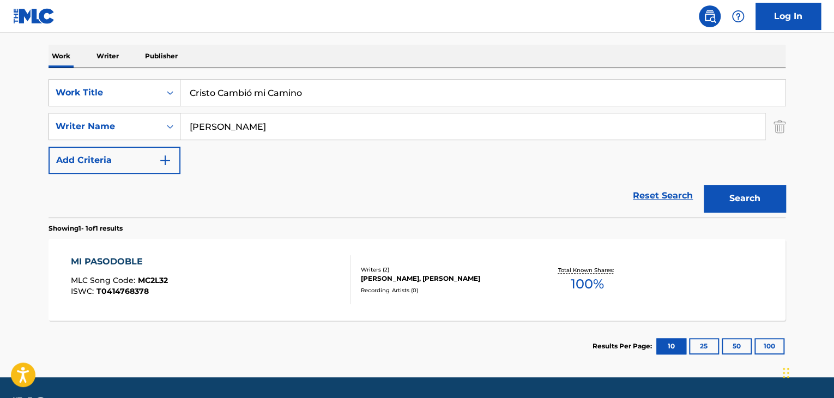
drag, startPoint x: 314, startPoint y: 87, endPoint x: 26, endPoint y: 53, distance: 290.3
click at [63, 50] on div "Work Writer Publisher SearchWithCriteriae89f2cec-93ca-4f22-bf22-8dbd12503b0a Wo…" at bounding box center [417, 208] width 737 height 327
paste input "[PERSON_NAME]"
click at [739, 187] on button "Search" at bounding box center [745, 198] width 82 height 27
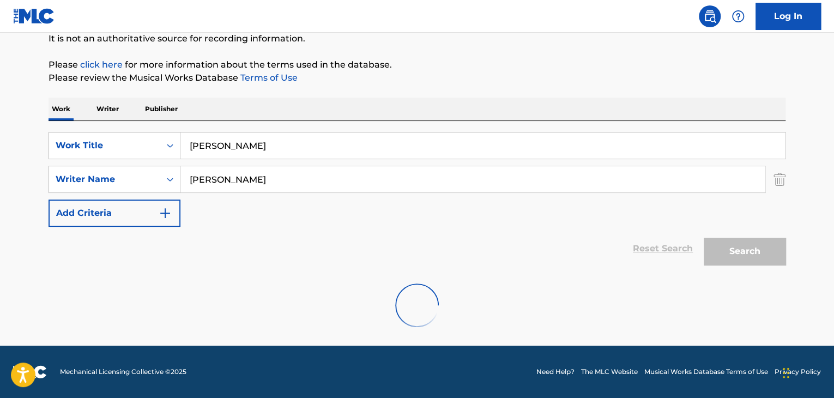
scroll to position [75, 0]
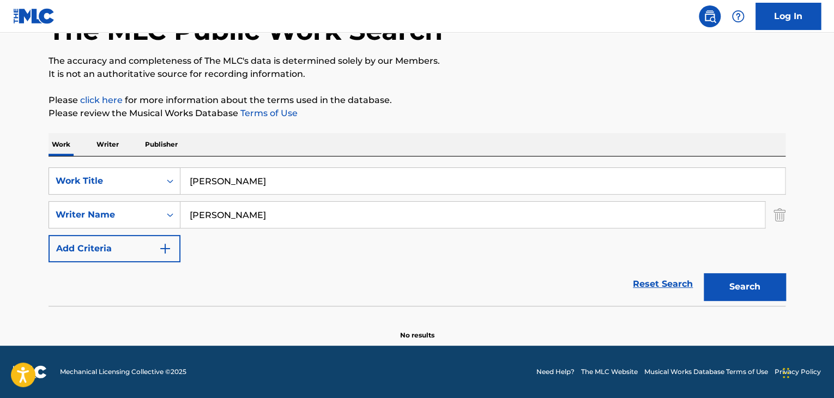
drag, startPoint x: 268, startPoint y: 180, endPoint x: 63, endPoint y: 138, distance: 208.6
click at [114, 153] on div "Work Writer Publisher SearchWithCriteriae89f2cec-93ca-4f22-bf22-8dbd12503b0a Wo…" at bounding box center [417, 236] width 737 height 207
paste input "En la Via Dolorosa"
click at [737, 290] on button "Search" at bounding box center [745, 286] width 82 height 27
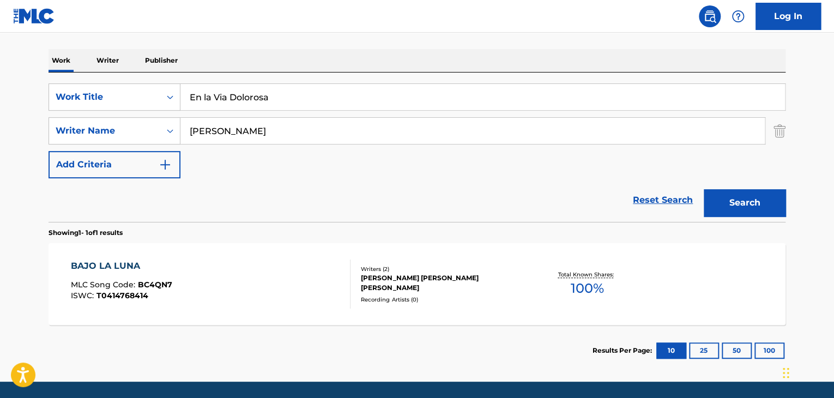
scroll to position [184, 0]
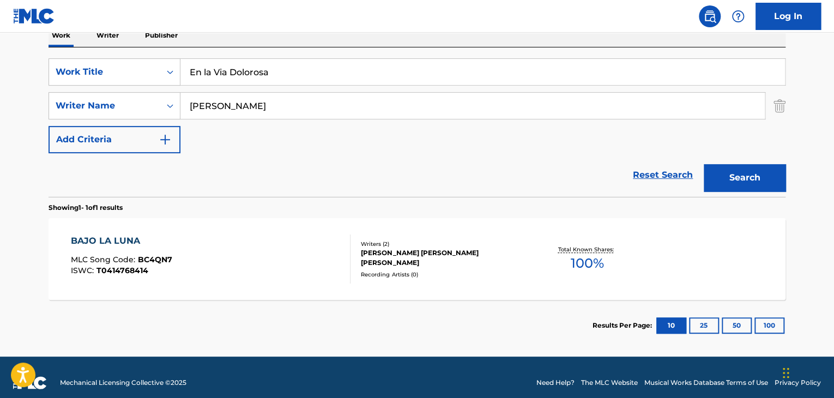
drag, startPoint x: 288, startPoint y: 67, endPoint x: 52, endPoint y: 53, distance: 235.8
click at [78, 54] on div "SearchWithCriteriae89f2cec-93ca-4f22-bf22-8dbd12503b0a Work Title En la Via Dol…" at bounding box center [417, 121] width 737 height 149
paste input "Te Vengo a Decir"
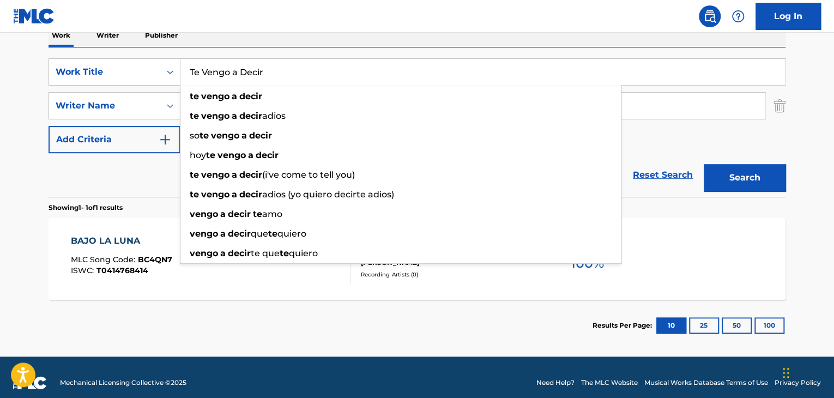
click at [753, 167] on button "Search" at bounding box center [745, 177] width 82 height 27
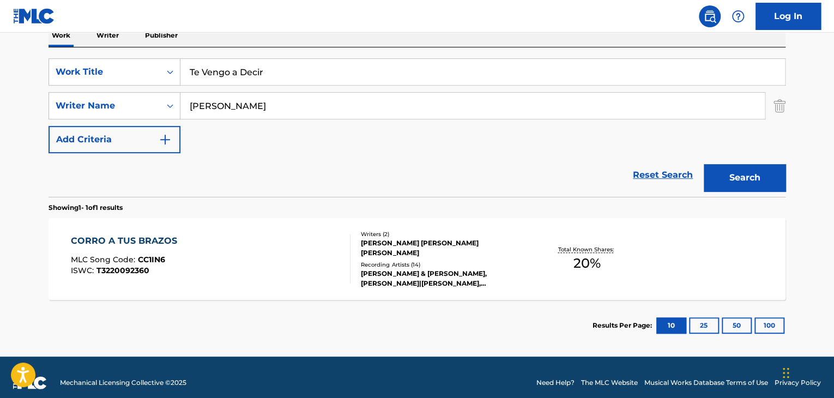
drag, startPoint x: 283, startPoint y: 75, endPoint x: 99, endPoint y: 49, distance: 186.7
click at [99, 49] on div "SearchWithCriteriae89f2cec-93ca-4f22-bf22-8dbd12503b0a Work Title Te Vengo a De…" at bounding box center [417, 121] width 737 height 149
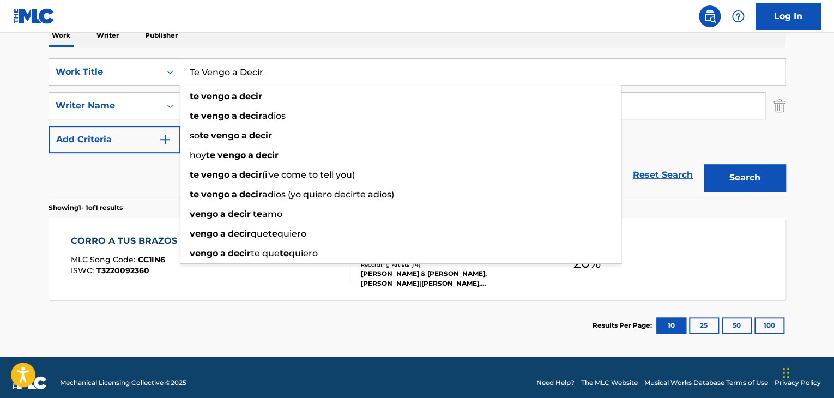
paste input "Corrido de [PERSON_NAME]"
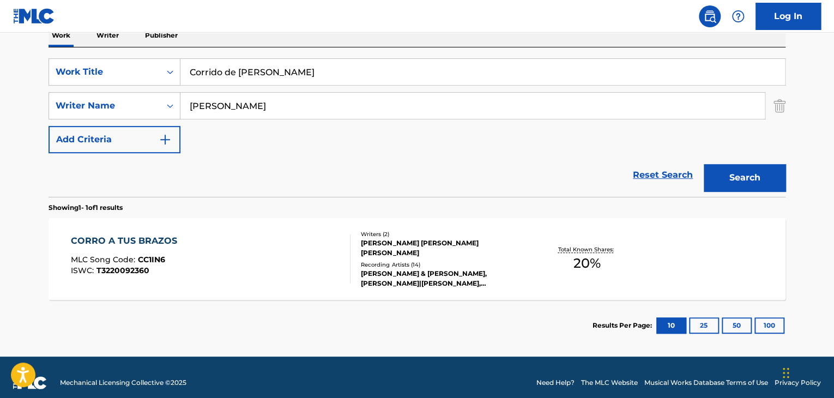
type input "Corrido de [PERSON_NAME]"
click at [744, 172] on button "Search" at bounding box center [745, 177] width 82 height 27
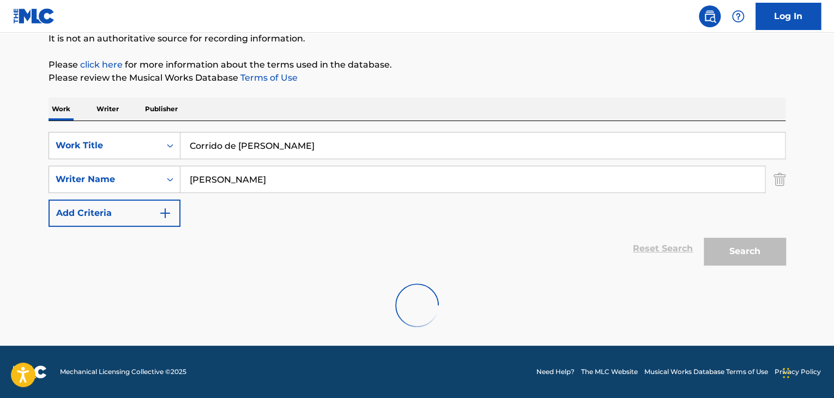
scroll to position [75, 0]
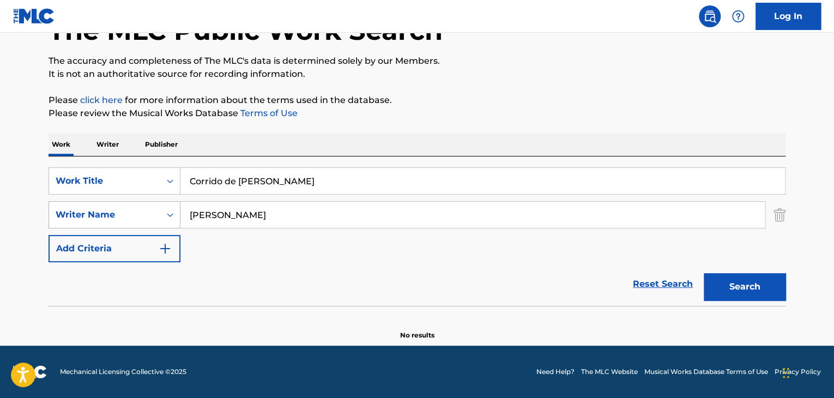
drag, startPoint x: 263, startPoint y: 216, endPoint x: 93, endPoint y: 205, distance: 170.4
click at [93, 205] on div "SearchWithCriteria31d52ad0-50ba-4c8d-b159-5039e7b79af2 Writer Name [PERSON_NAME]" at bounding box center [417, 214] width 737 height 27
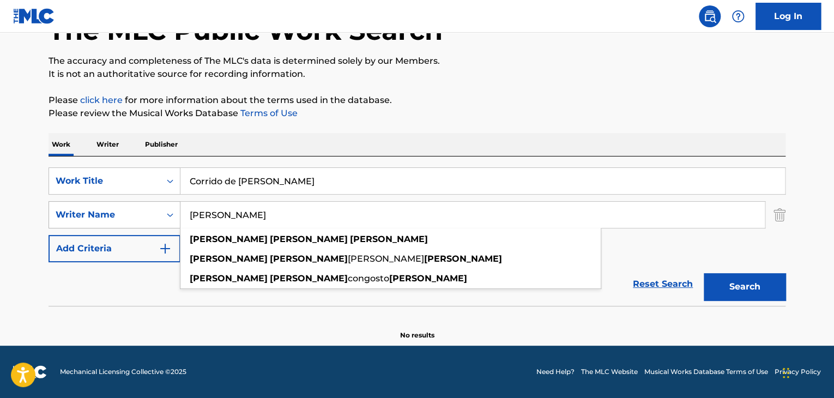
type input "o"
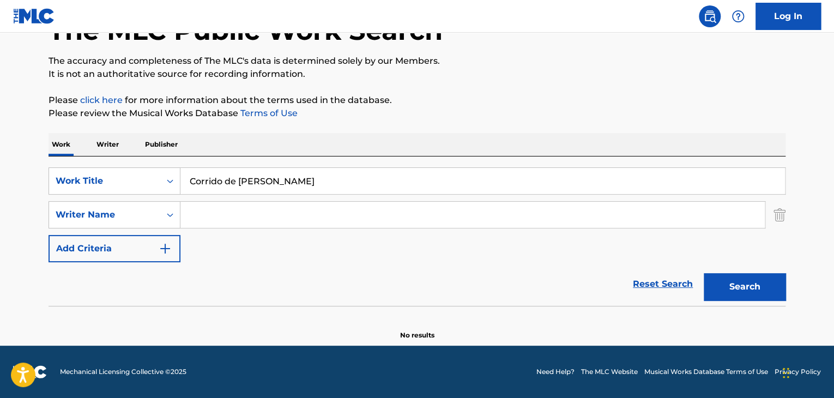
click at [717, 290] on button "Search" at bounding box center [745, 286] width 82 height 27
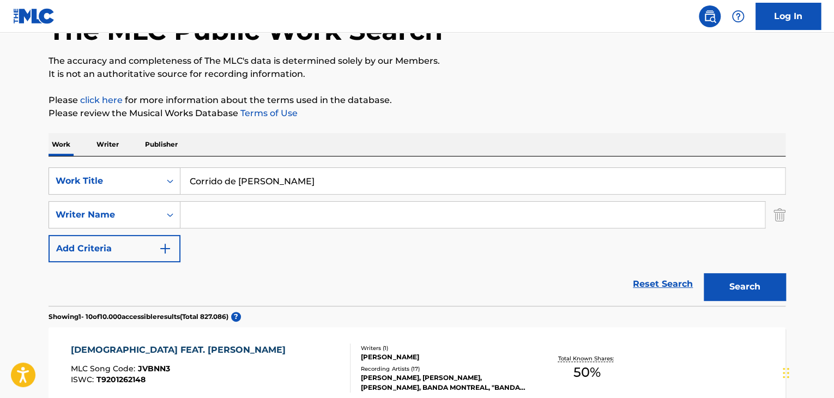
drag, startPoint x: 314, startPoint y: 190, endPoint x: 0, endPoint y: 143, distance: 317.4
paste input "Te Vengo a Decir"
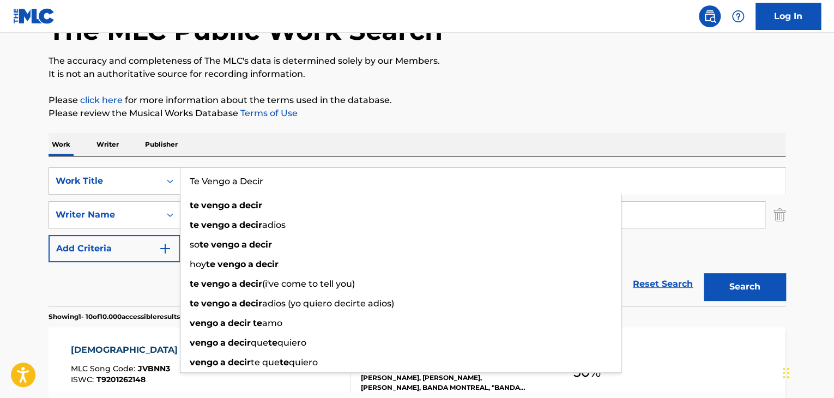
click at [727, 295] on button "Search" at bounding box center [745, 286] width 82 height 27
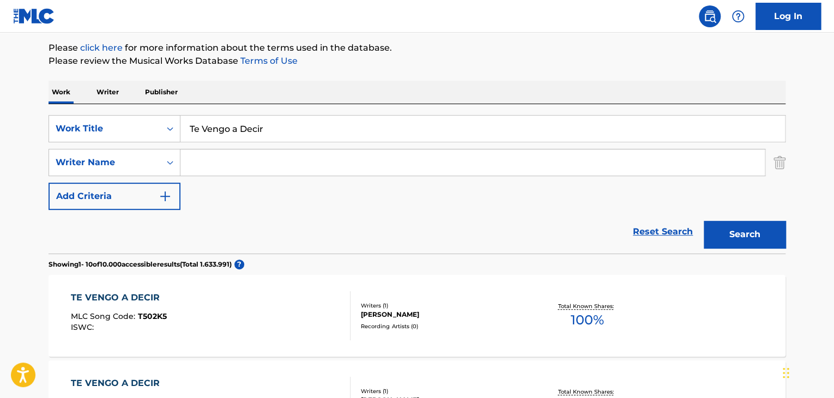
scroll to position [44, 0]
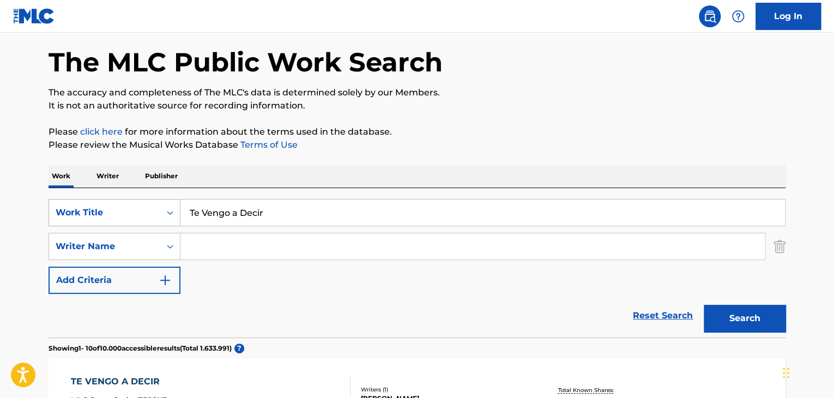
drag, startPoint x: 282, startPoint y: 208, endPoint x: 95, endPoint y: 219, distance: 186.7
click at [96, 219] on div "SearchWithCriteriae89f2cec-93ca-4f22-bf22-8dbd12503b0a Work Title Te Vengo a De…" at bounding box center [417, 212] width 737 height 27
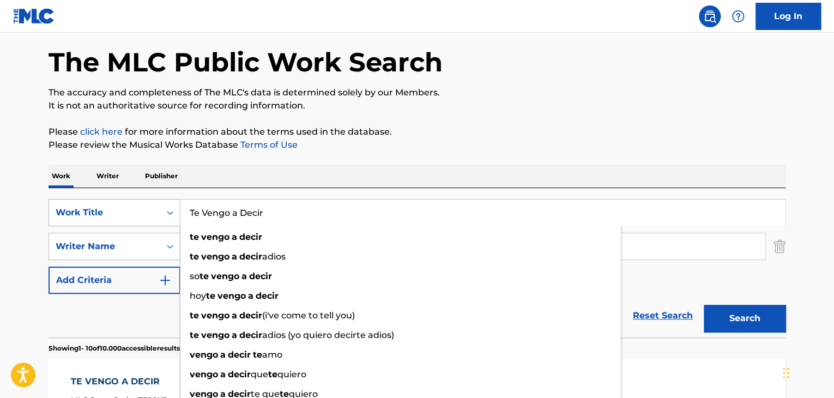
paste input "En la Via Dolorosa"
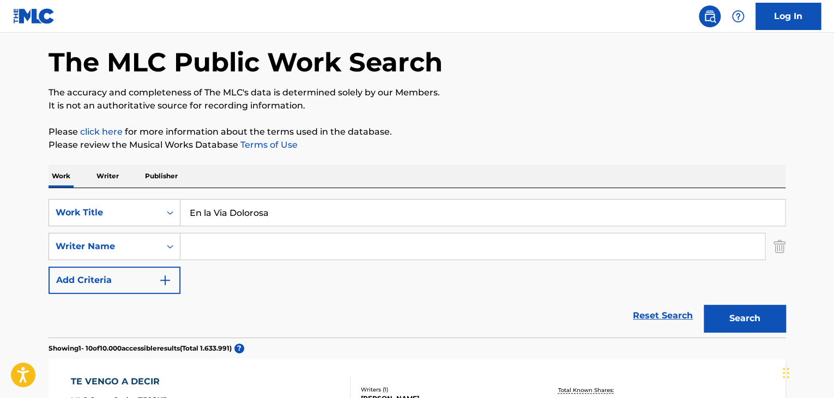
click at [745, 331] on button "Search" at bounding box center [745, 318] width 82 height 27
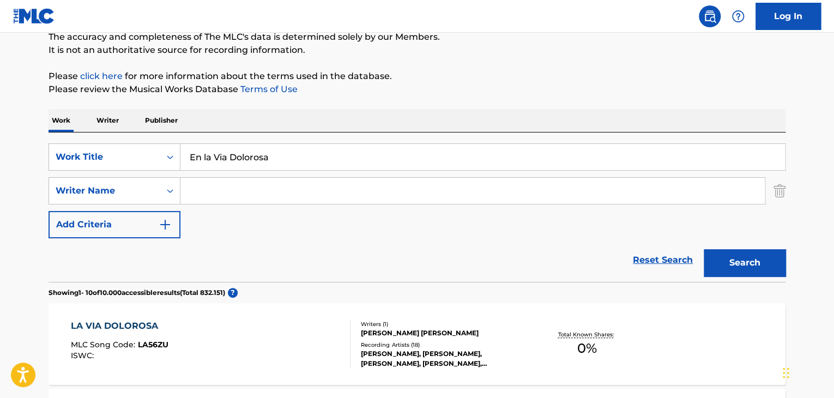
scroll to position [98, 0]
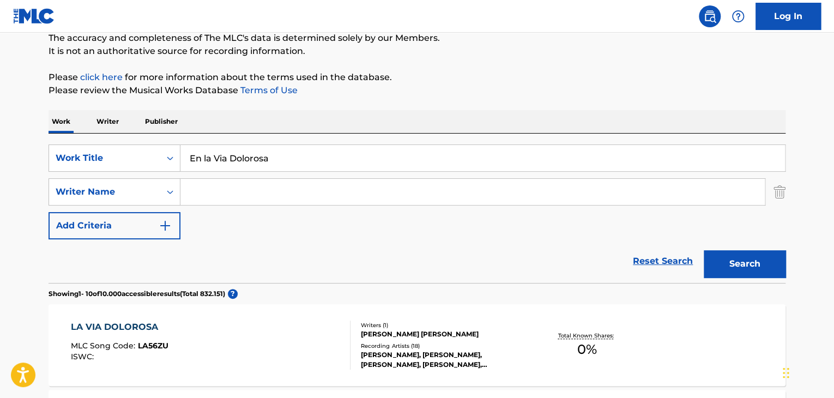
drag, startPoint x: 269, startPoint y: 156, endPoint x: 47, endPoint y: 161, distance: 222.4
click at [62, 159] on div "SearchWithCriteriae89f2cec-93ca-4f22-bf22-8dbd12503b0a Work Title En la Via Dol…" at bounding box center [417, 157] width 737 height 27
paste input "A [DEMOGRAPHIC_DATA] le Voy"
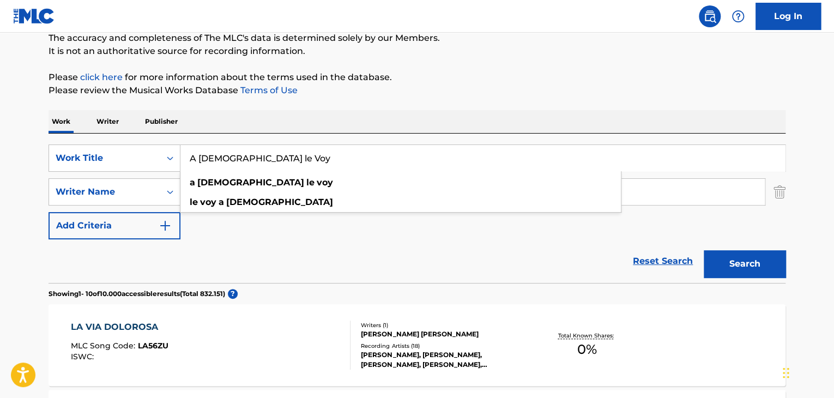
type input "A [DEMOGRAPHIC_DATA] le Voy"
click at [748, 261] on button "Search" at bounding box center [745, 263] width 82 height 27
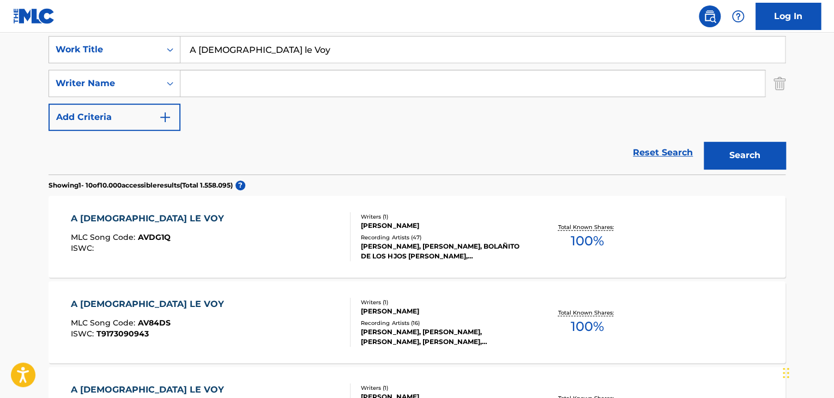
scroll to position [153, 0]
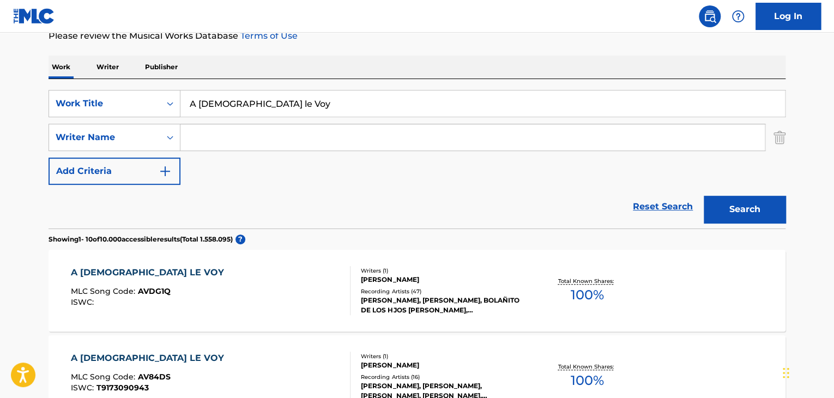
click at [199, 131] on input "Search Form" at bounding box center [472, 137] width 584 height 26
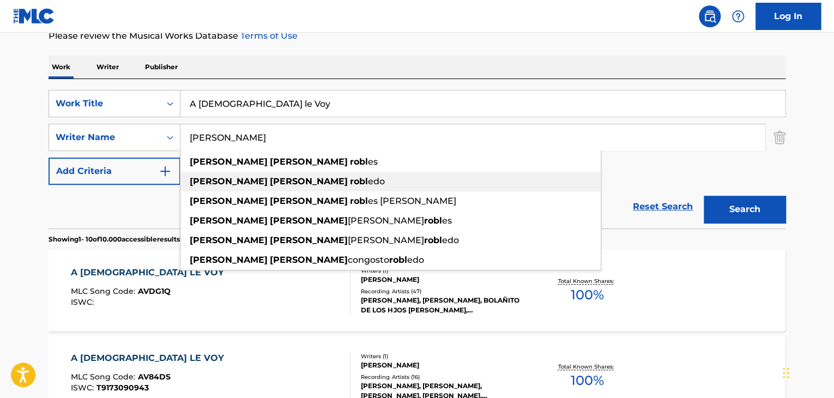
click at [368, 179] on span "edo" at bounding box center [376, 181] width 17 height 10
type input "[PERSON_NAME]"
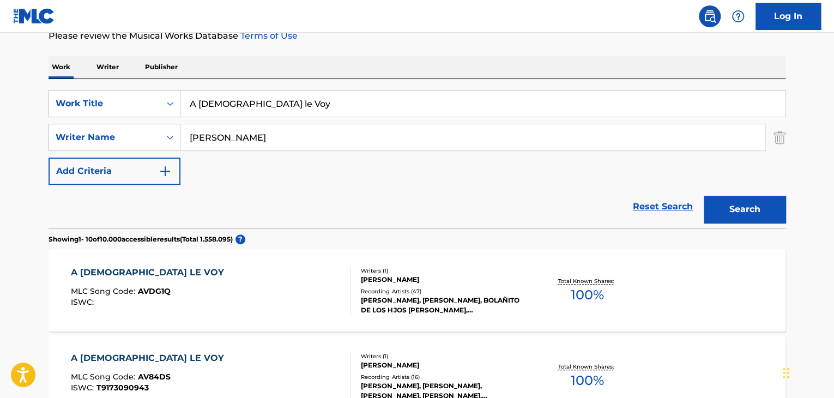
click at [763, 216] on button "Search" at bounding box center [745, 209] width 82 height 27
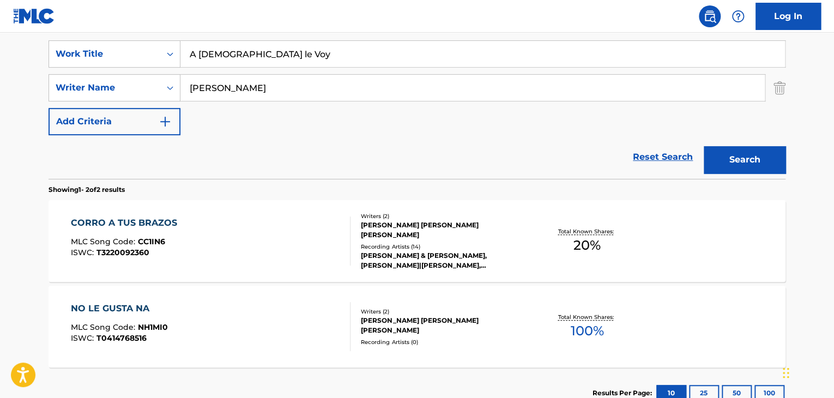
scroll to position [63, 0]
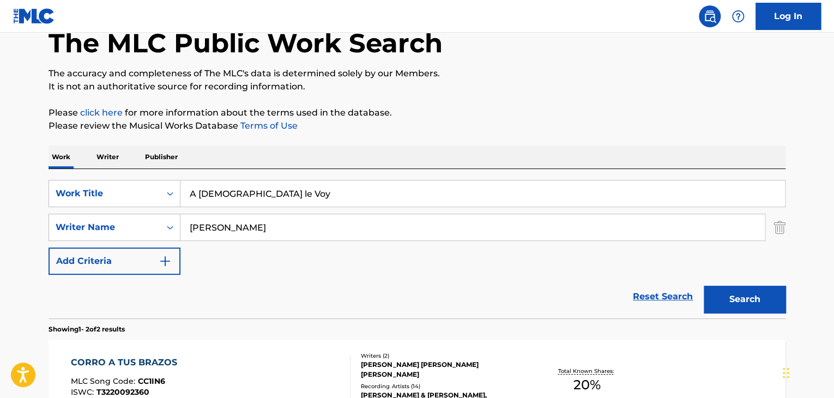
drag, startPoint x: 269, startPoint y: 189, endPoint x: 17, endPoint y: 171, distance: 252.4
click at [22, 171] on main "The MLC Public Work Search The accuracy and completeness of The MLC's data is d…" at bounding box center [417, 266] width 834 height 593
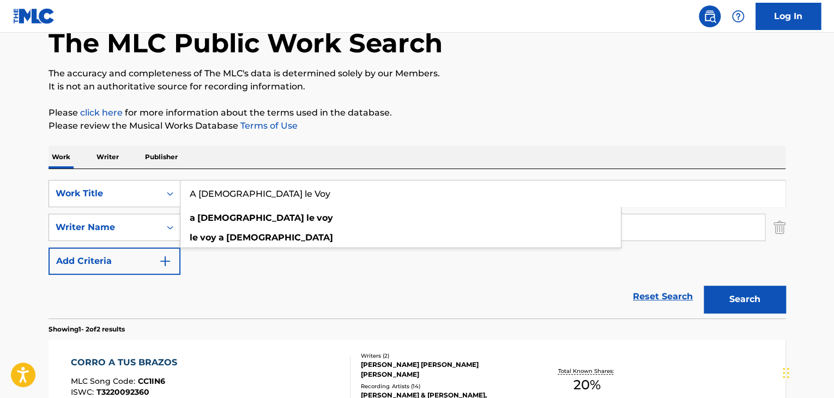
paste input "Le Sobró Valor"
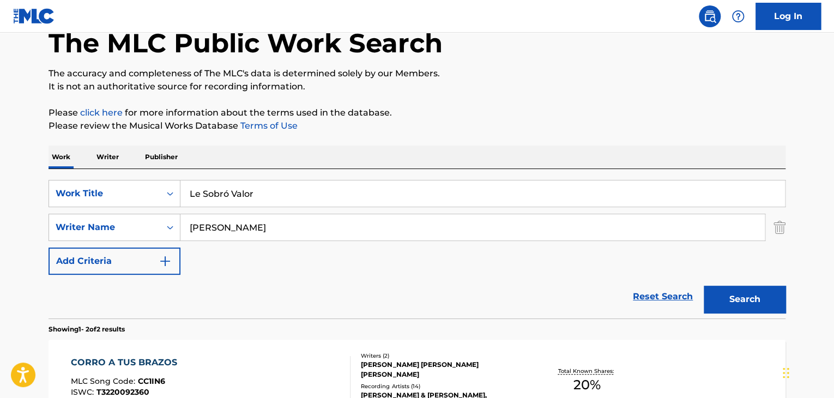
click at [733, 279] on div "Search" at bounding box center [741, 297] width 87 height 44
click at [732, 290] on button "Search" at bounding box center [745, 299] width 82 height 27
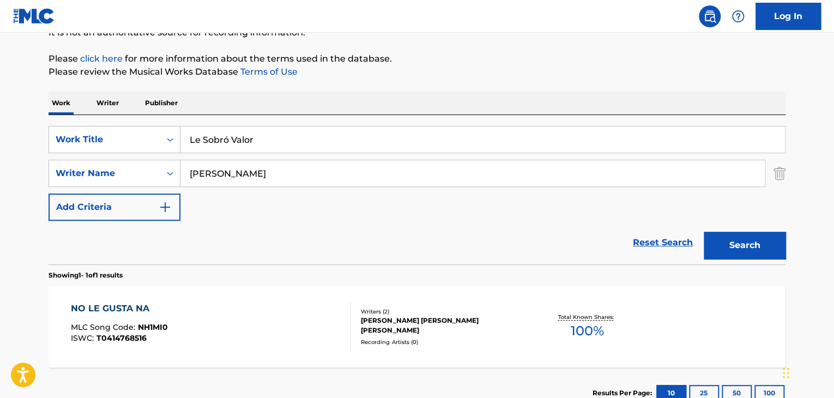
scroll to position [32, 0]
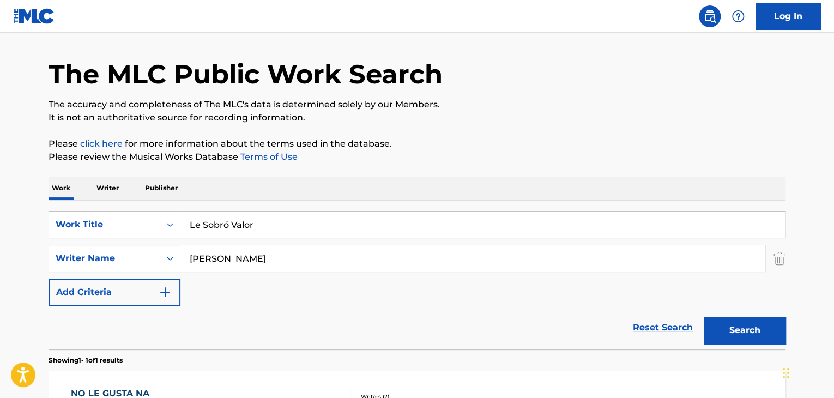
drag, startPoint x: 264, startPoint y: 220, endPoint x: 191, endPoint y: 223, distance: 72.6
click at [198, 222] on input "Le Sobró Valor" at bounding box center [482, 224] width 604 height 26
type input "L"
paste input "Mil Años"
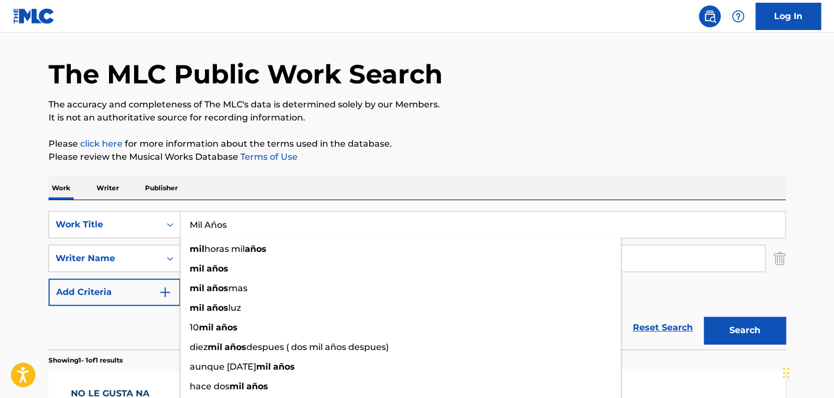
click at [218, 222] on input "Mil Años" at bounding box center [482, 224] width 604 height 26
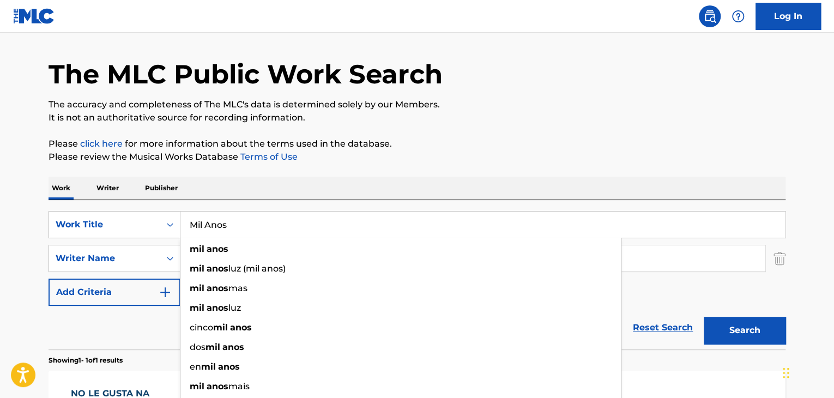
type input "Mil Anos"
click at [743, 328] on button "Search" at bounding box center [745, 330] width 82 height 27
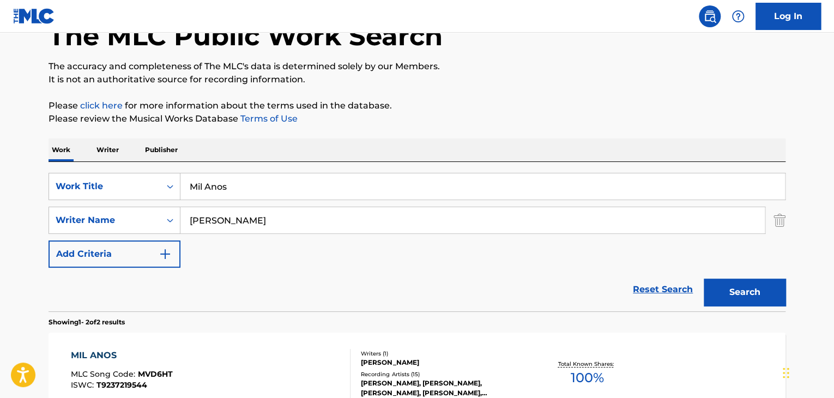
scroll to position [141, 0]
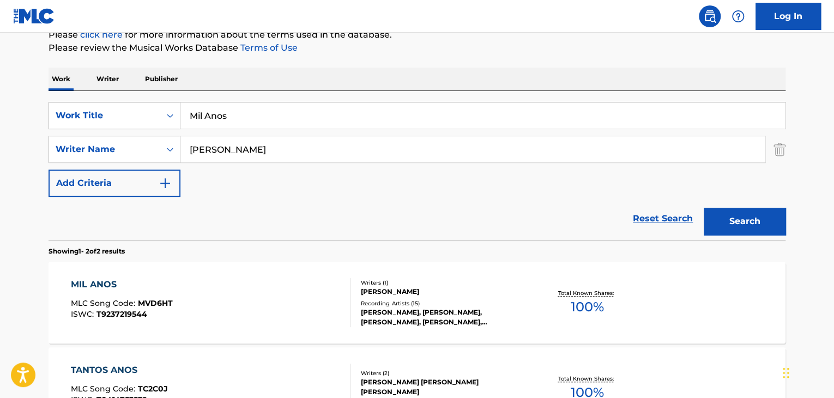
click at [287, 309] on div "MIL ANOS MLC Song Code : MVD6HT ISWC : T9237219544" at bounding box center [211, 302] width 280 height 49
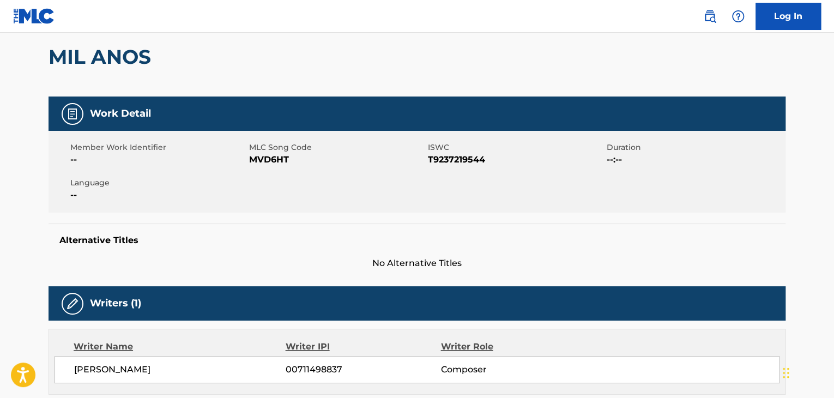
scroll to position [109, 0]
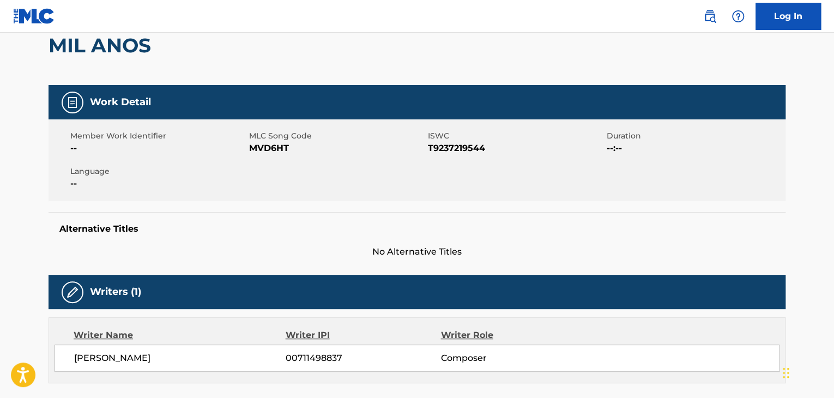
click at [268, 146] on span "MVD6HT" at bounding box center [337, 148] width 176 height 13
copy span "MVD6HT"
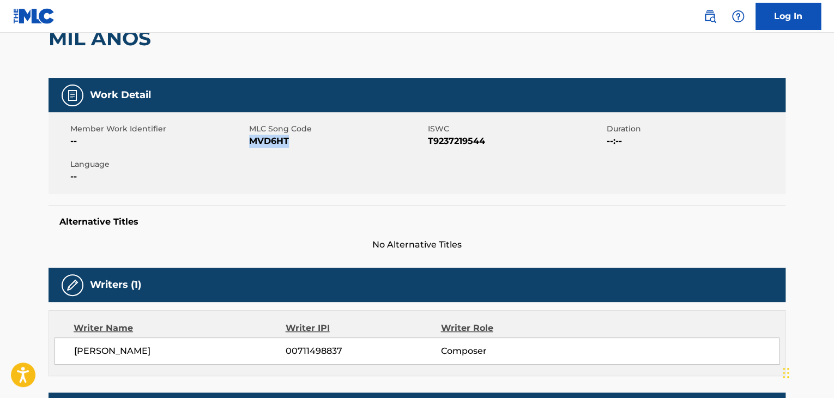
scroll to position [0, 0]
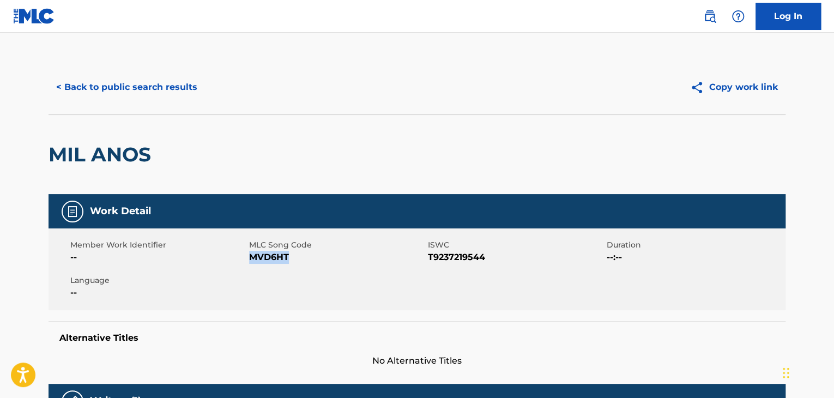
click at [65, 84] on button "< Back to public search results" at bounding box center [127, 87] width 156 height 27
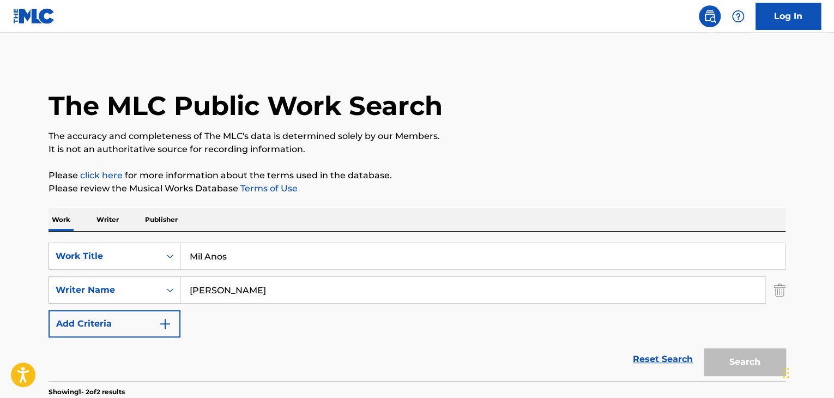
scroll to position [141, 0]
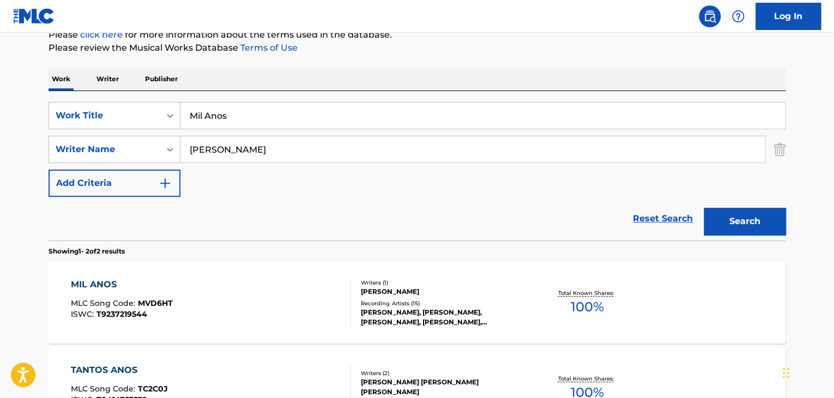
drag, startPoint x: 300, startPoint y: 113, endPoint x: 89, endPoint y: 72, distance: 215.4
click at [96, 74] on div "Work Writer Publisher SearchWithCriteriae89f2cec-93ca-4f22-bf22-8dbd12503b0a Wo…" at bounding box center [417, 274] width 737 height 413
paste input "Abre Mis Oj"
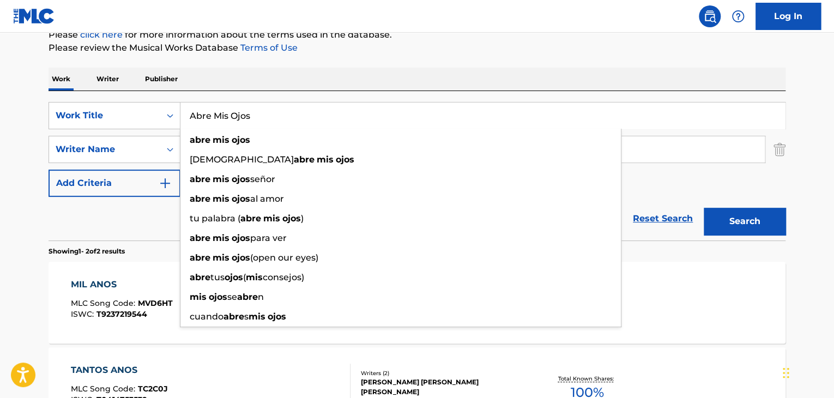
type input "Abre Mis Ojos"
click at [735, 222] on button "Search" at bounding box center [745, 221] width 82 height 27
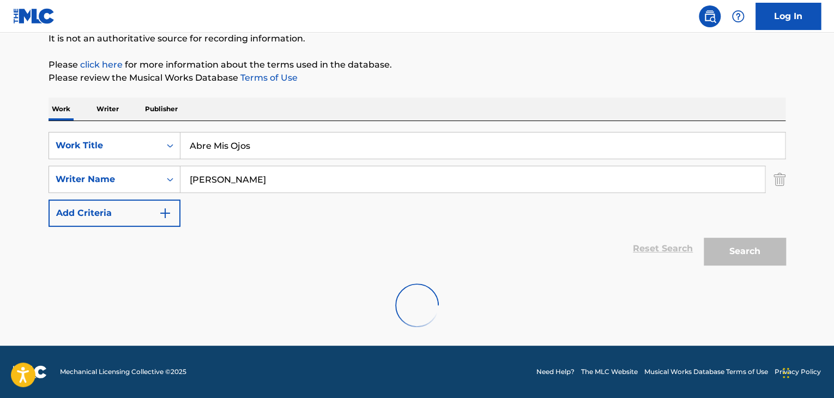
scroll to position [75, 0]
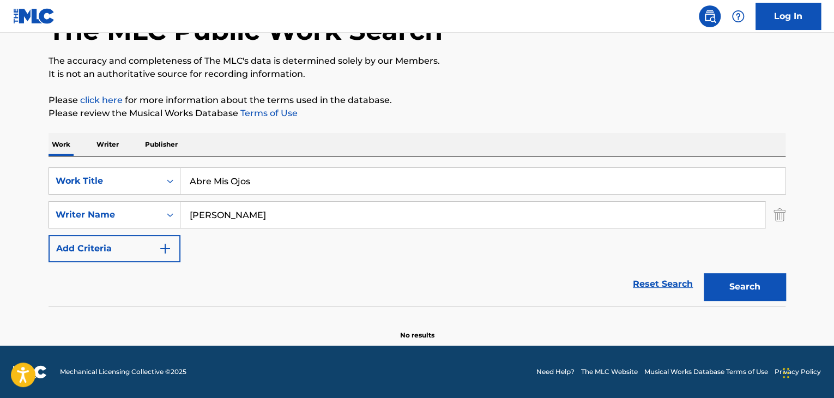
drag, startPoint x: 259, startPoint y: 216, endPoint x: 0, endPoint y: 215, distance: 259.4
click at [0, 215] on main "The MLC Public Work Search The accuracy and completeness of The MLC's data is d…" at bounding box center [417, 151] width 834 height 388
click at [717, 286] on button "Search" at bounding box center [745, 286] width 82 height 27
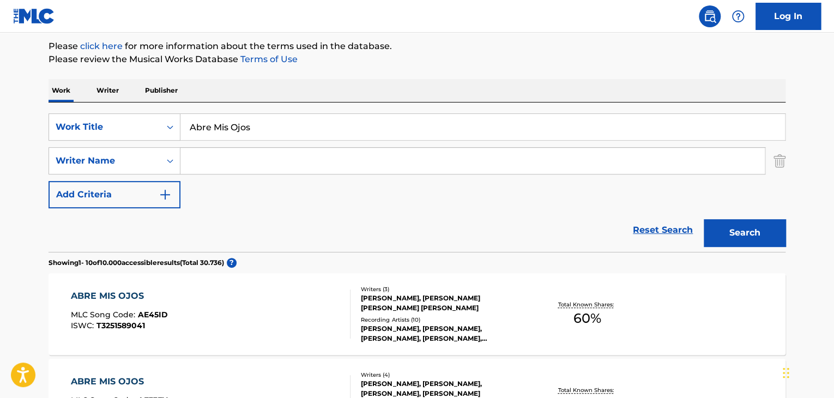
scroll to position [184, 0]
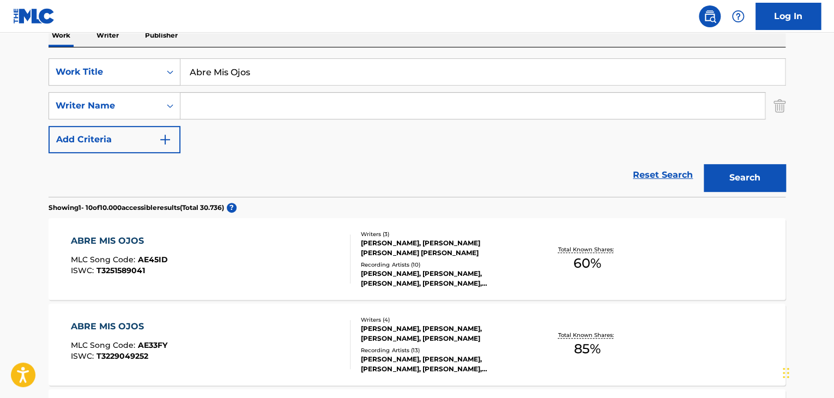
click at [244, 271] on div "ABRE MIS OJOS MLC Song Code : AE45ID ISWC : T3251589041" at bounding box center [211, 258] width 280 height 49
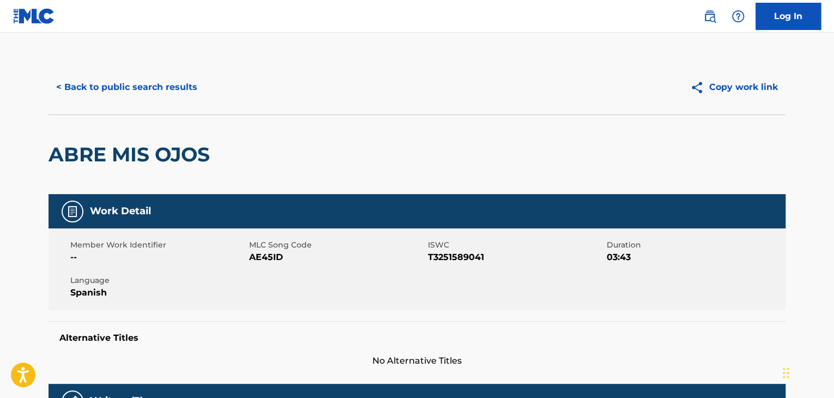
click at [141, 86] on button "< Back to public search results" at bounding box center [127, 87] width 156 height 27
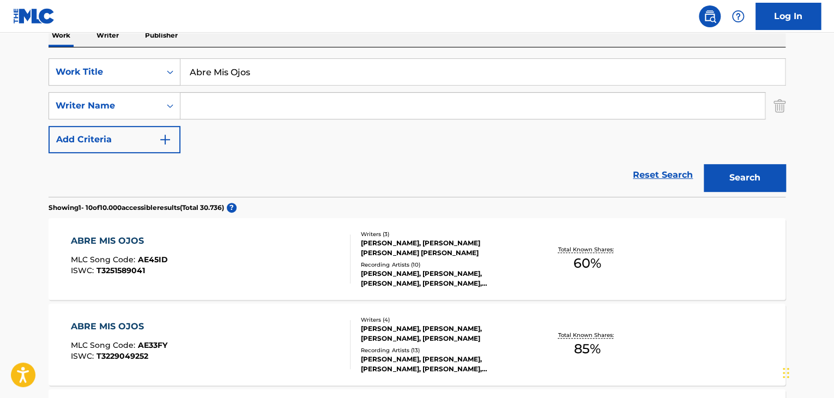
scroll to position [348, 0]
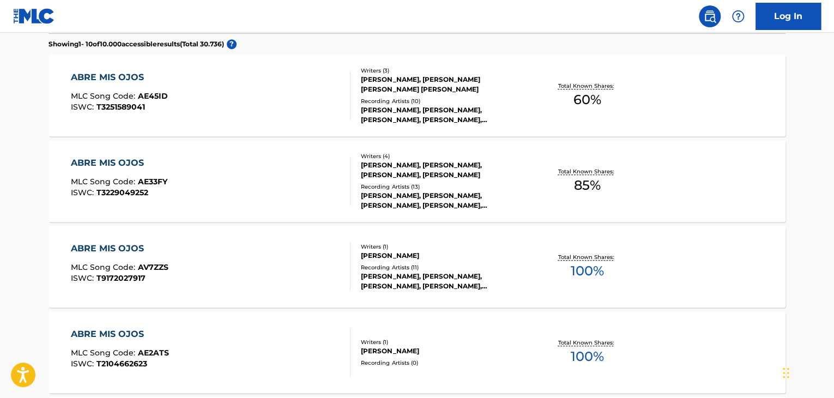
click at [254, 174] on div "ABRE MIS OJOS MLC Song Code : AE33FY ISWC : T3229049252" at bounding box center [211, 180] width 280 height 49
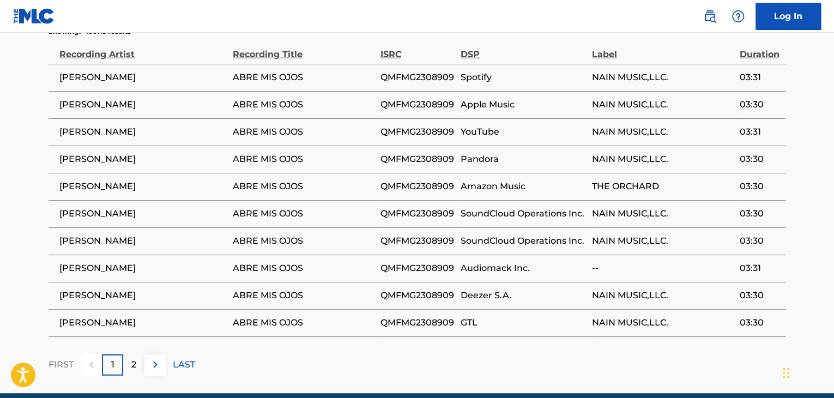
scroll to position [1437, 0]
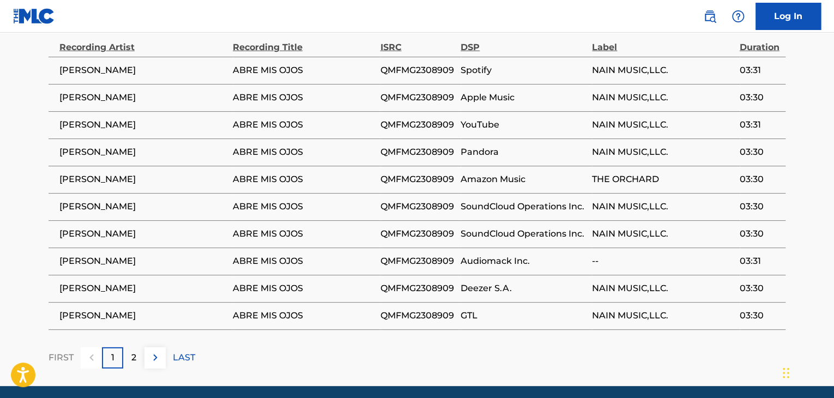
click at [140, 347] on div "2" at bounding box center [133, 357] width 21 height 21
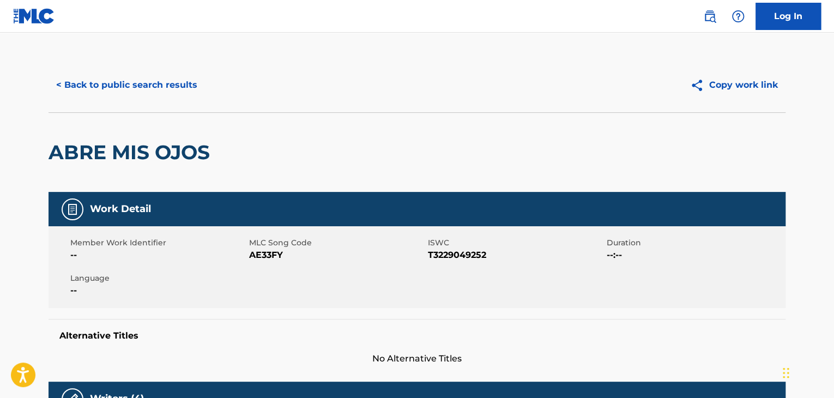
scroll to position [0, 0]
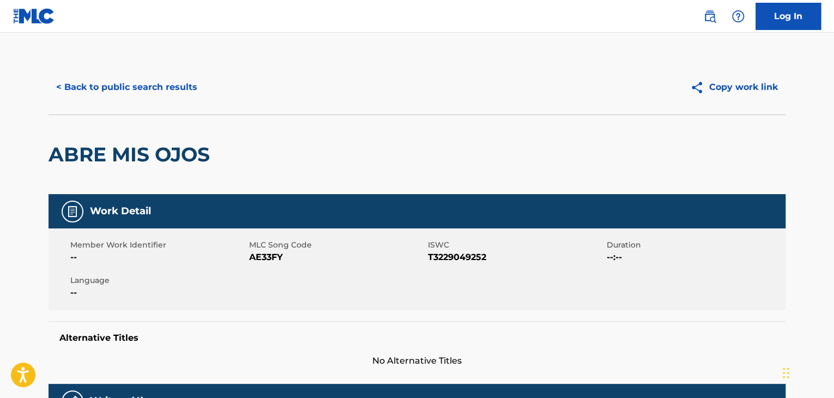
click at [60, 88] on button "< Back to public search results" at bounding box center [127, 87] width 156 height 27
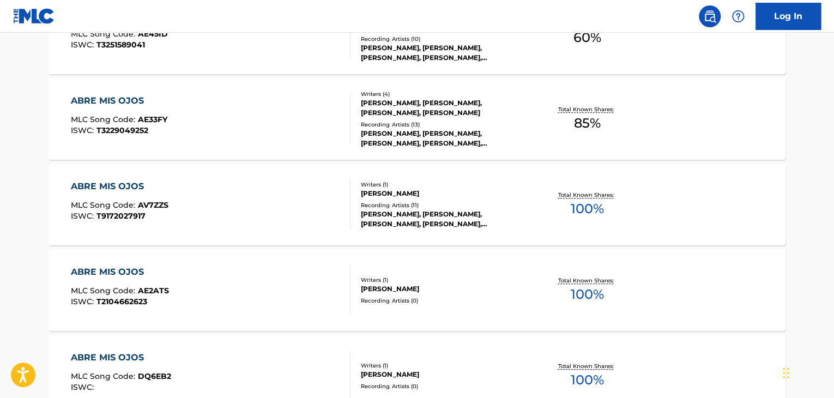
click at [383, 193] on div "[PERSON_NAME]" at bounding box center [443, 194] width 165 height 10
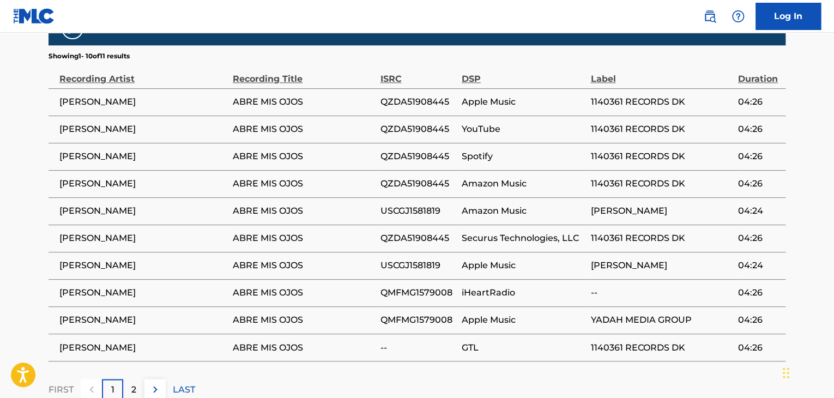
scroll to position [752, 0]
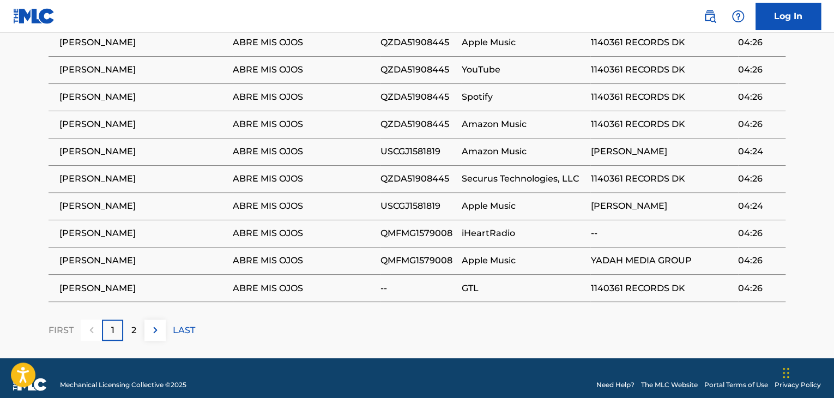
click at [126, 319] on div "2" at bounding box center [133, 329] width 21 height 21
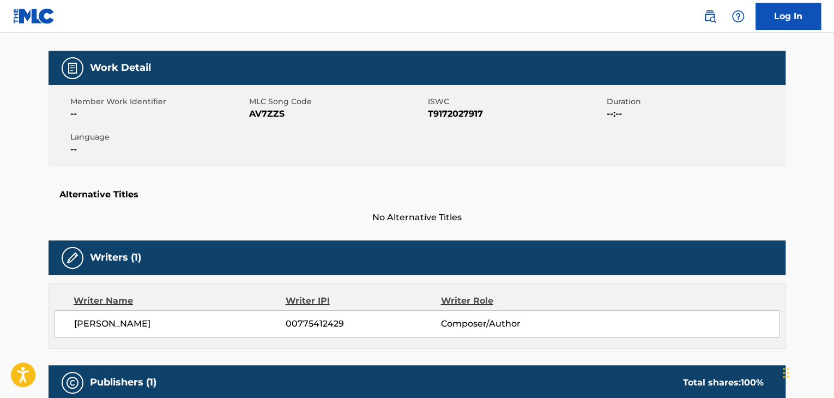
scroll to position [0, 0]
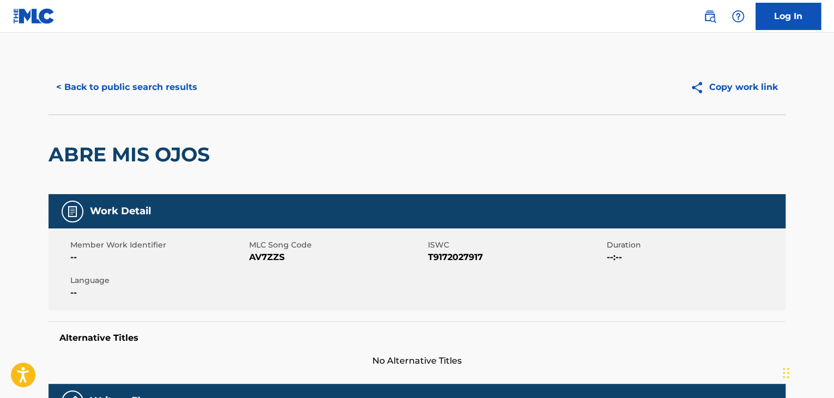
click at [144, 84] on button "< Back to public search results" at bounding box center [127, 87] width 156 height 27
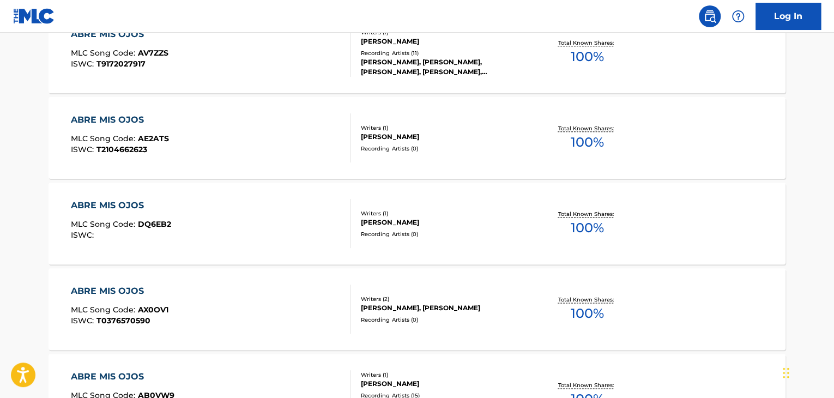
scroll to position [581, 0]
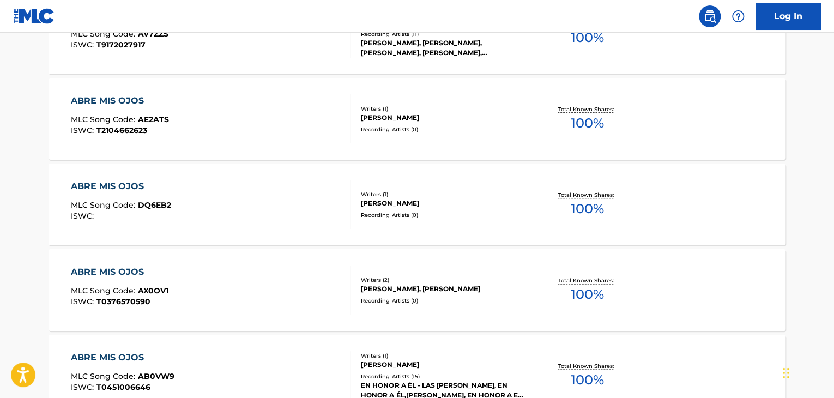
click at [163, 208] on span "DQ6EB2" at bounding box center [154, 205] width 33 height 10
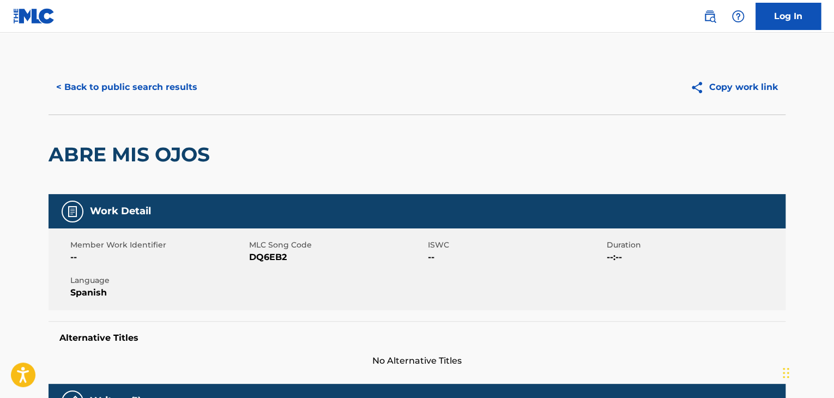
click at [90, 84] on button "< Back to public search results" at bounding box center [127, 87] width 156 height 27
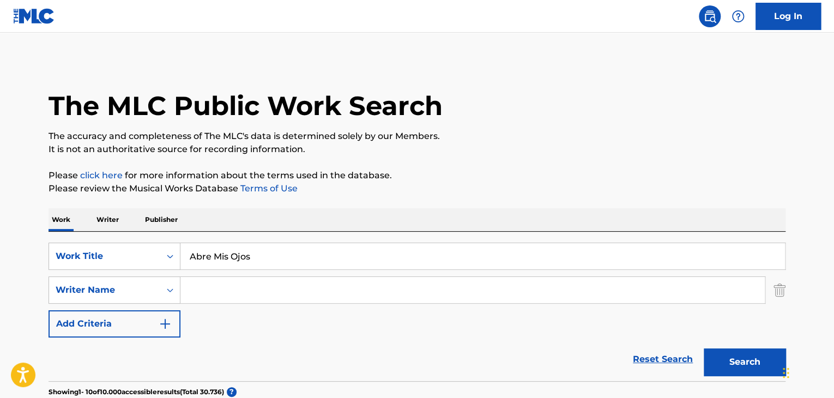
scroll to position [643, 0]
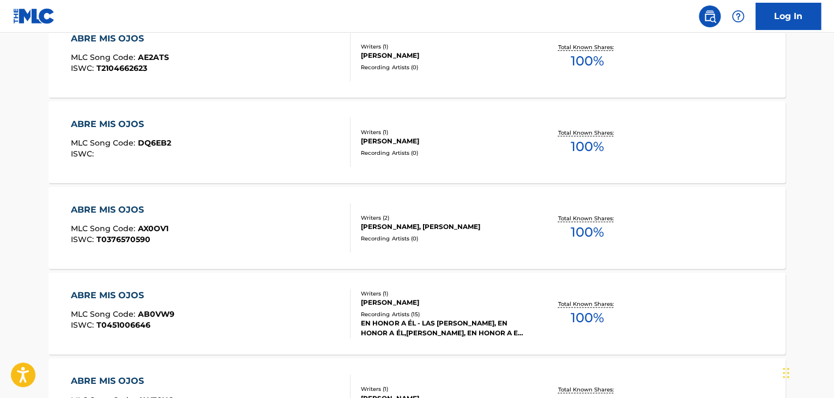
click at [445, 232] on div "[PERSON_NAME], [PERSON_NAME]" at bounding box center [443, 227] width 165 height 10
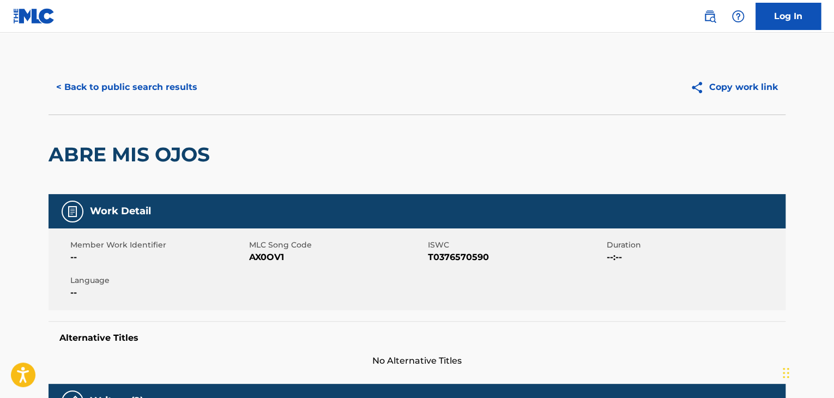
click at [116, 88] on button "< Back to public search results" at bounding box center [127, 87] width 156 height 27
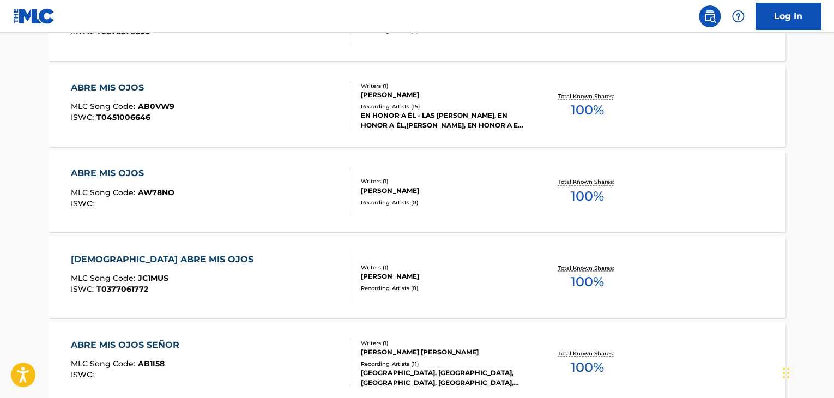
scroll to position [869, 0]
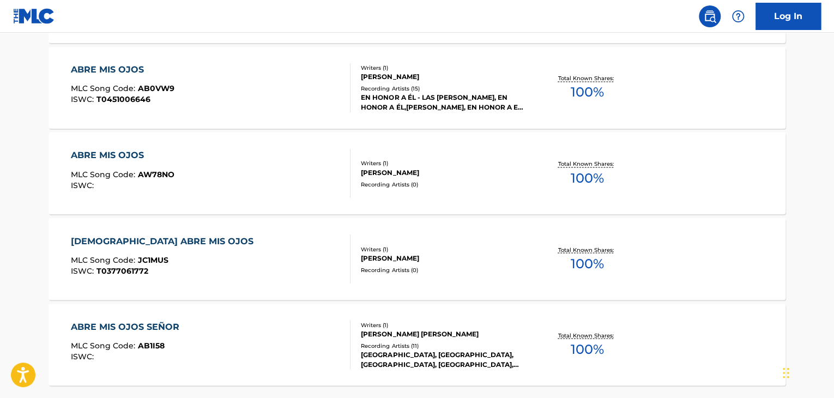
click at [310, 176] on div "ABRE MIS OJOS MLC Song Code : AW78NO ISWC :" at bounding box center [211, 173] width 280 height 49
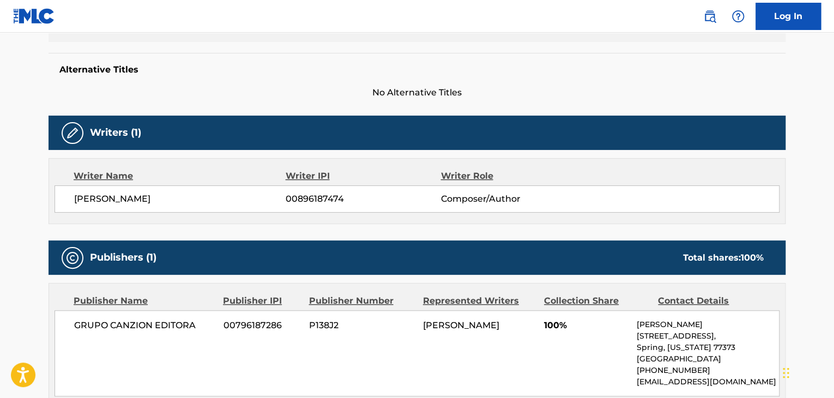
scroll to position [432, 0]
